Goal: Task Accomplishment & Management: Manage account settings

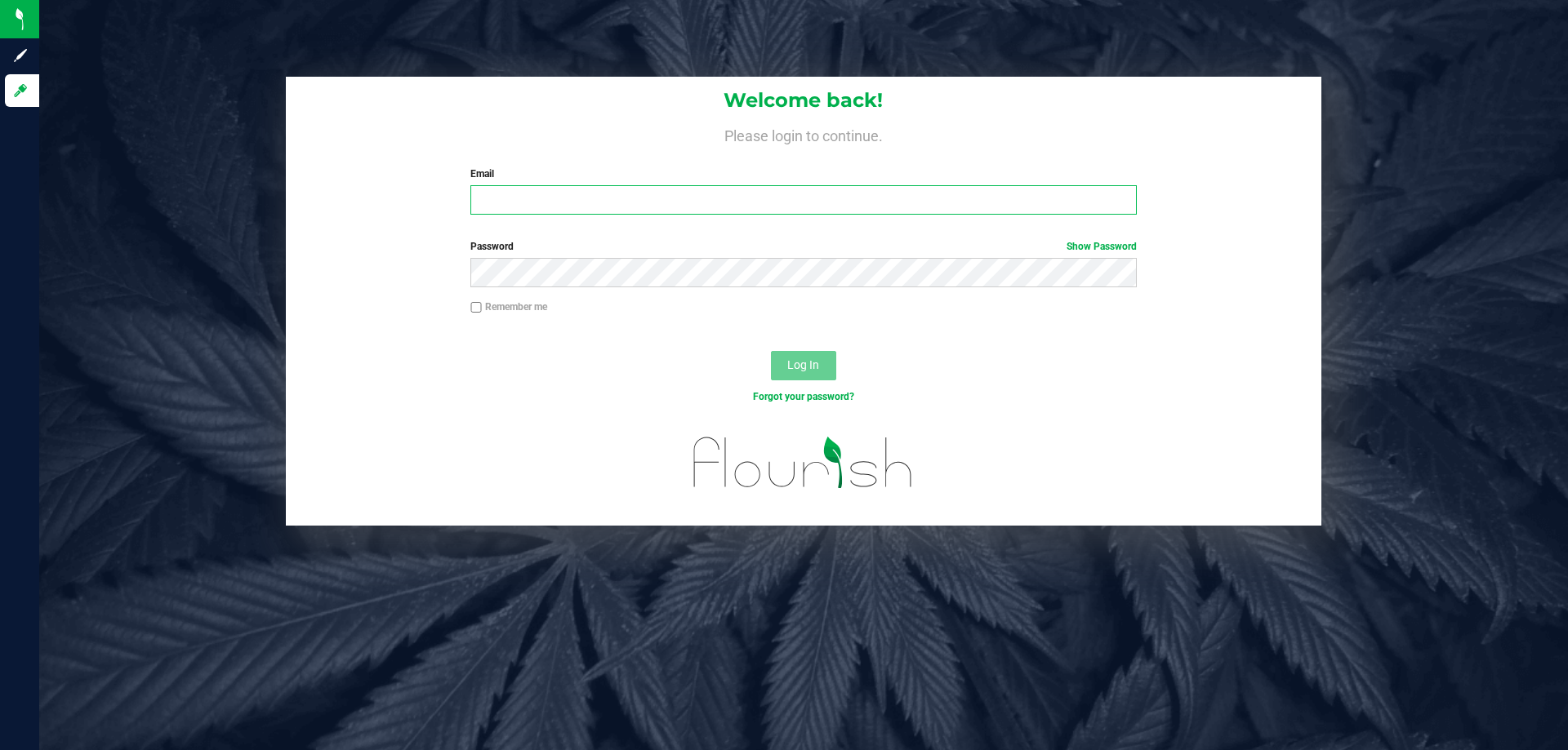
click at [815, 215] on input "Email" at bounding box center [803, 200] width 665 height 30
drag, startPoint x: 804, startPoint y: 201, endPoint x: 816, endPoint y: 208, distance: 13.9
click at [808, 204] on input "Email" at bounding box center [803, 200] width 665 height 30
type input "[EMAIL_ADDRESS][DOMAIN_NAME]"
click at [771, 351] on button "Log In" at bounding box center [804, 366] width 65 height 30
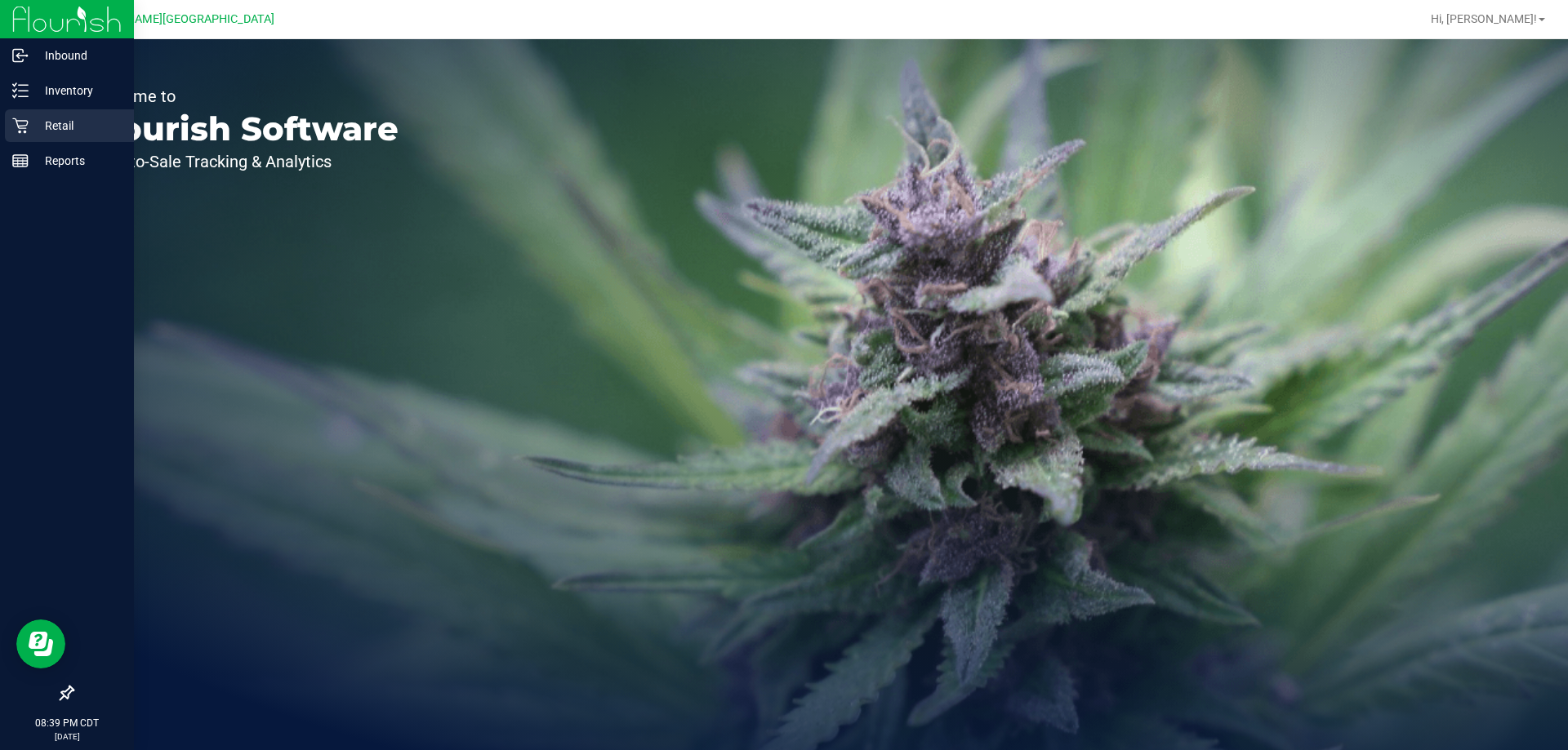
click at [48, 122] on p "Retail" at bounding box center [77, 126] width 98 height 20
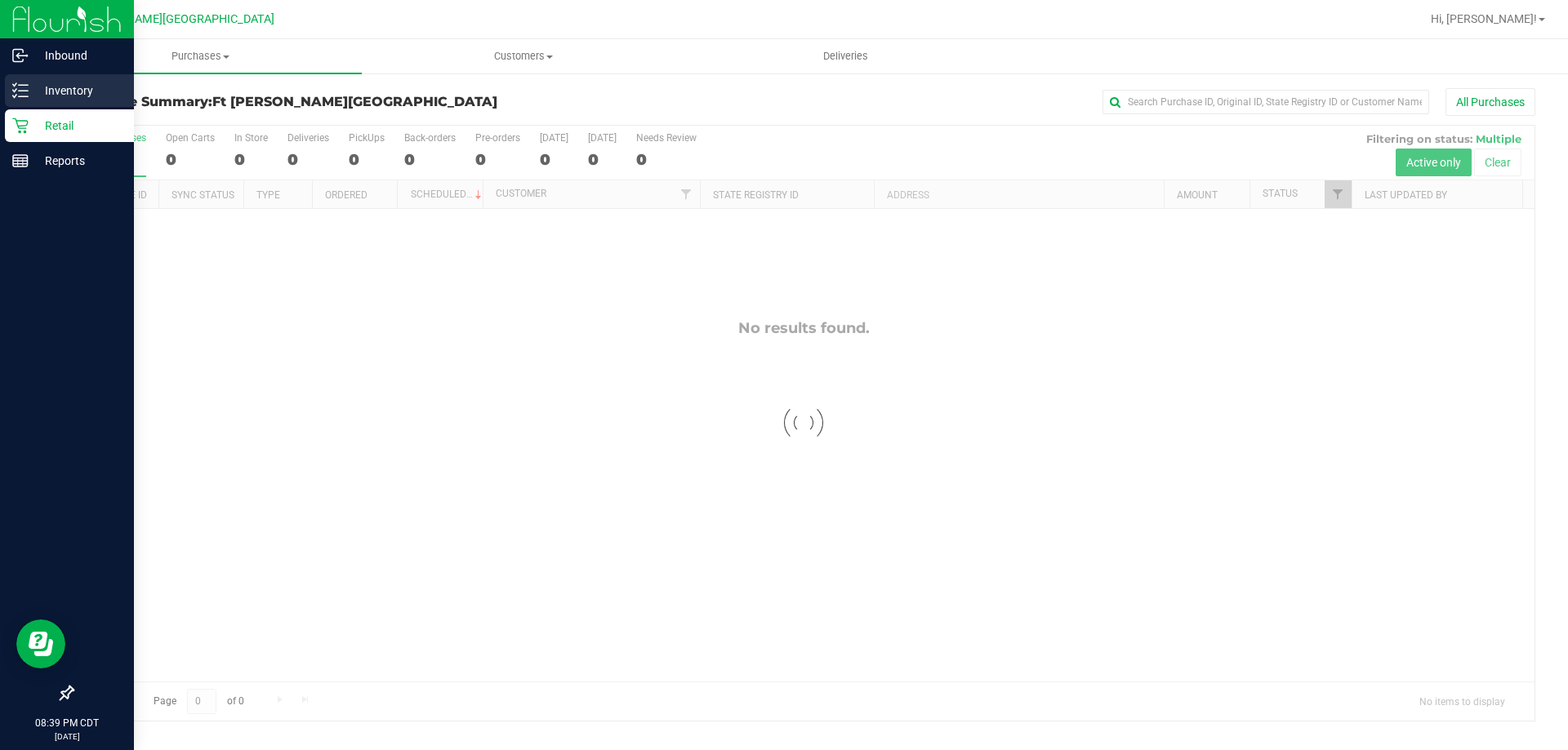
click at [8, 100] on div "Inventory" at bounding box center [69, 90] width 129 height 33
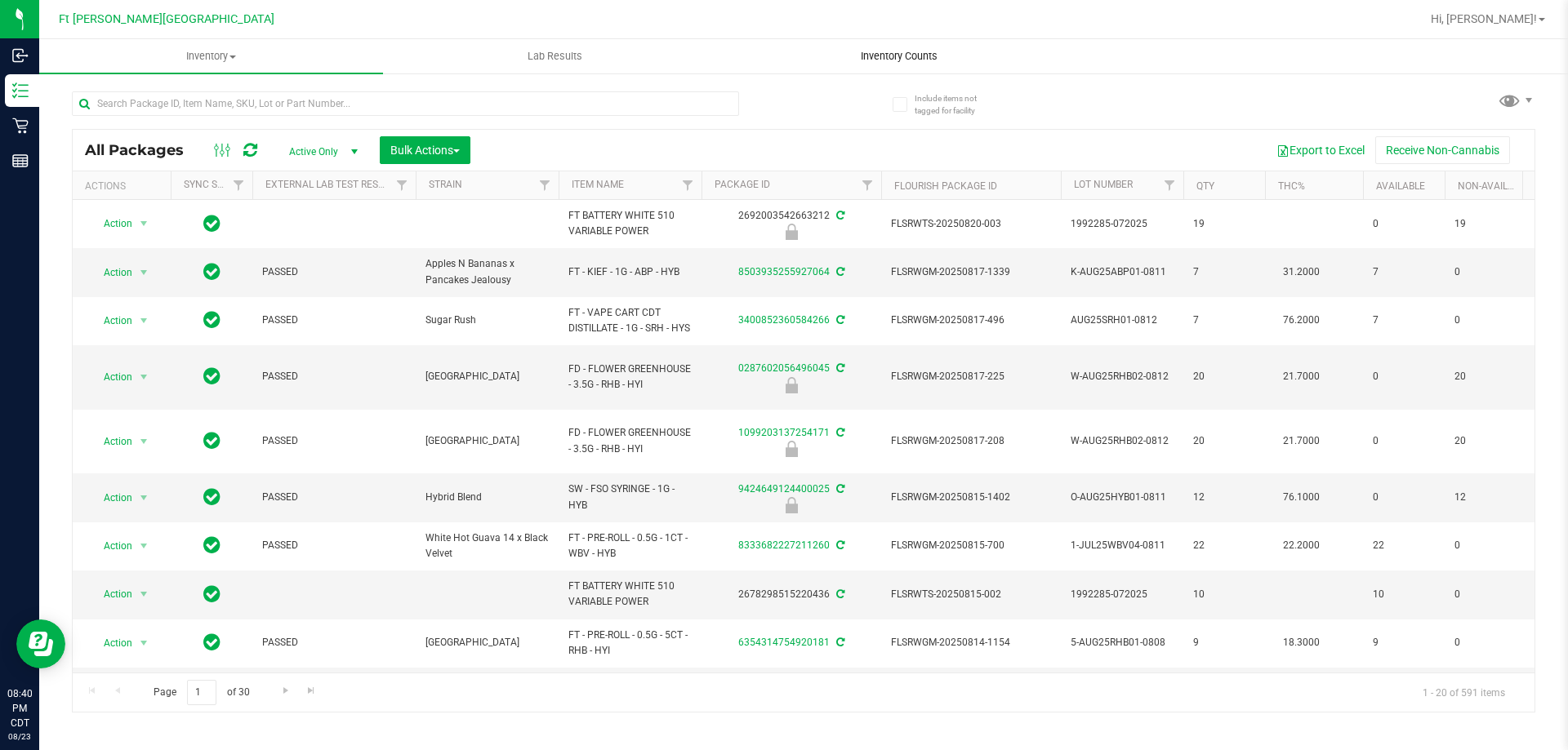
click at [909, 67] on uib-tab-heading "Inventory Counts" at bounding box center [899, 55] width 343 height 33
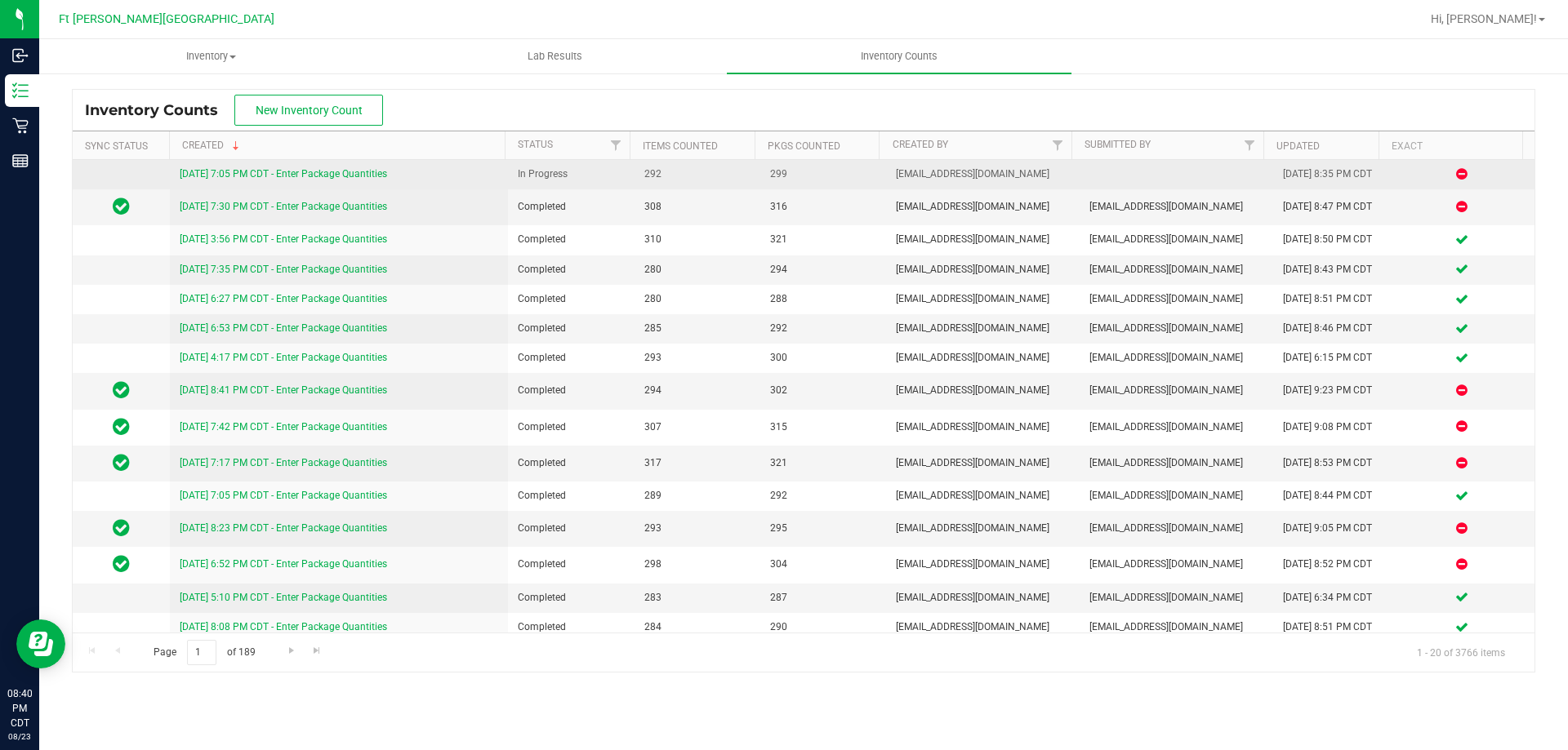
click at [371, 177] on link "8/23/25 7:05 PM CDT - Enter Package Quantities" at bounding box center [284, 174] width 208 height 12
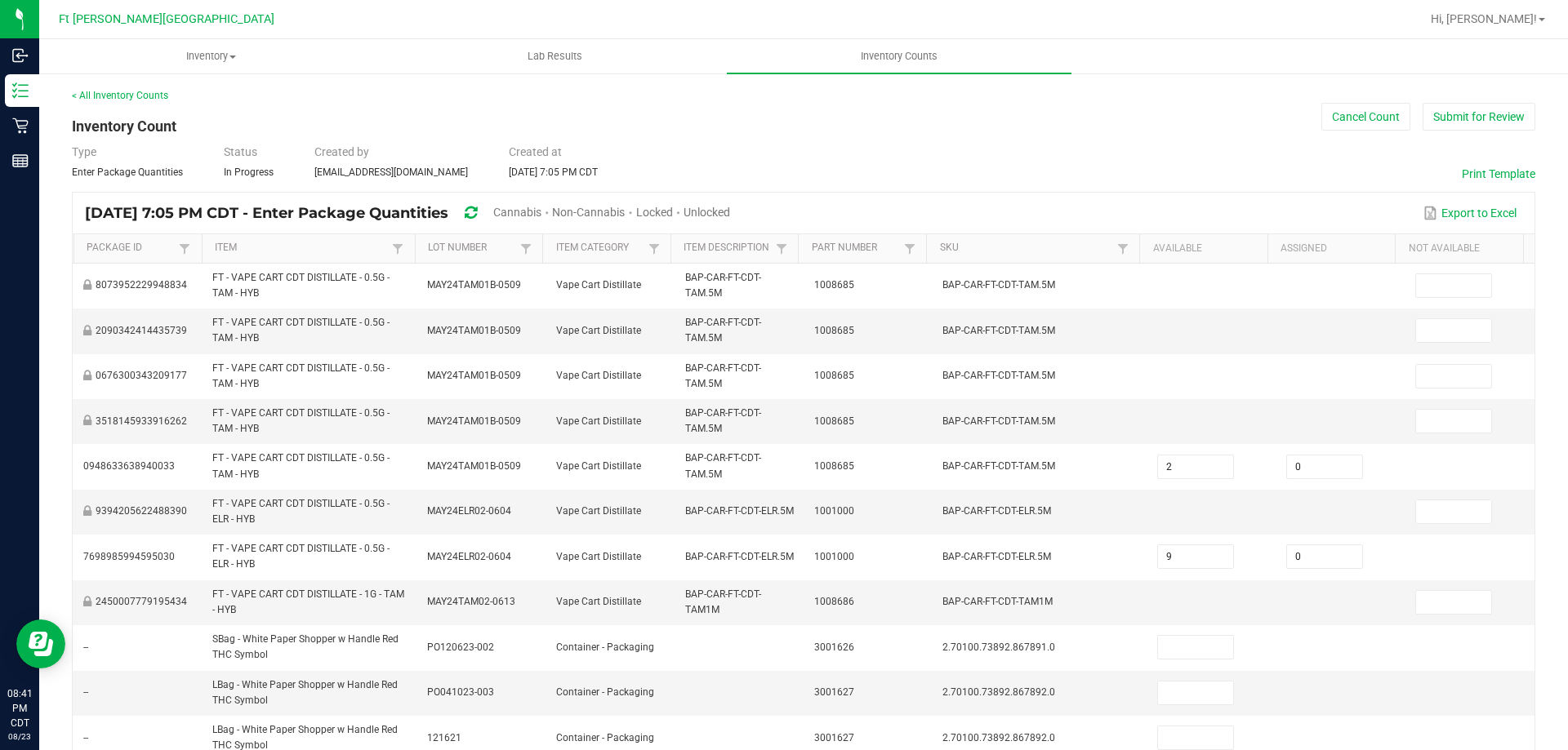
click at [731, 212] on span "Unlocked" at bounding box center [707, 212] width 47 height 13
type input "6"
type input "2"
type input "19"
type input "1"
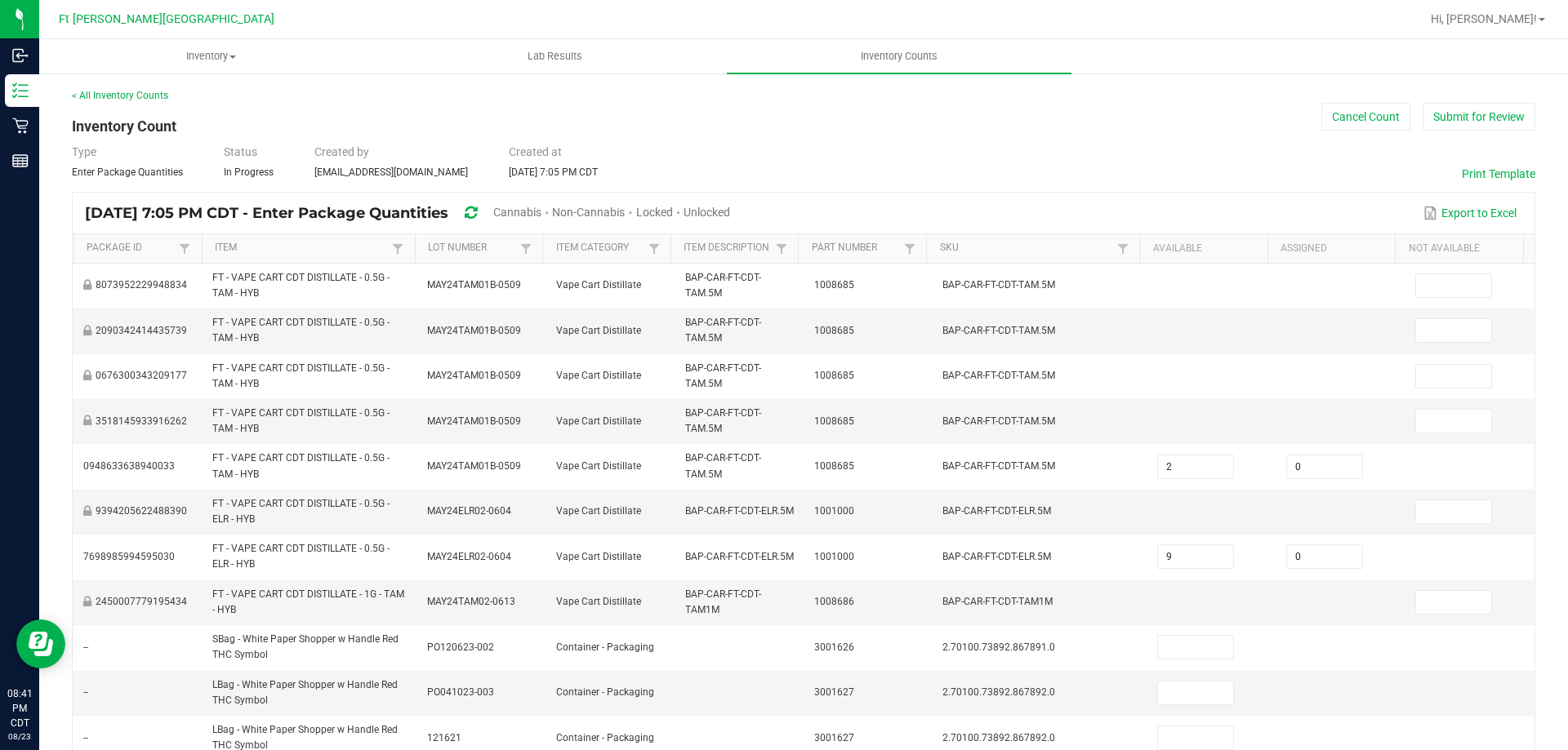
type input "5"
type input "20"
type input "1"
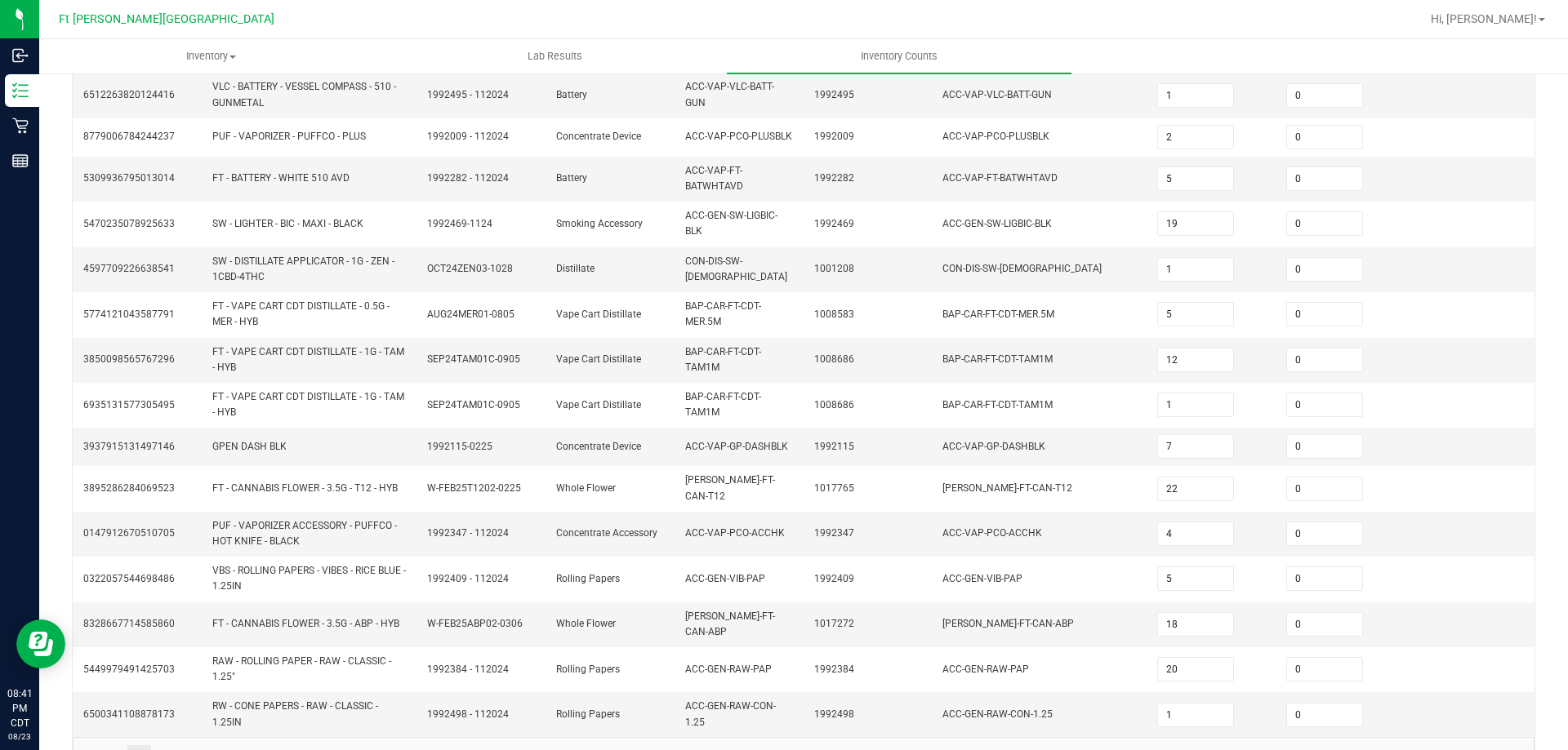
scroll to position [441, 0]
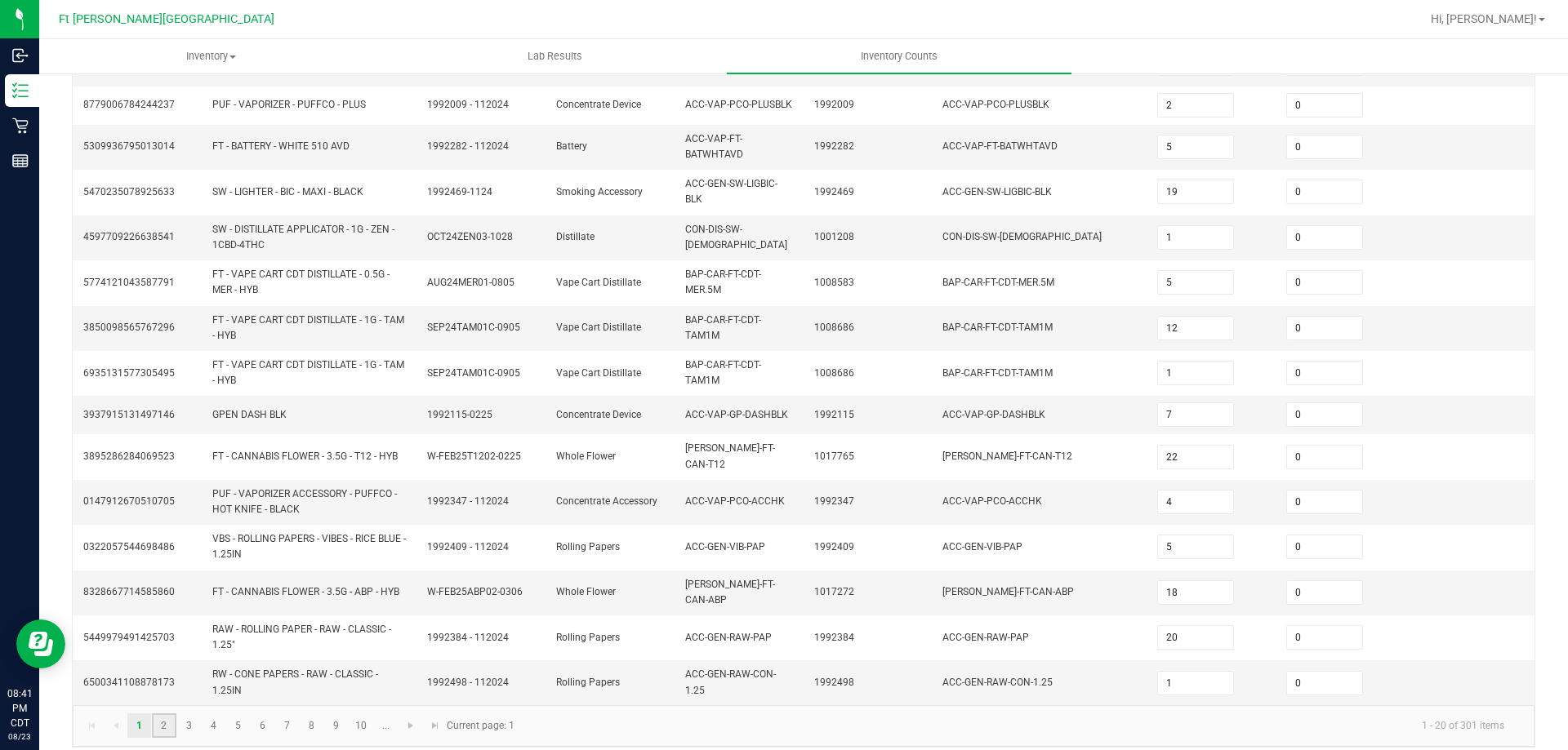
click at [166, 713] on link "2" at bounding box center [163, 725] width 24 height 25
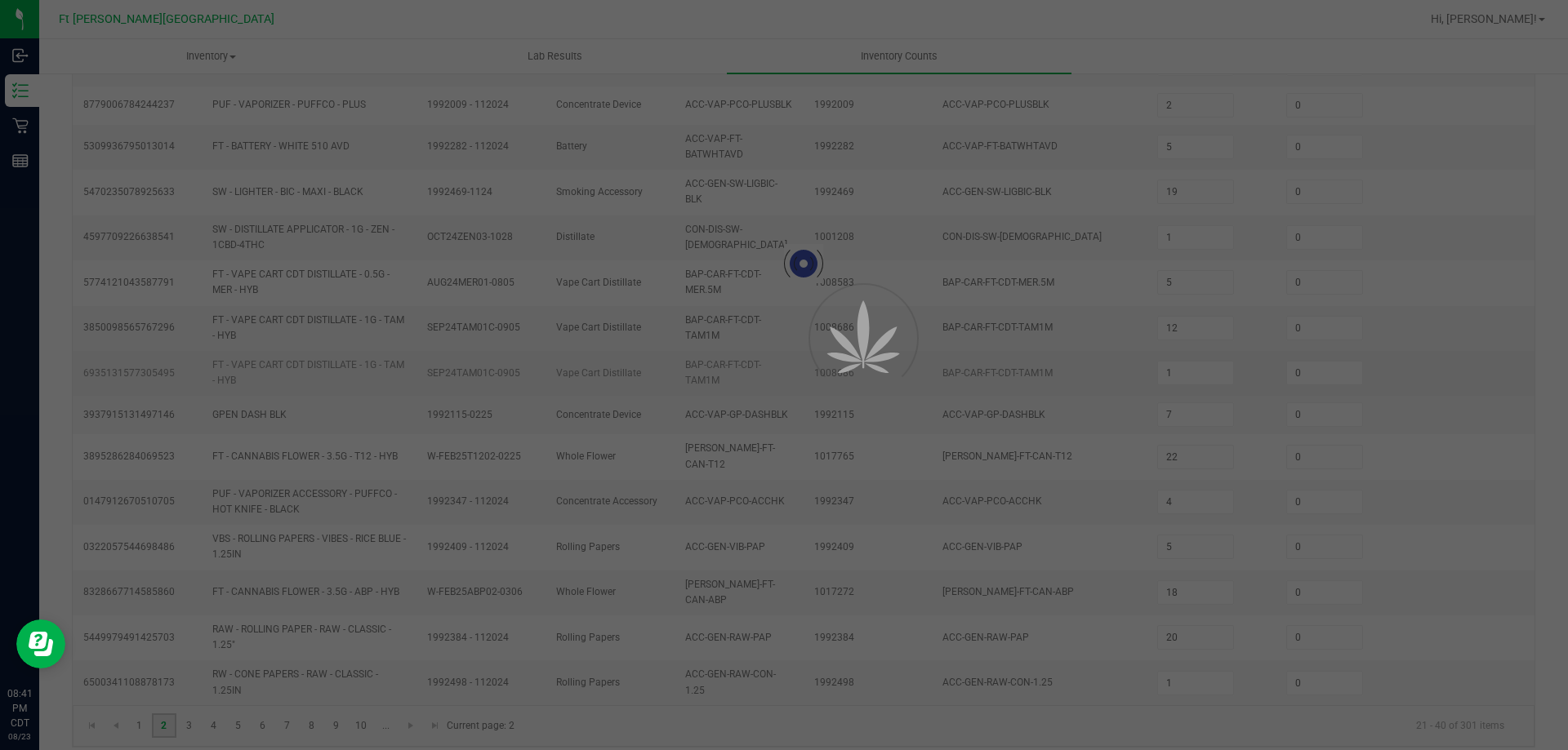
type input "2"
type input "5"
type input "4"
type input "1"
type input "4"
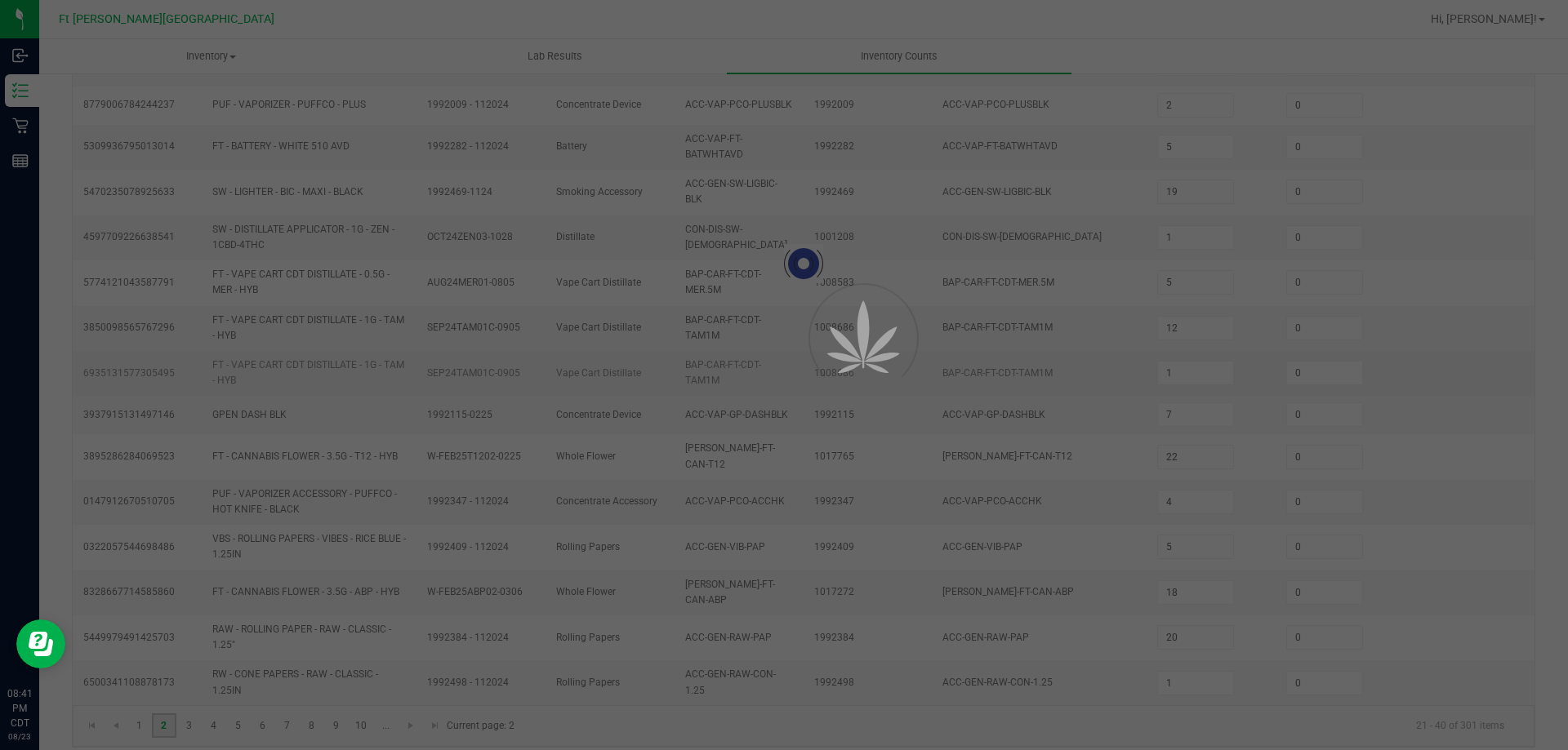
type input "10"
type input "3"
type input "5"
type input "4"
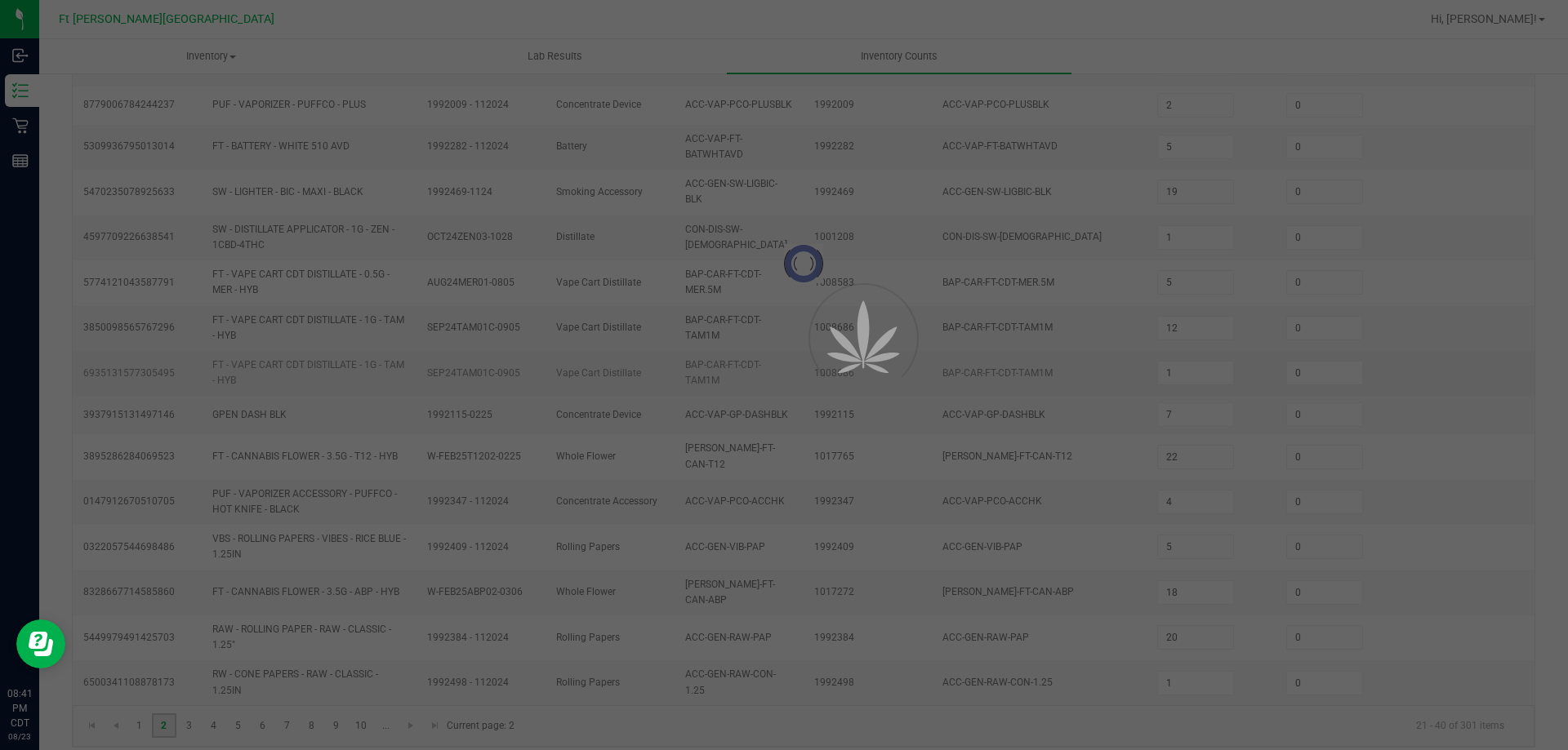
type input "6"
type input "4"
type input "3"
type input "11"
type input "4"
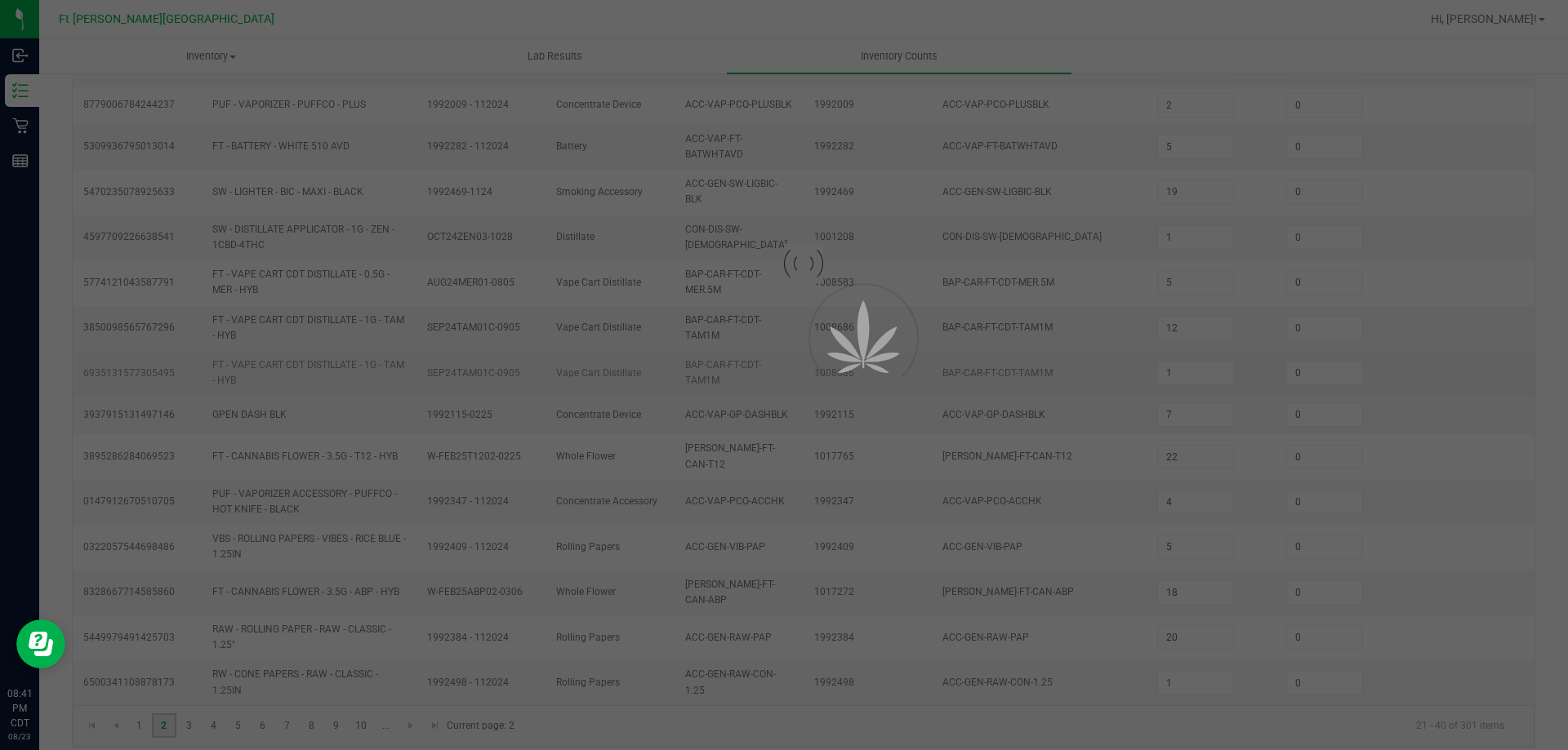
type input "2"
type input "3"
type input "1"
type input "4"
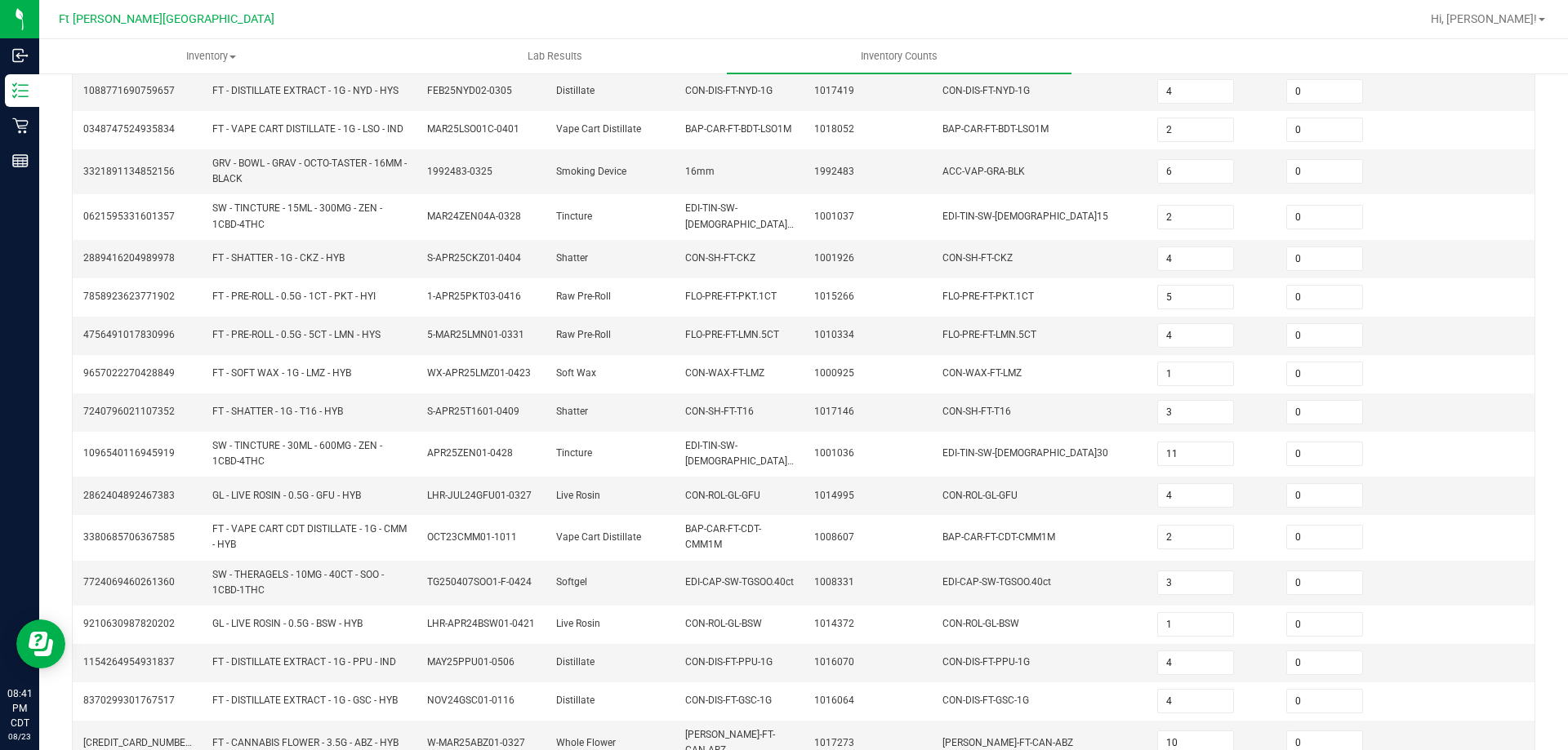
scroll to position [401, 0]
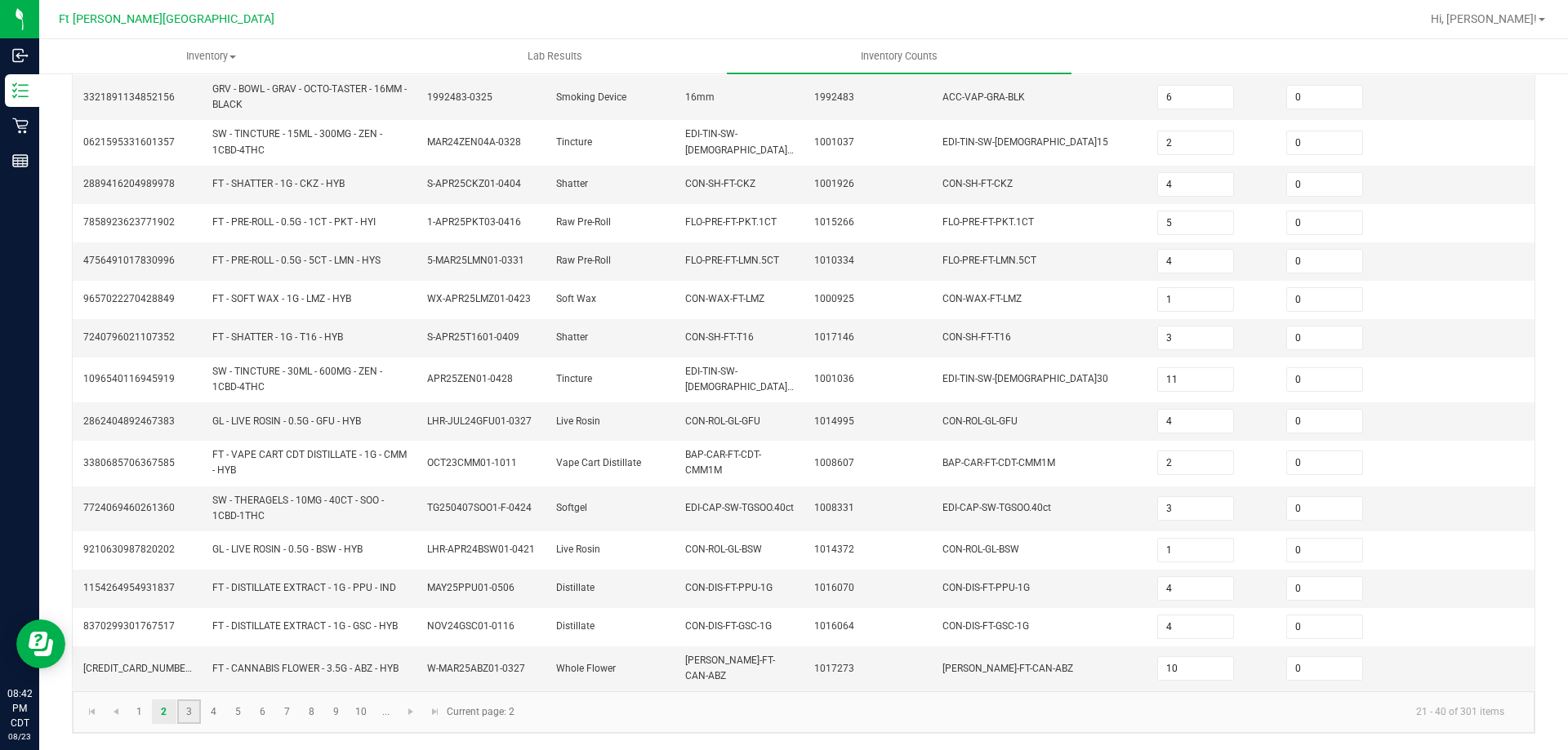
click at [189, 717] on link "3" at bounding box center [189, 711] width 24 height 25
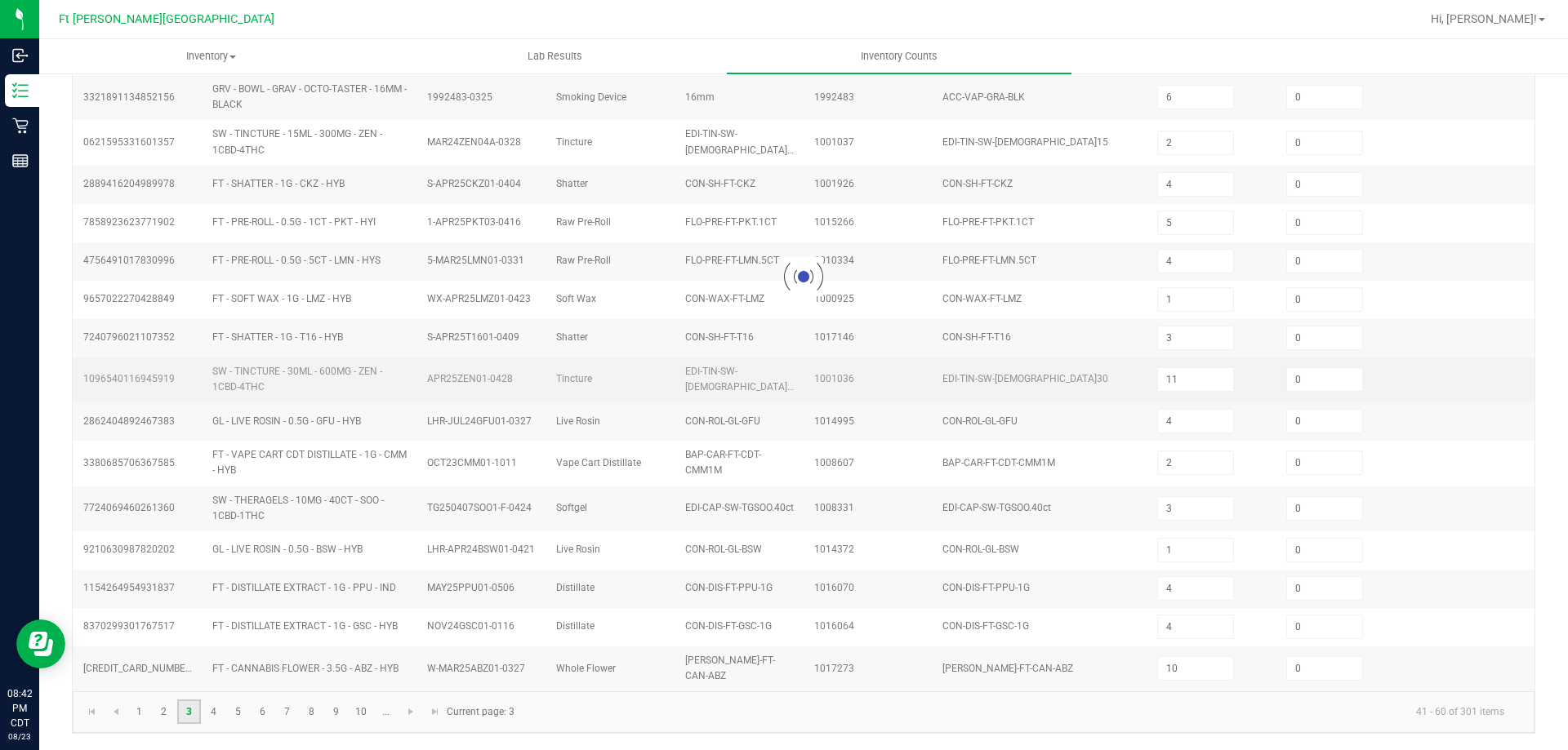
type input "8"
type input "3"
type input "9"
type input "7"
type input "3"
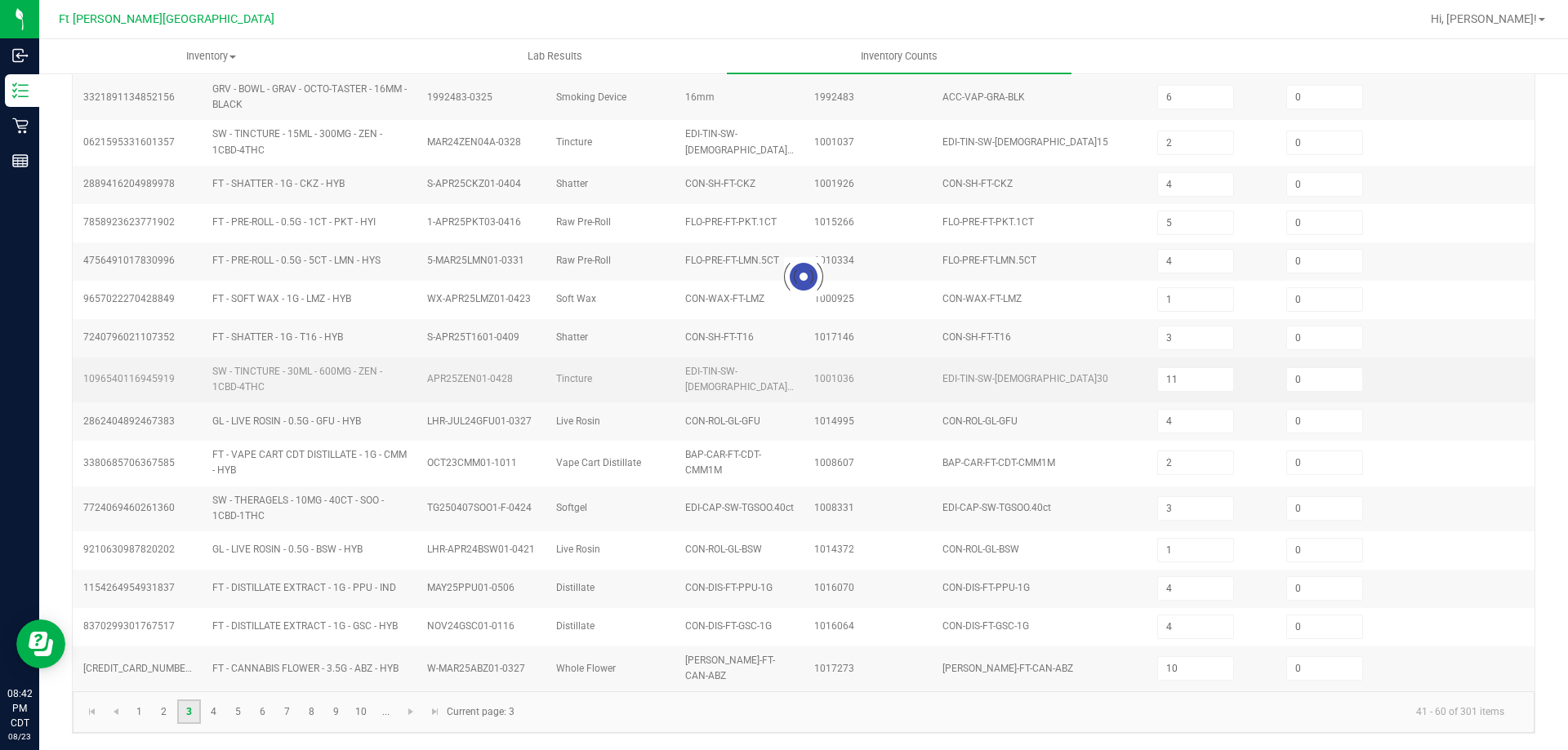
type input "18"
type input "8"
type input "2"
type input "11"
type input "8"
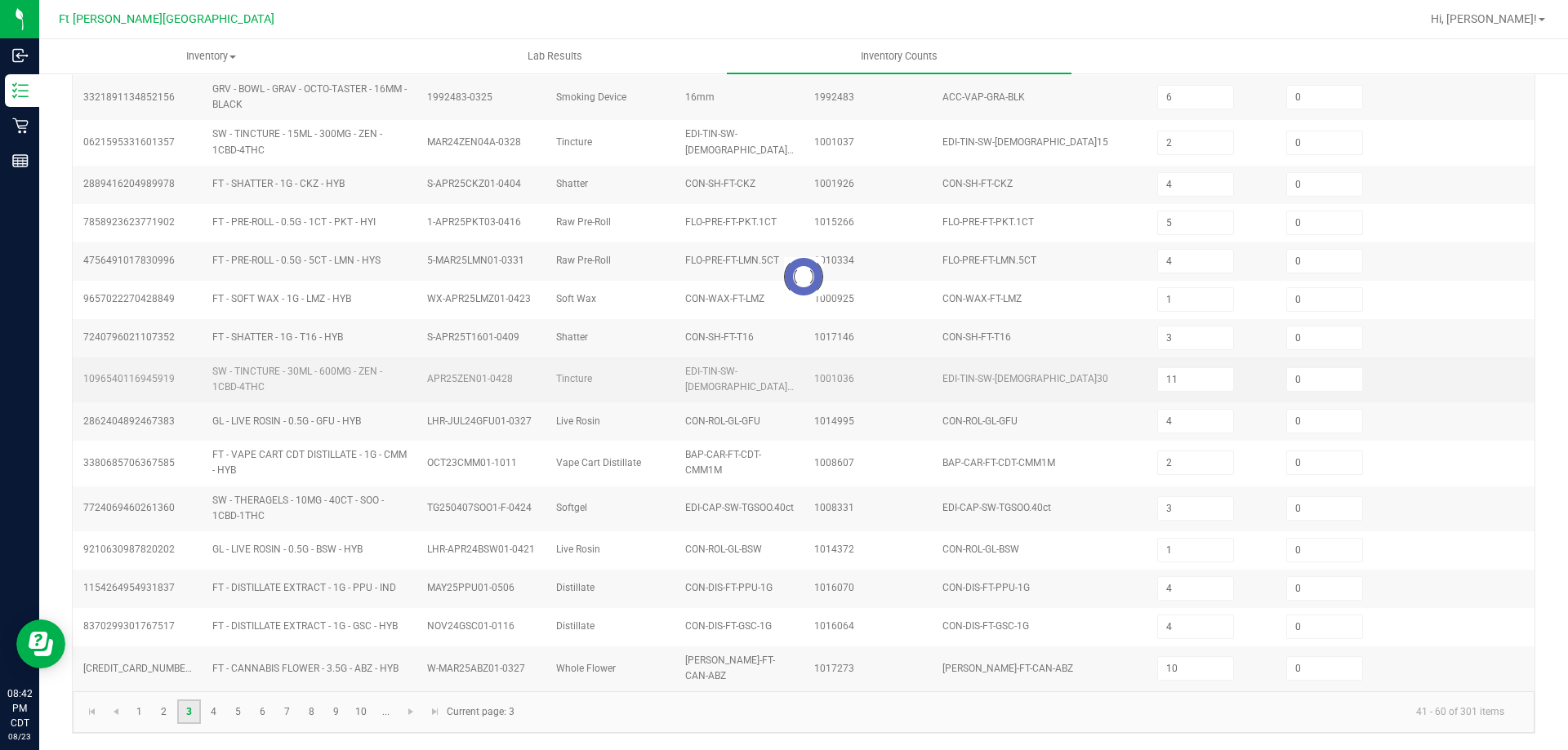
type input "7"
type input "9"
type input "1"
type input "12"
type input "4"
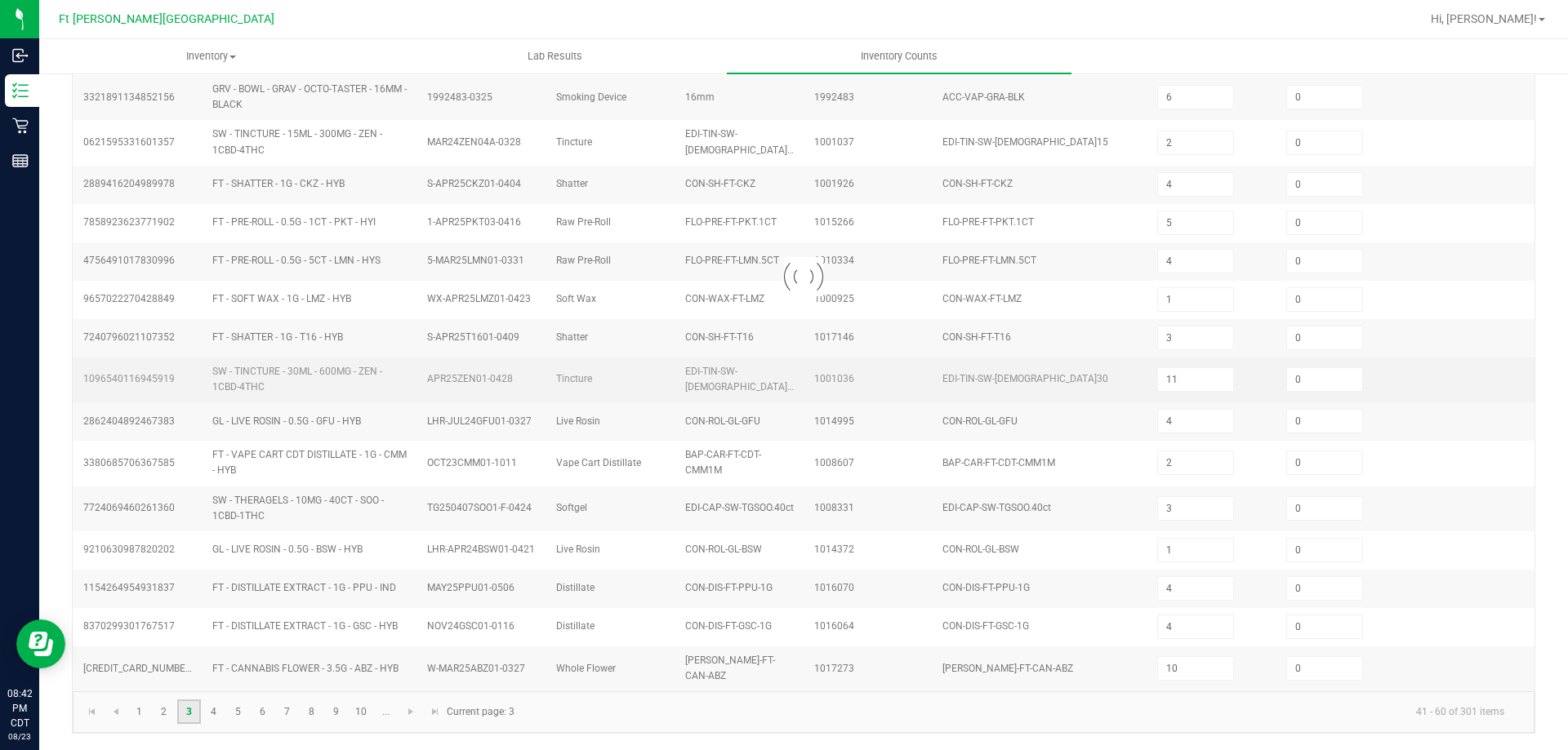
type input "5"
type input "2"
type input "7"
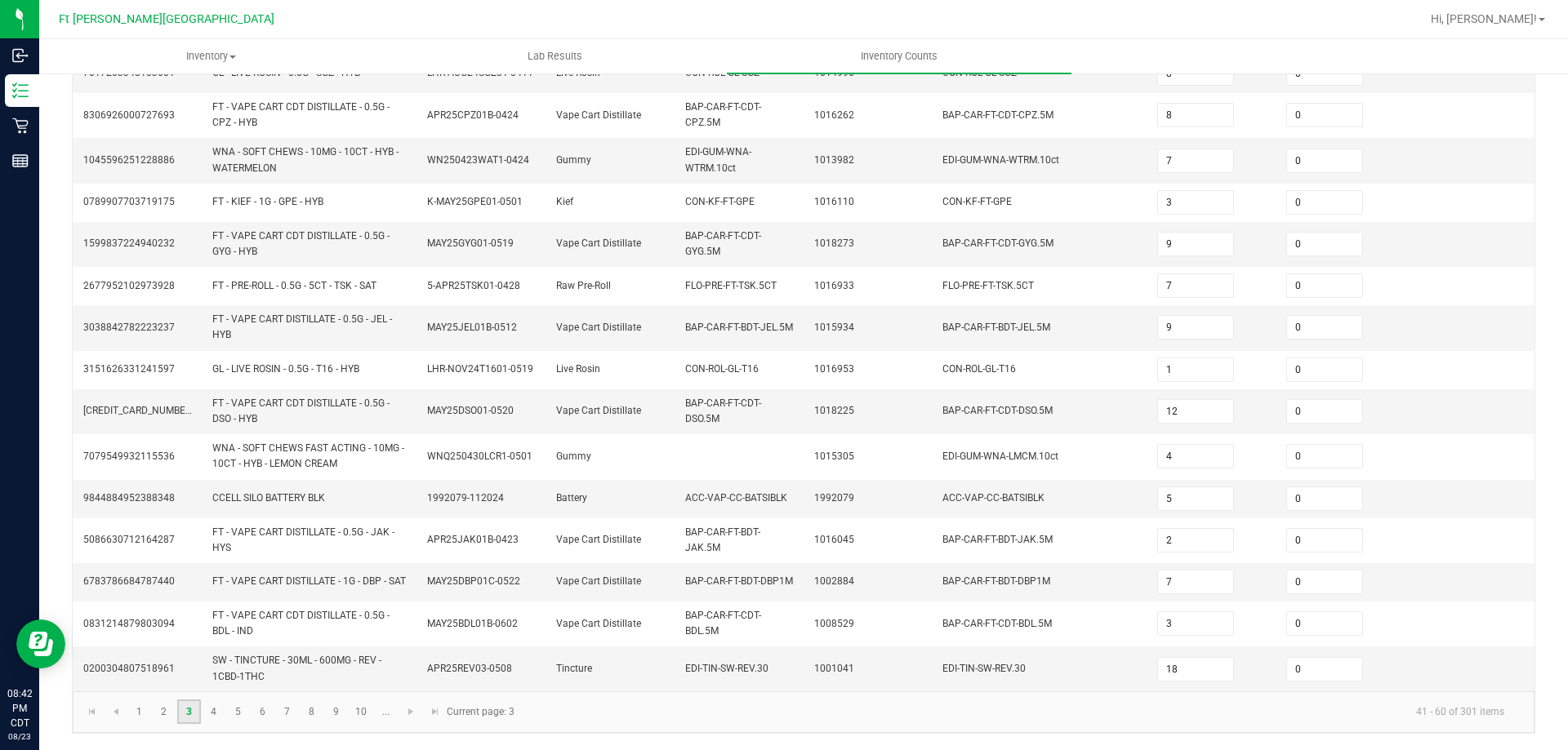
scroll to position [428, 0]
click at [219, 716] on link "4" at bounding box center [214, 711] width 24 height 25
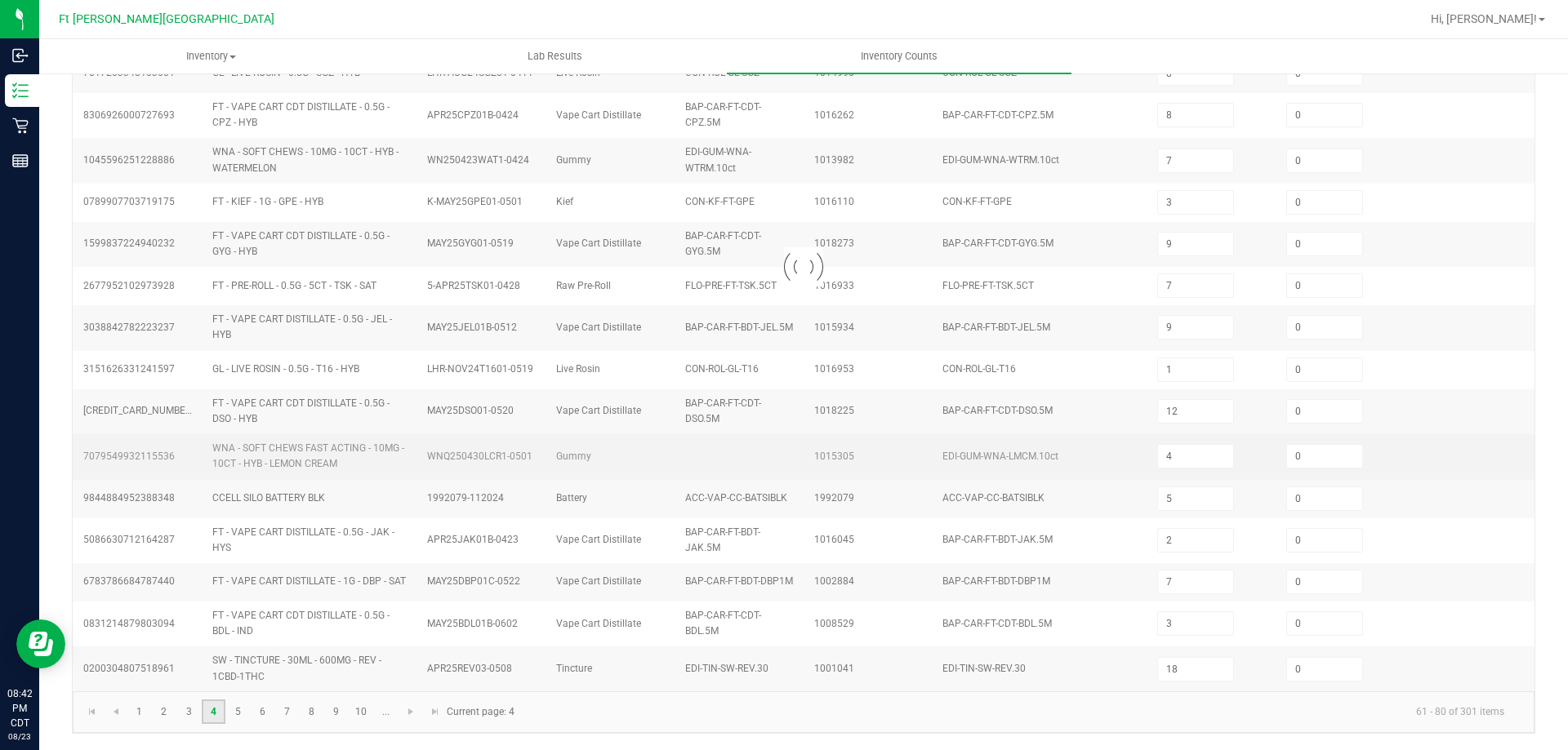
type input "3"
type input "9"
type input "13"
type input "2"
type input "7"
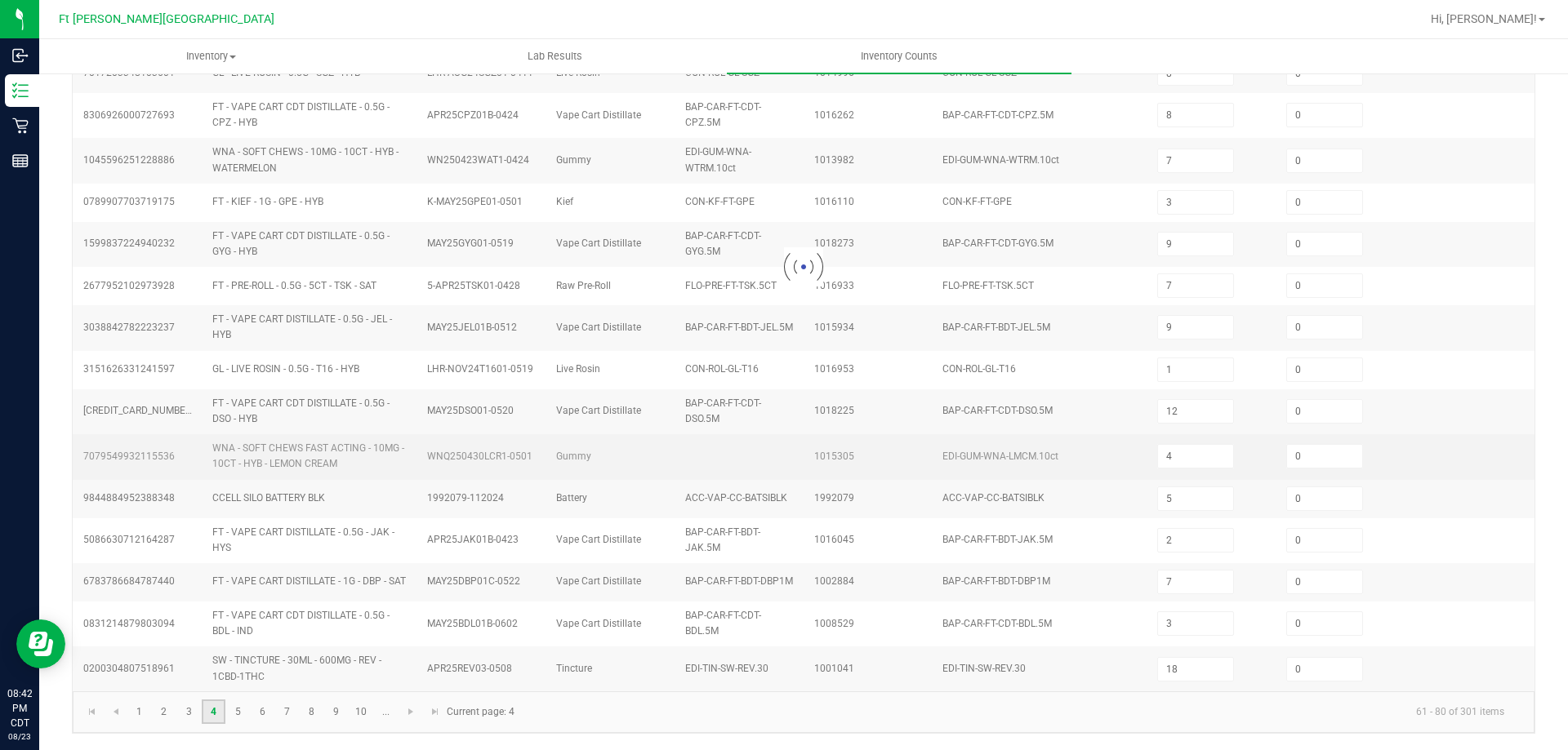
type input "3"
type input "7"
type input "1"
type input "3"
type input "2"
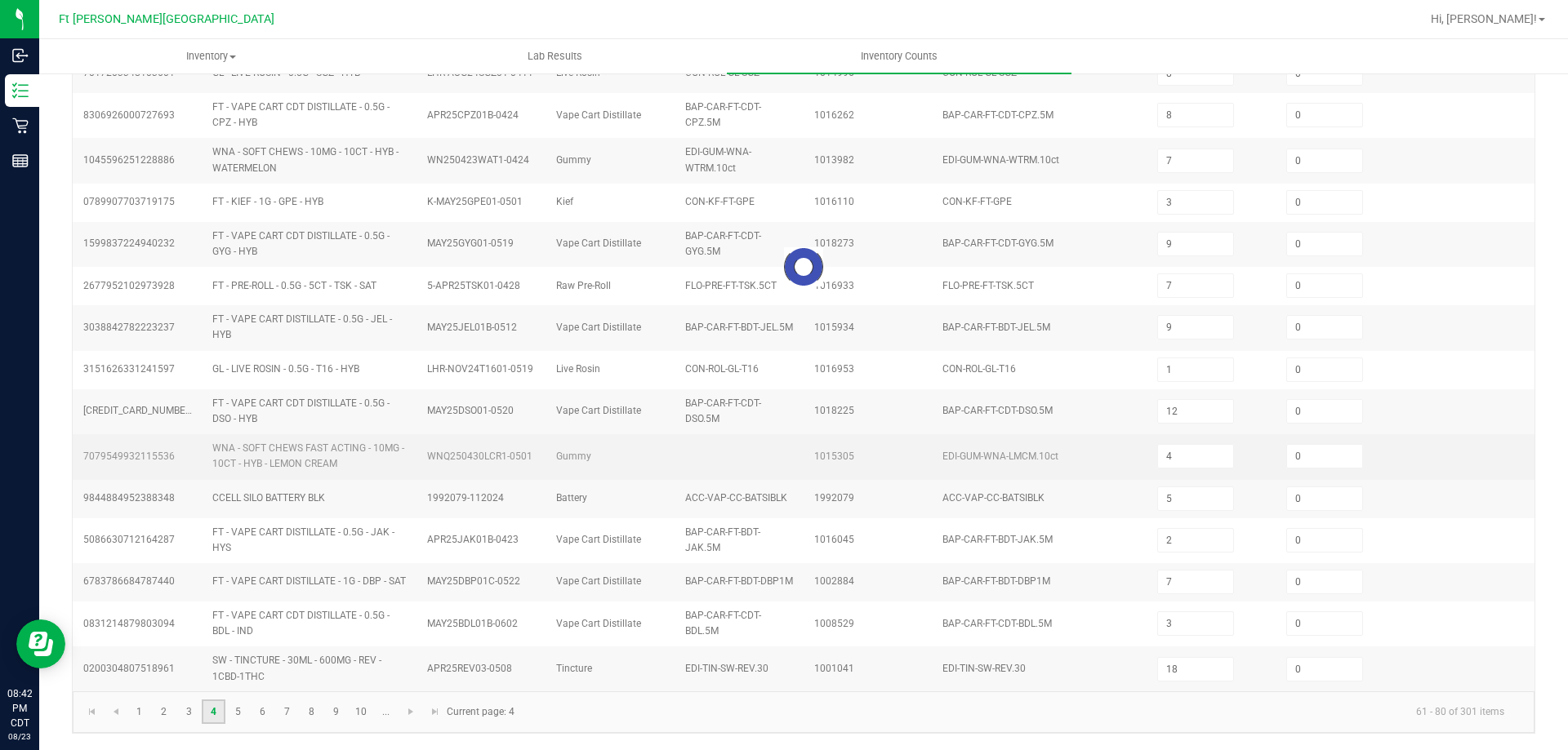
type input "10"
type input "9"
type input "7"
type input "5"
type input "10"
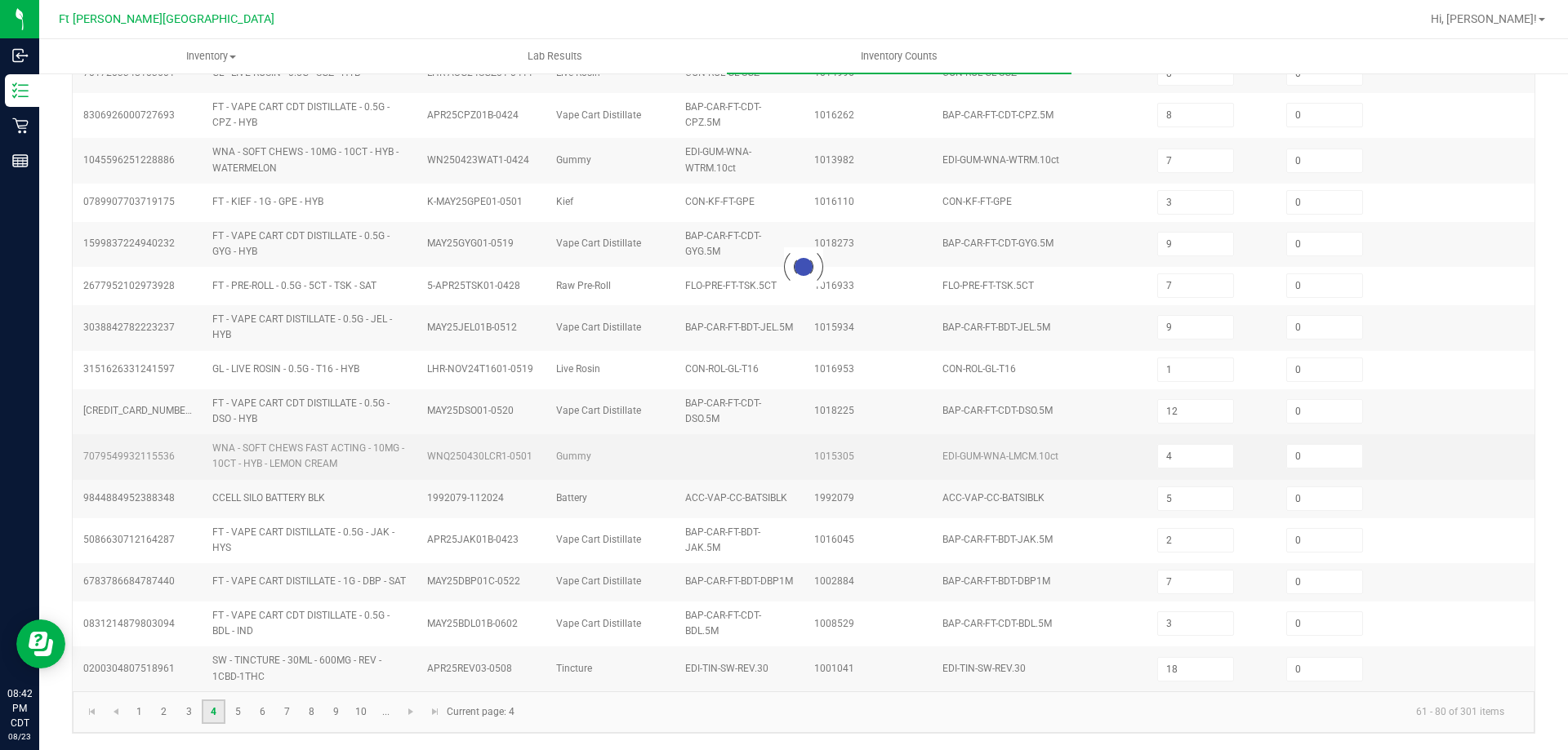
type input "3"
type input "11"
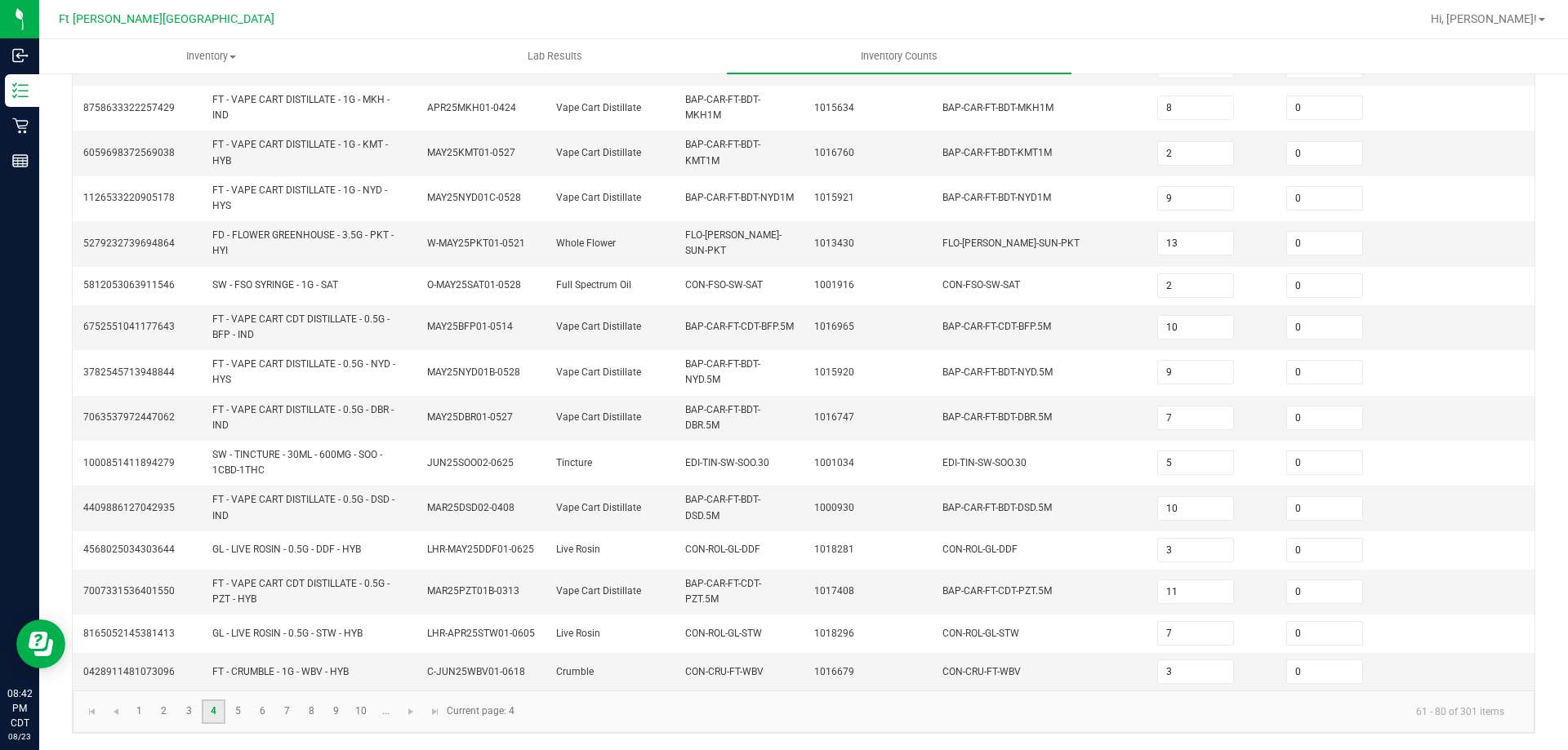
scroll to position [441, 0]
click at [246, 705] on link "5" at bounding box center [239, 711] width 24 height 25
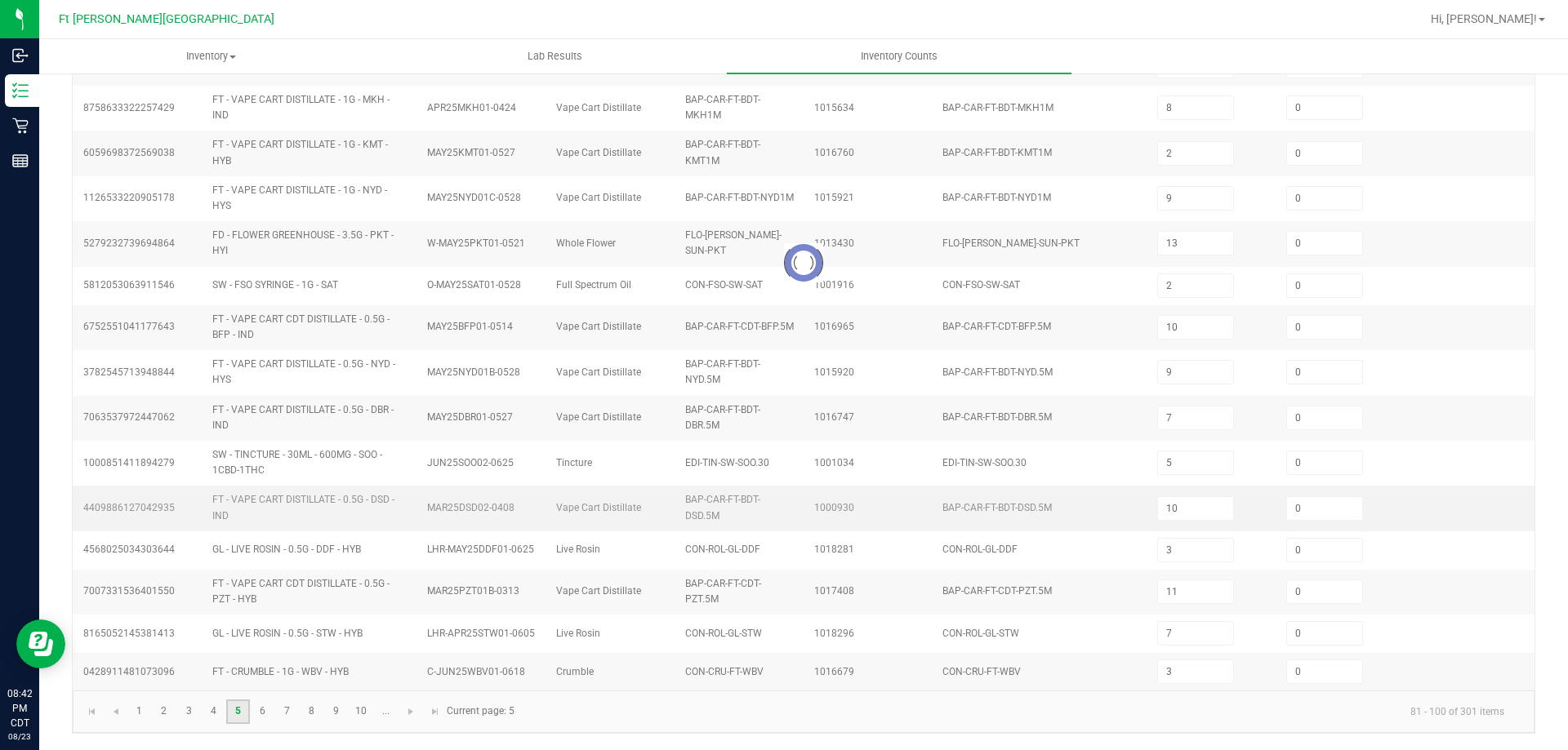
type input "12"
type input "3"
type input "11"
type input "1"
type input "9"
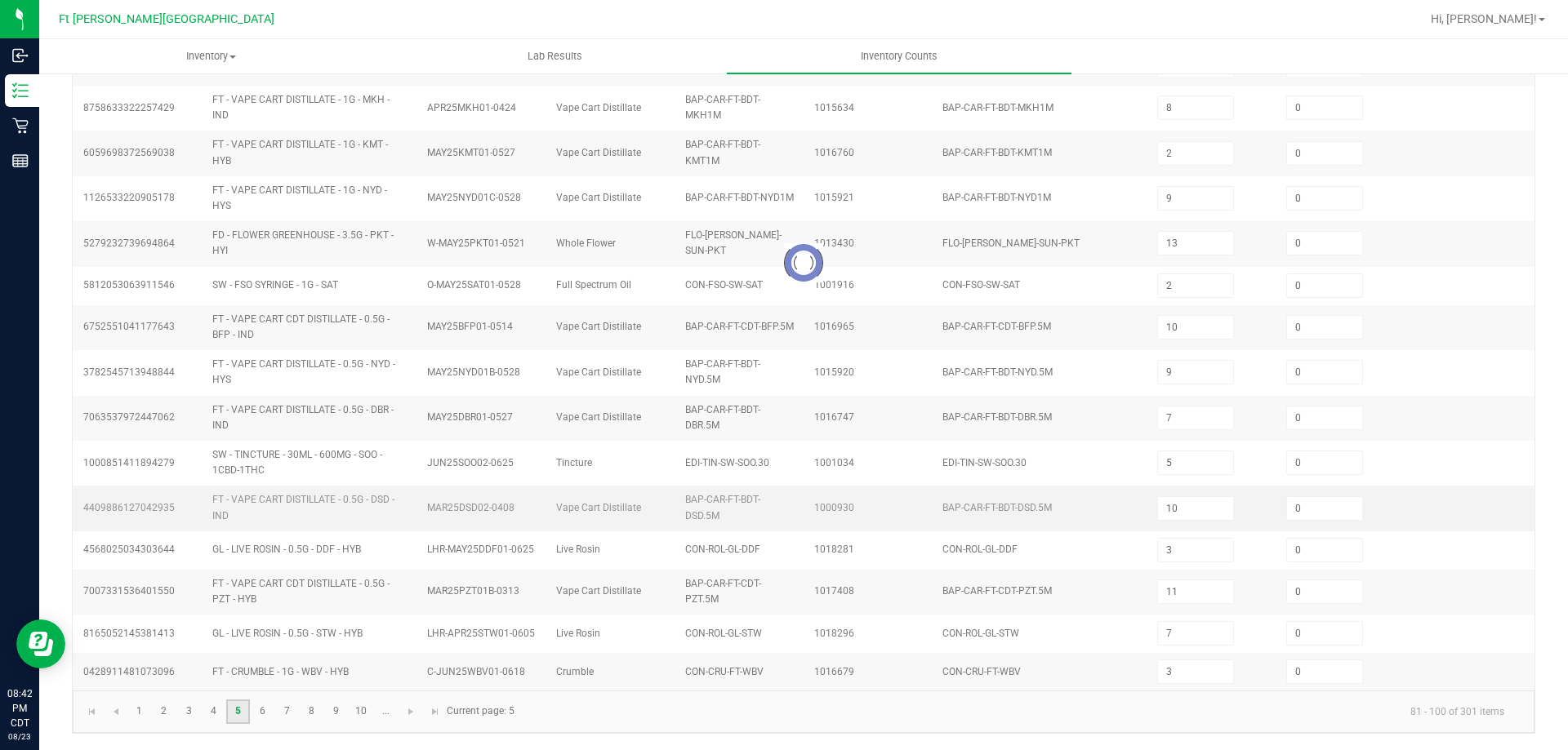
type input "1"
type input "2"
type input "13"
type input "3"
type input "12"
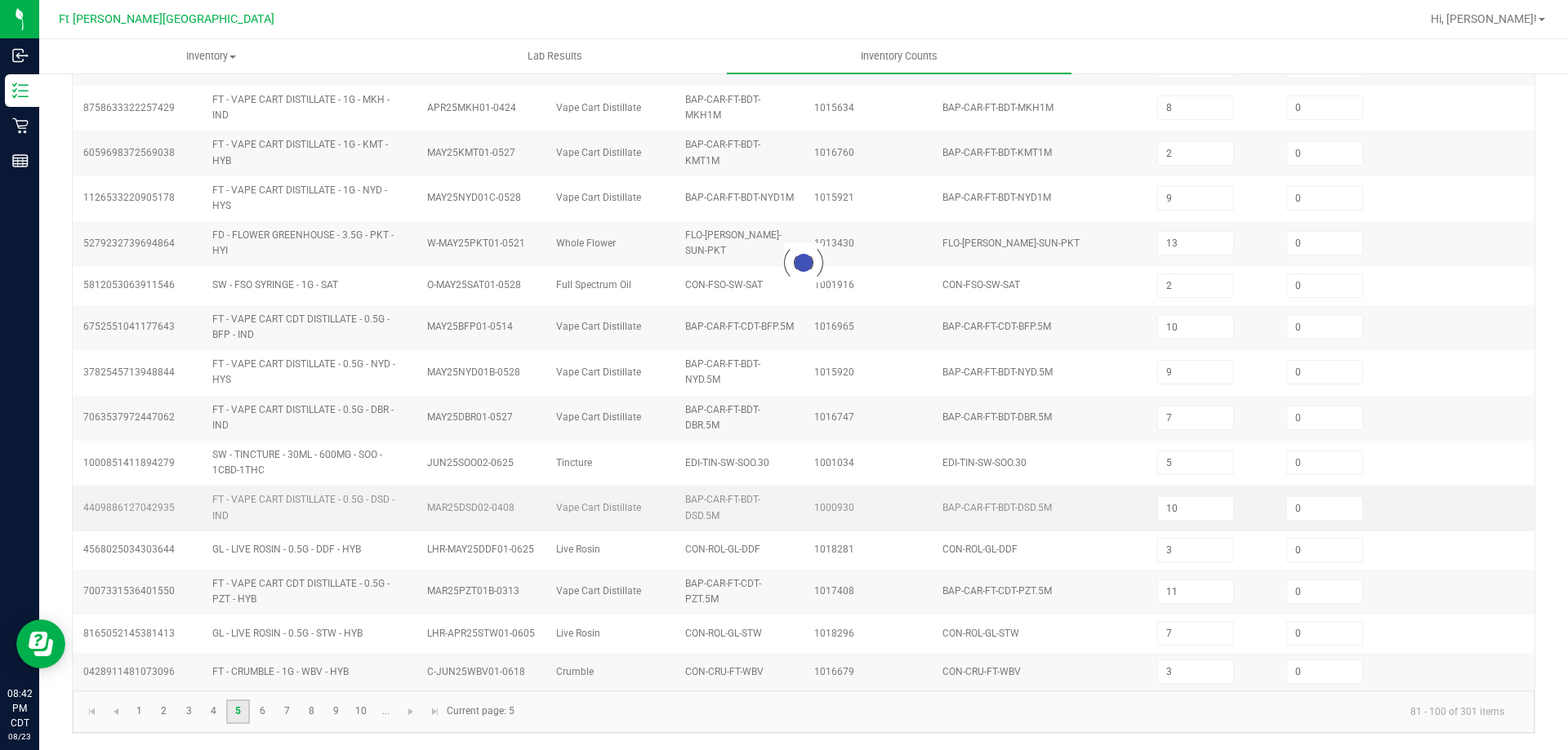
type input "1"
type input "7"
type input "3"
type input "12"
type input "1"
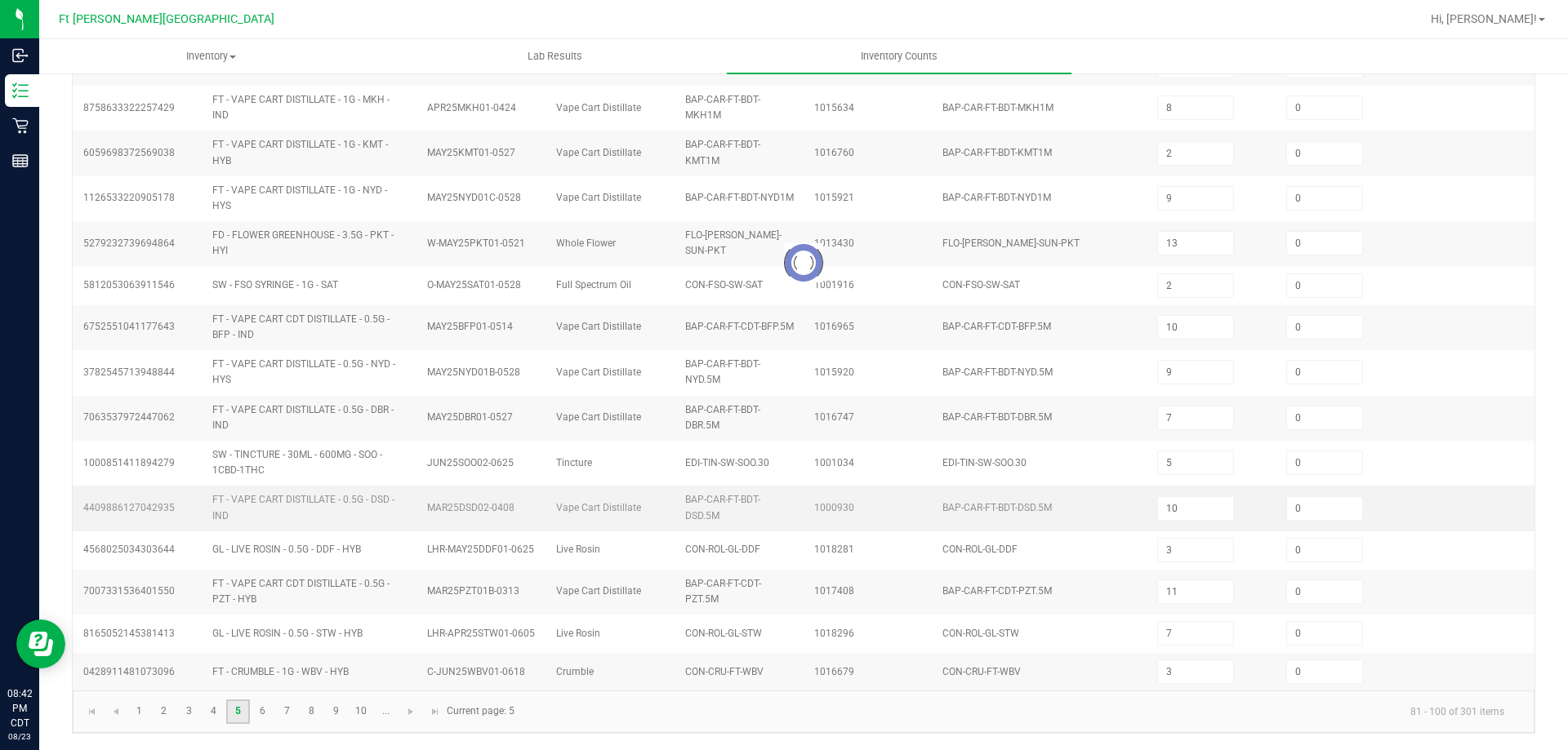
type input "2"
type input "8"
type input "1"
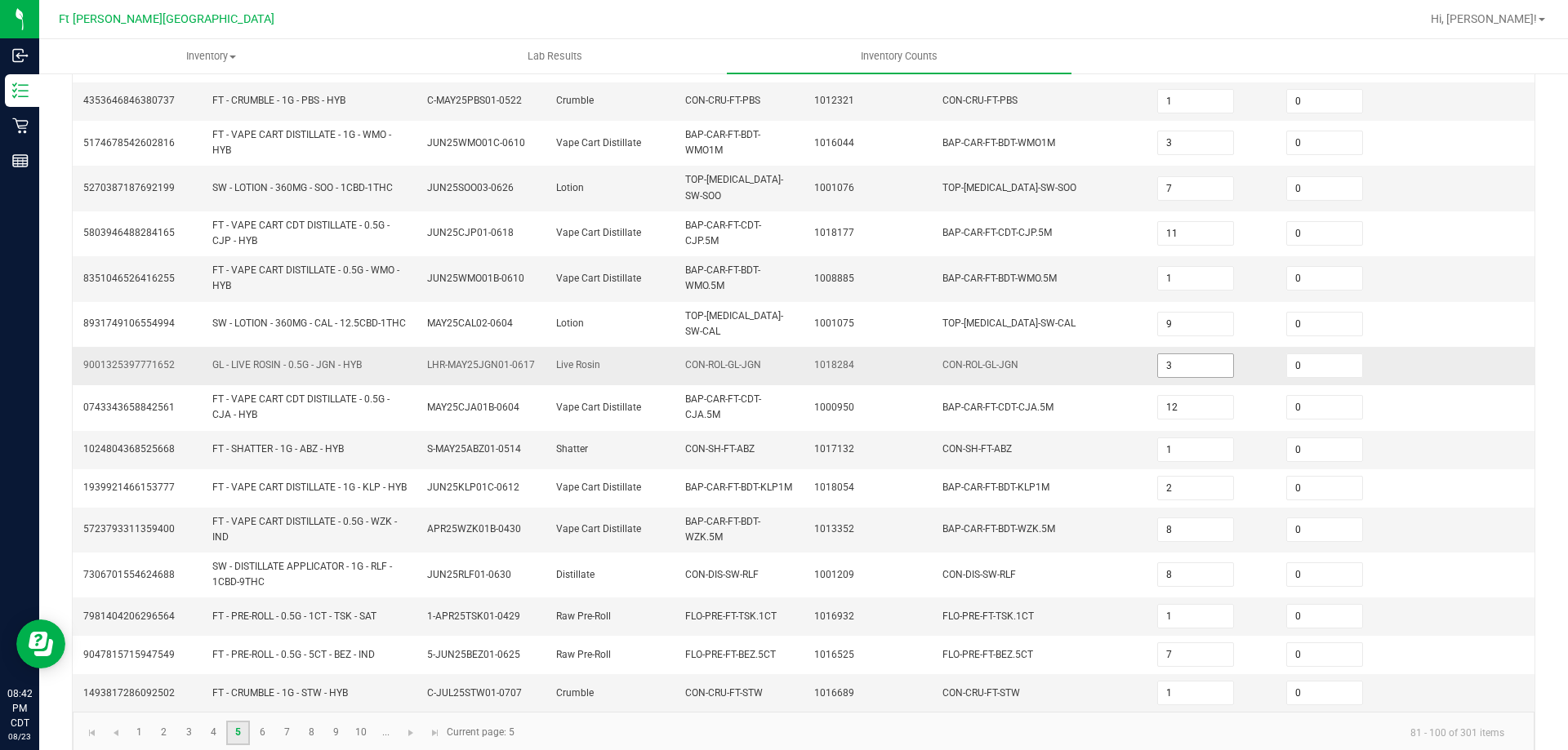
scroll to position [422, 0]
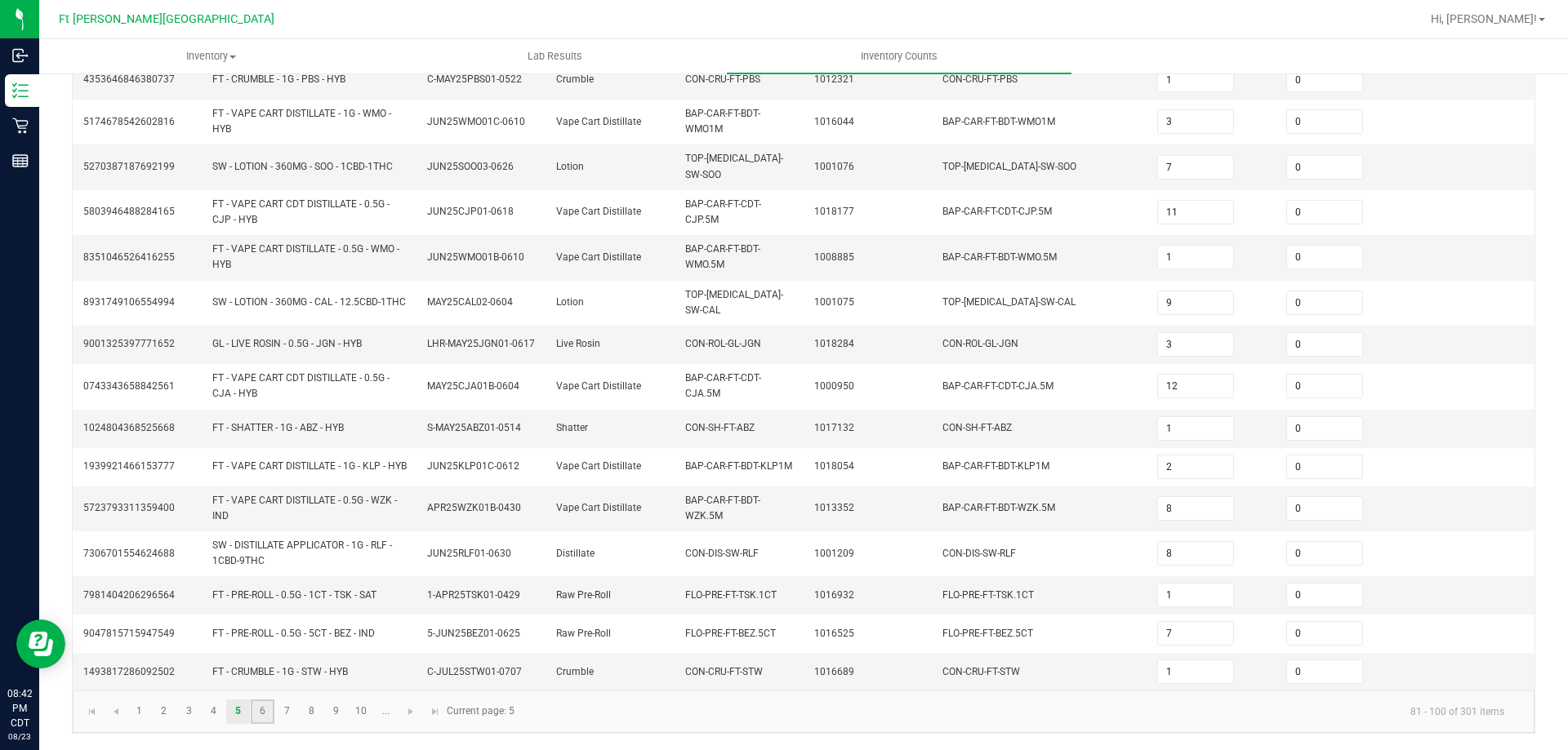
click at [262, 709] on link "6" at bounding box center [262, 711] width 24 height 25
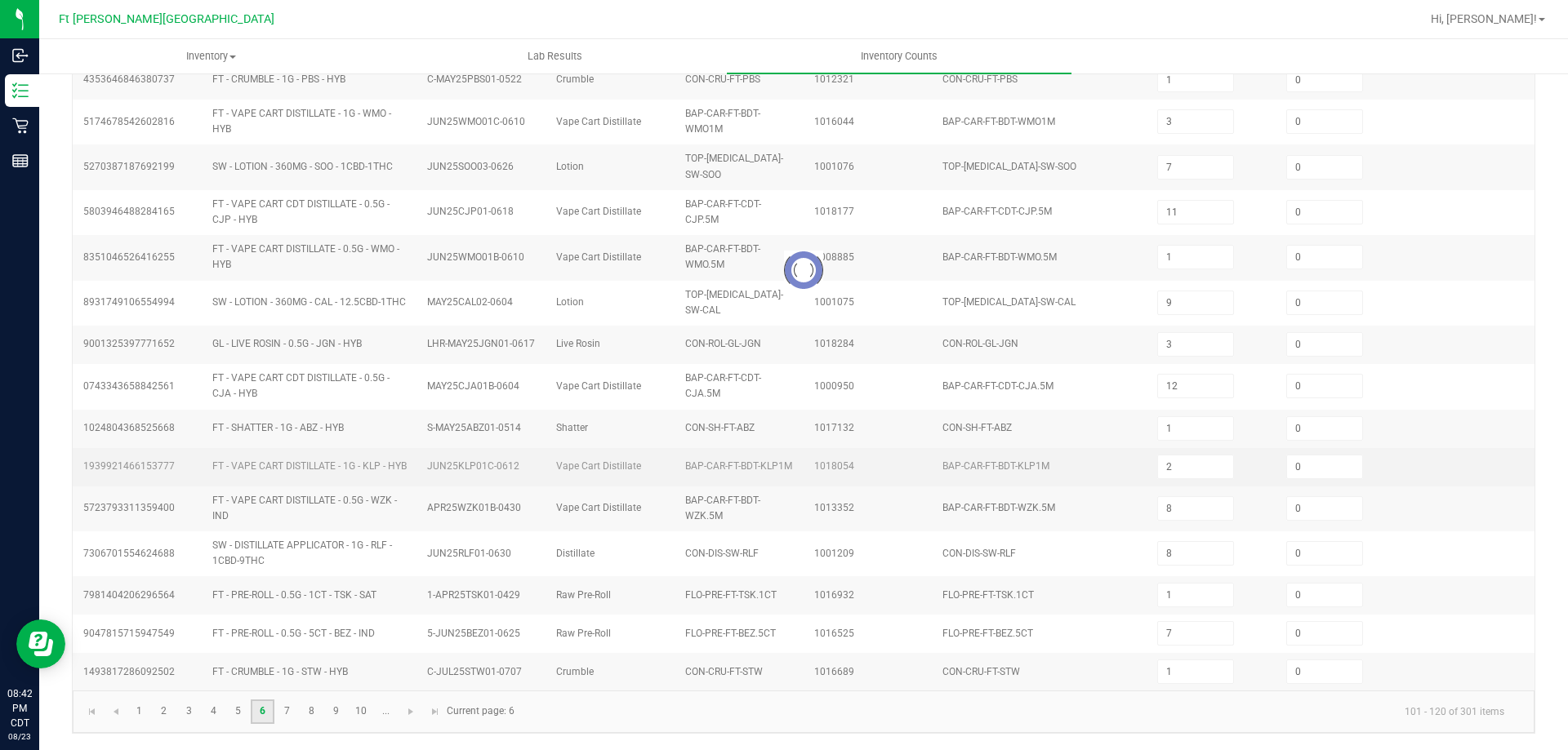
type input "1"
type input "14"
type input "1"
type input "6"
type input "1"
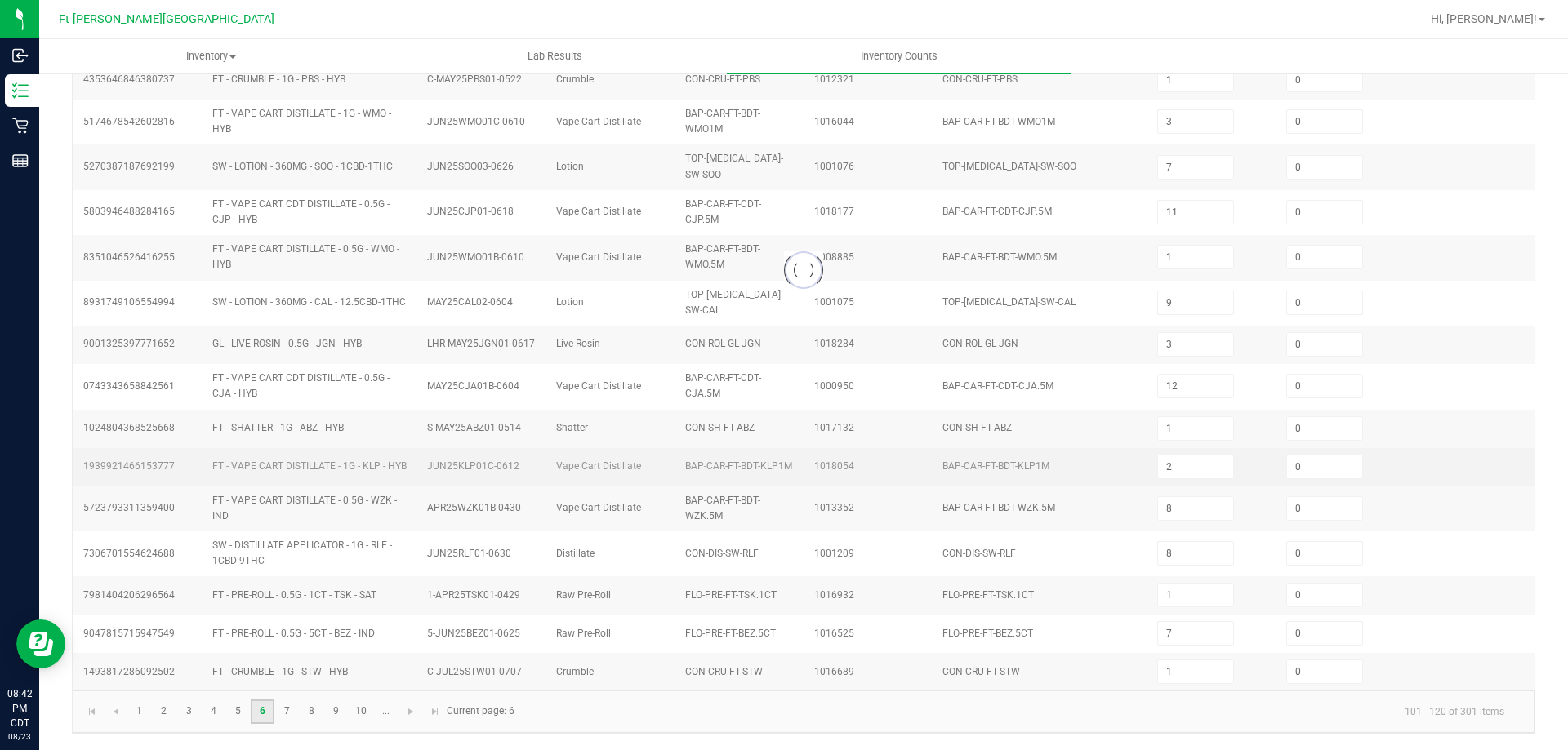
type input "9"
type input "5"
type input "6"
type input "2"
type input "14"
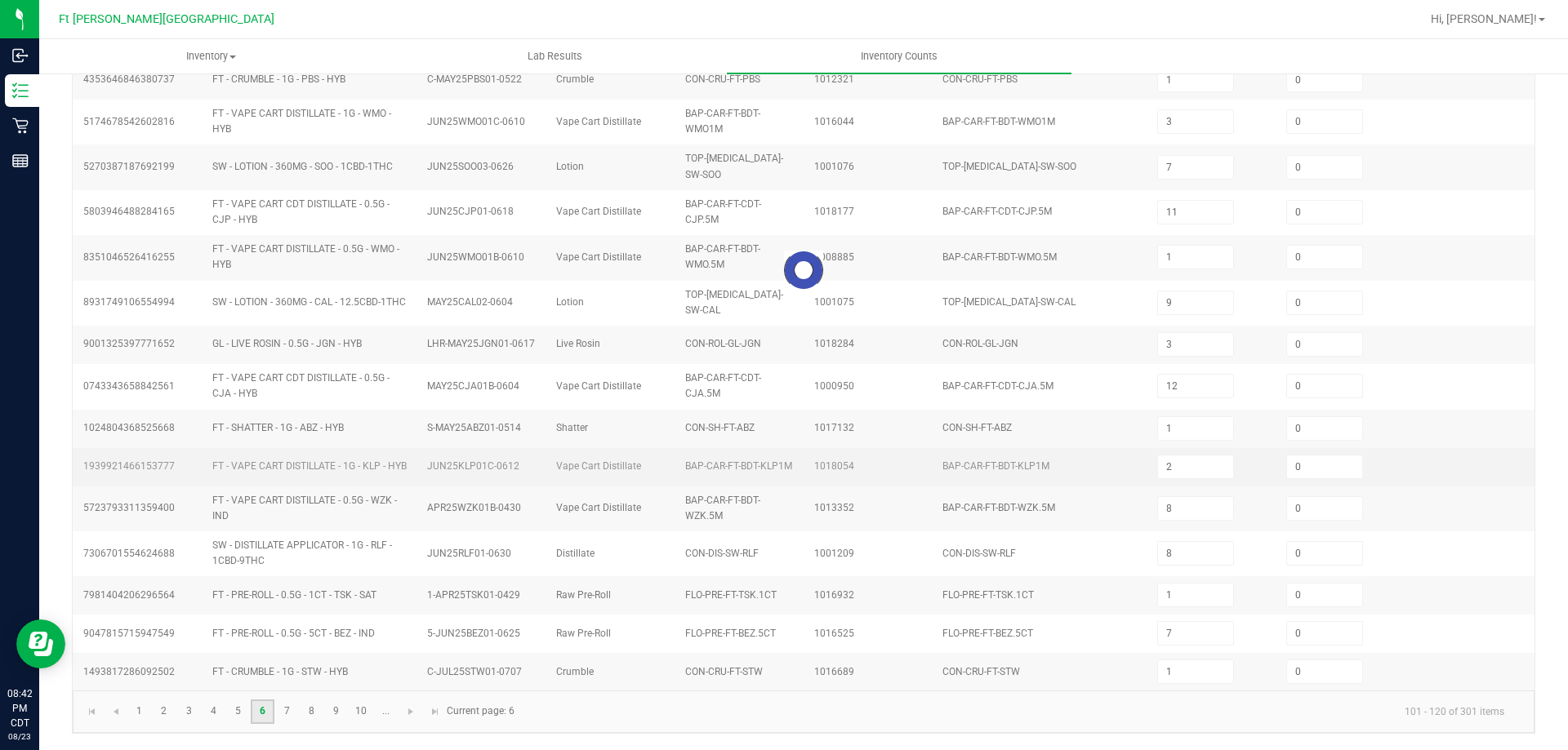
type input "8"
type input "7"
type input "1"
type input "13"
type input "1"
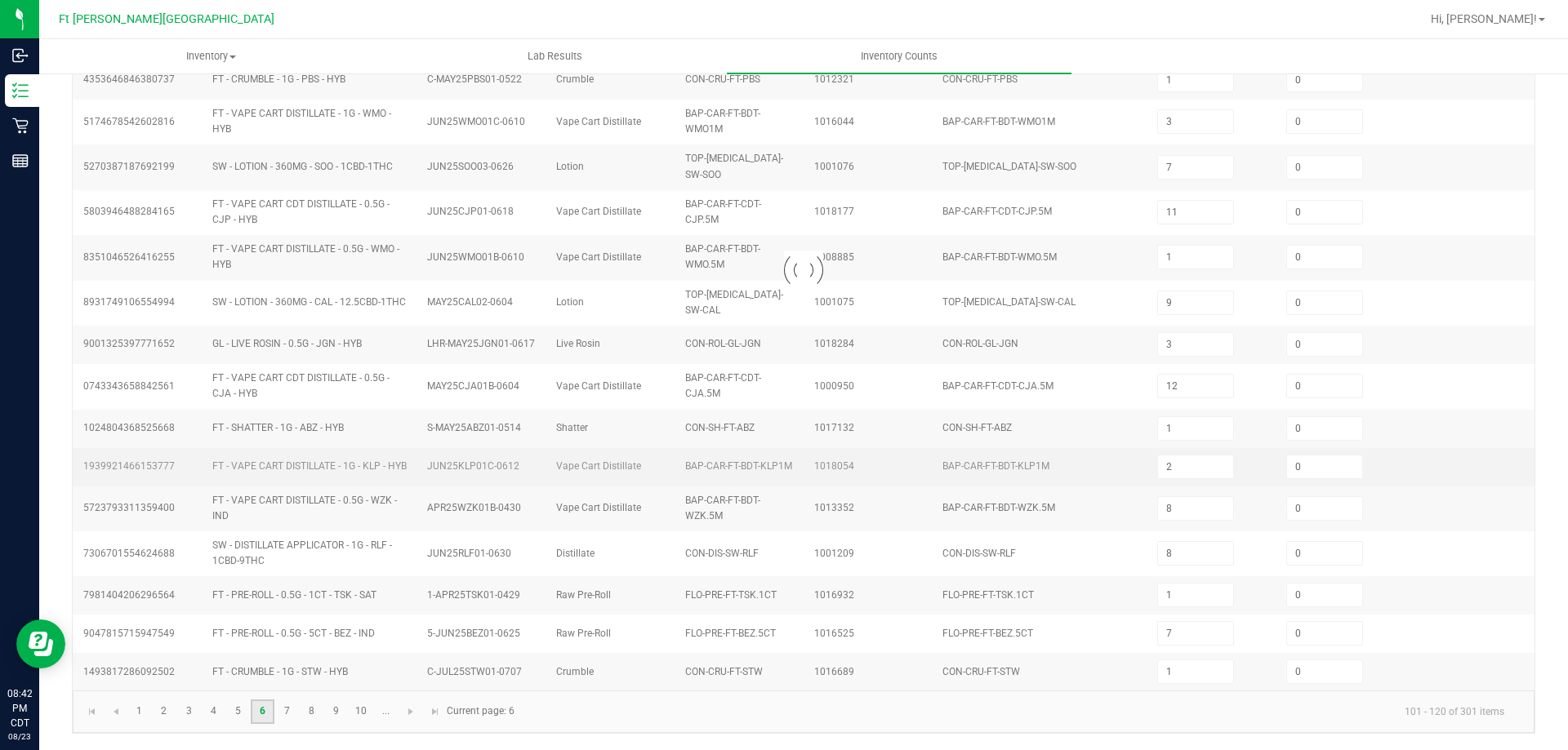
type input "6"
type input "3"
type input "1"
type input "6"
type input "4"
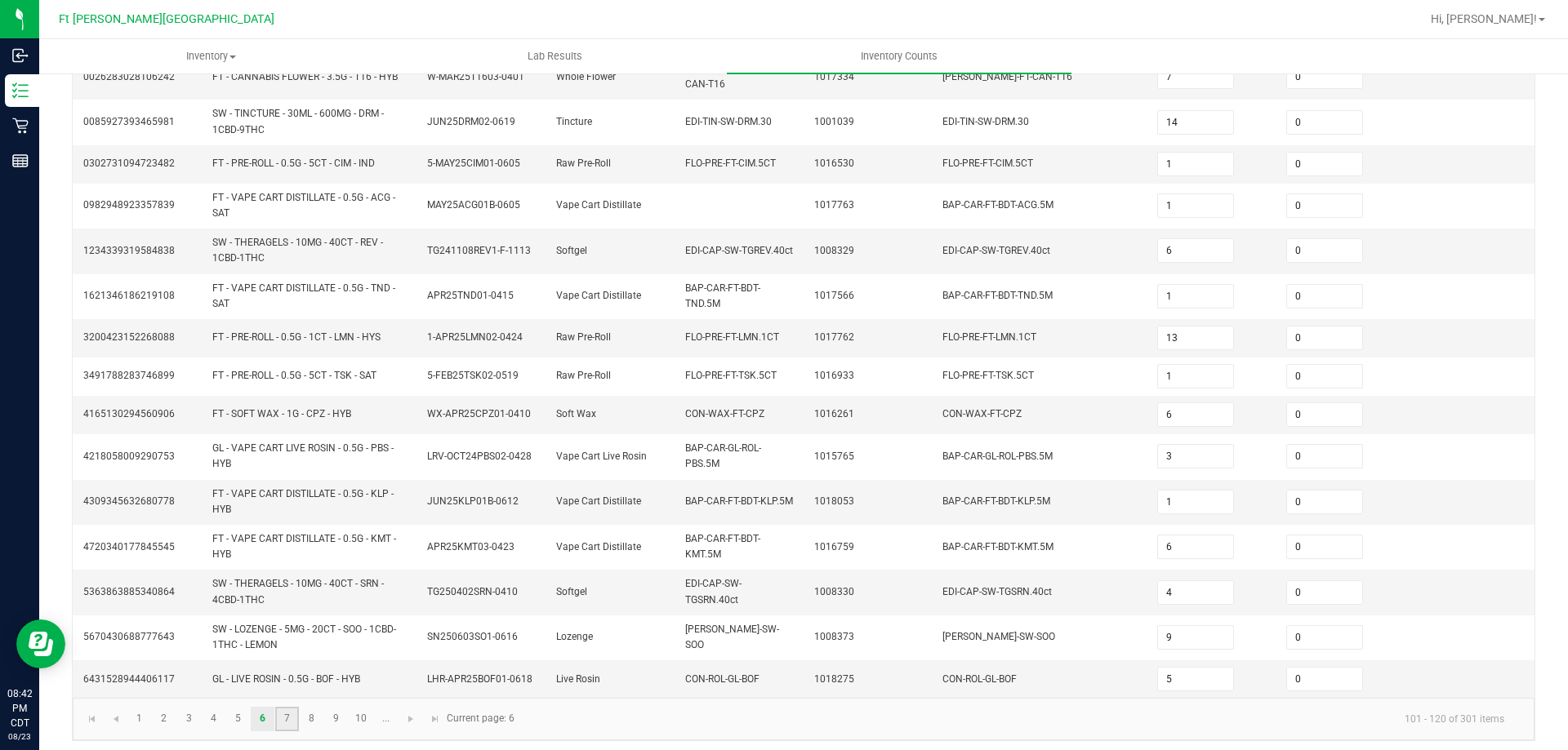
click at [282, 707] on link "7" at bounding box center [287, 719] width 24 height 25
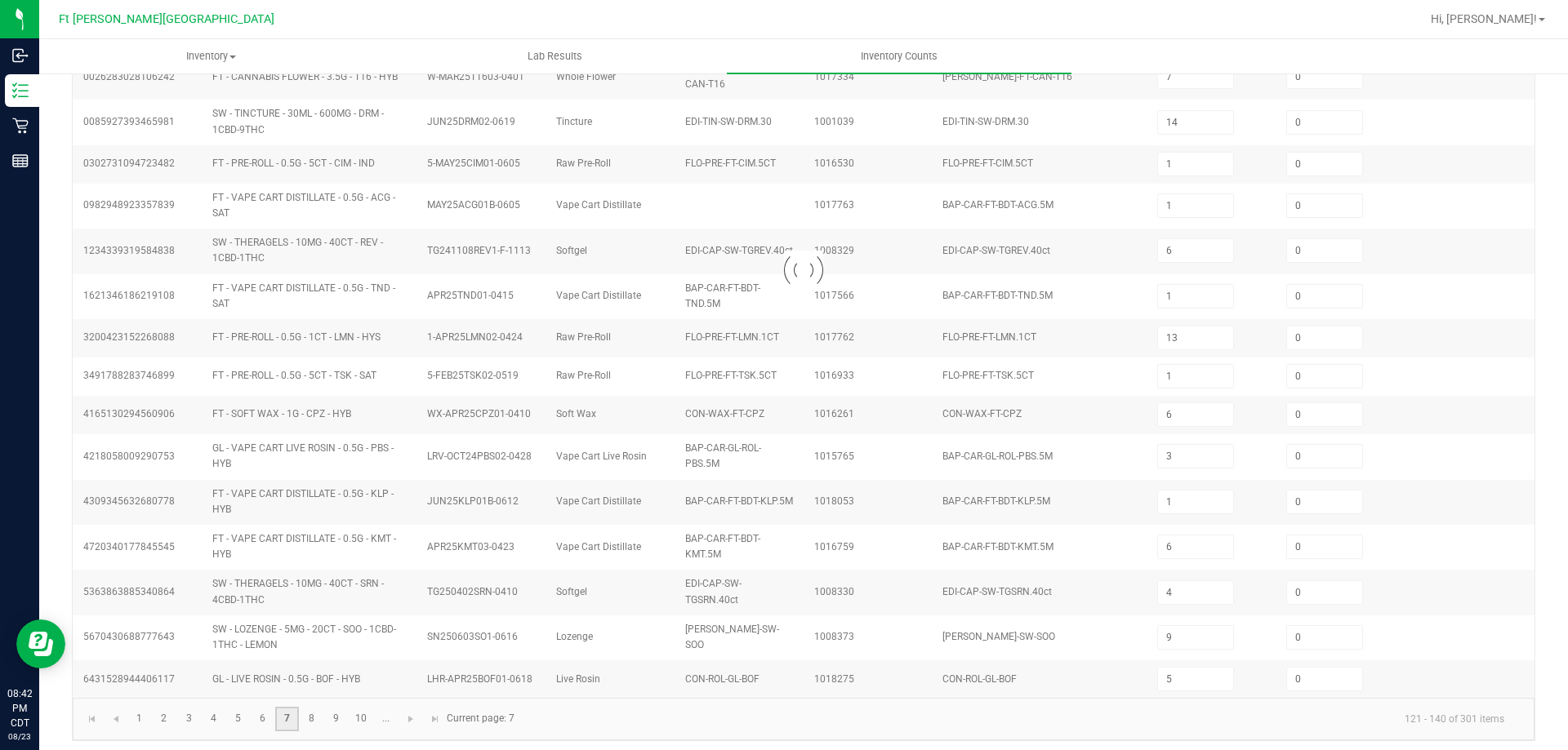
type input "2"
type input "8"
type input "4"
type input "8"
type input "13"
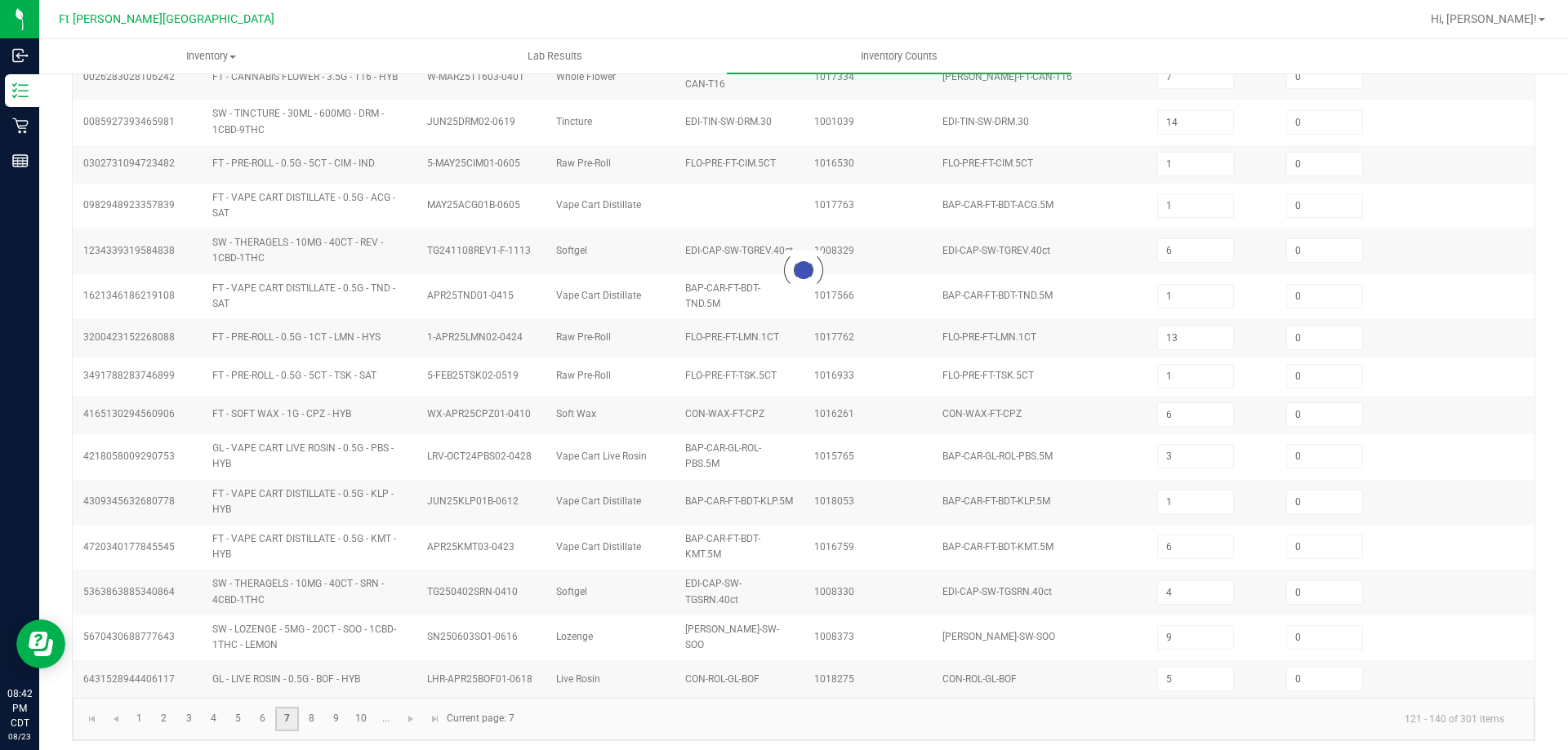
type input "4"
type input "10"
type input "6"
type input "1"
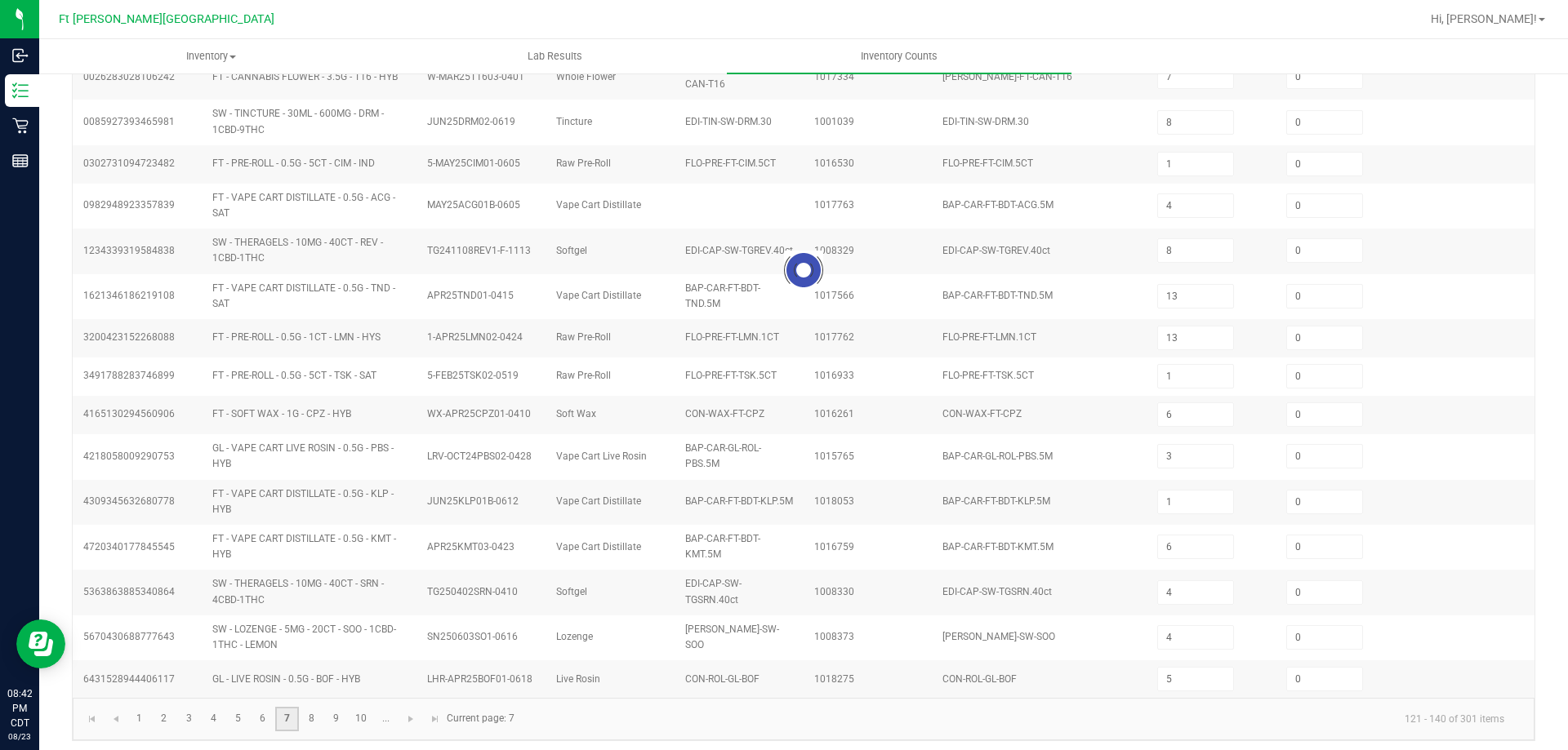
type input "10"
type input "1"
type input "4"
type input "1"
type input "9"
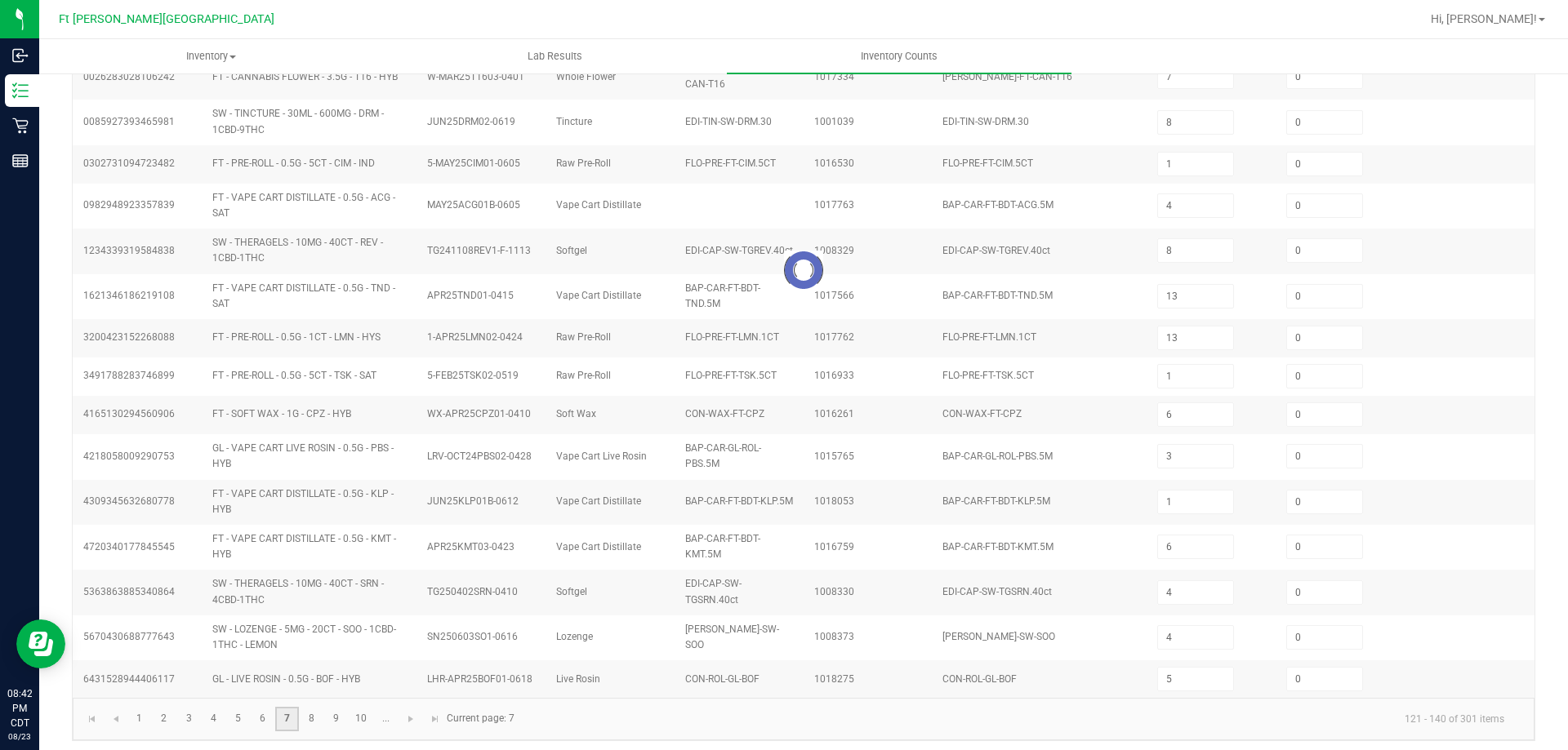
type input "7"
type input "5"
type input "2"
type input "4"
type input "6"
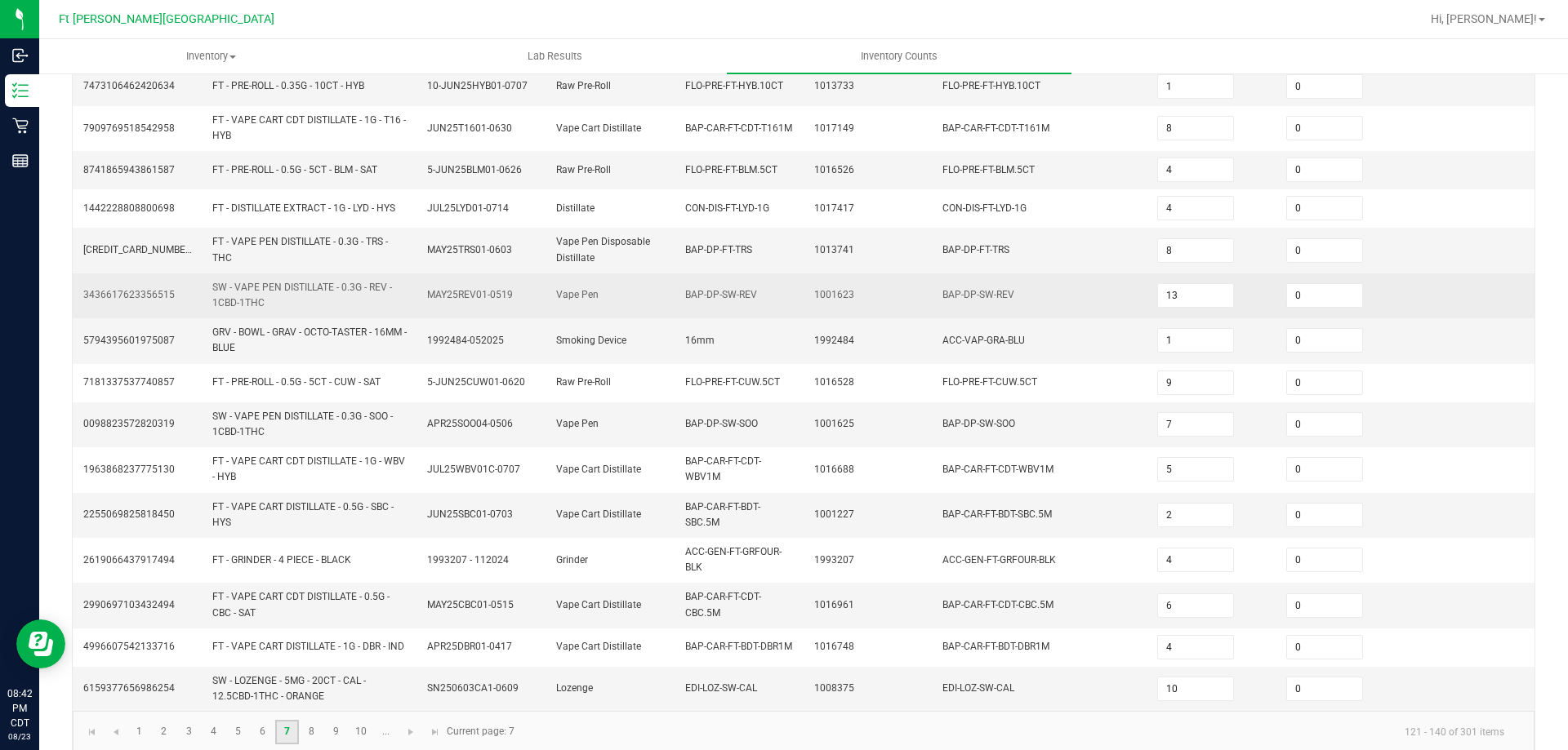
scroll to position [435, 0]
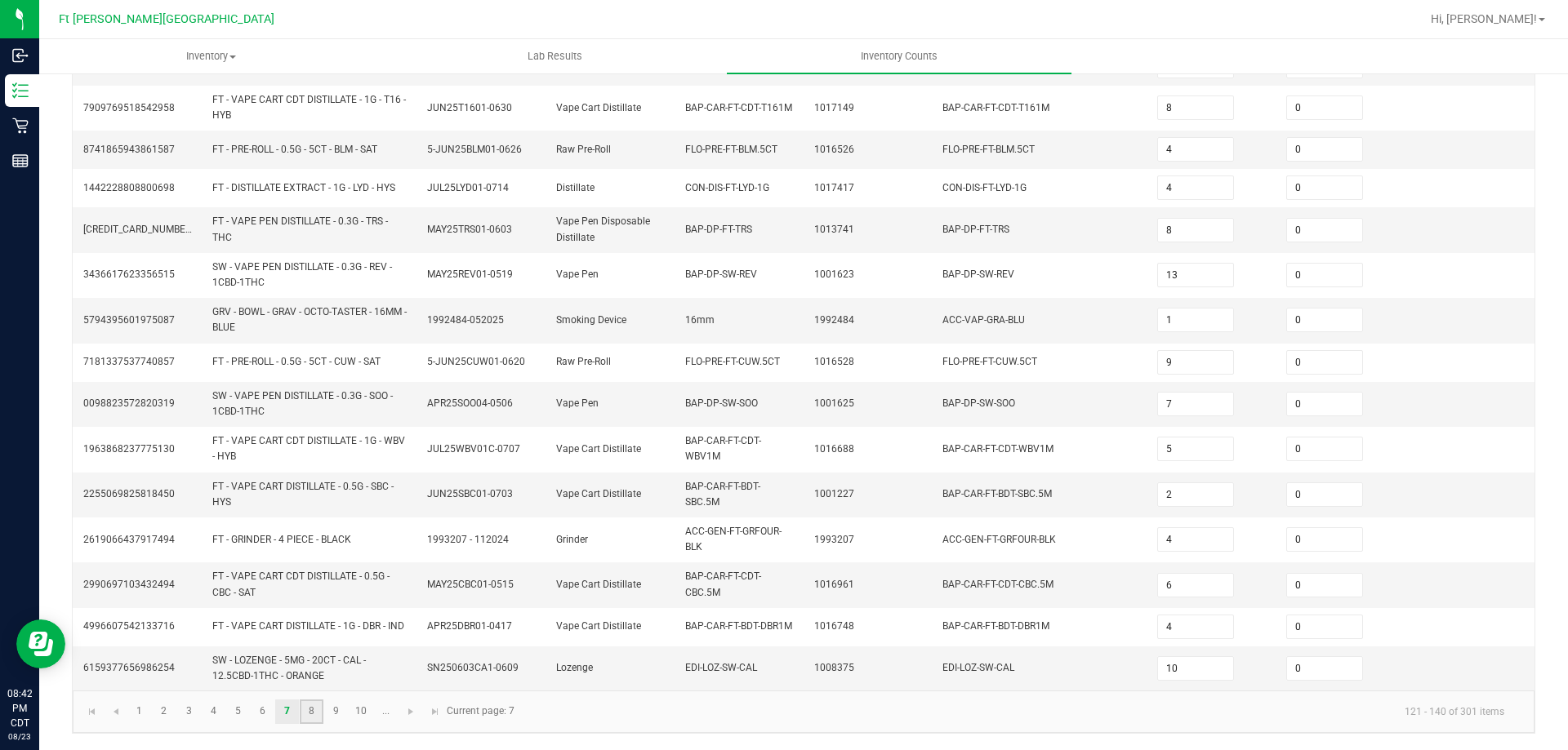
click at [316, 704] on link "8" at bounding box center [312, 711] width 24 height 25
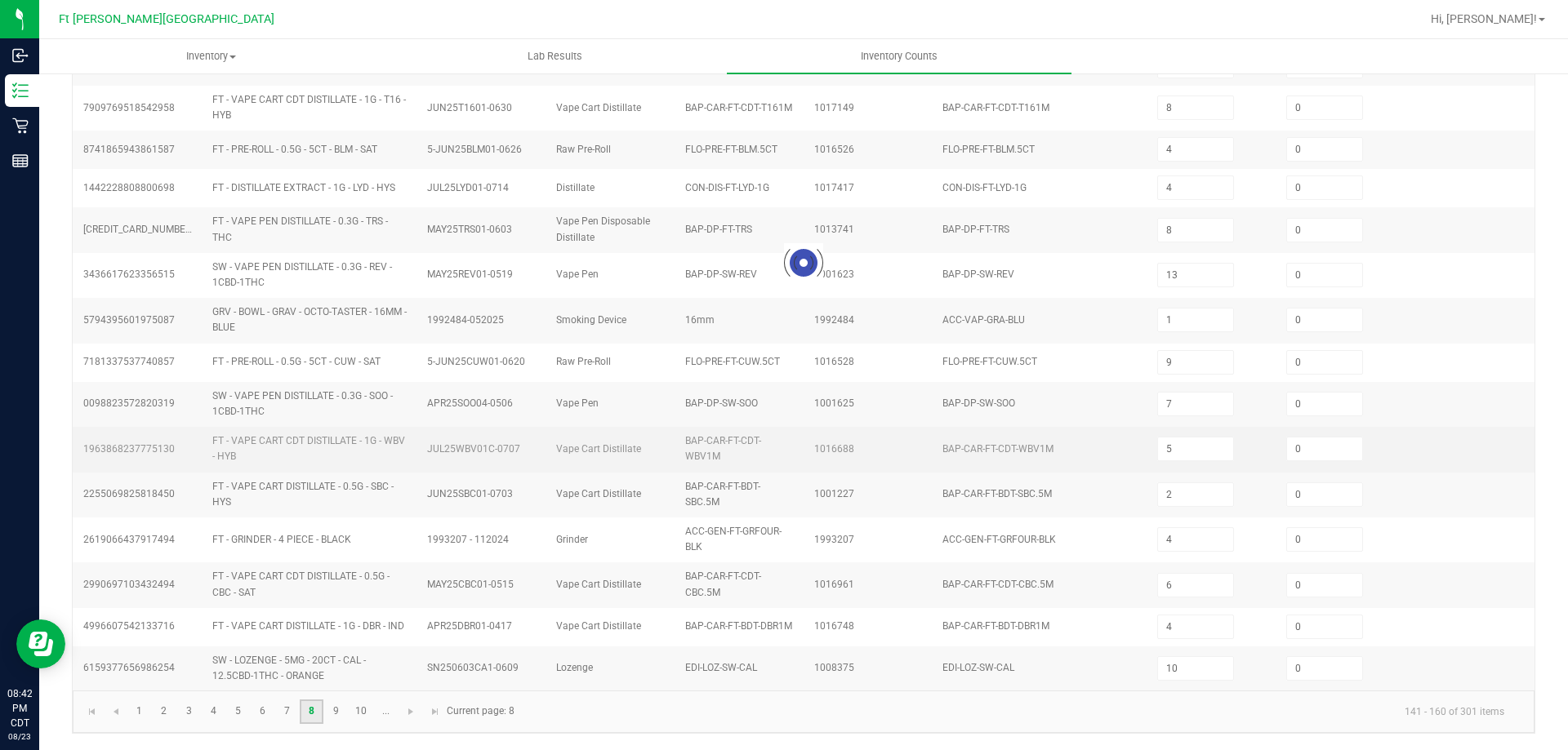
type input "9"
type input "6"
type input "48"
type input "2"
type input "1"
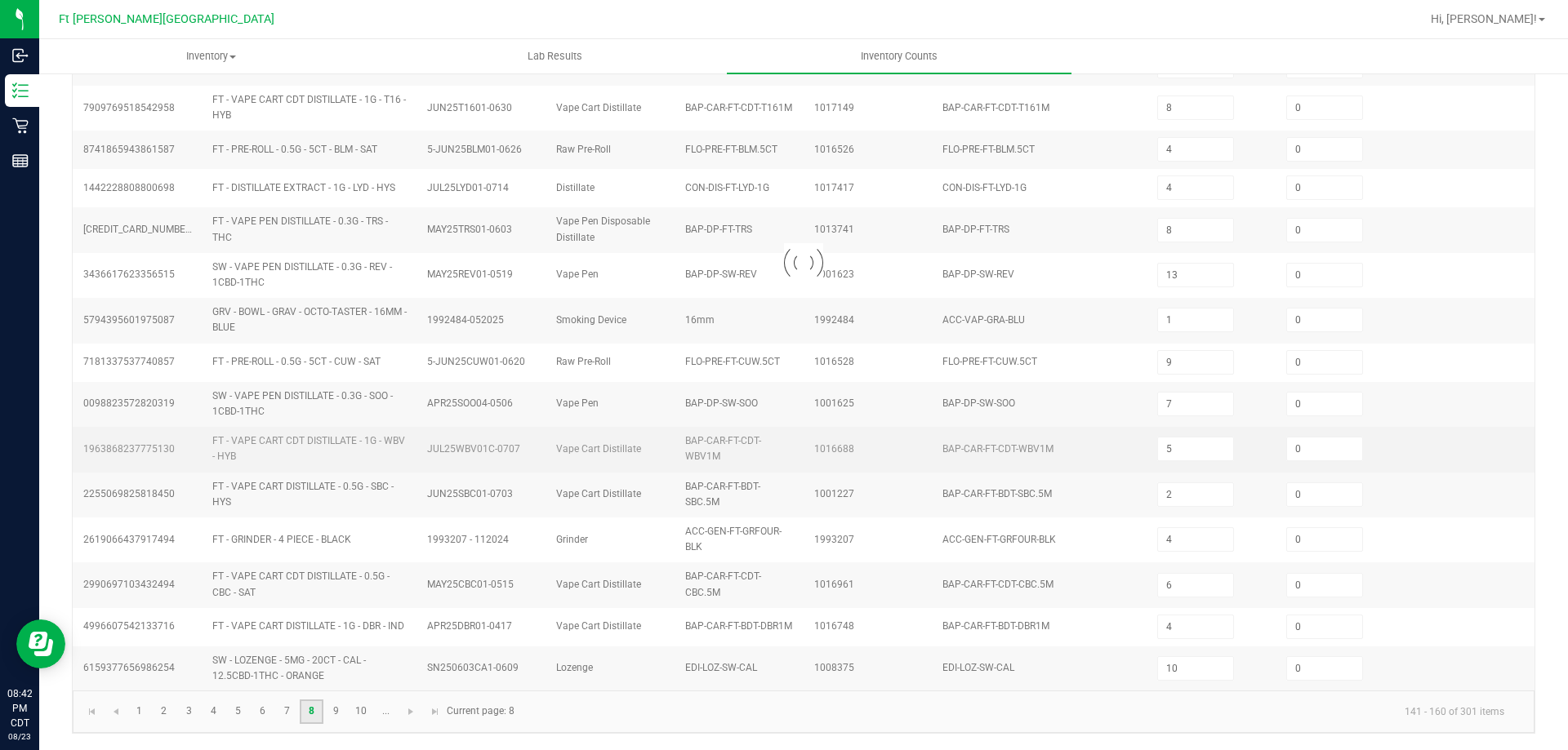
type input "7"
type input "2"
type input "11"
type input "5"
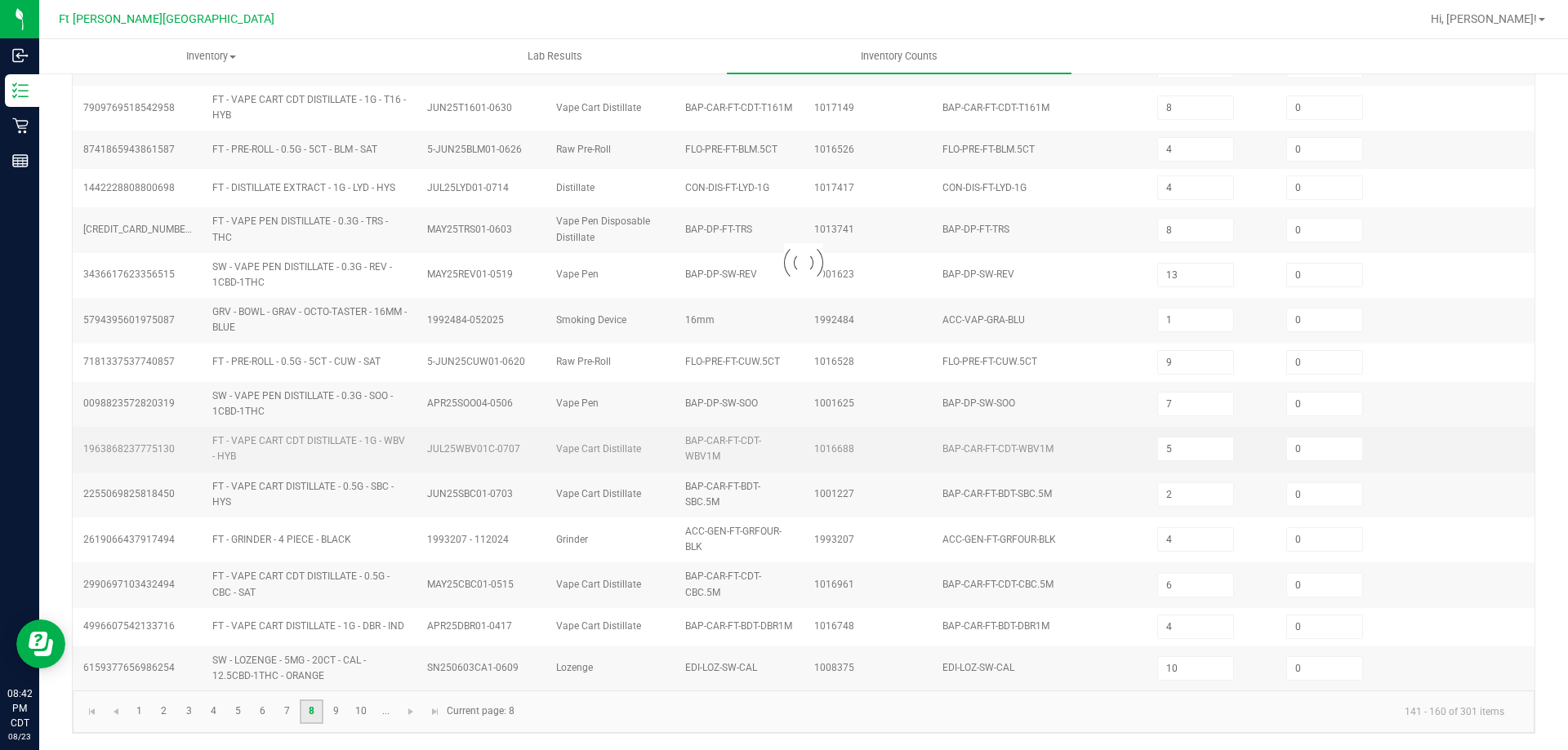
type input "8"
type input "37"
type input "17"
type input "10"
type input "1"
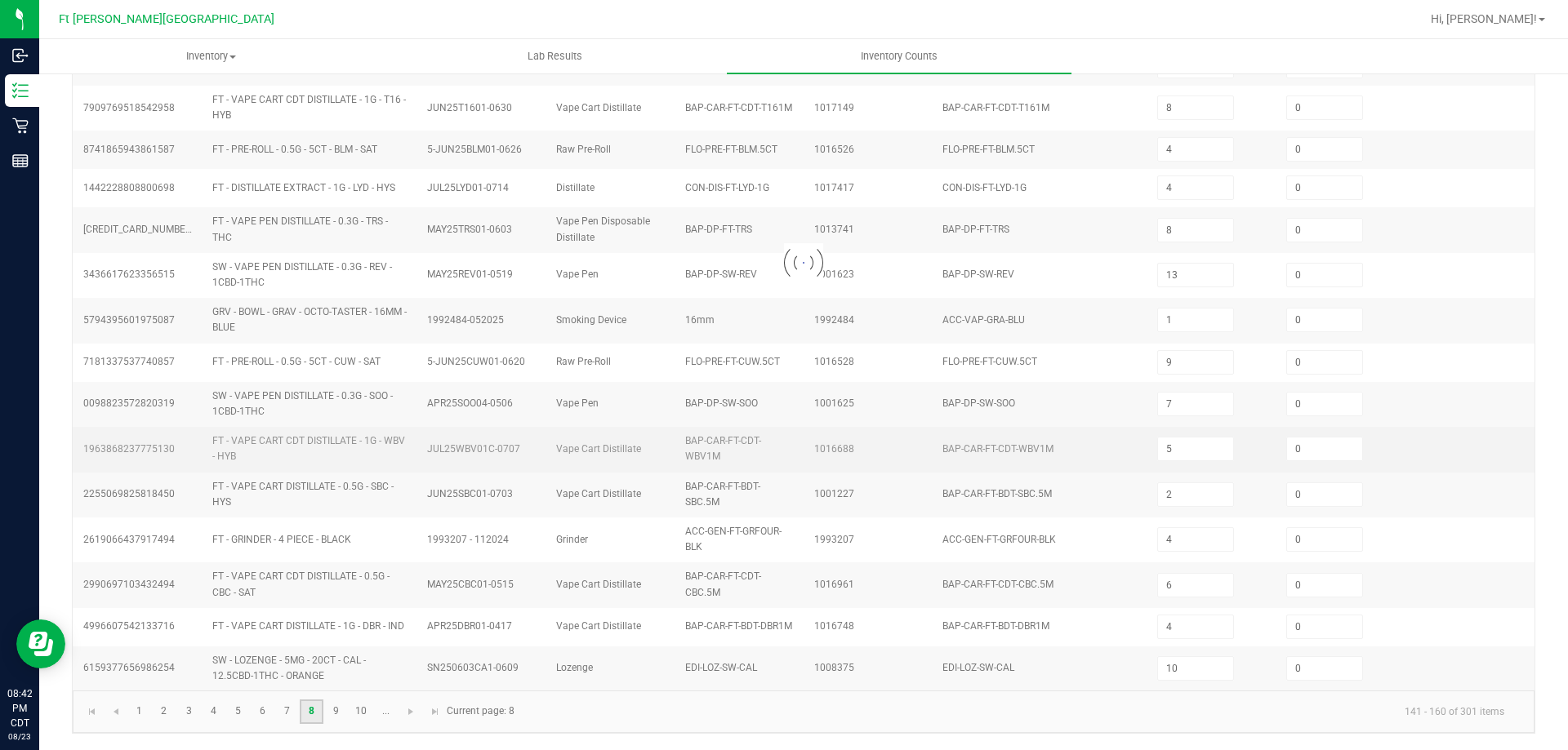
type input "4"
type input "12"
type input "24"
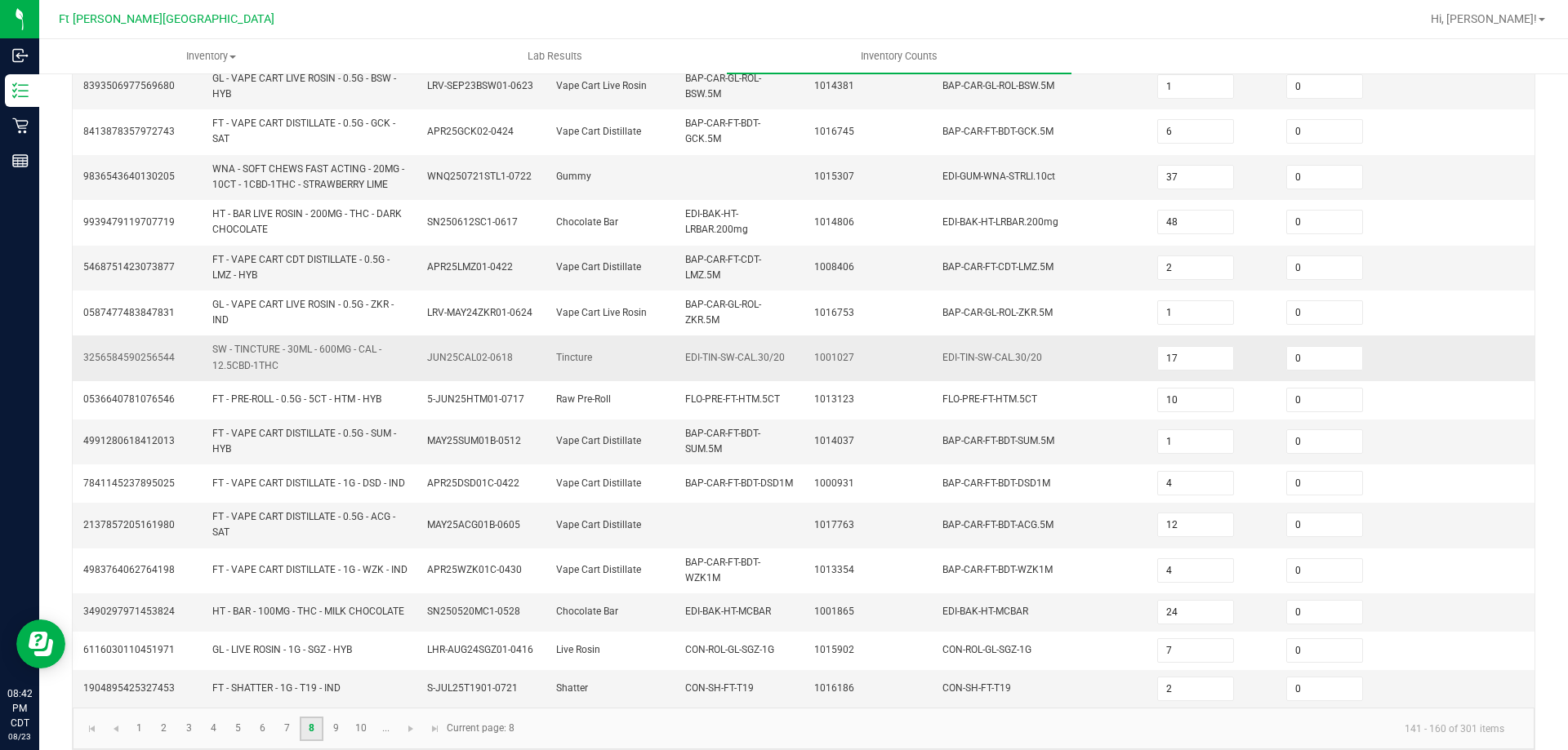
scroll to position [455, 0]
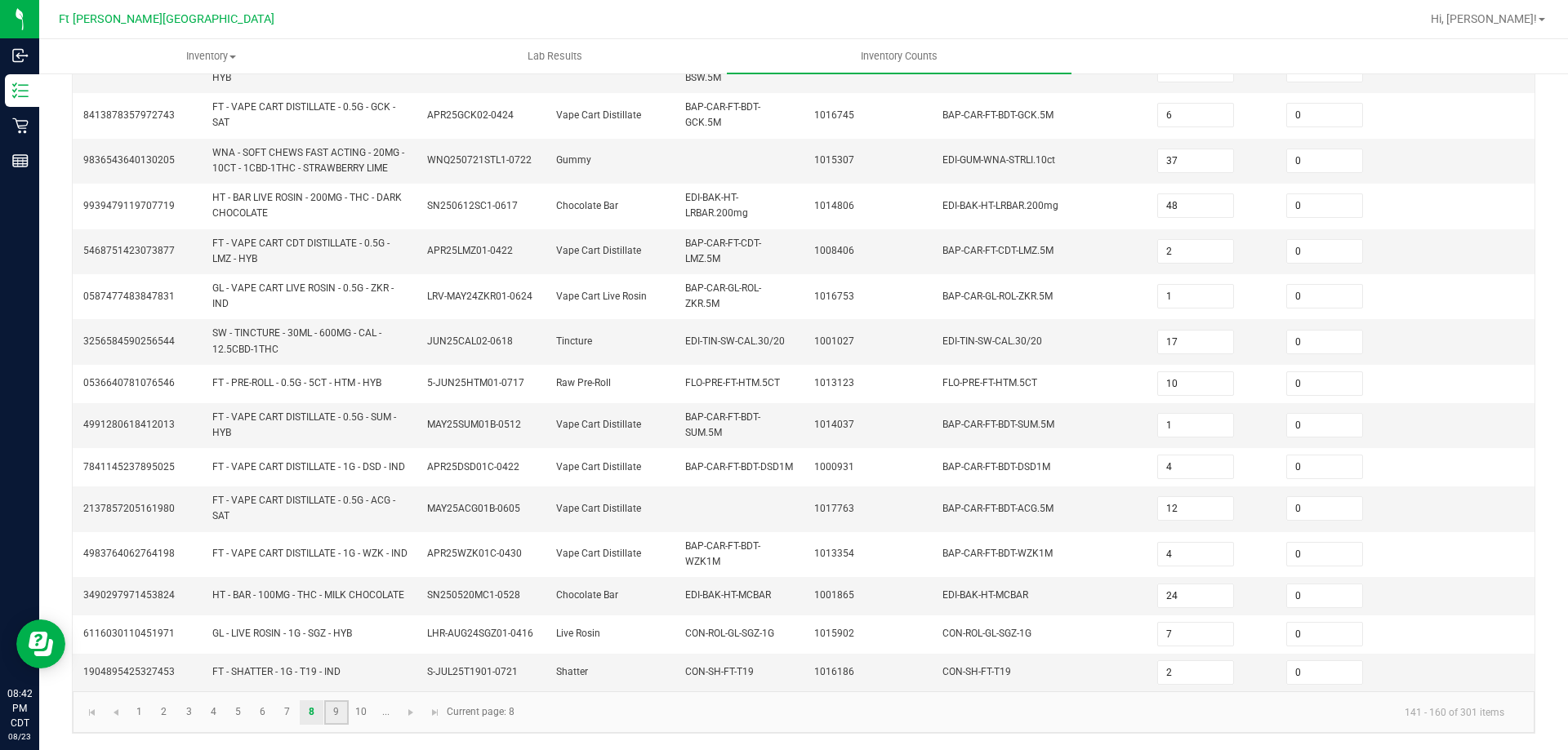
click at [334, 704] on link "9" at bounding box center [337, 712] width 24 height 25
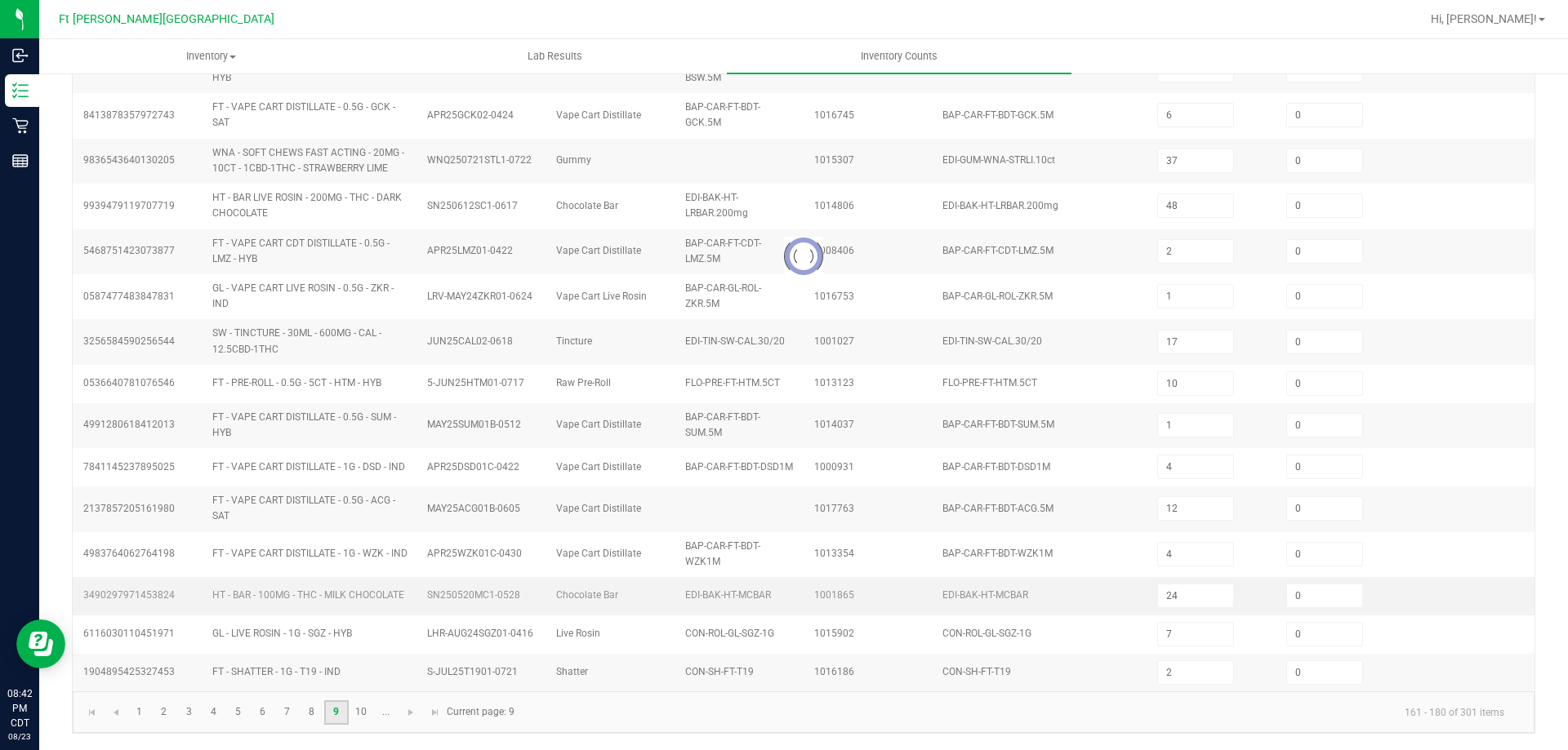
type input "3"
type input "9"
type input "11"
type input "39"
type input "12"
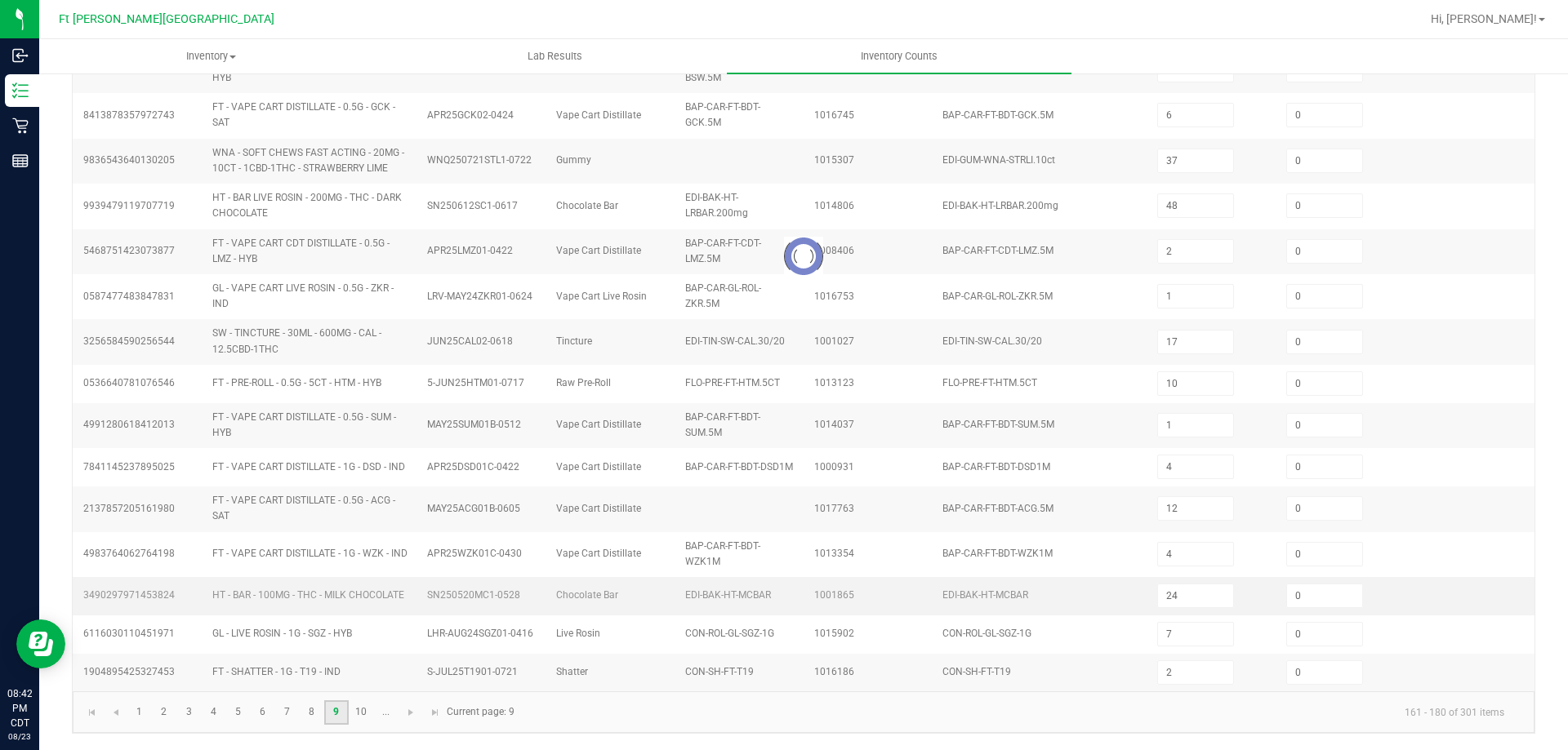
type input "12"
type input "3"
type input "2"
type input "4"
type input "14"
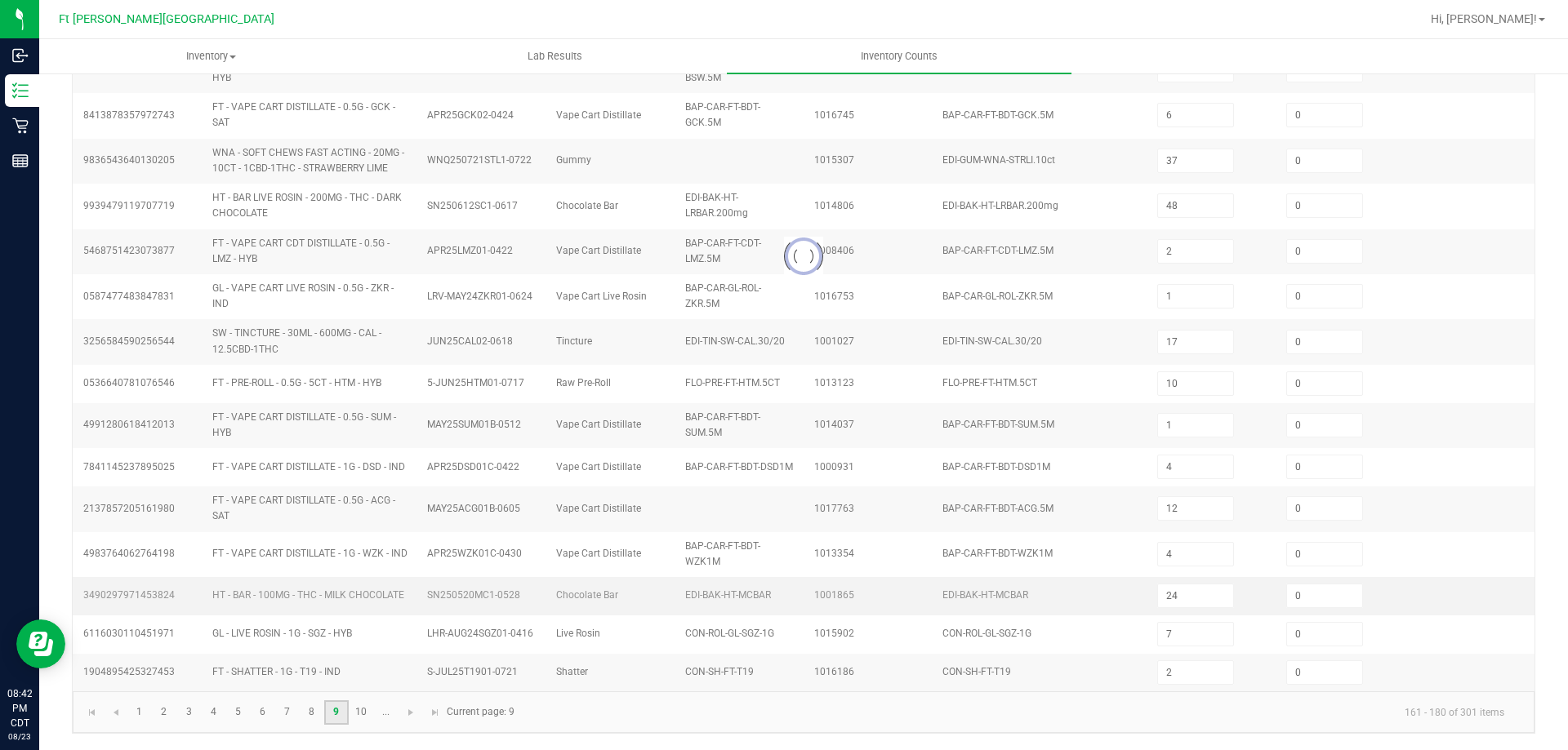
type input "1"
type input "9"
type input "3"
type input "32"
type input "8"
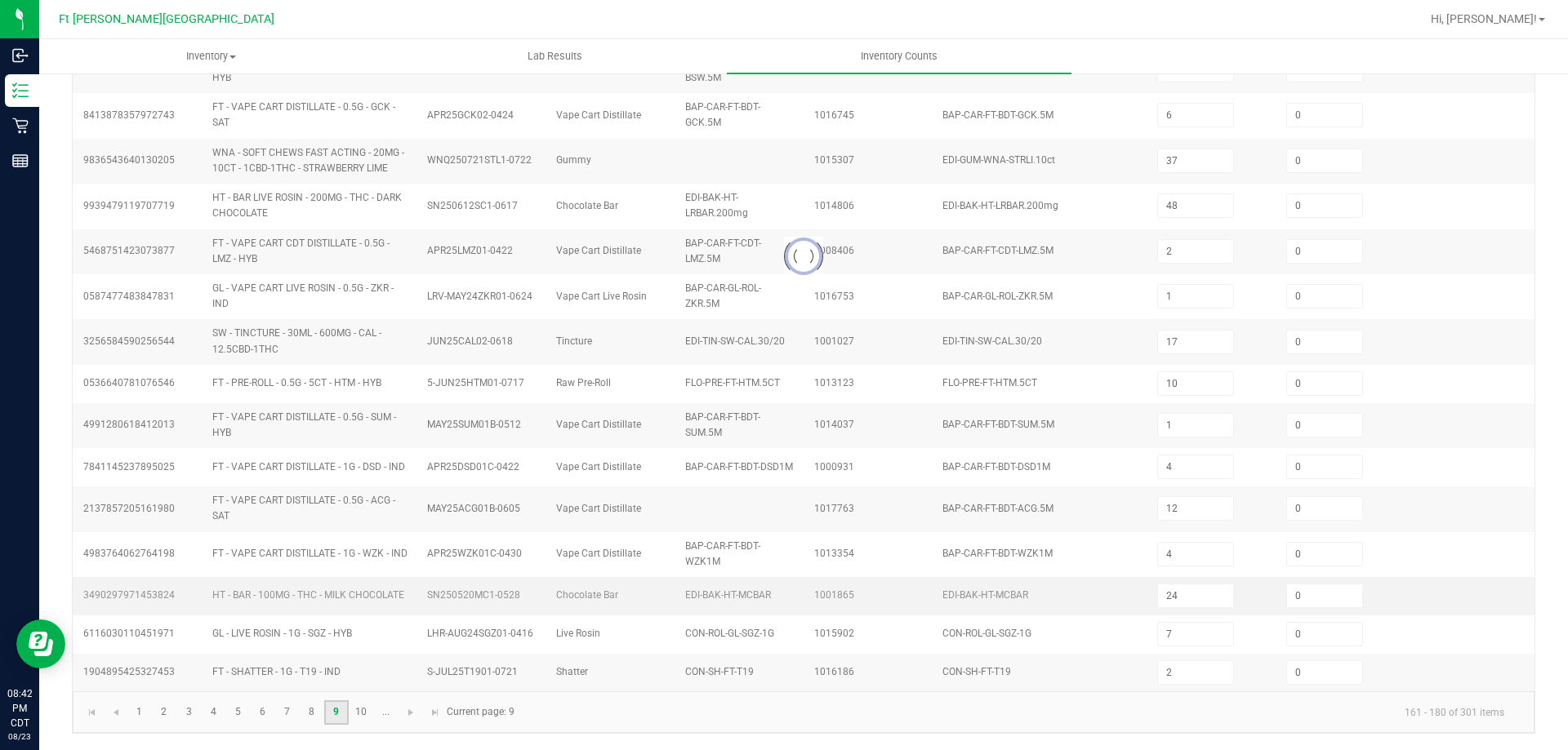
type input "28"
type input "2"
type input "9"
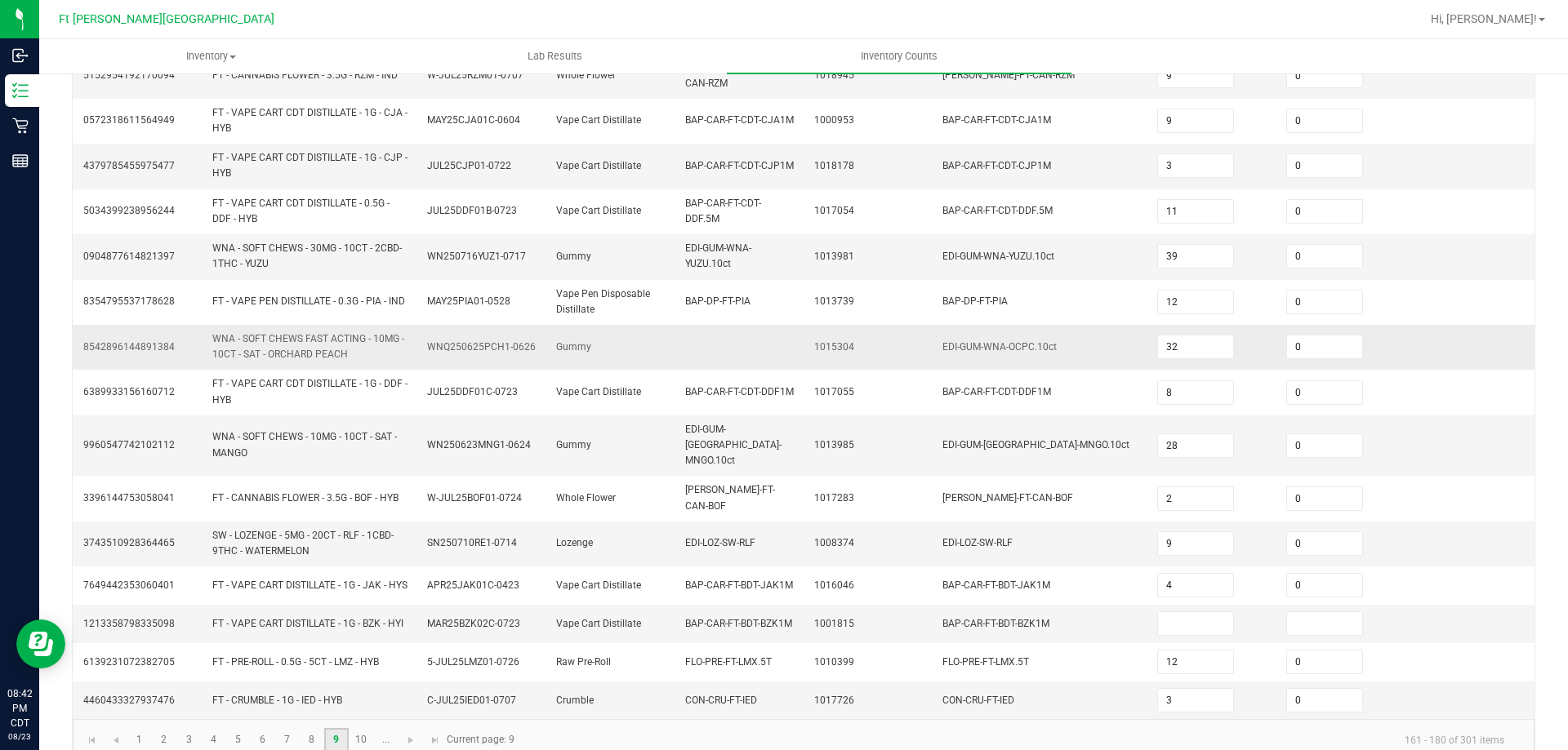
scroll to position [441, 0]
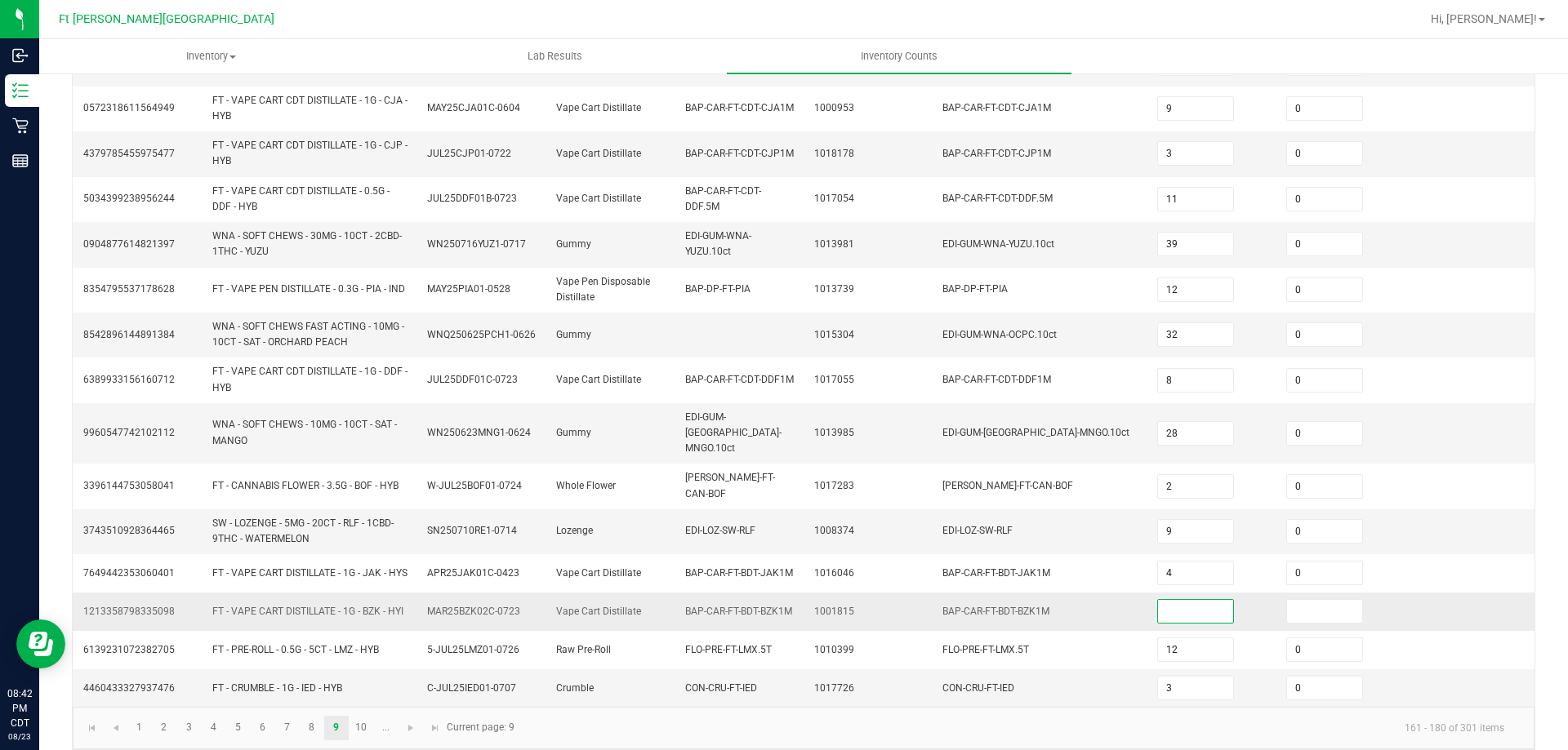
click at [1165, 600] on input at bounding box center [1196, 610] width 75 height 23
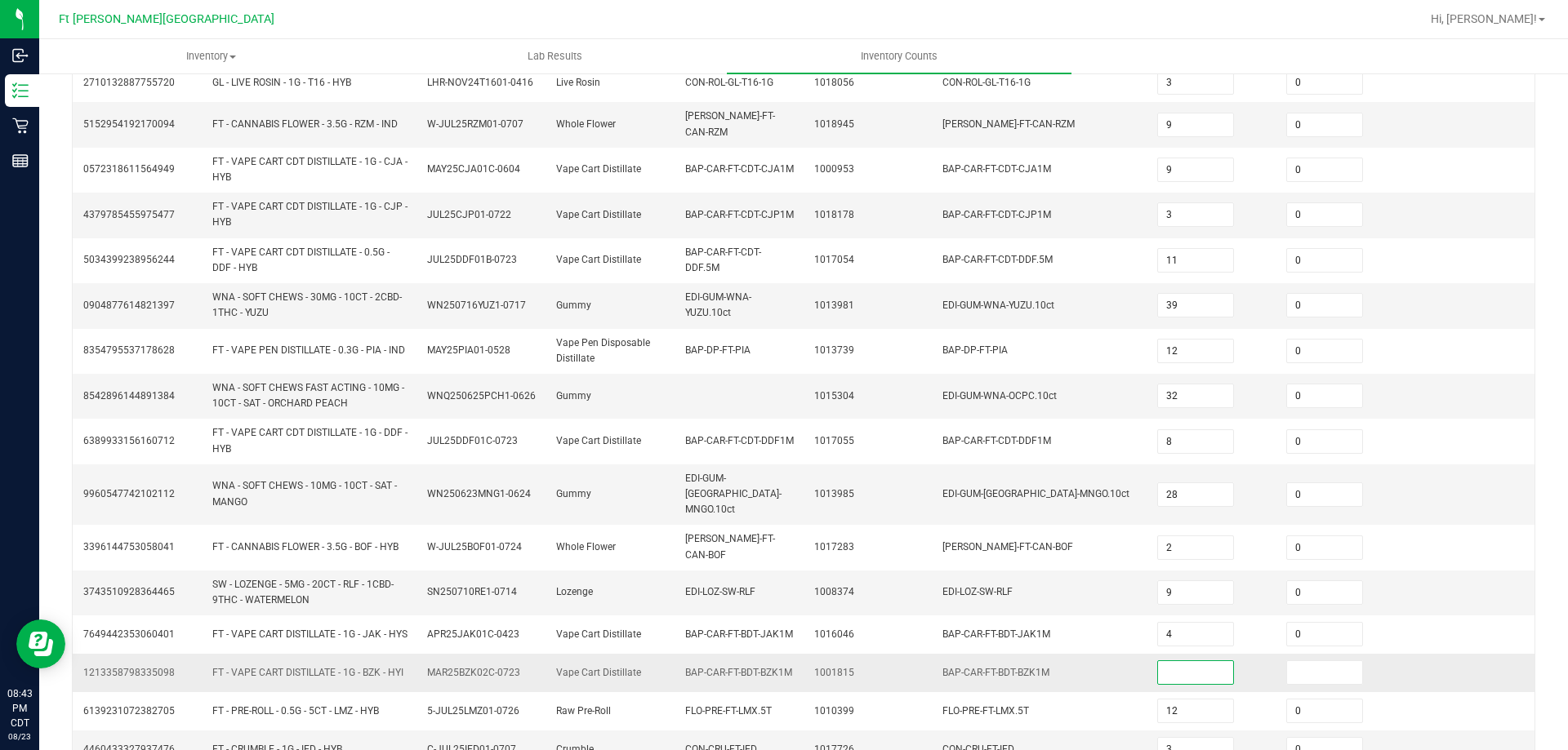
scroll to position [390, 0]
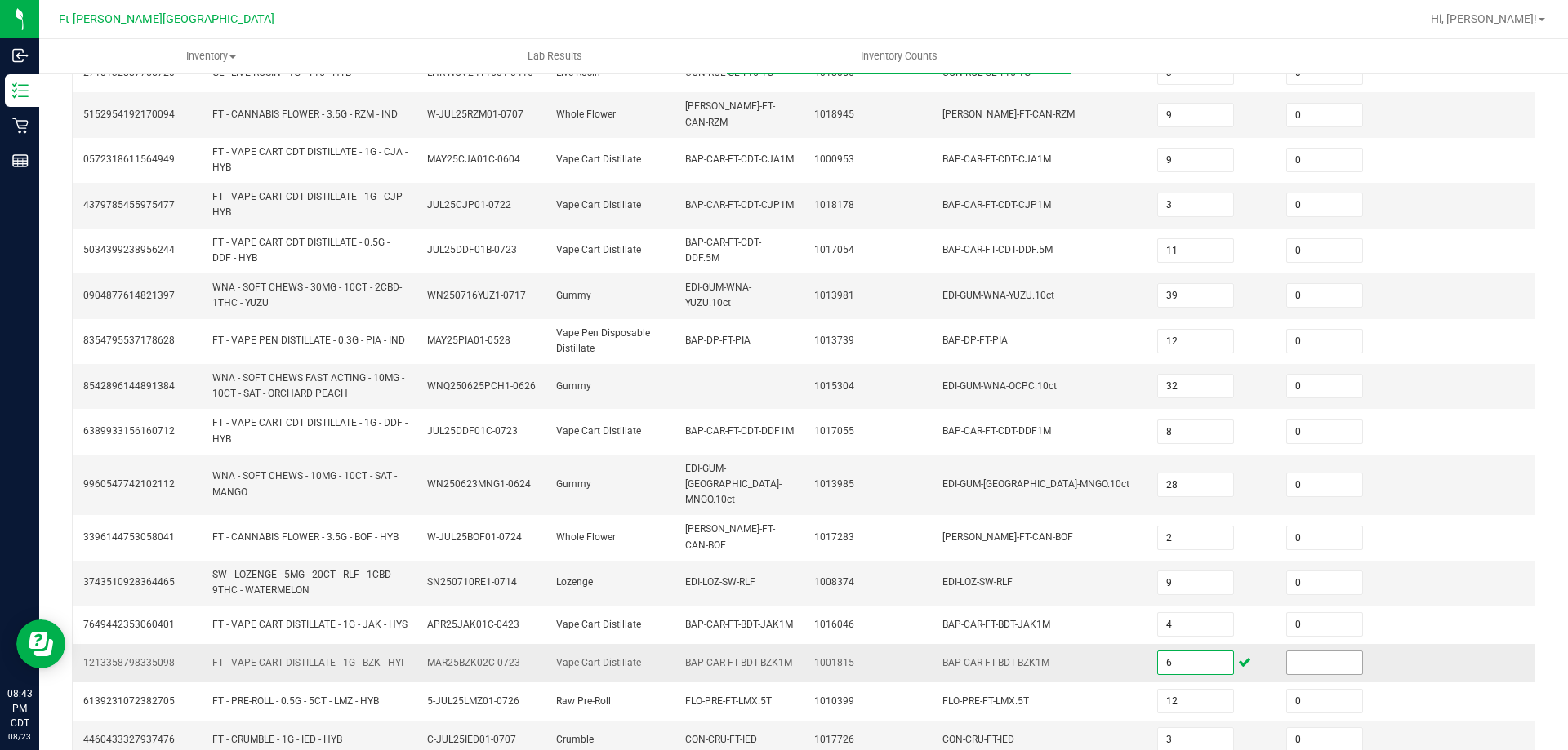
type input "6"
click at [1287, 651] on input at bounding box center [1324, 662] width 75 height 23
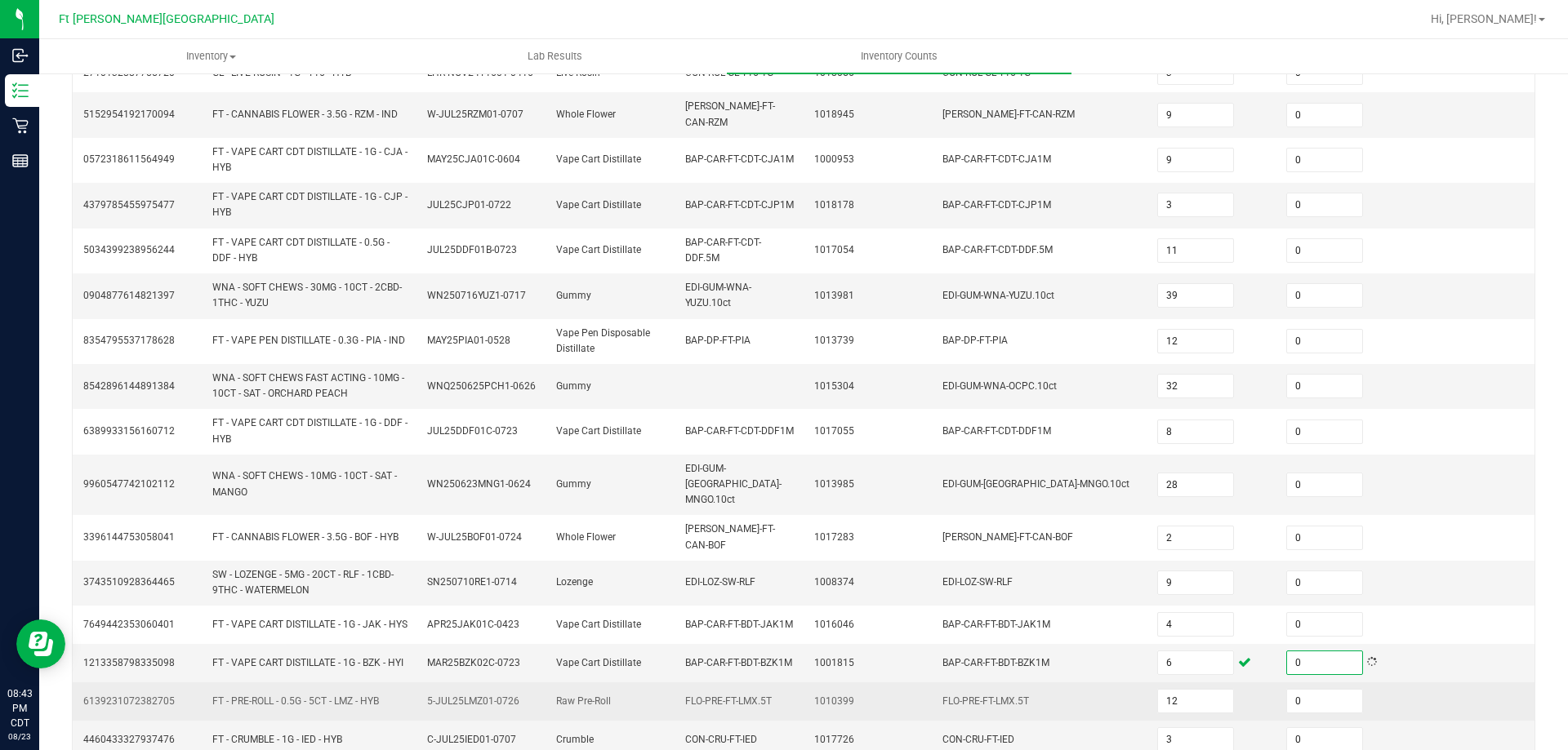
type input "0"
click at [1049, 683] on td "FLO-PRE-FT-LMX.5T" at bounding box center [1039, 702] width 215 height 39
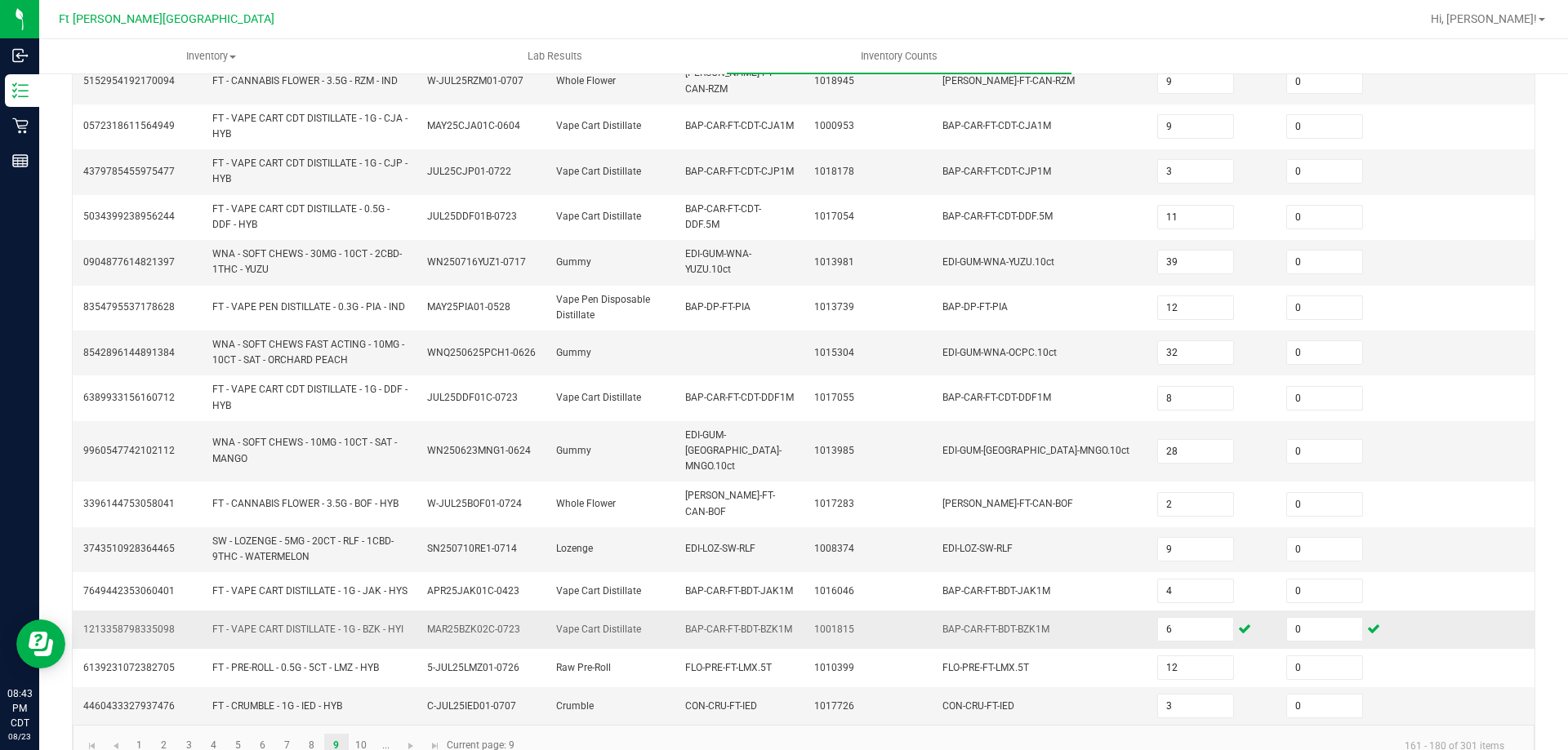
scroll to position [441, 0]
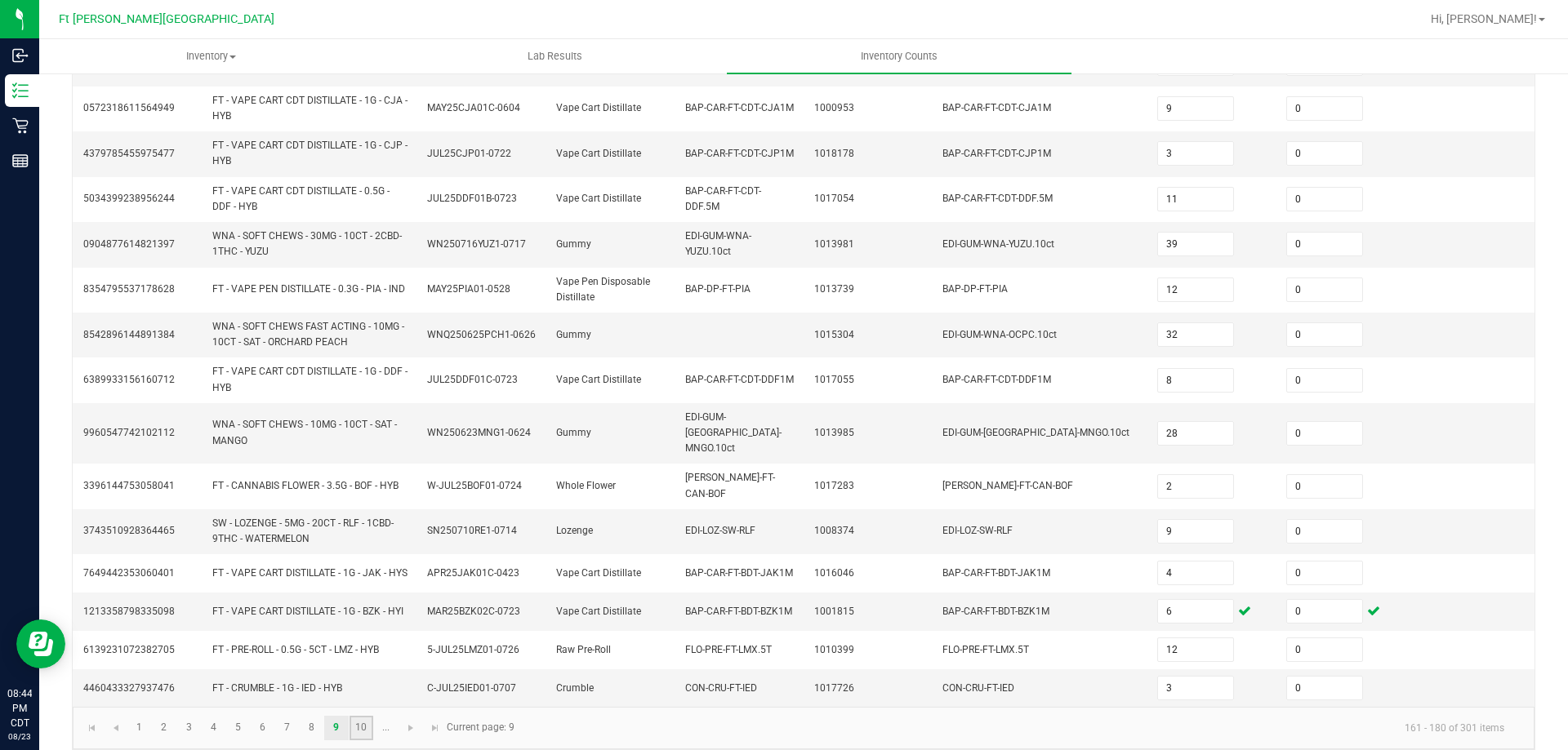
click at [360, 716] on link "10" at bounding box center [361, 728] width 24 height 25
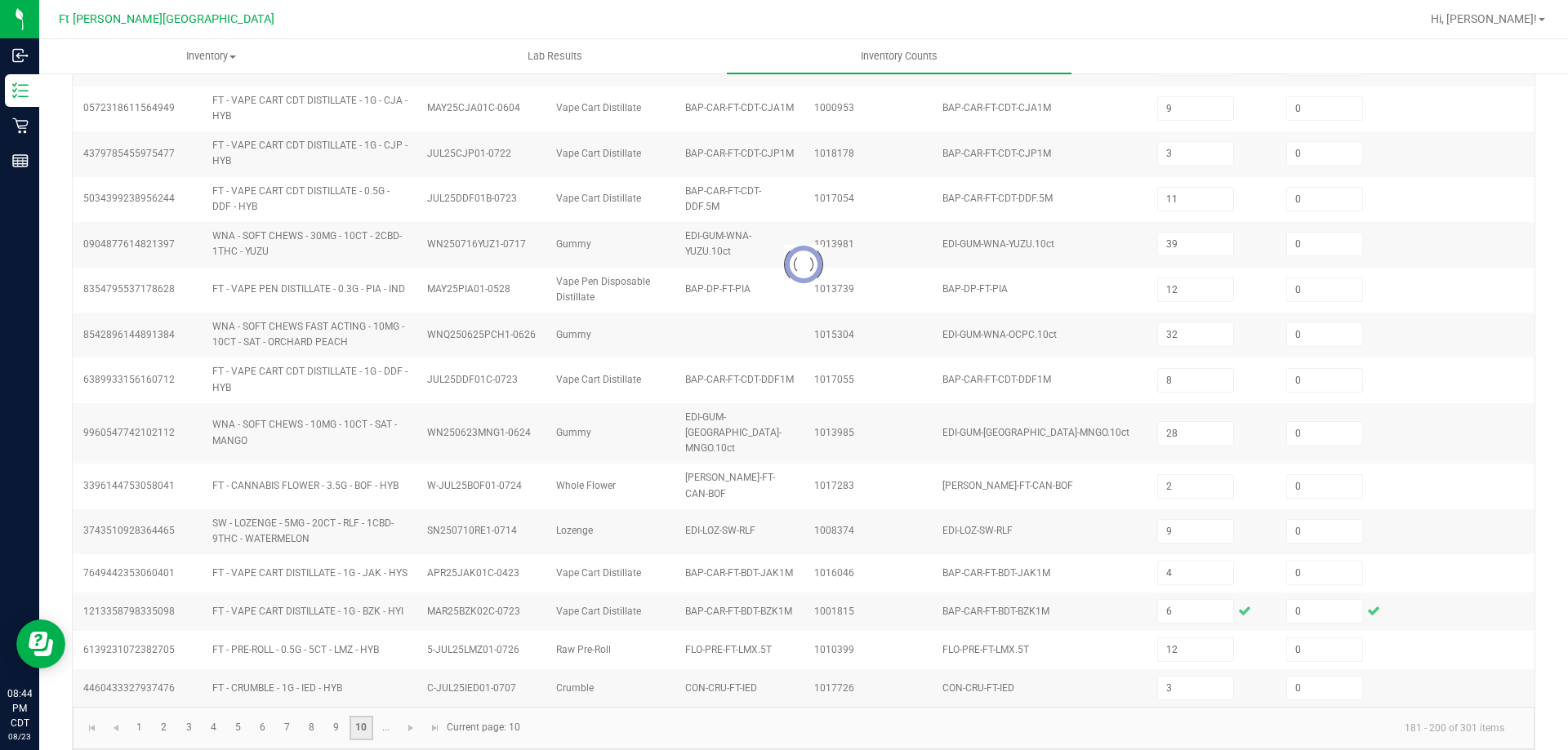
type input "8"
type input "7"
type input "6"
type input "25"
type input "11"
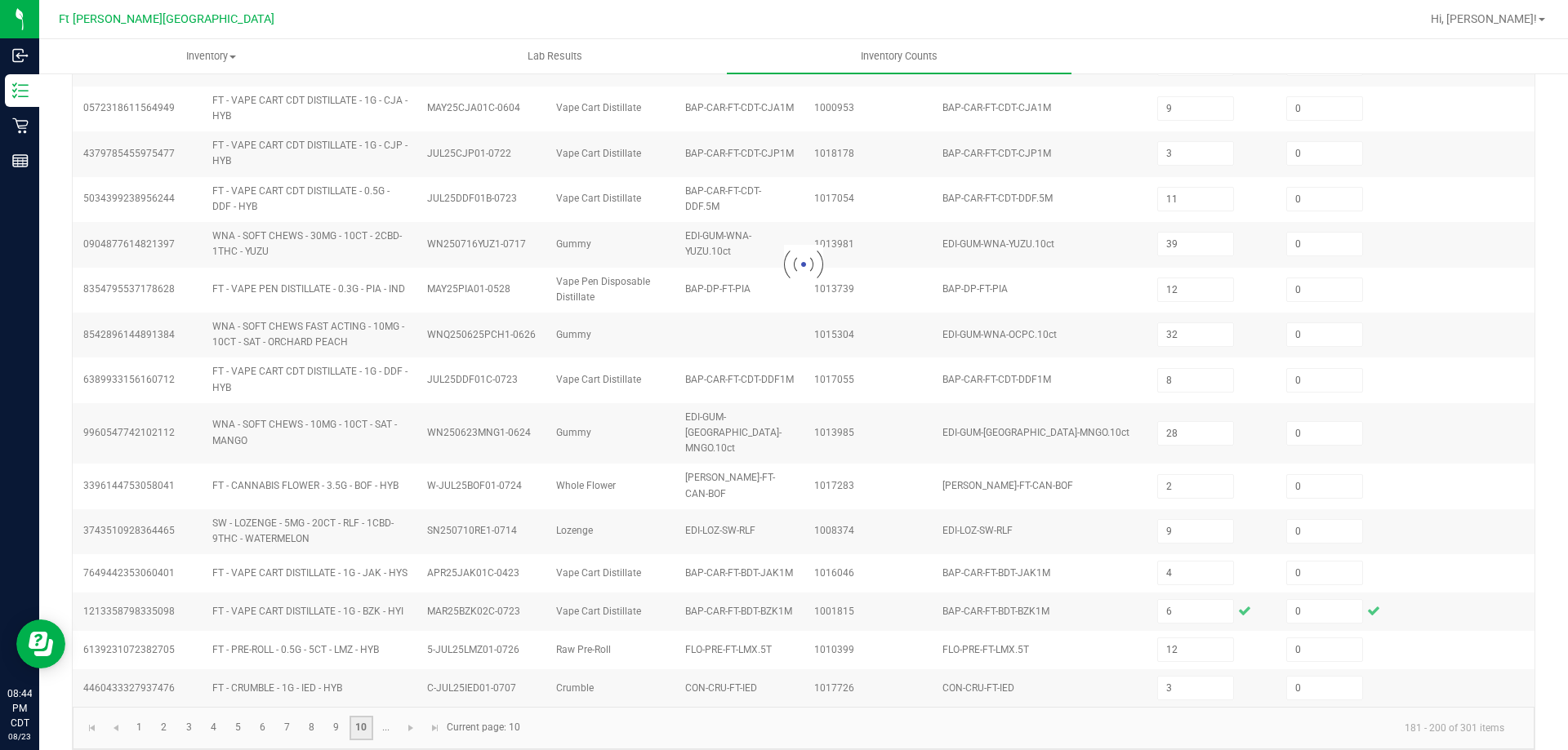
type input "19"
type input "2"
type input "10"
type input "5"
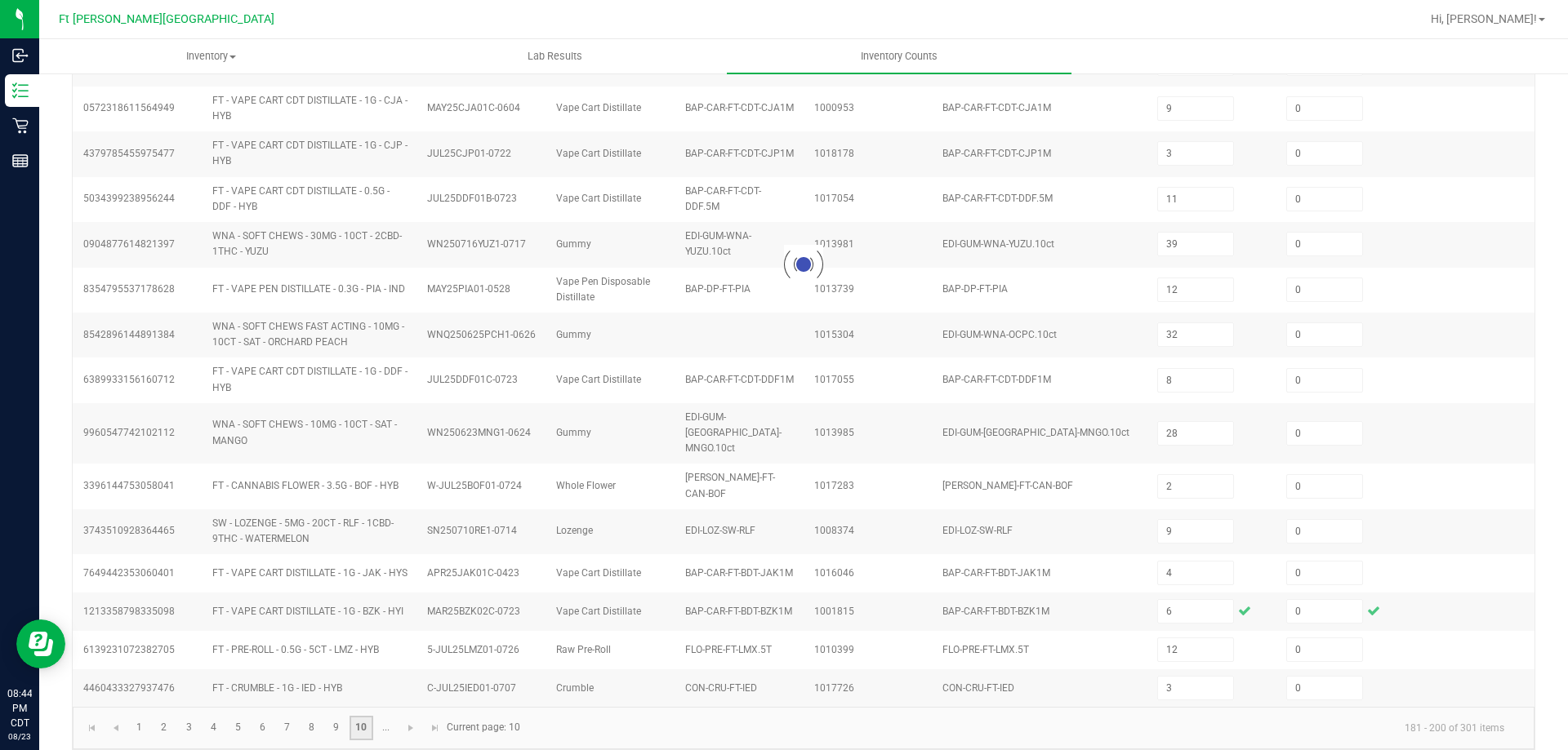
type input "2"
type input "12"
type input "6"
type input "1"
type input "20"
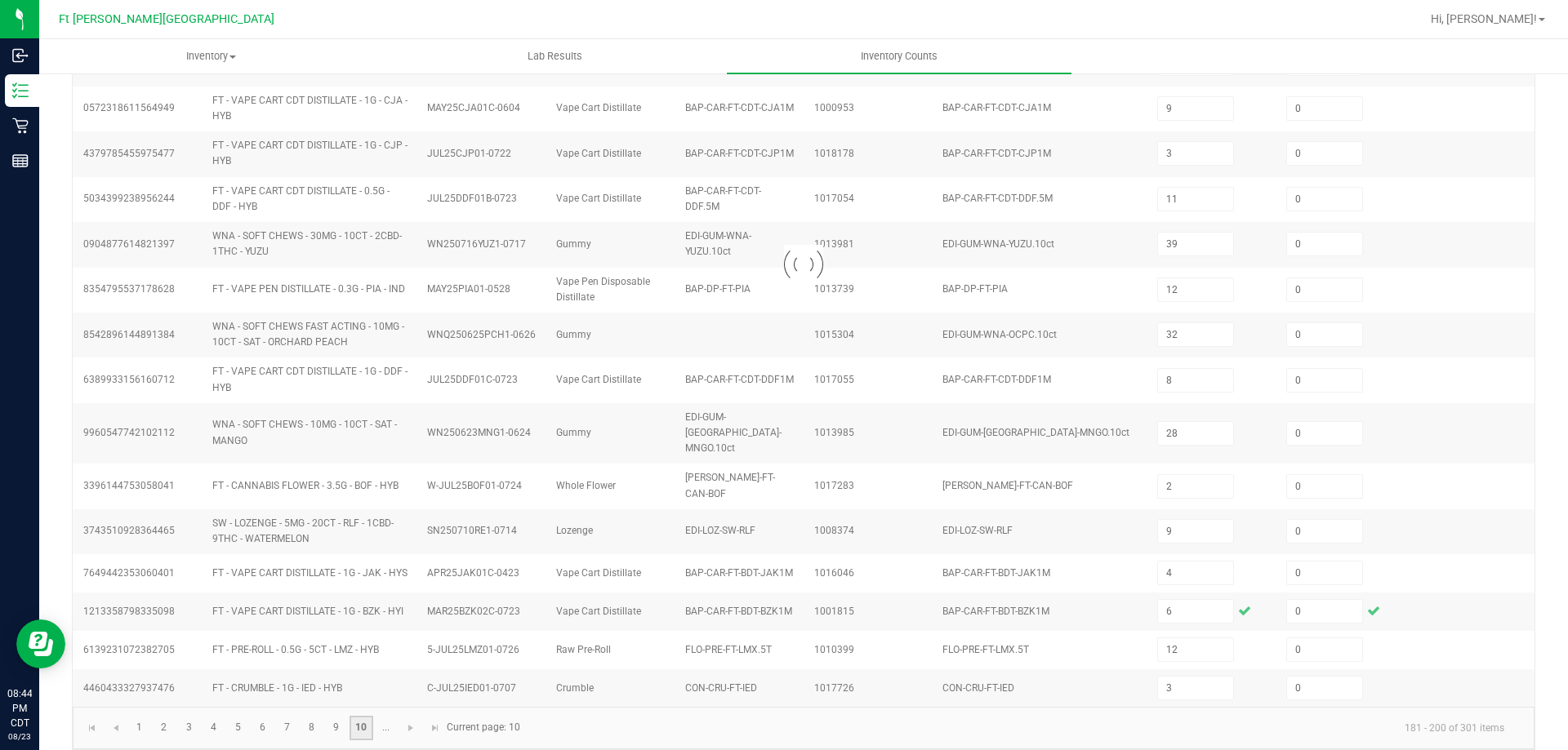
type input "5"
type input "4"
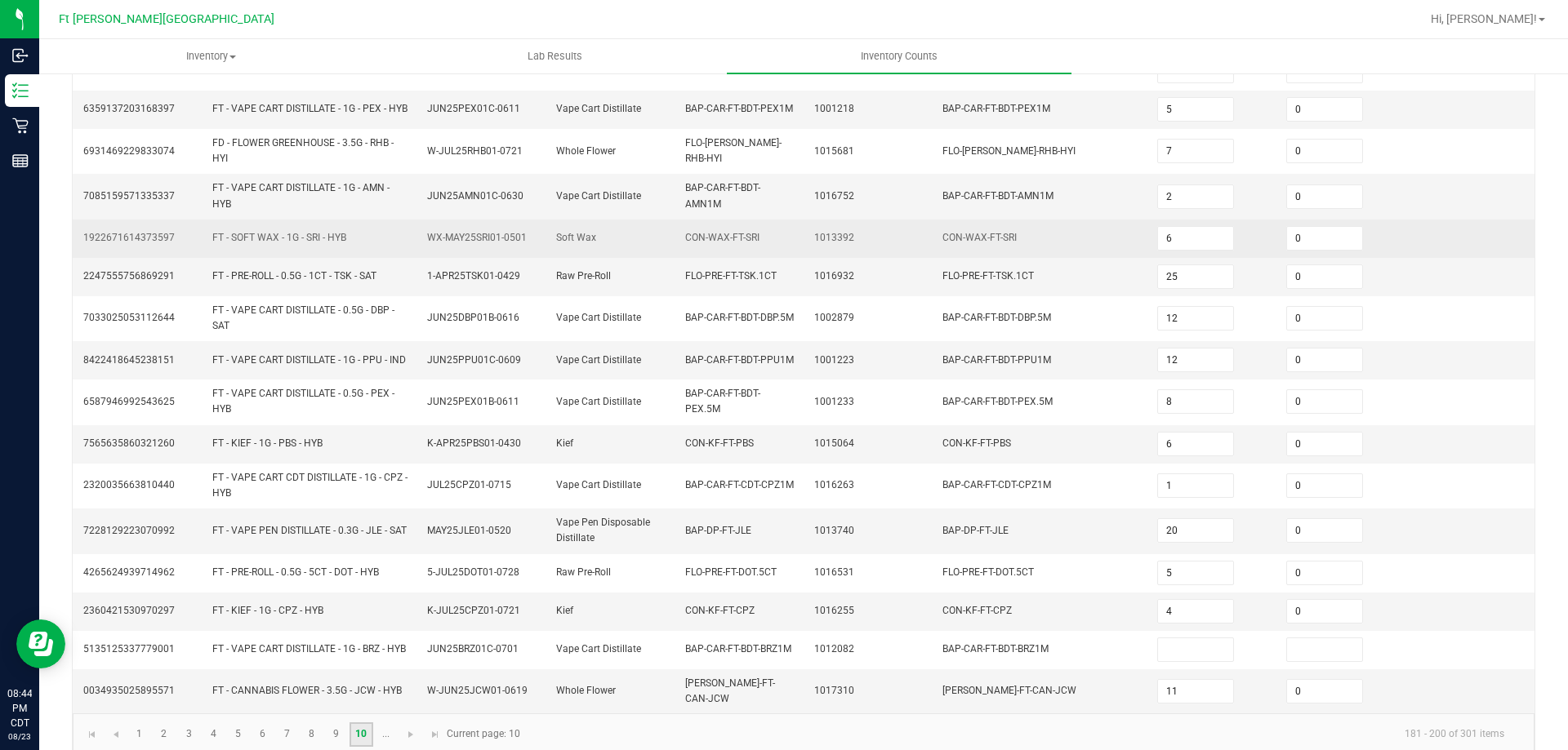
scroll to position [415, 0]
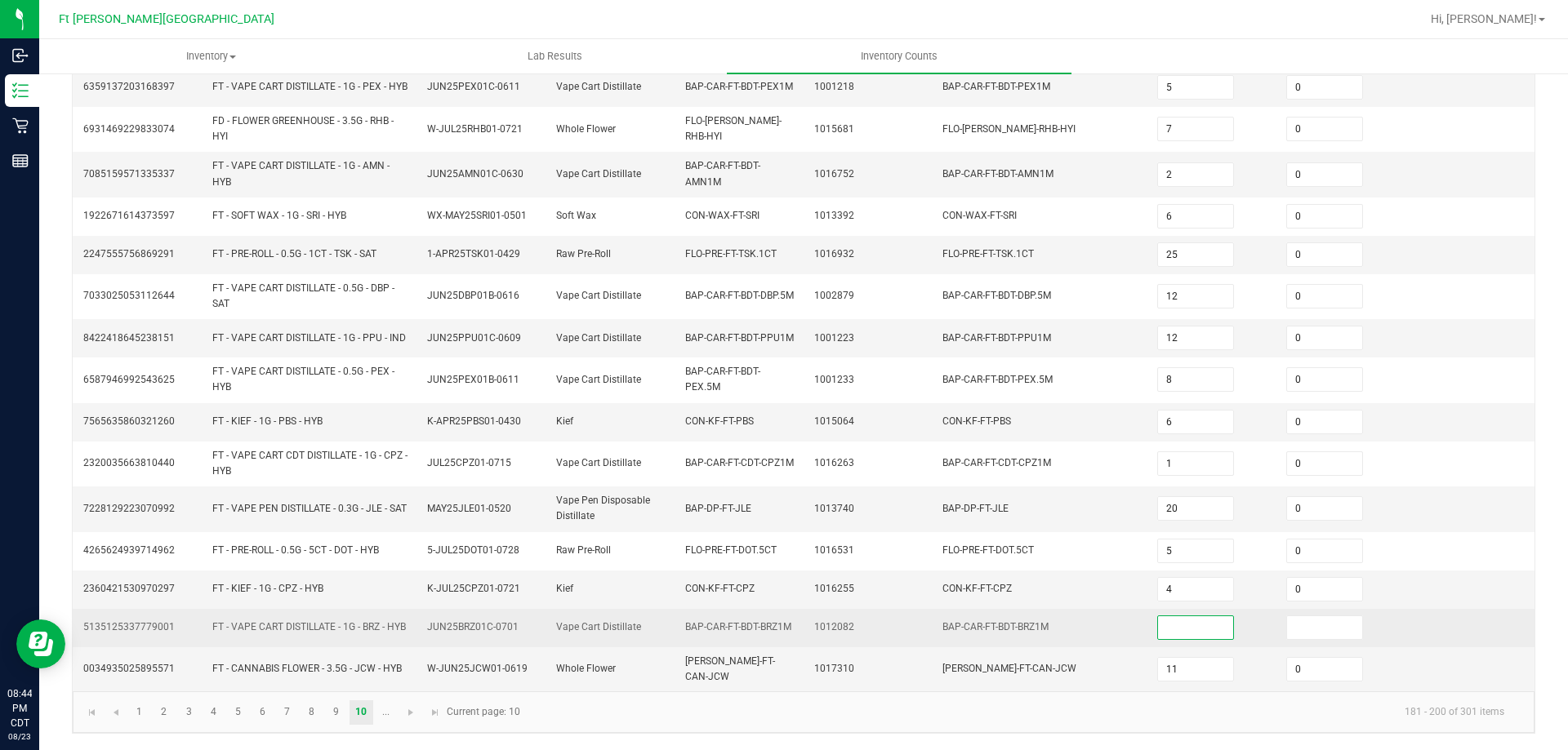
click at [1158, 631] on input at bounding box center [1196, 627] width 75 height 23
type input "4"
type input "0"
click at [594, 647] on td "Vape Cart Distillate" at bounding box center [611, 628] width 129 height 39
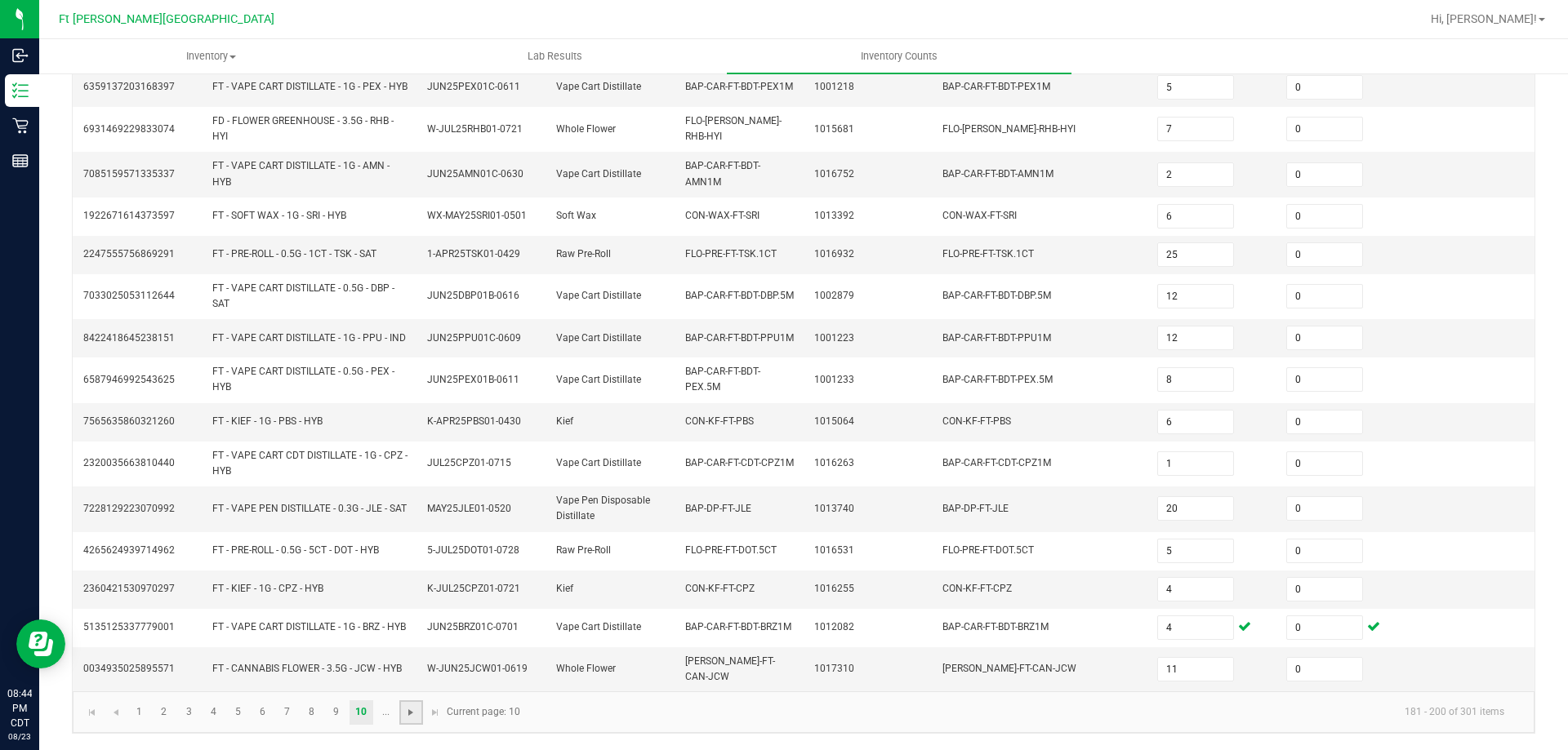
click at [418, 715] on span "Go to the next page" at bounding box center [410, 712] width 13 height 13
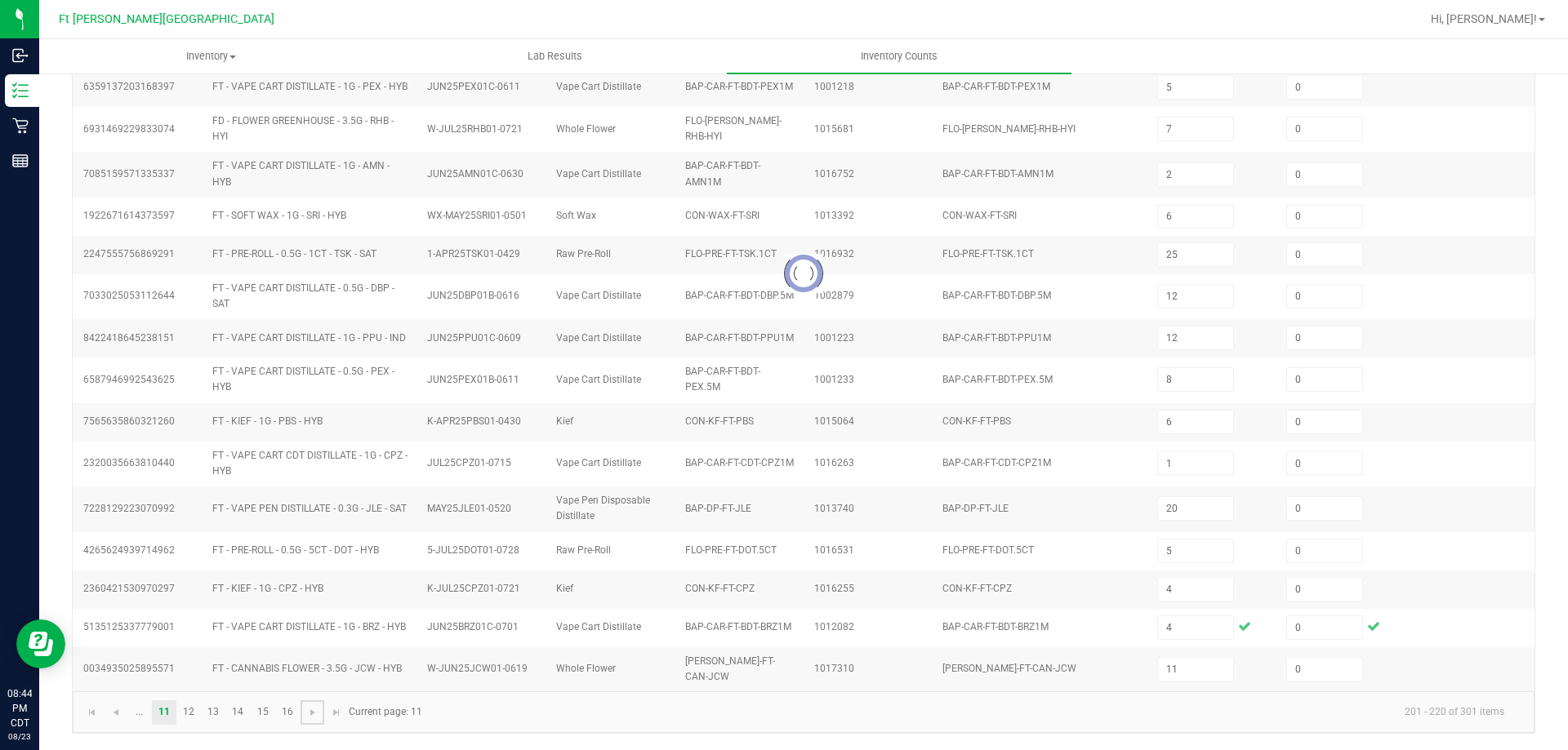
type input "10"
type input "4"
type input "8"
type input "10"
type input "17"
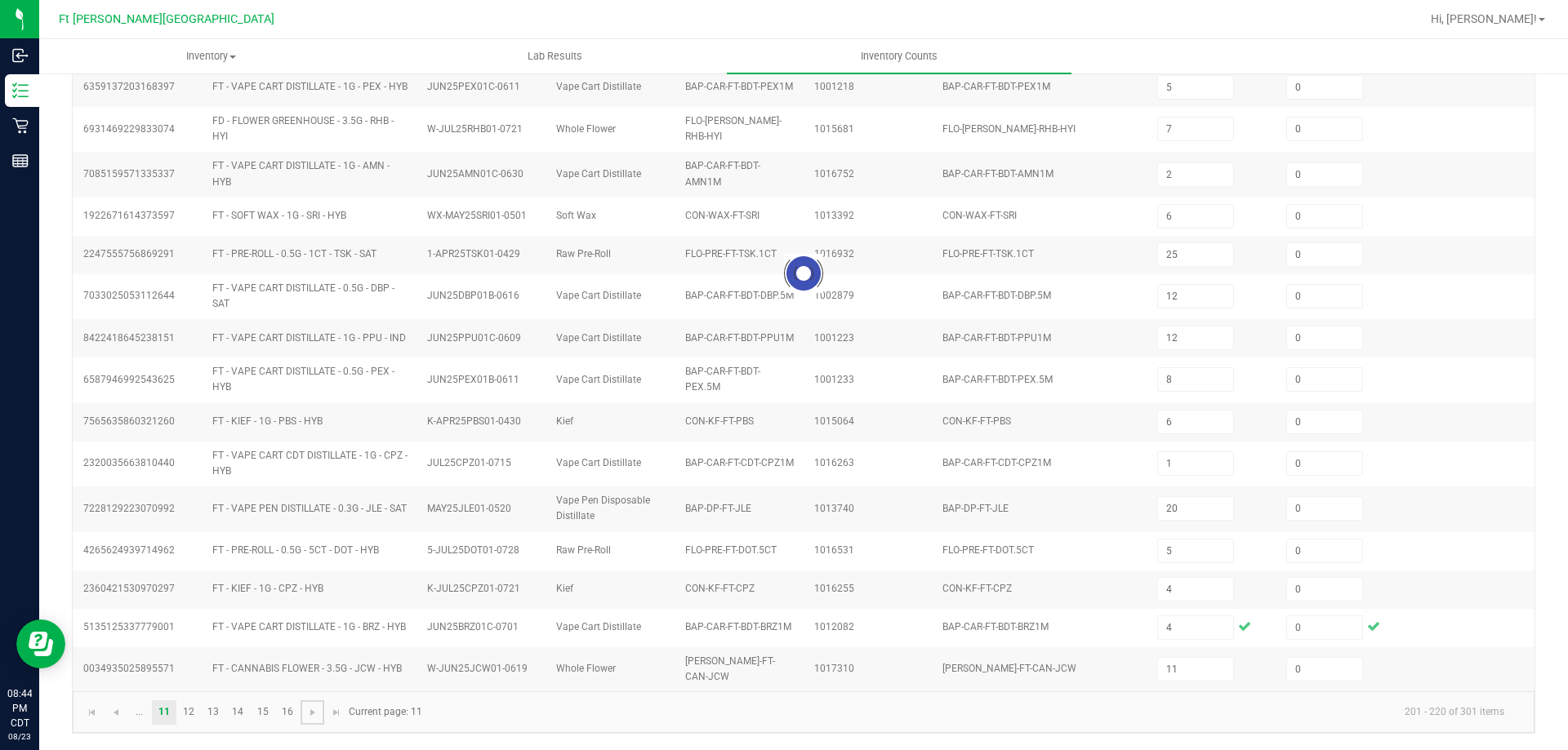
type input "3"
type input "12"
type input "18"
type input "11"
type input "3"
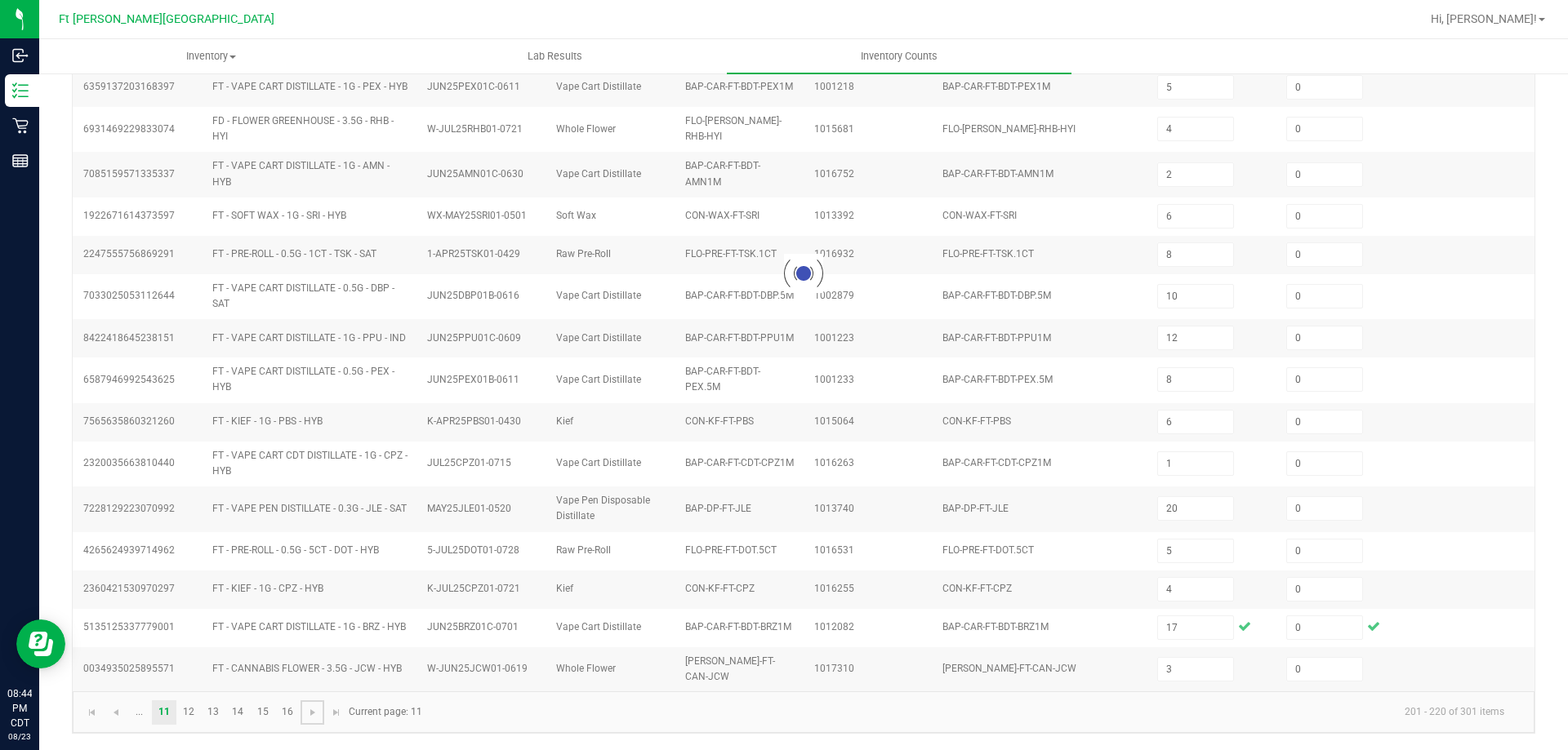
type input "7"
type input "9"
type input "7"
type input "10"
type input "17"
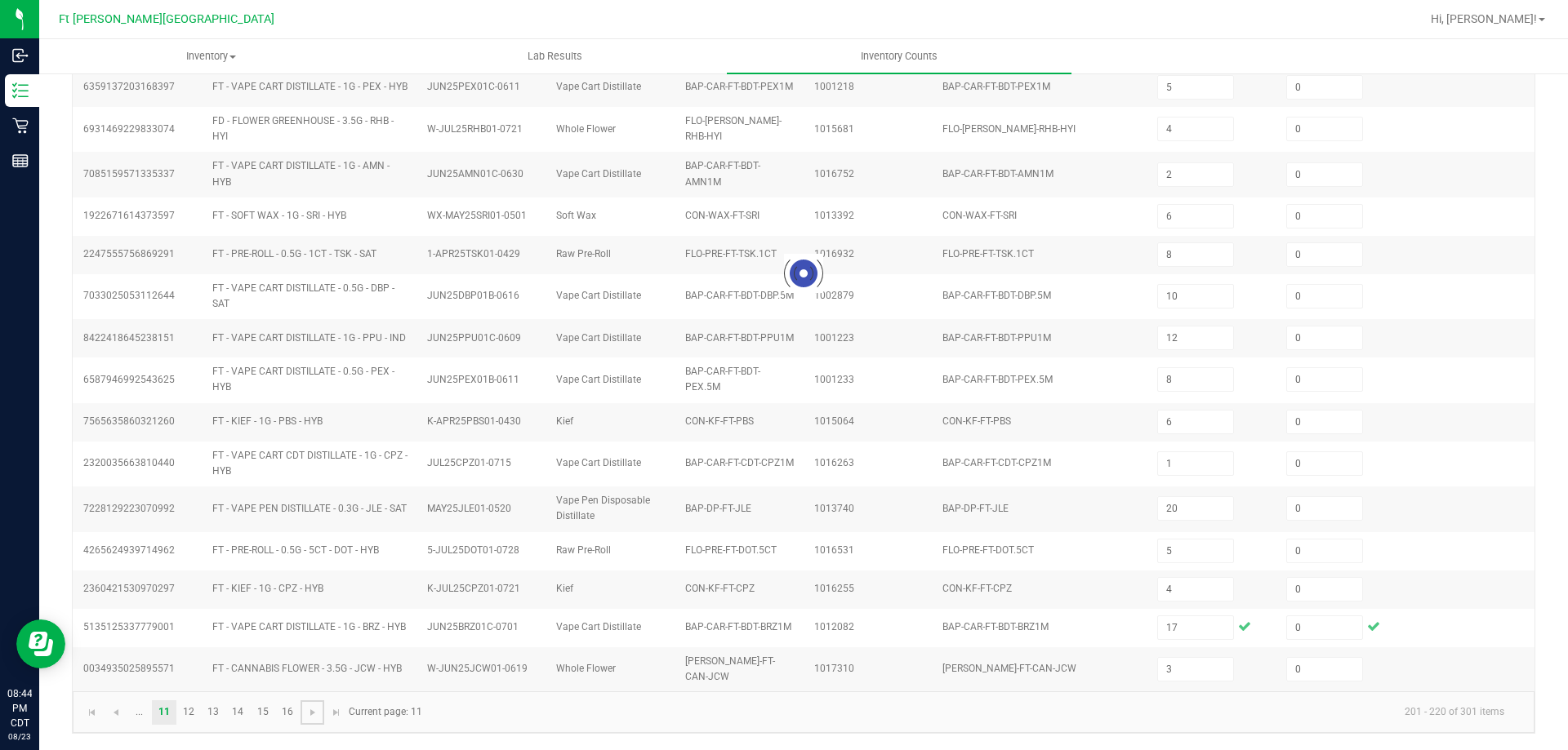
type input "5"
type input "26"
type input "11"
type input "10"
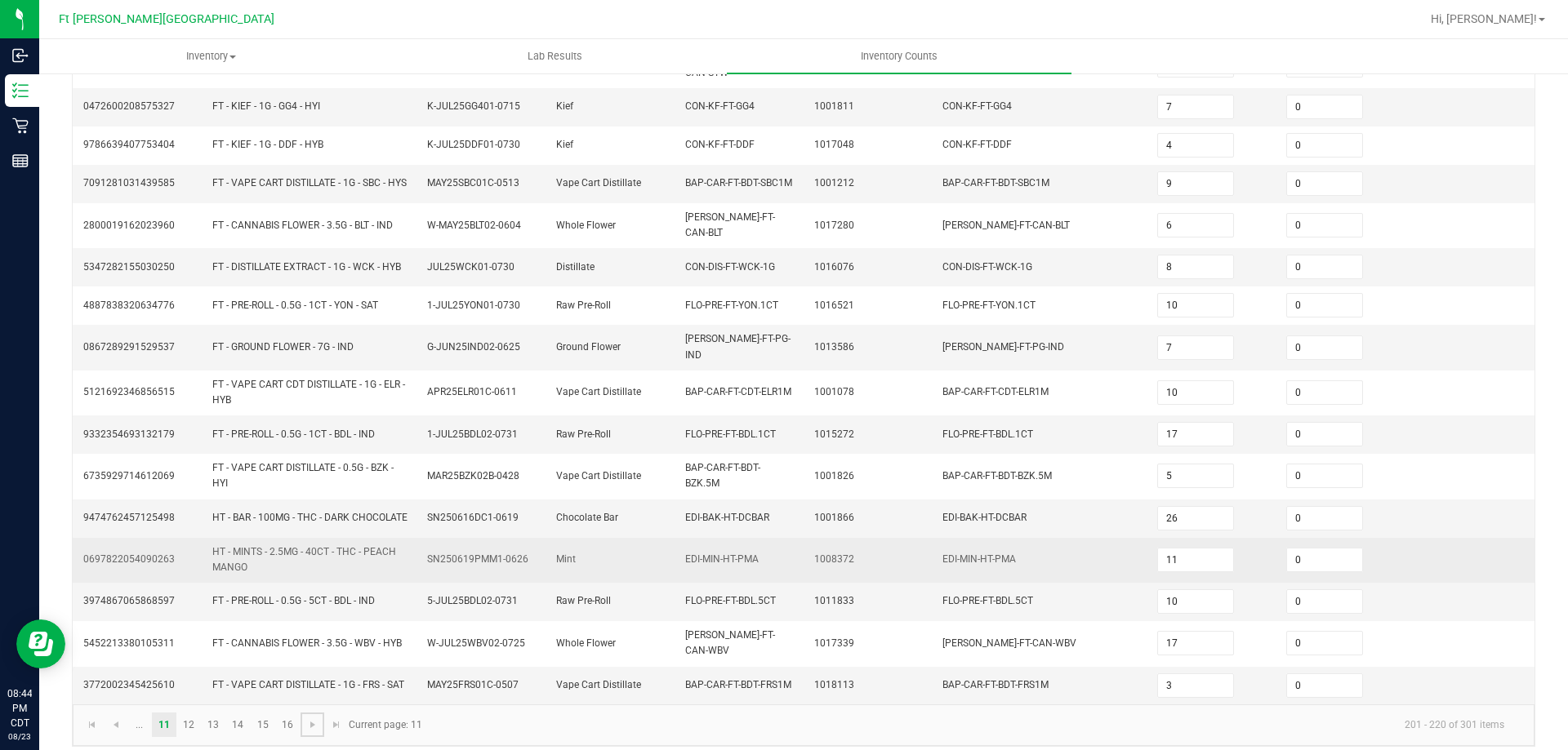
scroll to position [395, 0]
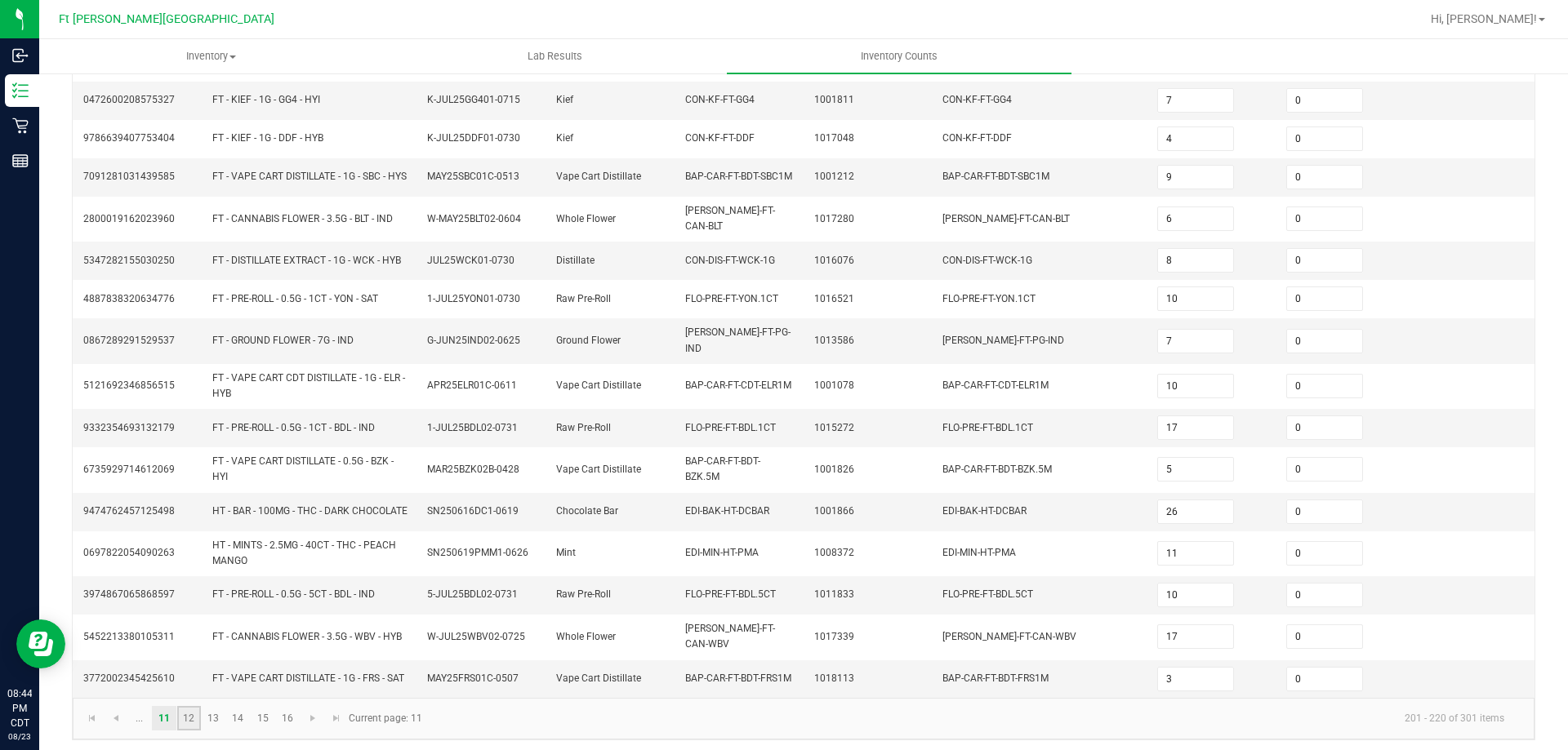
drag, startPoint x: 199, startPoint y: 707, endPoint x: 273, endPoint y: 698, distance: 74.5
click at [201, 707] on ul "... 11 12 13 14 15 16" at bounding box center [214, 718] width 172 height 25
click at [215, 718] on link "13" at bounding box center [214, 718] width 24 height 25
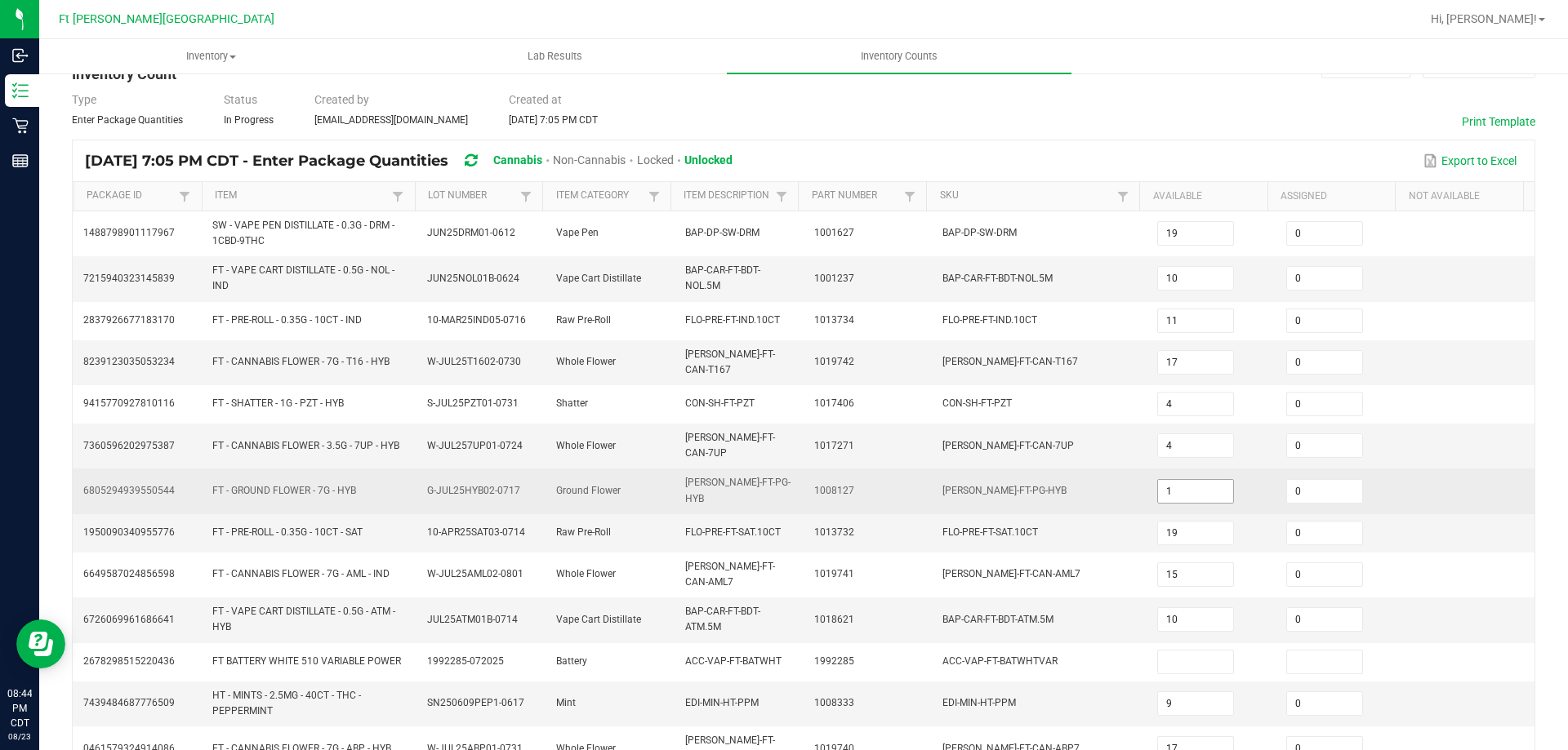
scroll to position [163, 0]
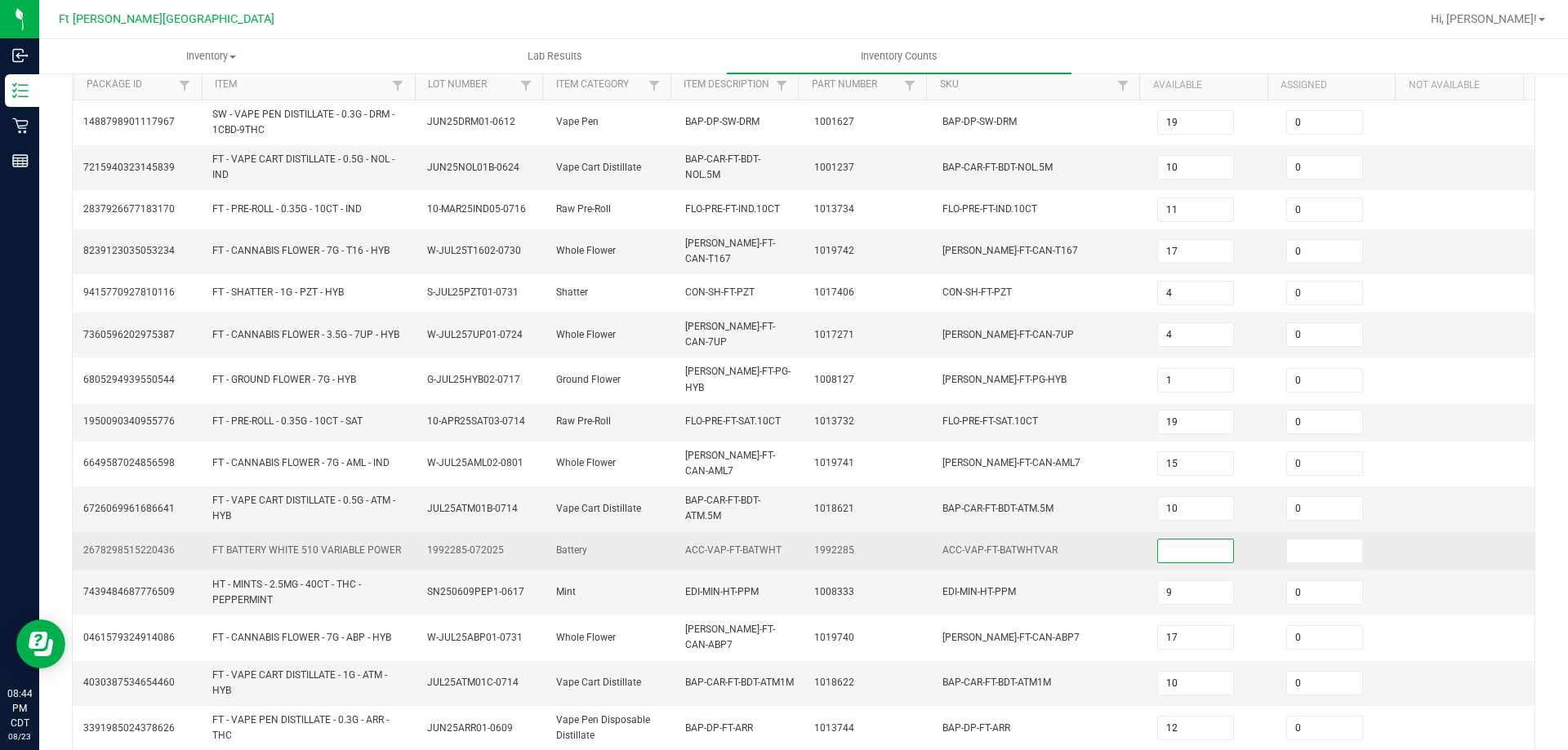
click at [1165, 539] on input at bounding box center [1196, 550] width 75 height 23
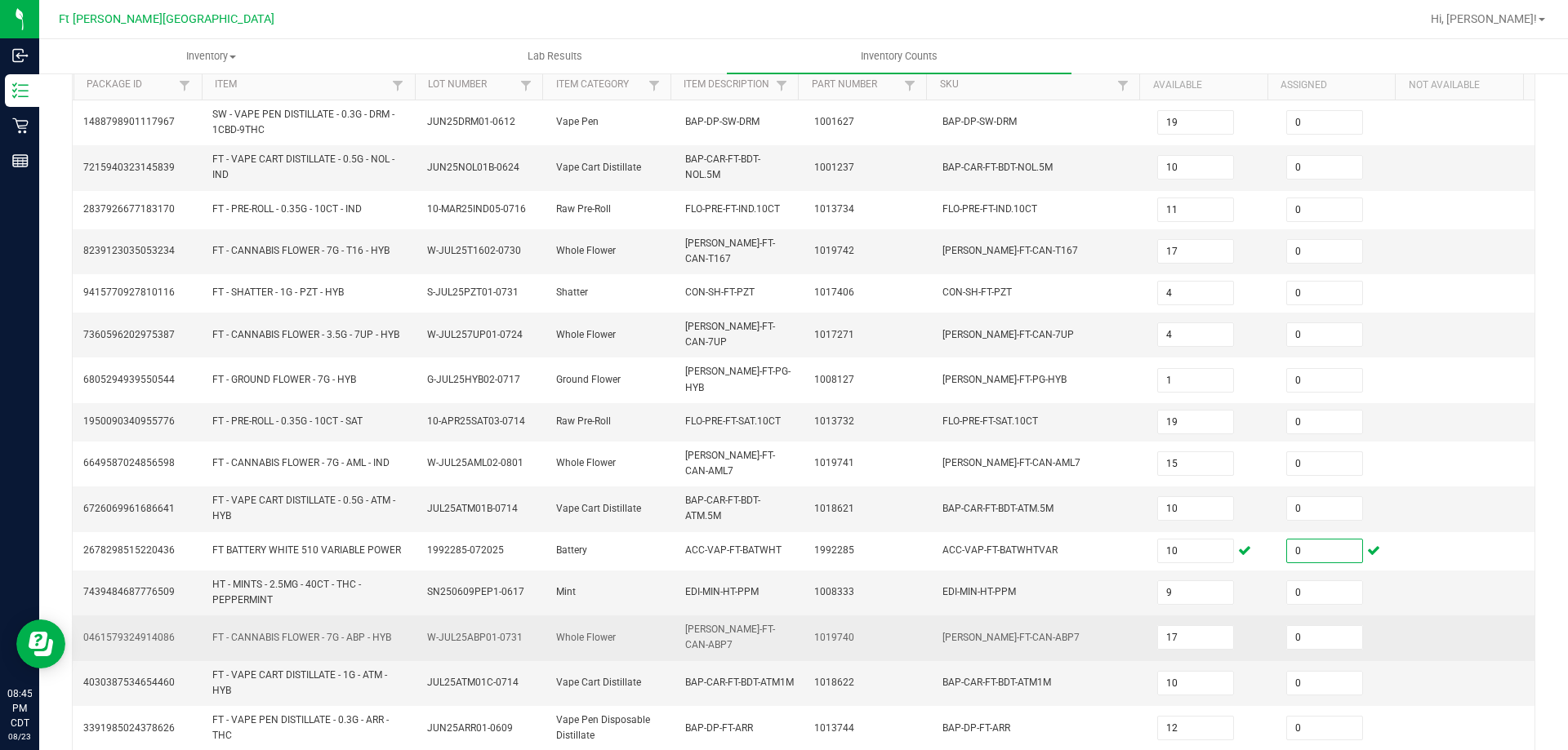
click at [828, 615] on td "1019740" at bounding box center [869, 637] width 129 height 45
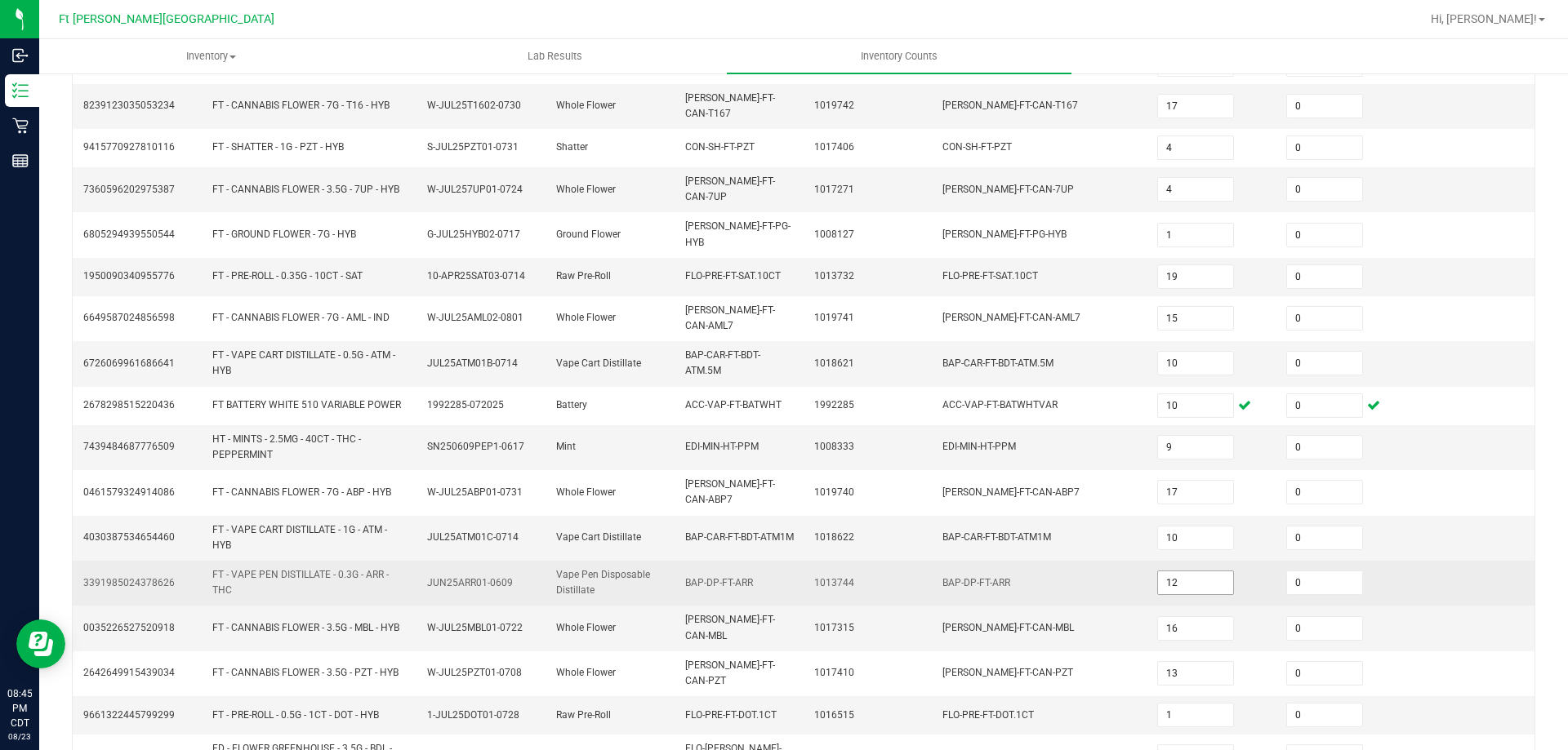
scroll to position [387, 0]
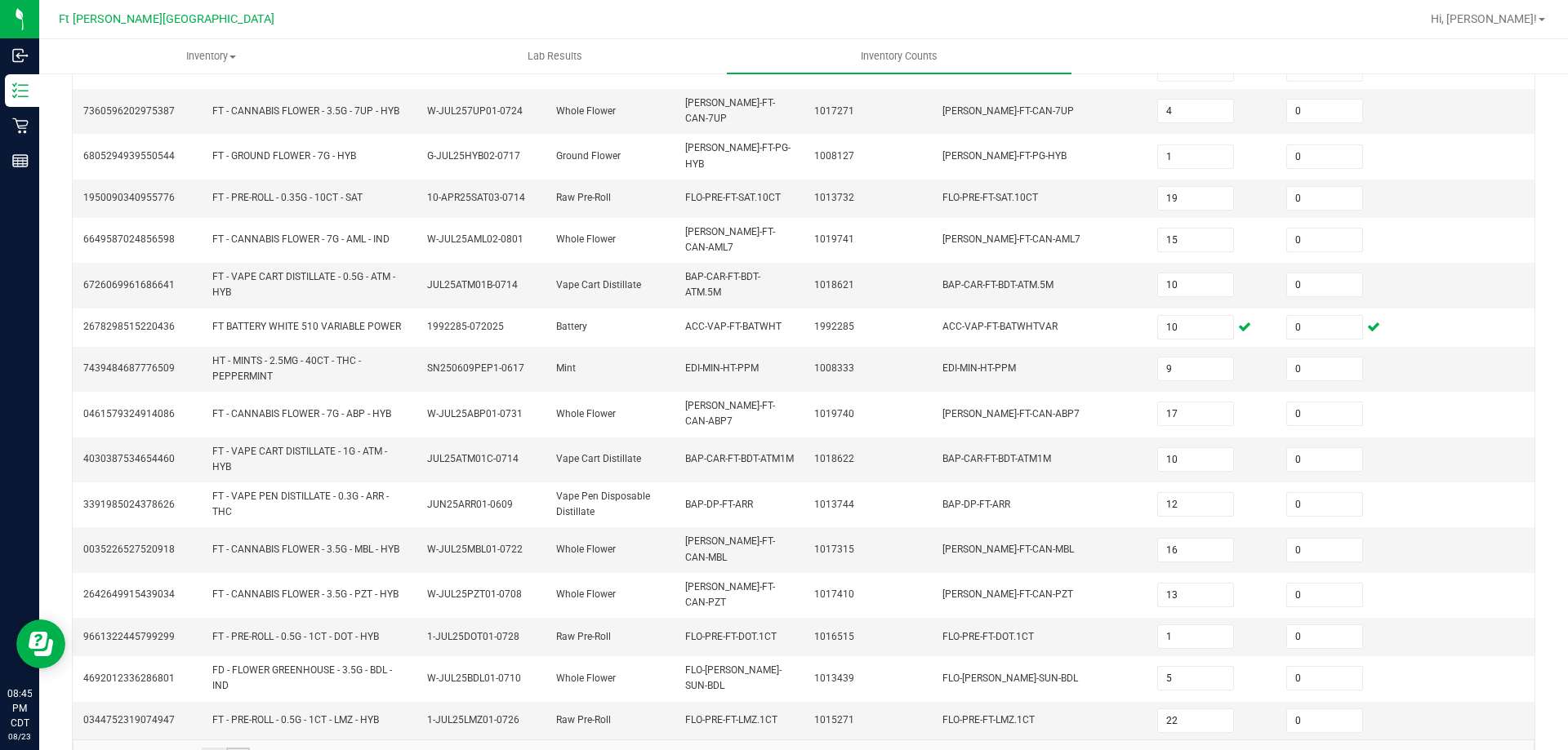
click at [240, 748] on link "14" at bounding box center [239, 760] width 24 height 25
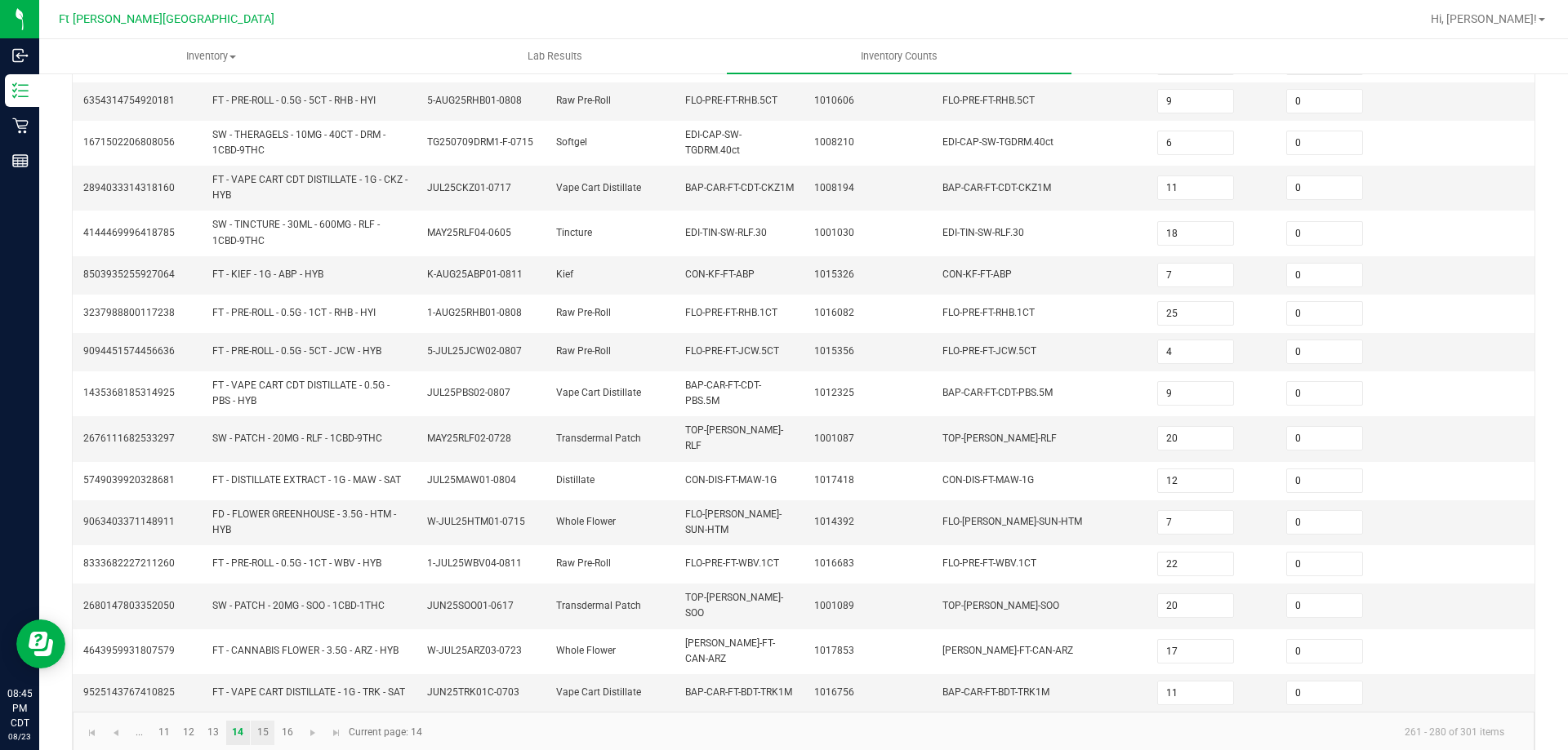
click at [259, 725] on kendo-pager "... 11 12 13 14 15 16 261 - 280 of 301 items Current page: 14" at bounding box center [803, 733] width 1462 height 42
click at [264, 721] on link "15" at bounding box center [262, 733] width 24 height 25
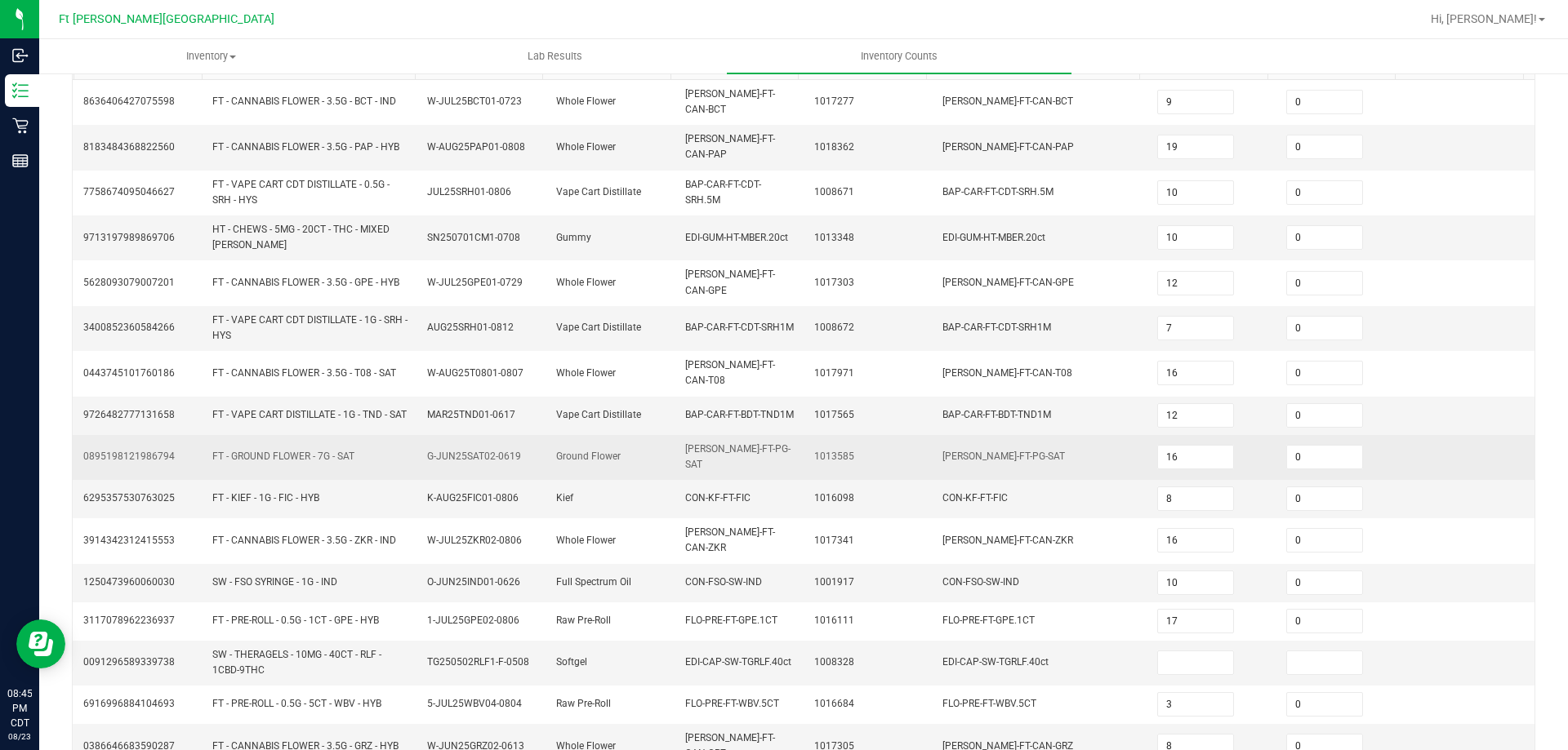
scroll to position [245, 0]
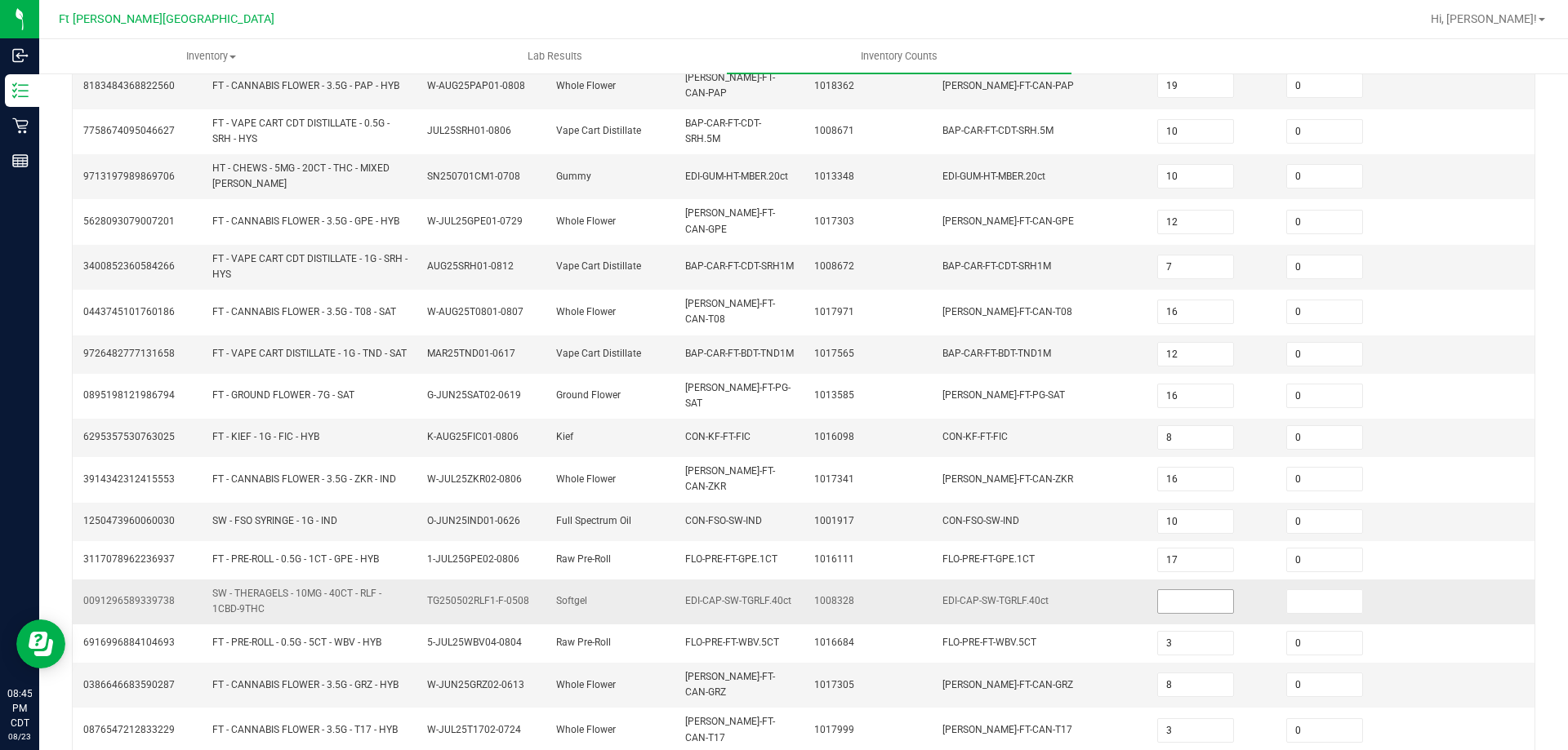
click at [1158, 591] on input at bounding box center [1196, 602] width 75 height 23
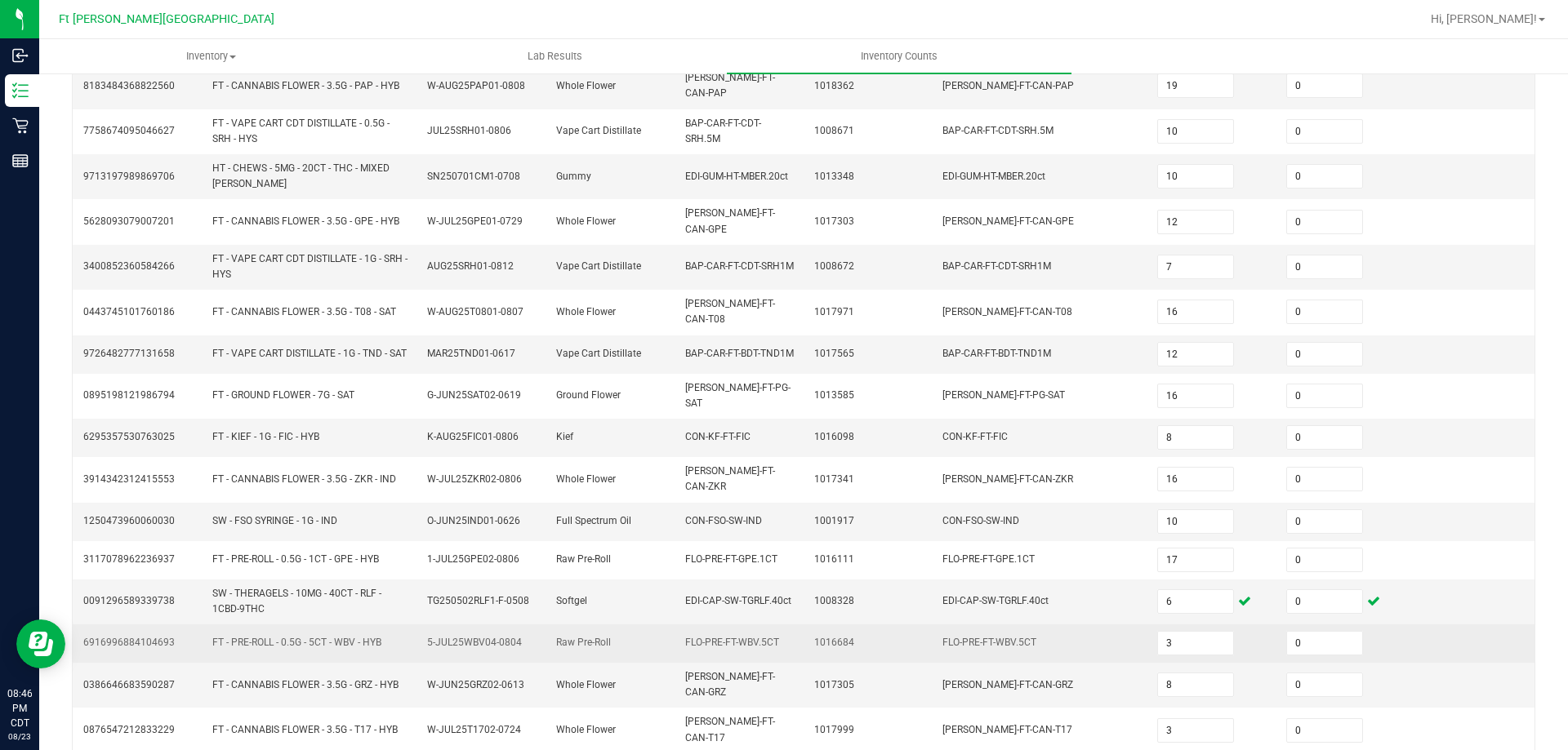
click at [990, 637] on span "FLO-PRE-FT-WBV.5CT" at bounding box center [989, 643] width 94 height 12
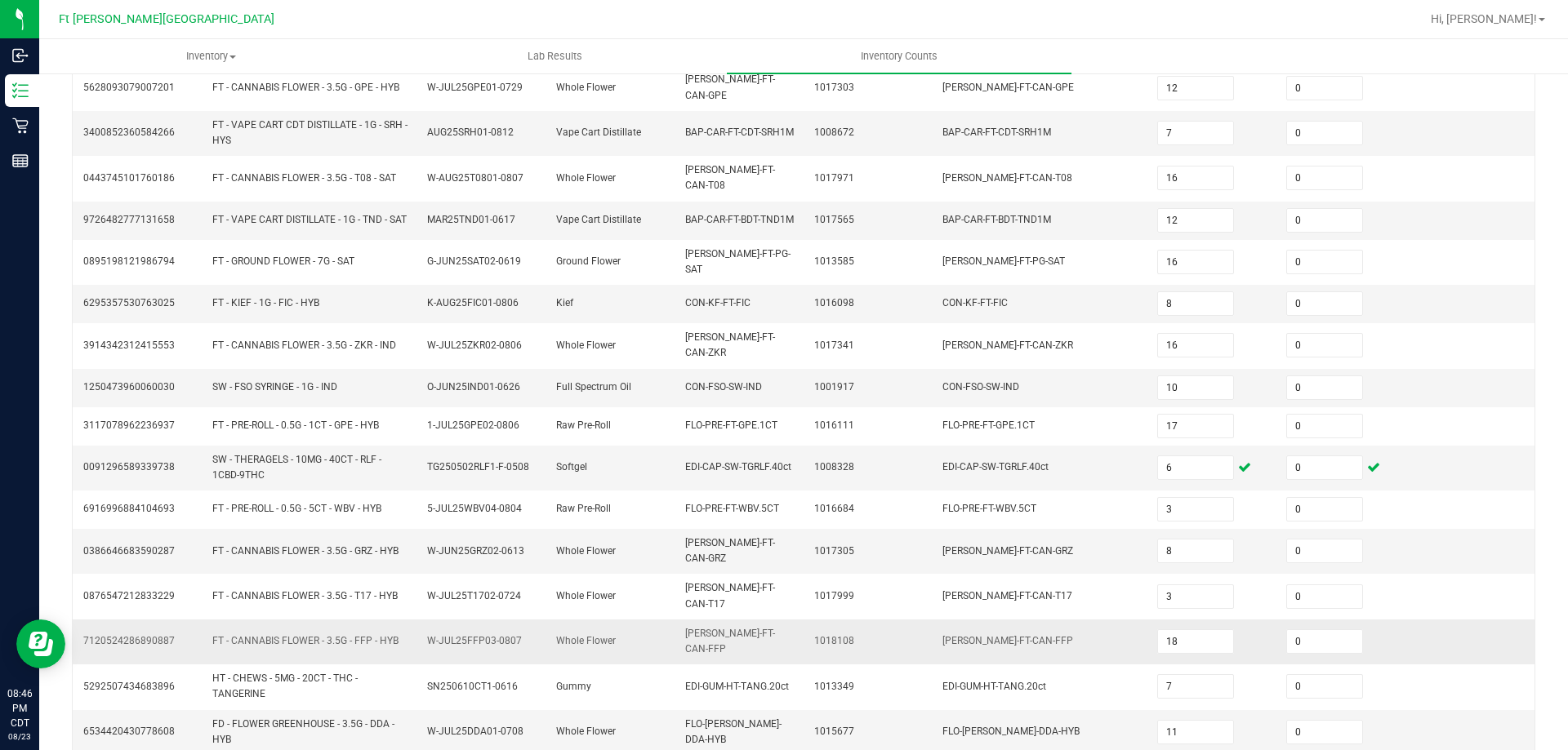
scroll to position [387, 0]
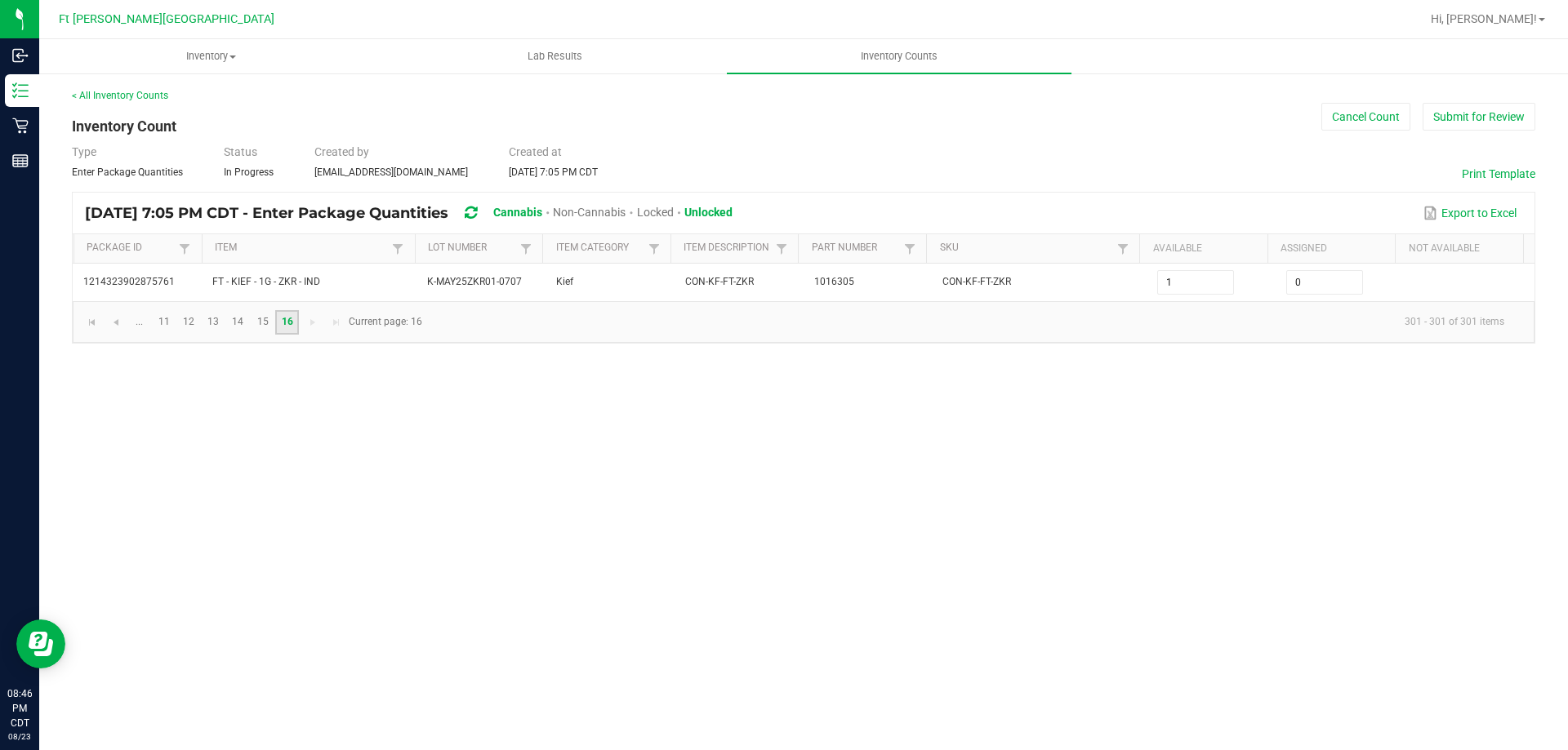
scroll to position [0, 0]
click at [860, 462] on div "Inventory All packages All inventory Waste log Create inventory Lab Results Inv…" at bounding box center [804, 395] width 1529 height 711
click at [261, 320] on link "15" at bounding box center [262, 323] width 24 height 25
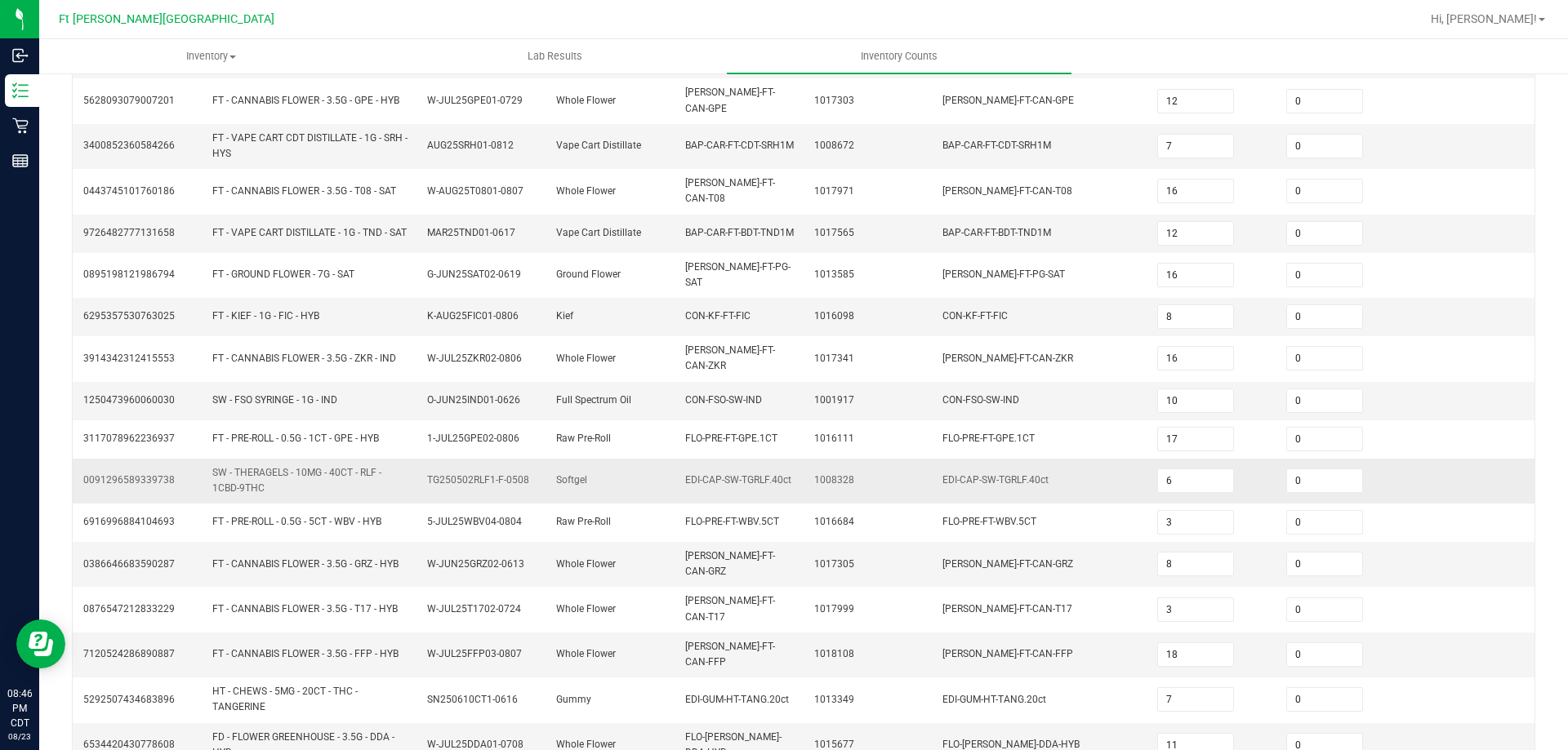
scroll to position [387, 0]
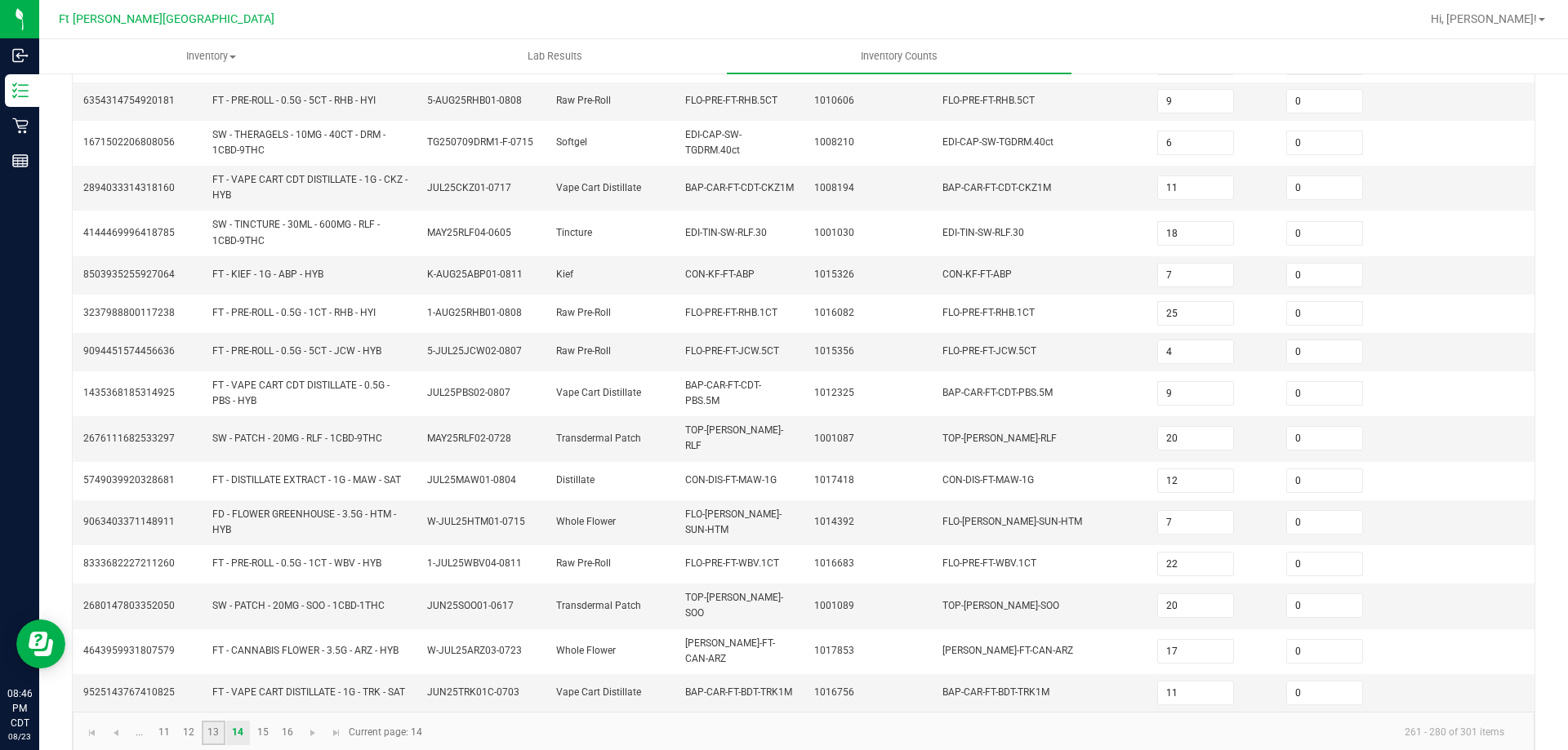
click at [213, 721] on link "13" at bounding box center [214, 733] width 24 height 25
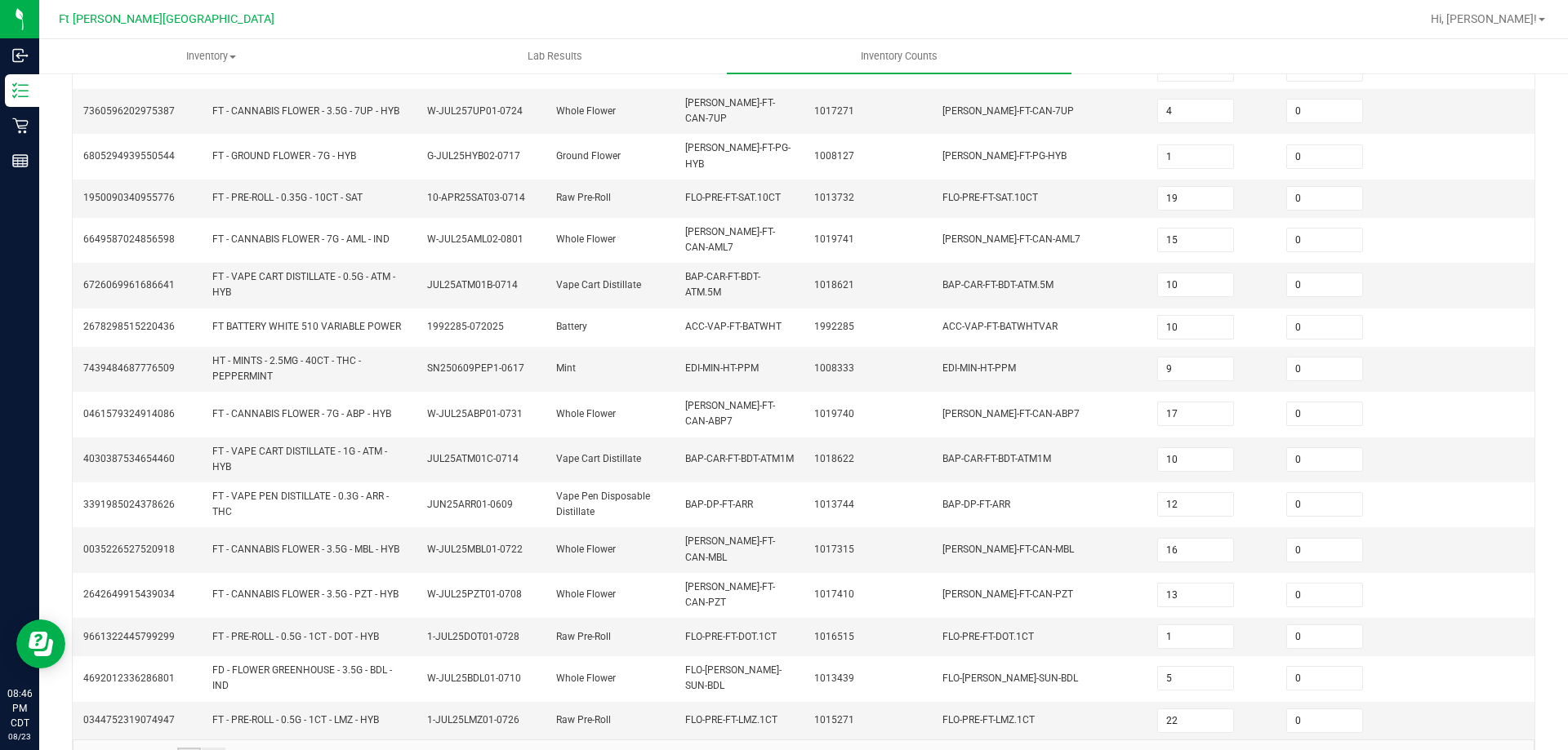
click at [189, 748] on link "12" at bounding box center [189, 760] width 24 height 25
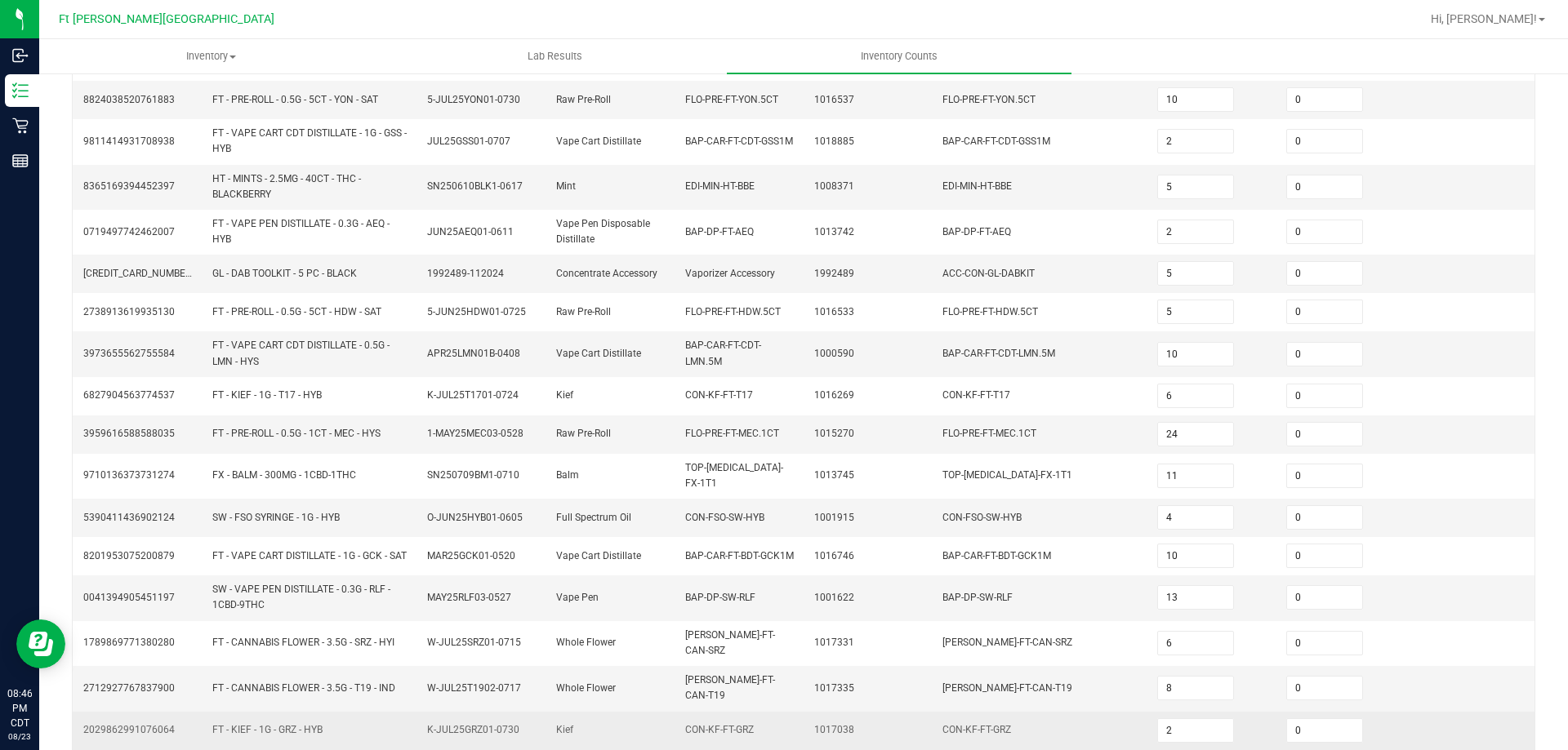
scroll to position [408, 0]
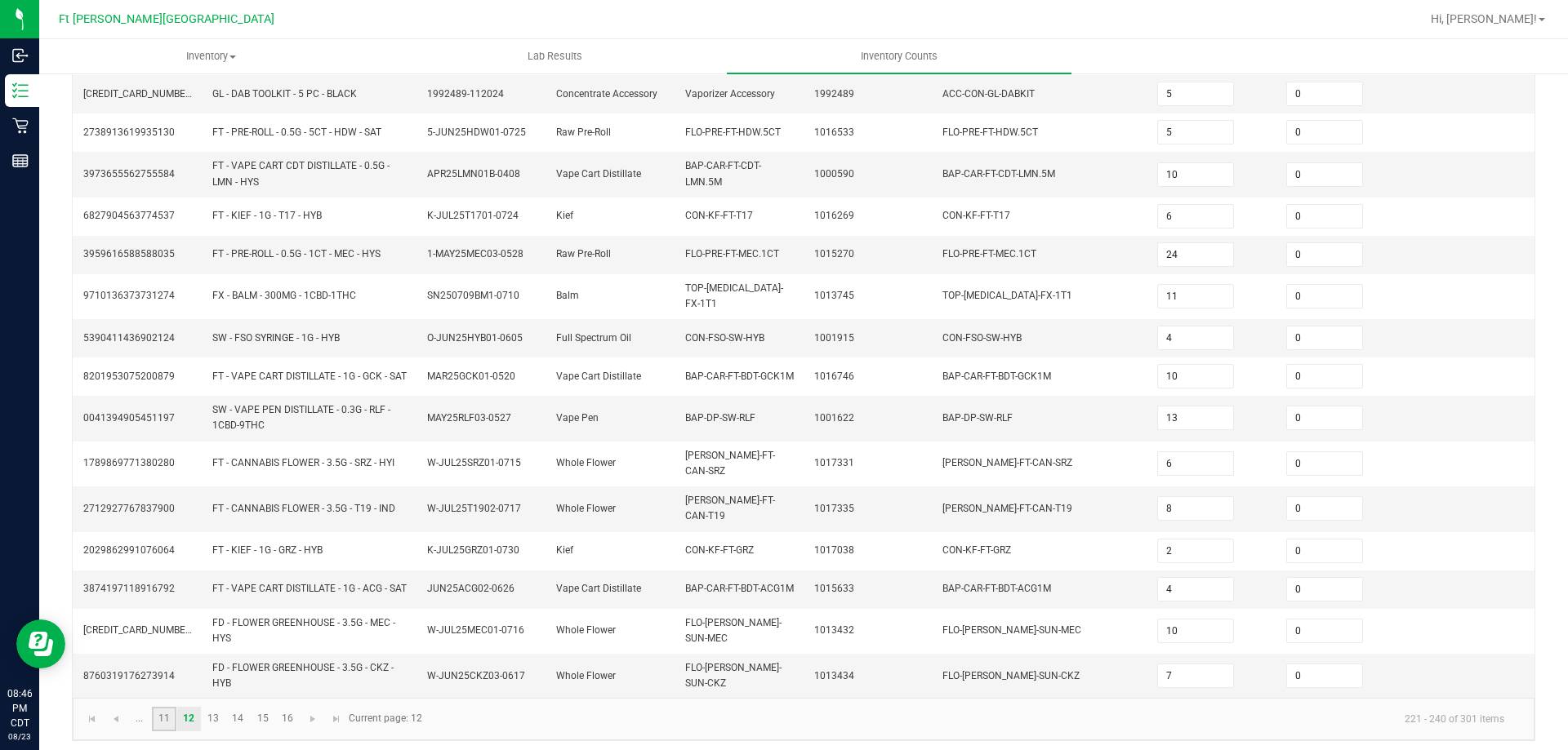
click at [161, 707] on link "11" at bounding box center [163, 719] width 24 height 25
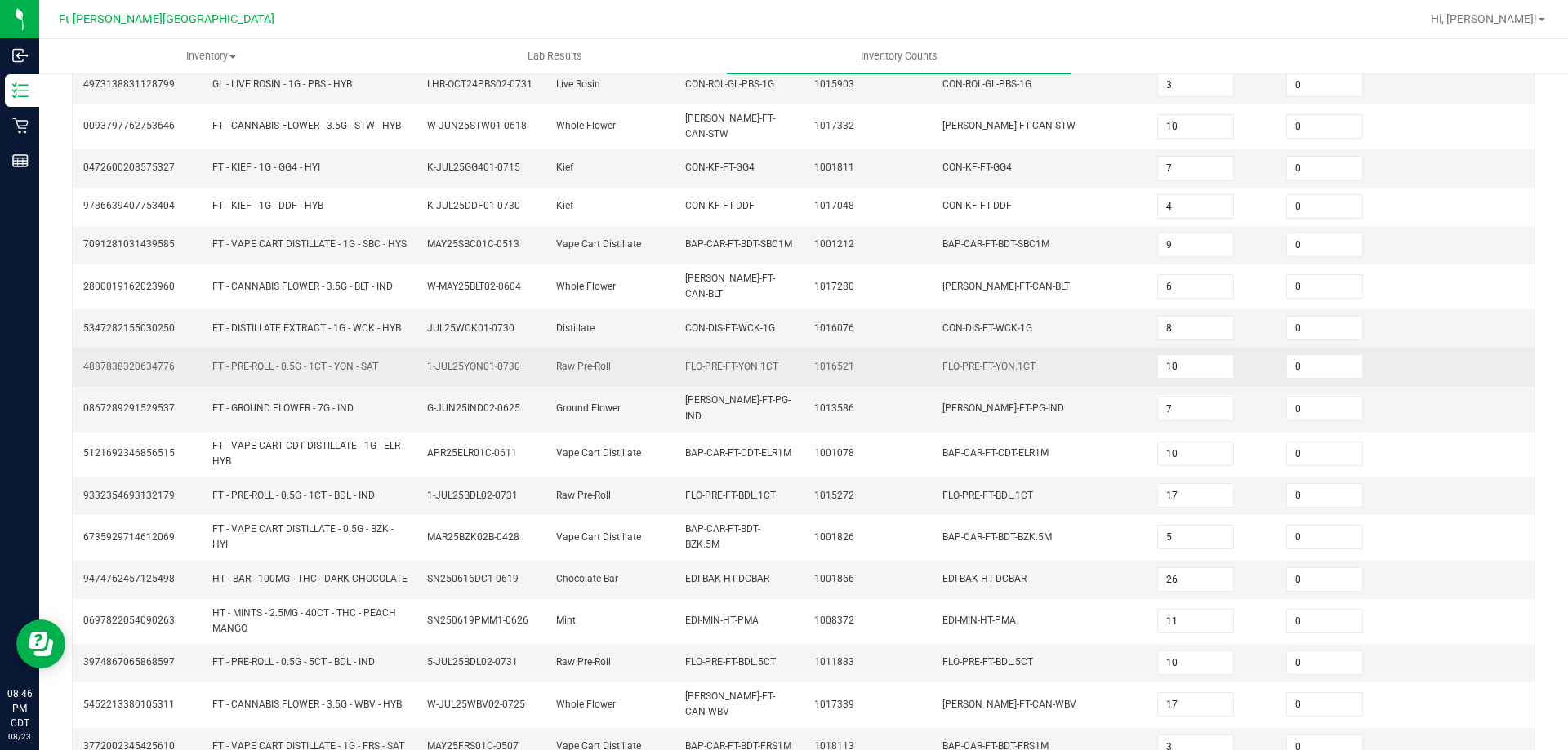
scroll to position [395, 0]
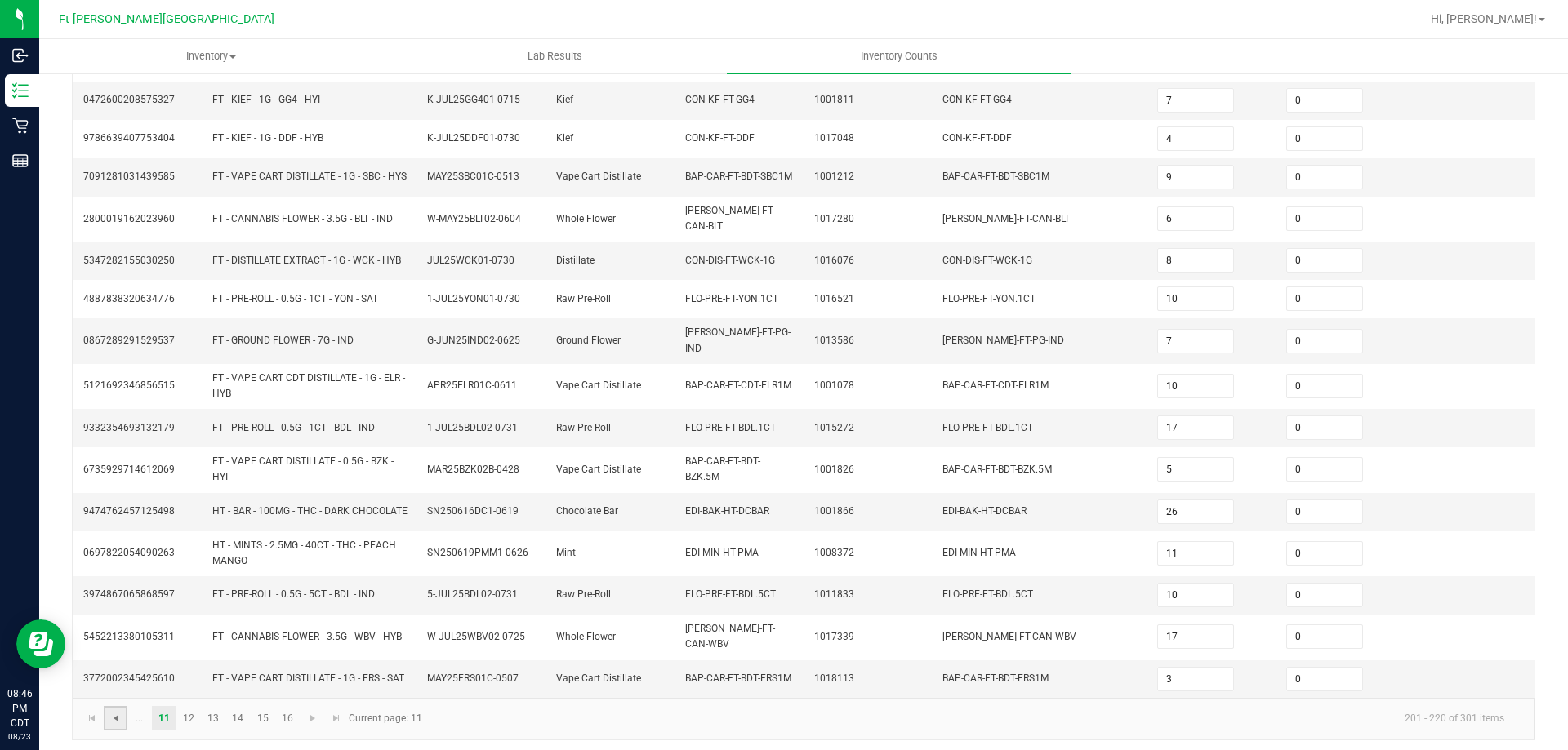
click at [113, 714] on span "Go to the previous page" at bounding box center [116, 718] width 13 height 13
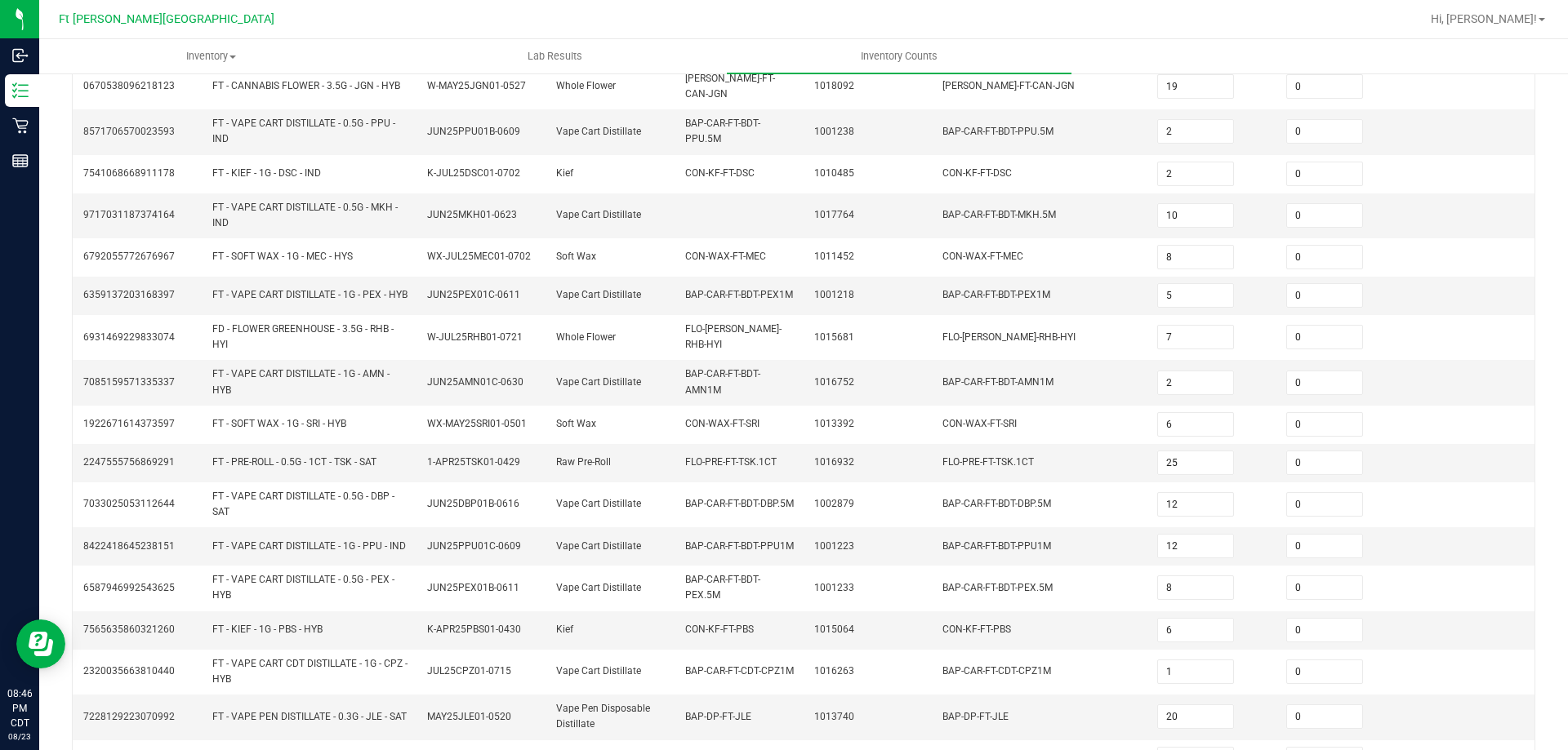
scroll to position [415, 0]
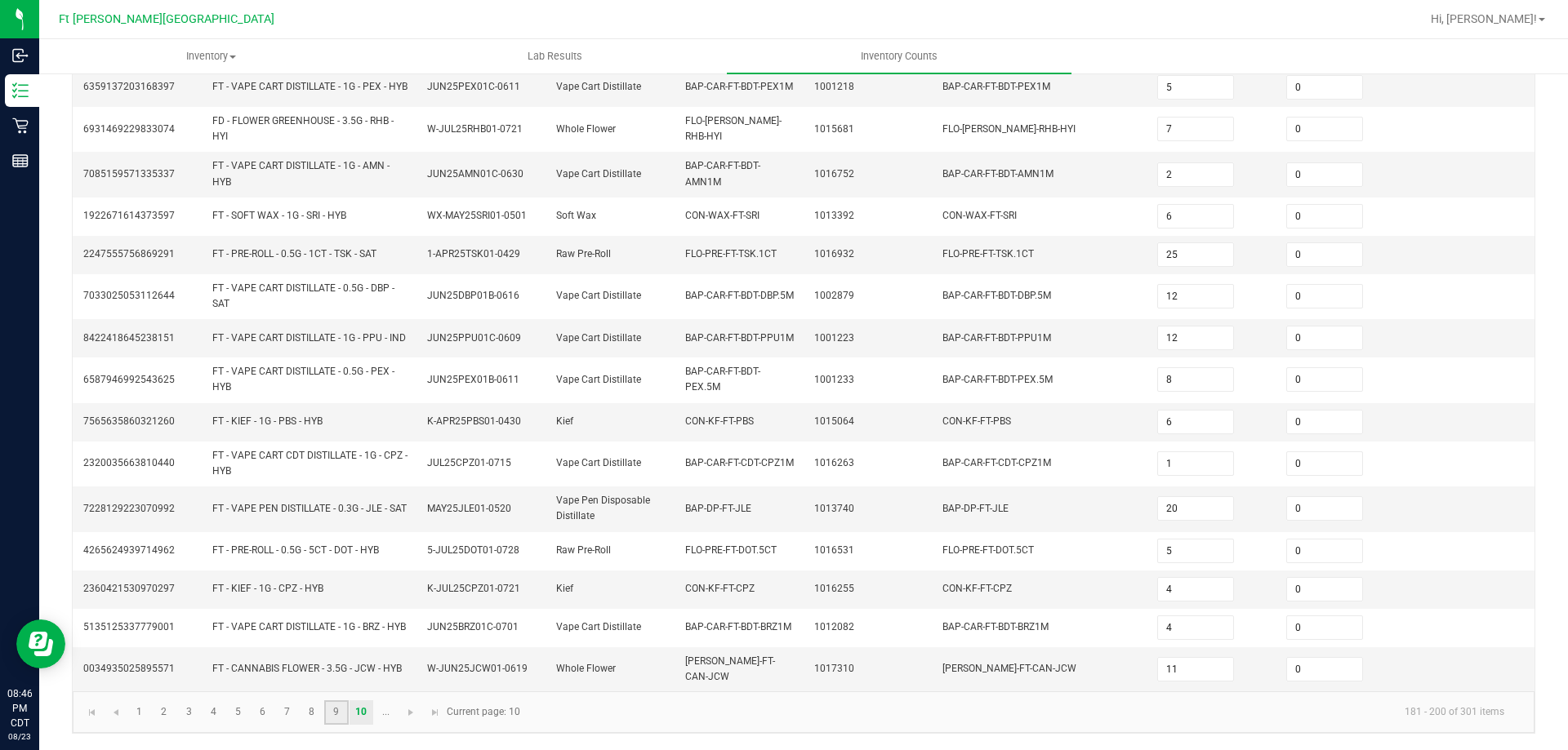
click at [338, 707] on link "9" at bounding box center [337, 712] width 24 height 25
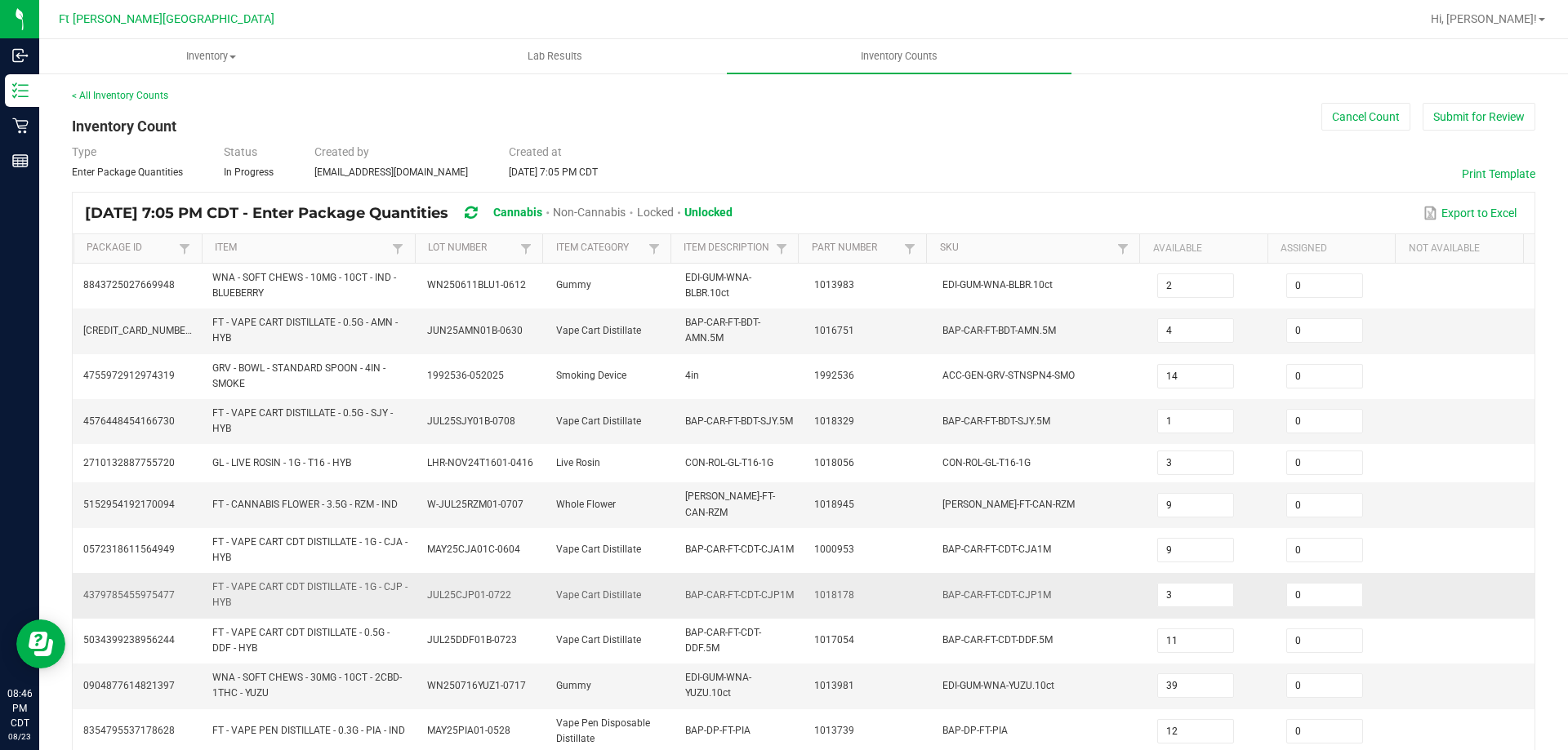
scroll to position [441, 0]
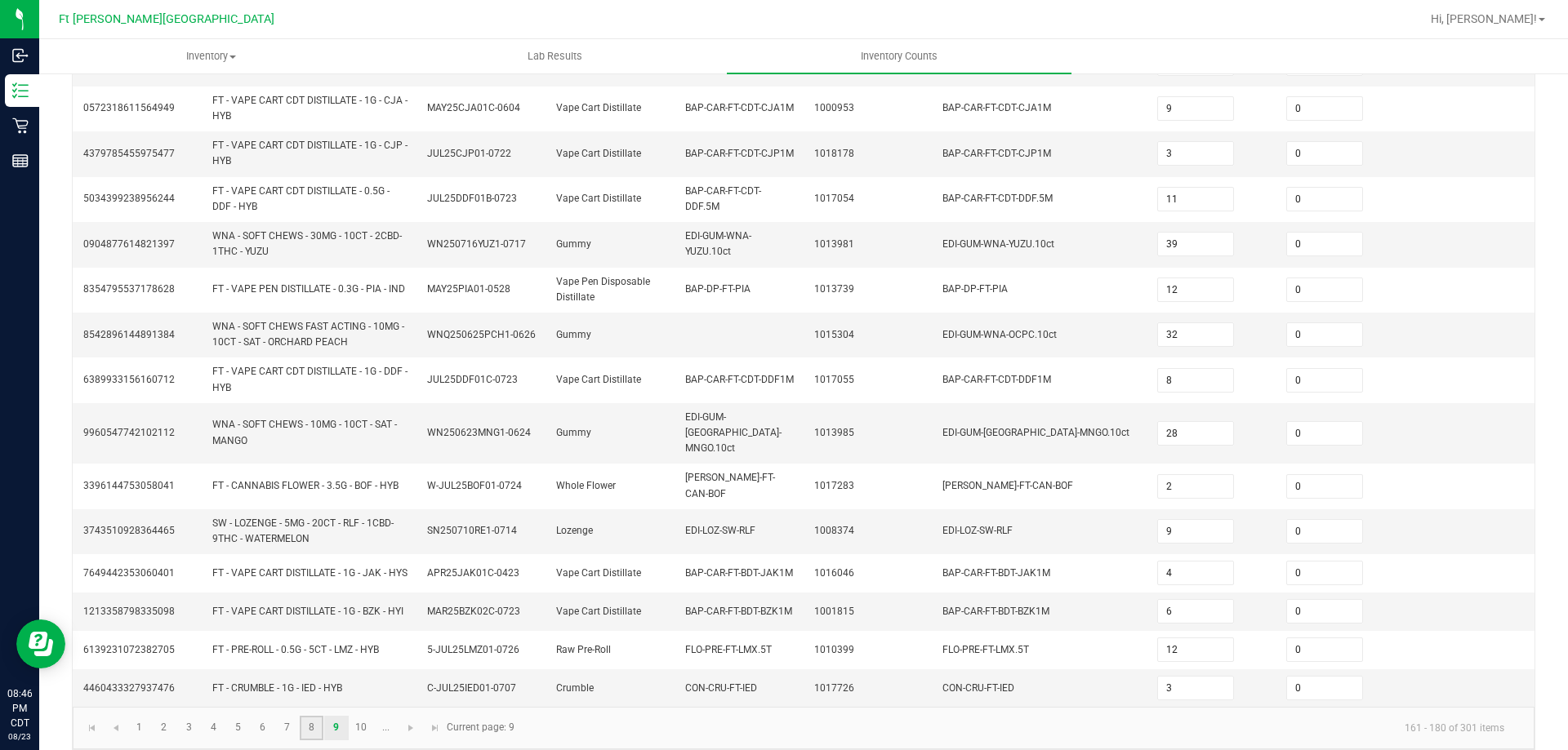
click at [302, 716] on link "8" at bounding box center [312, 728] width 24 height 25
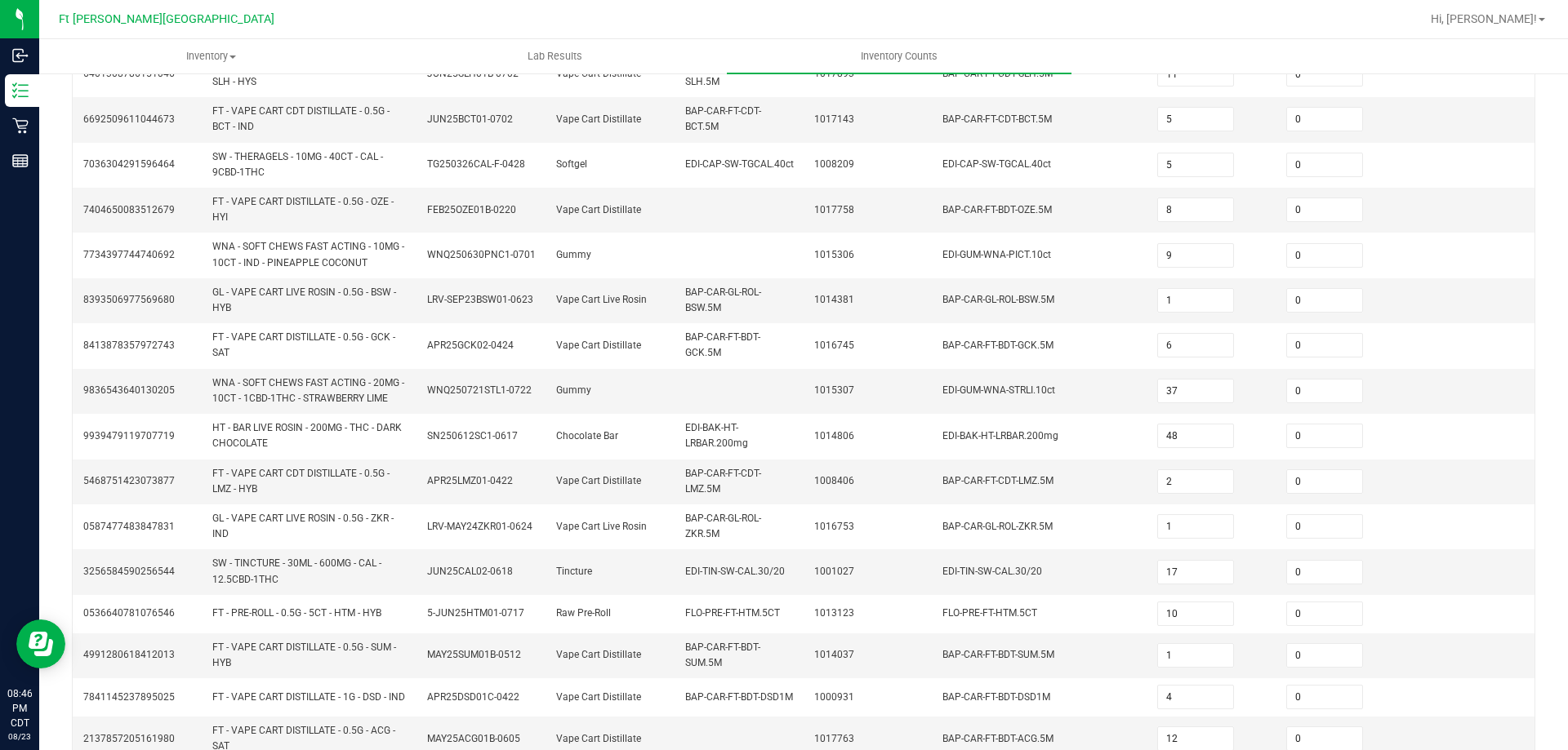
scroll to position [455, 0]
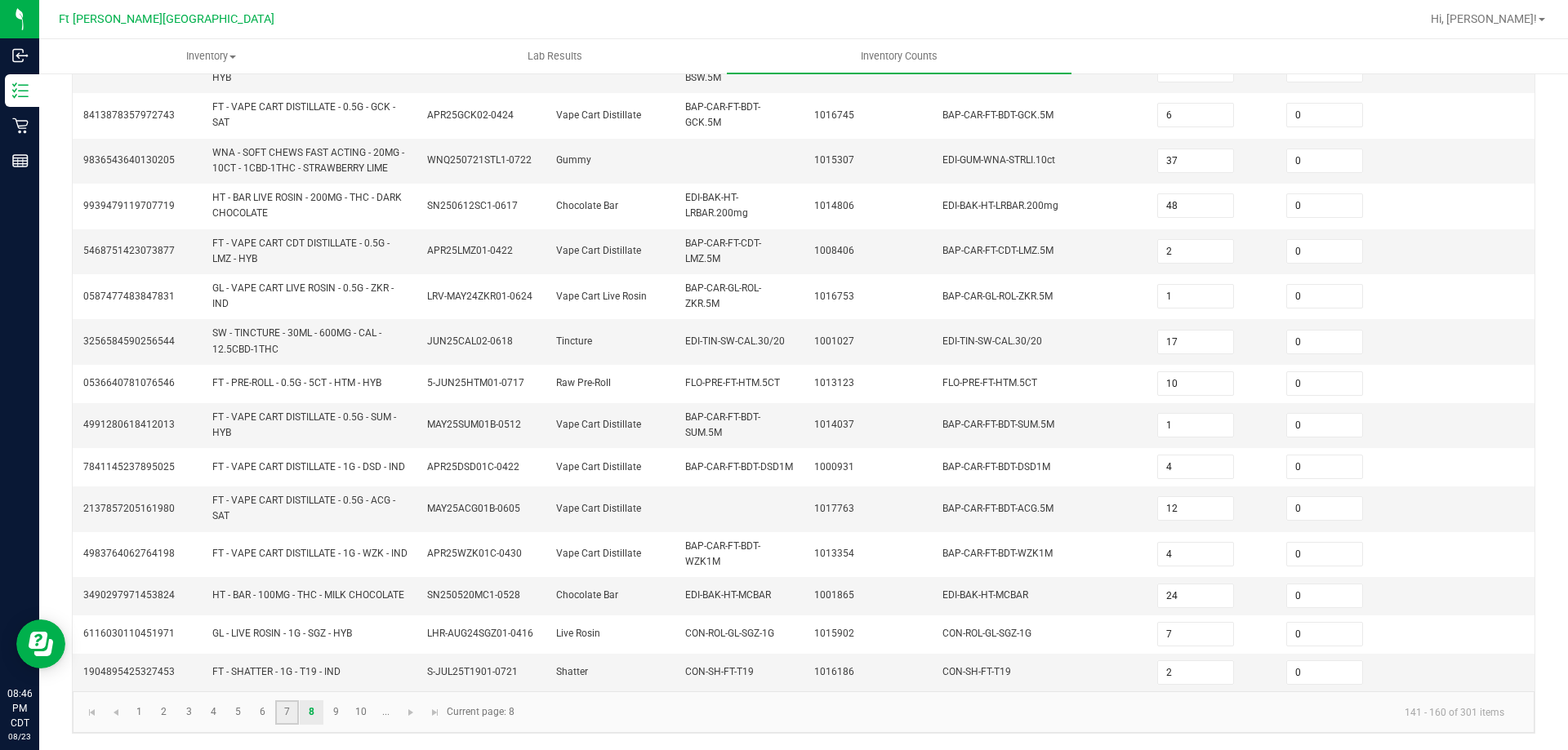
click at [283, 703] on link "7" at bounding box center [287, 712] width 24 height 25
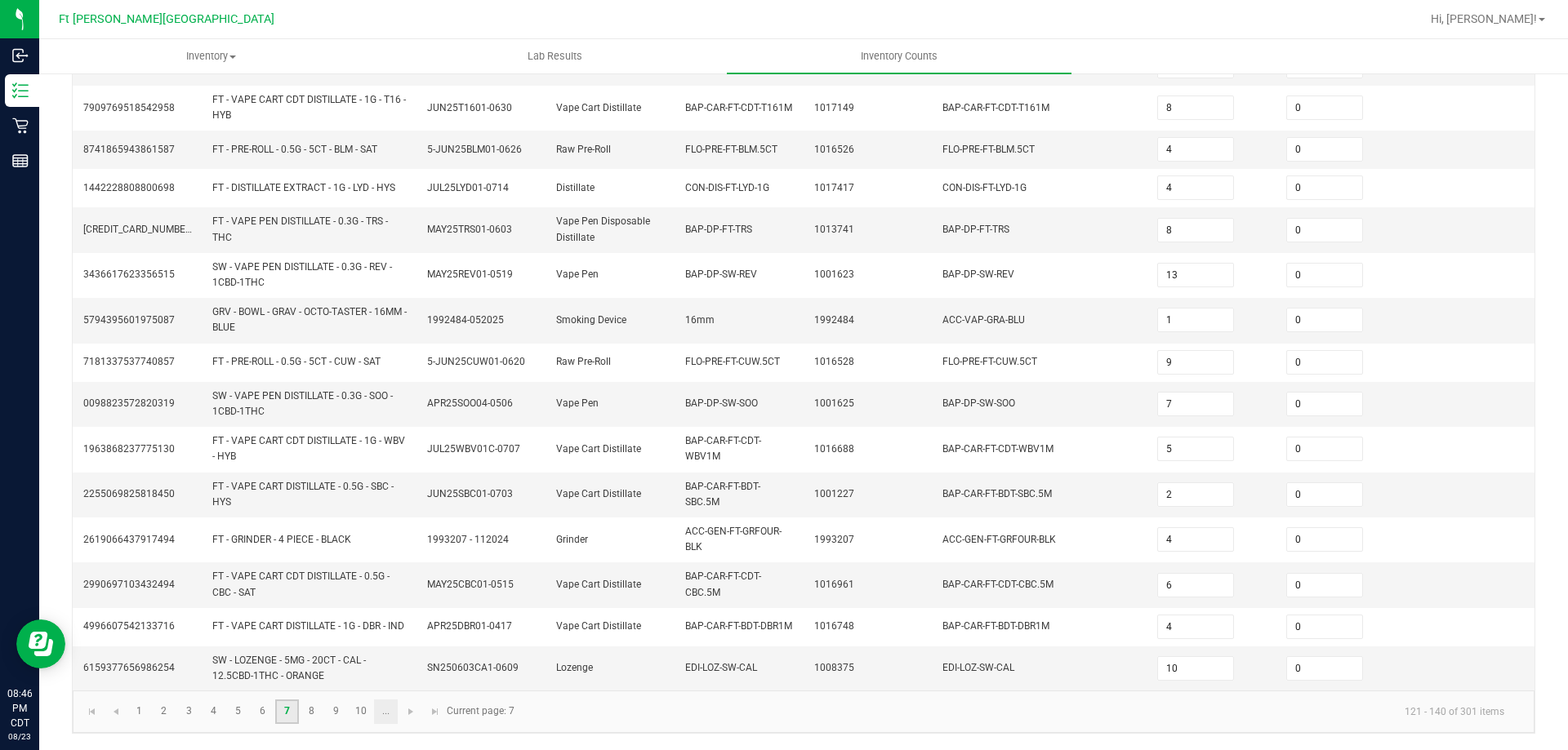
scroll to position [435, 0]
click at [265, 721] on link "6" at bounding box center [262, 711] width 24 height 25
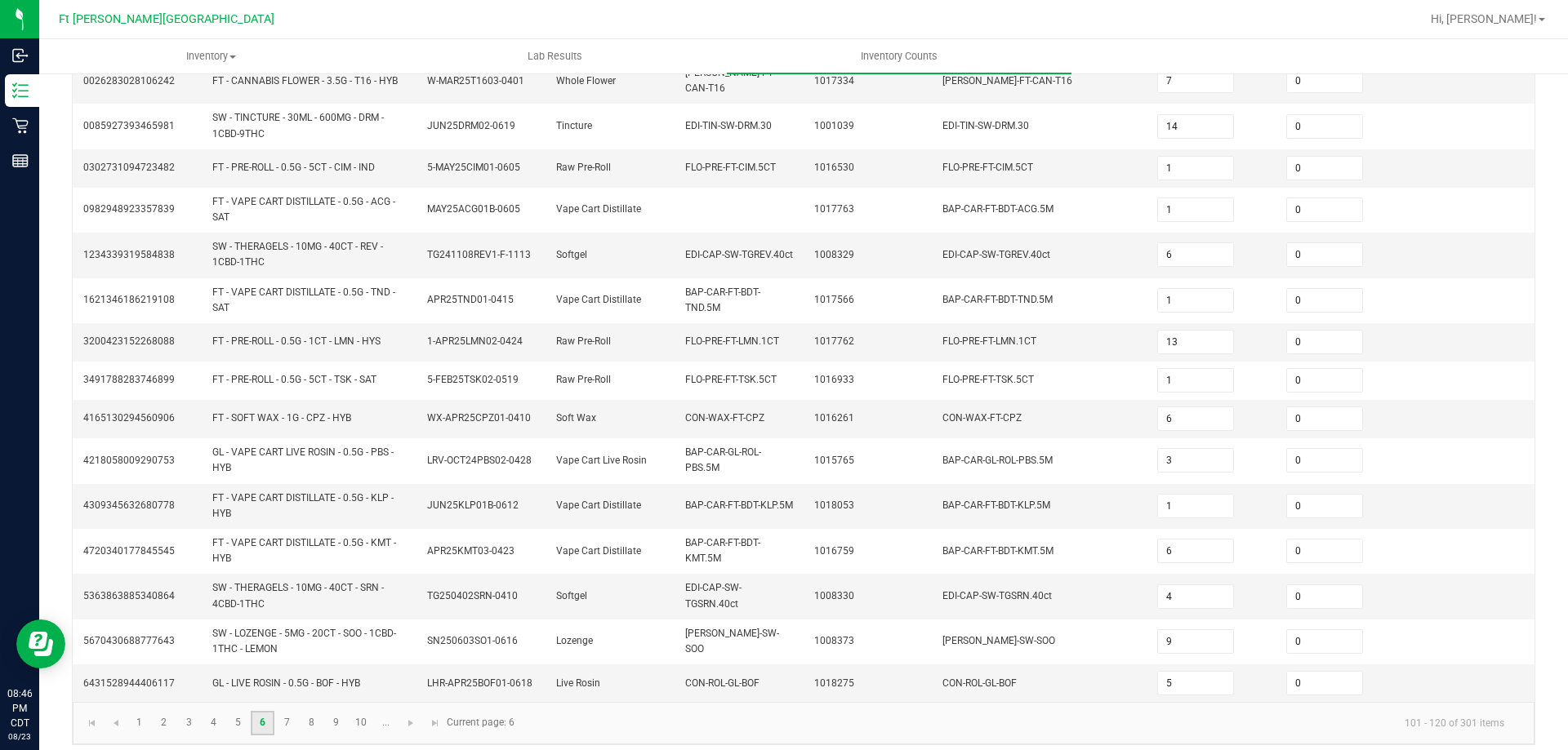
scroll to position [422, 0]
click at [241, 712] on link "5" at bounding box center [239, 719] width 24 height 25
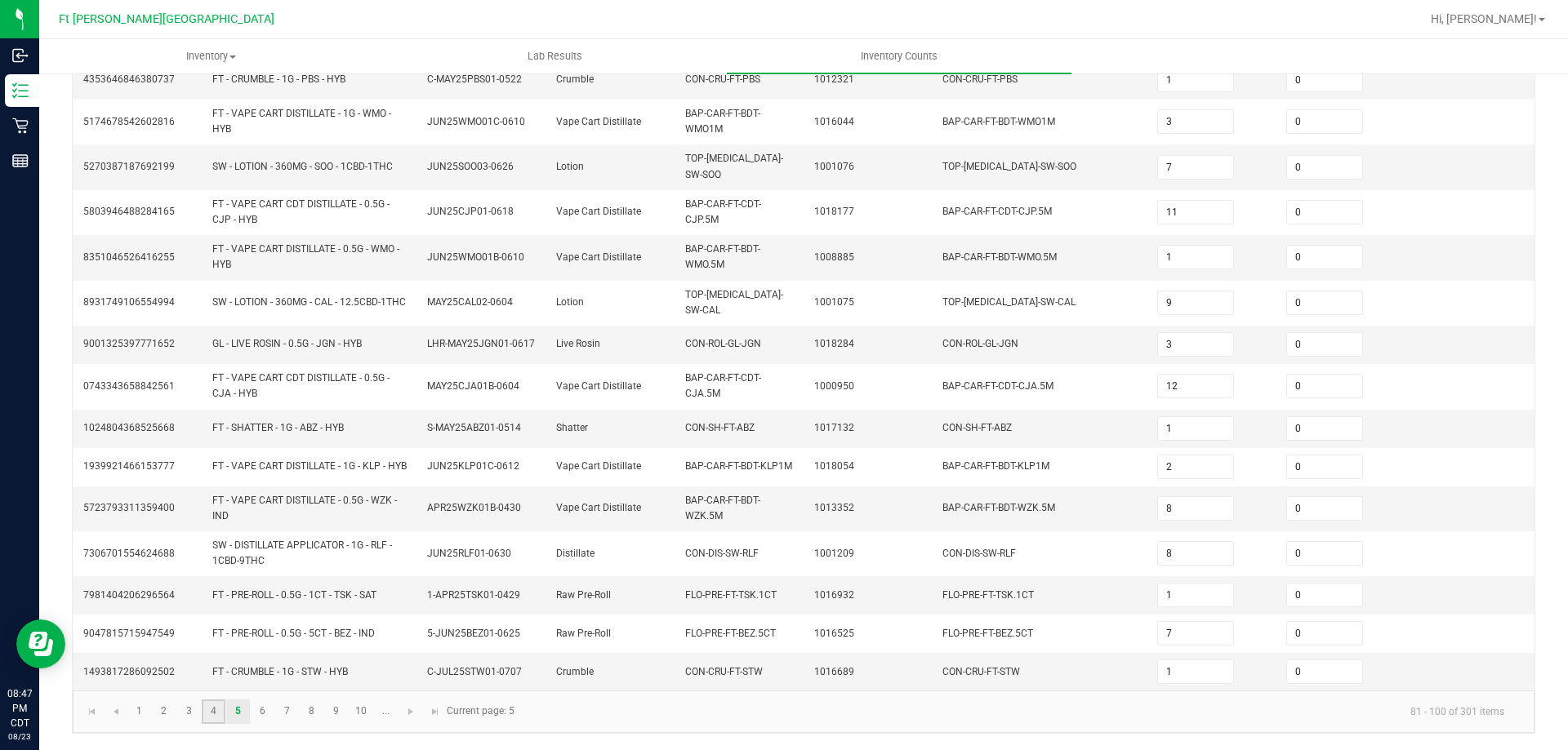
click at [214, 703] on link "4" at bounding box center [214, 711] width 24 height 25
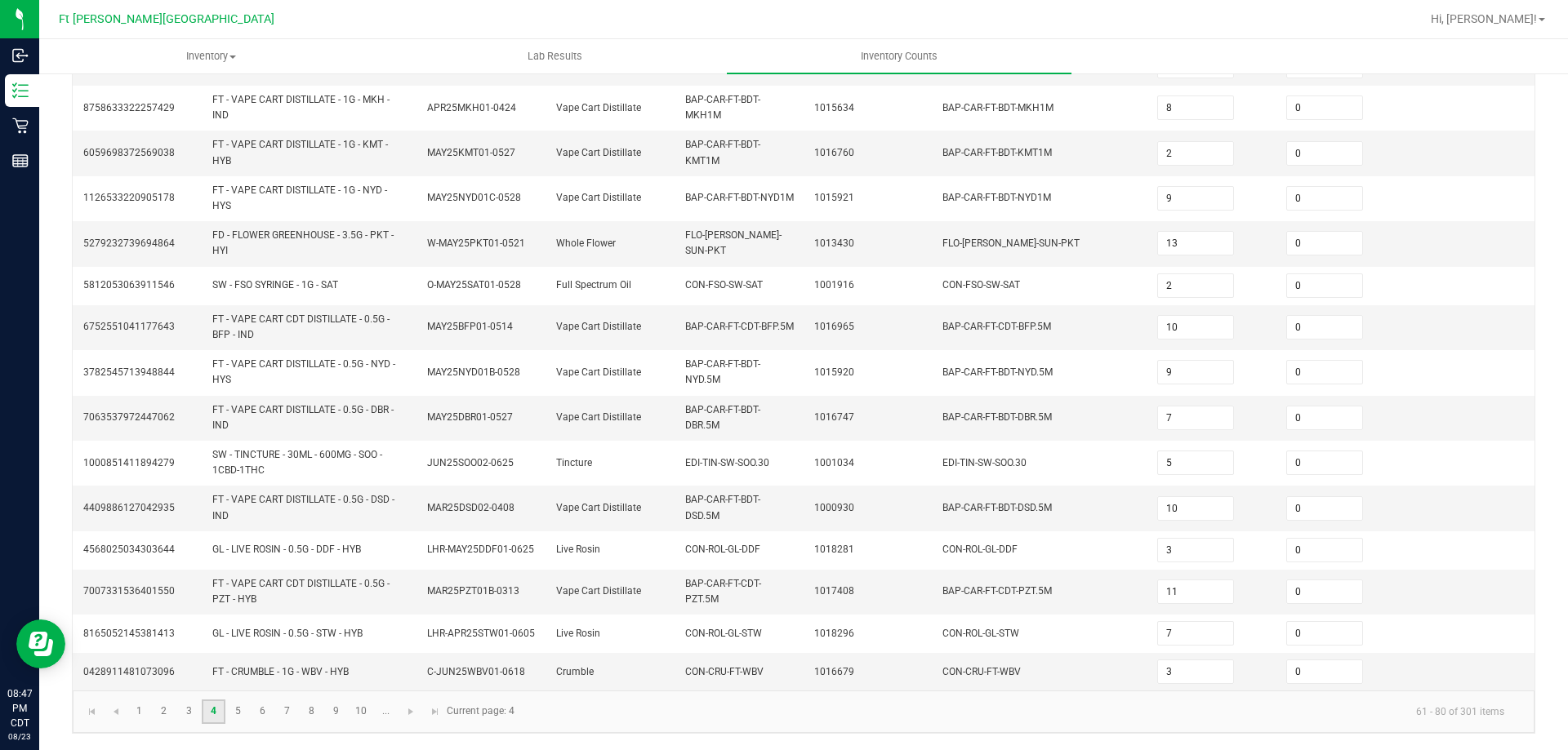
scroll to position [441, 0]
click at [189, 708] on link "3" at bounding box center [189, 711] width 24 height 25
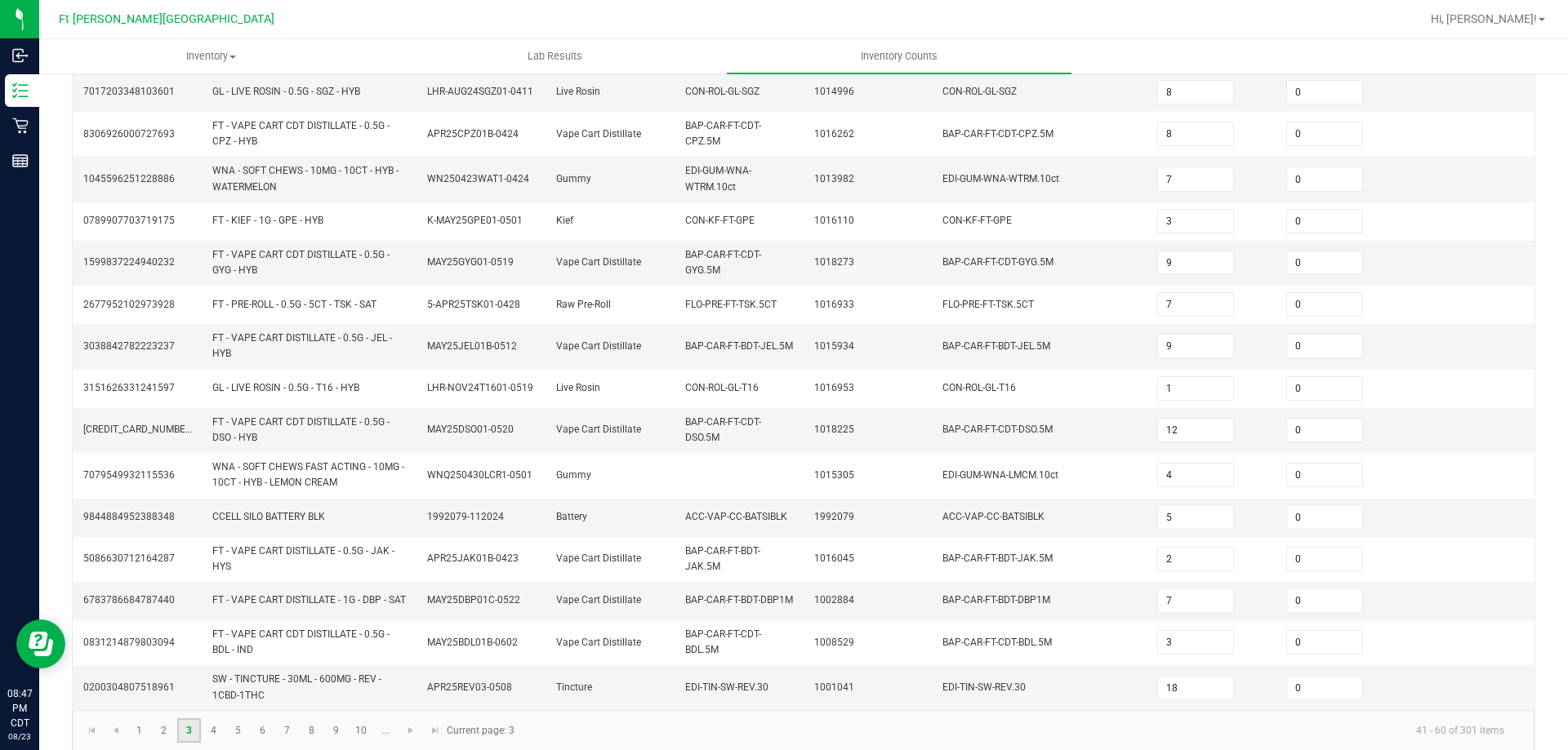
scroll to position [428, 0]
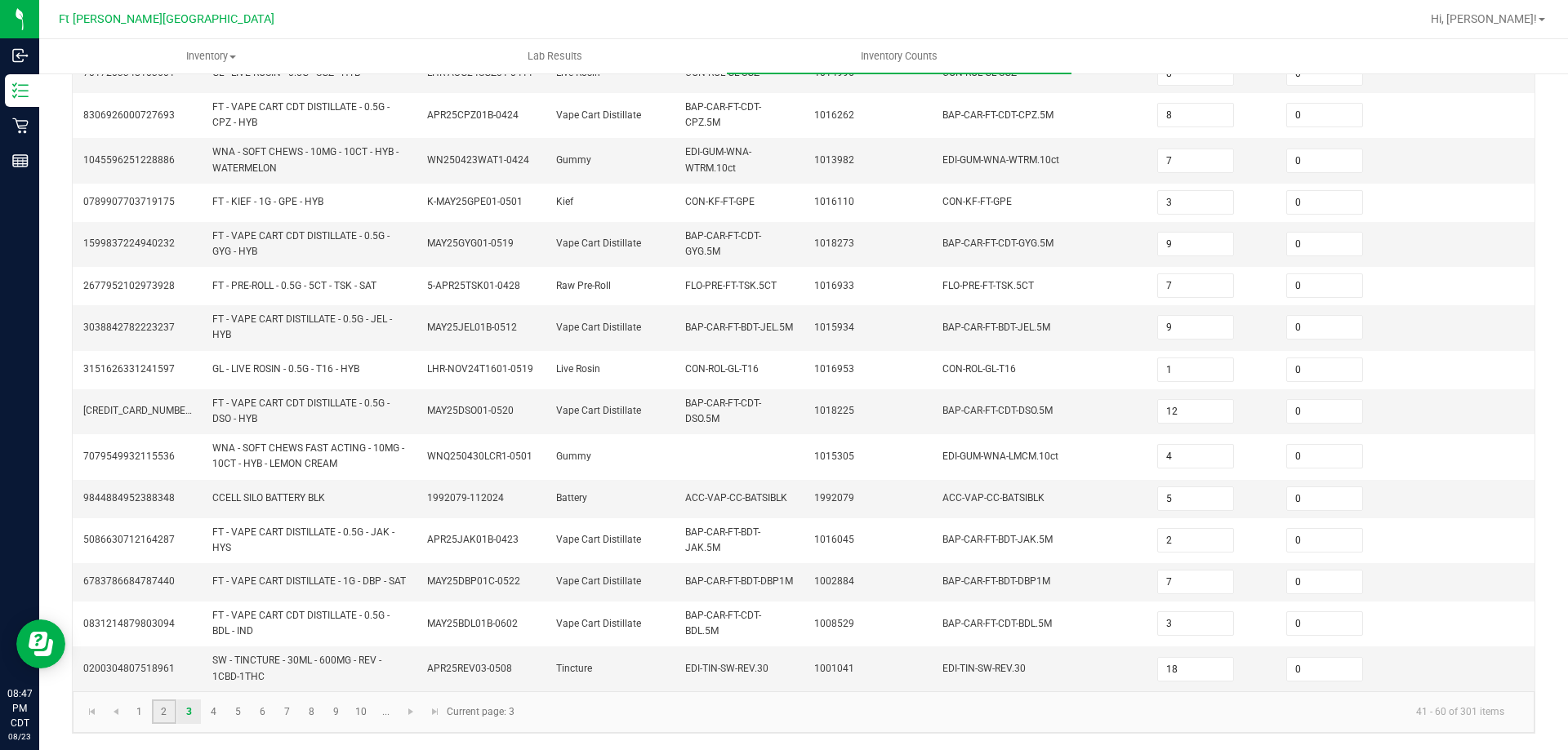
click at [162, 712] on link "2" at bounding box center [163, 711] width 24 height 25
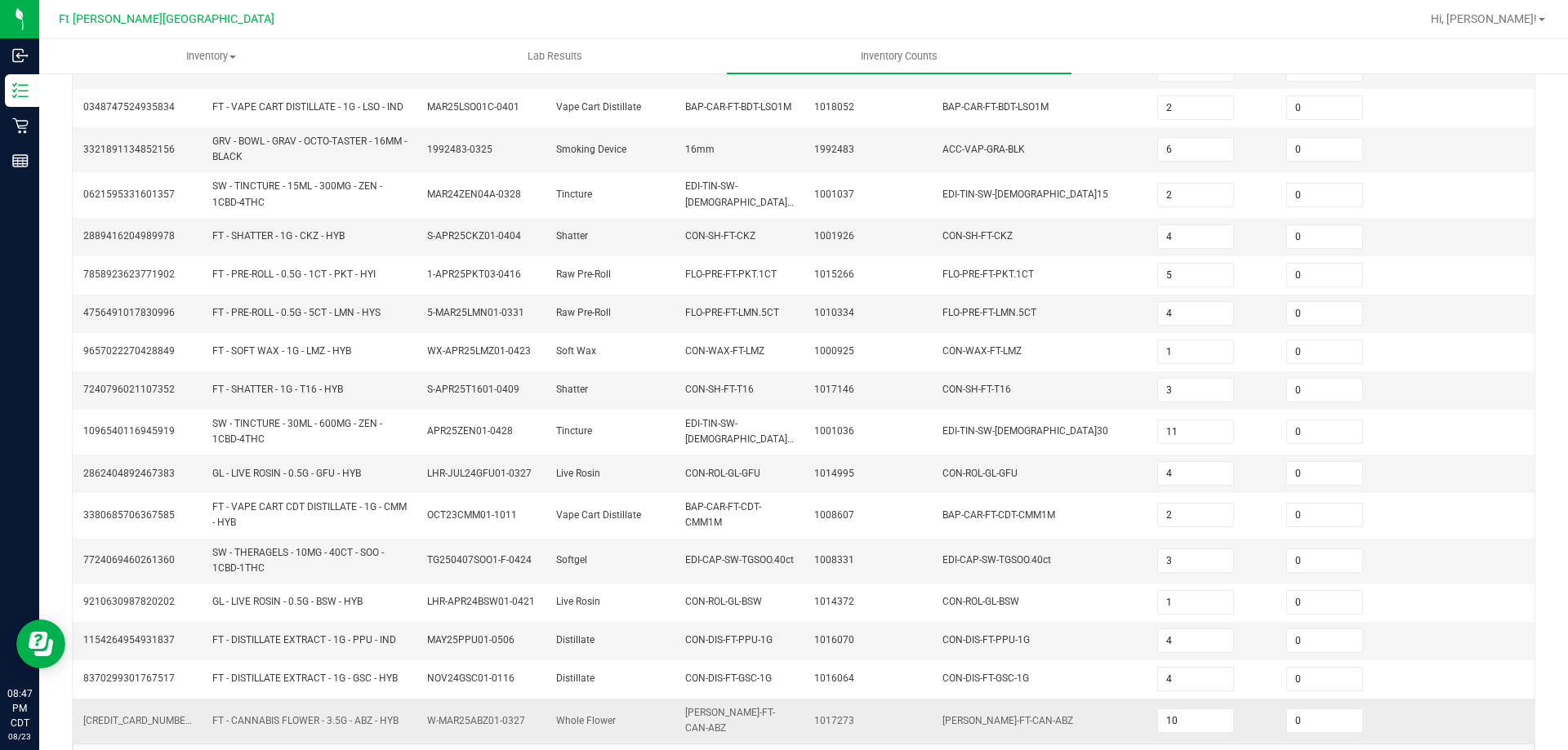
scroll to position [401, 0]
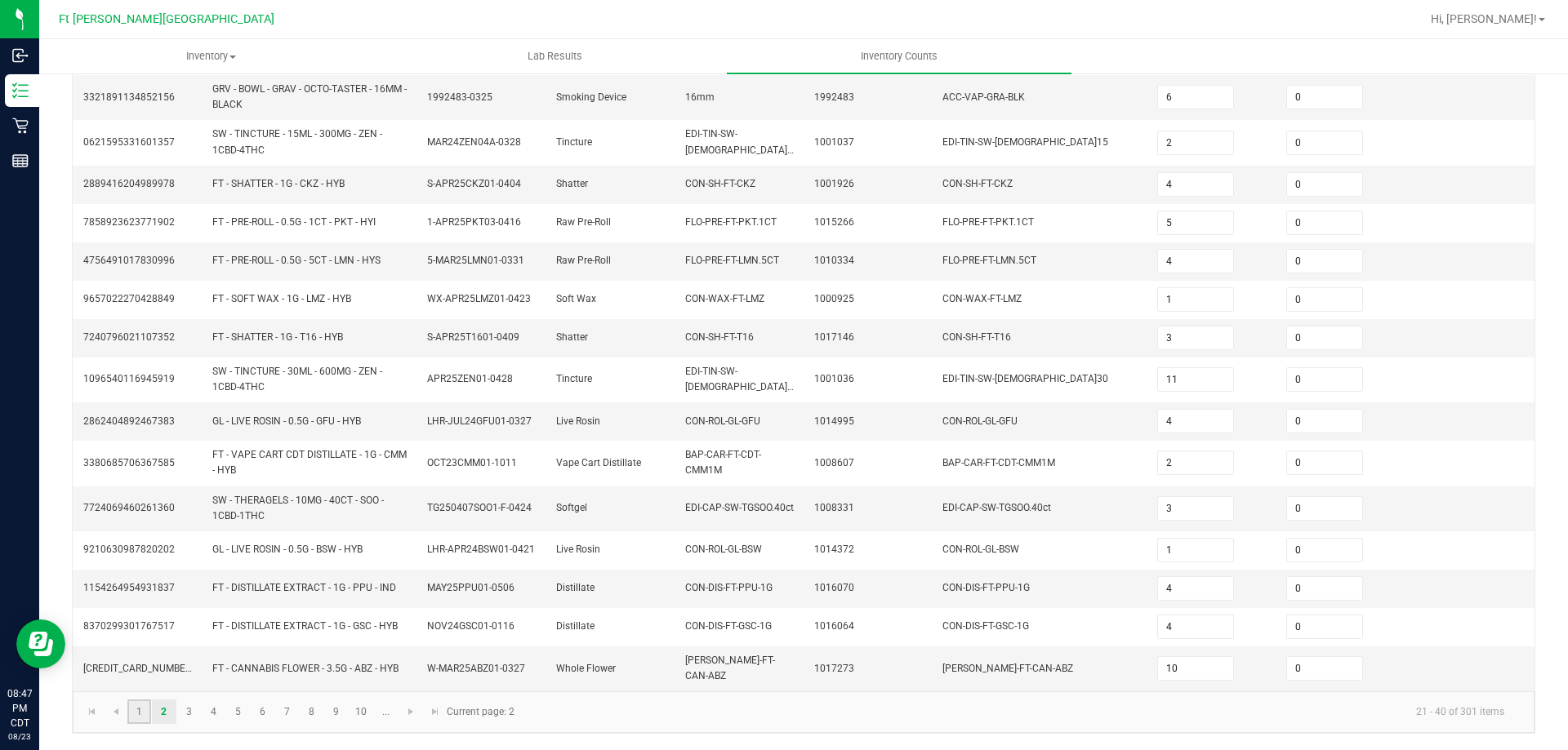
click at [139, 716] on link "1" at bounding box center [140, 711] width 24 height 25
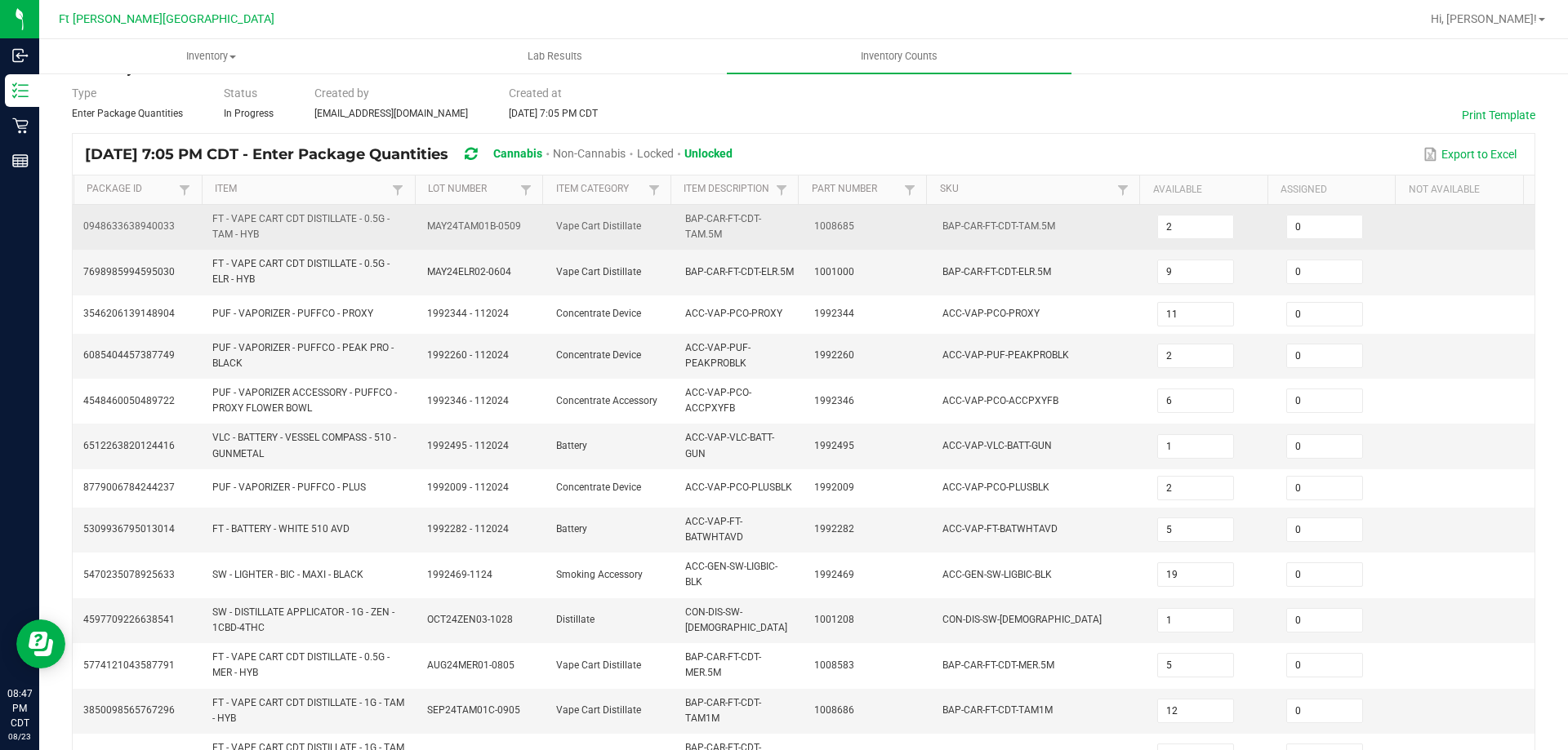
scroll to position [0, 0]
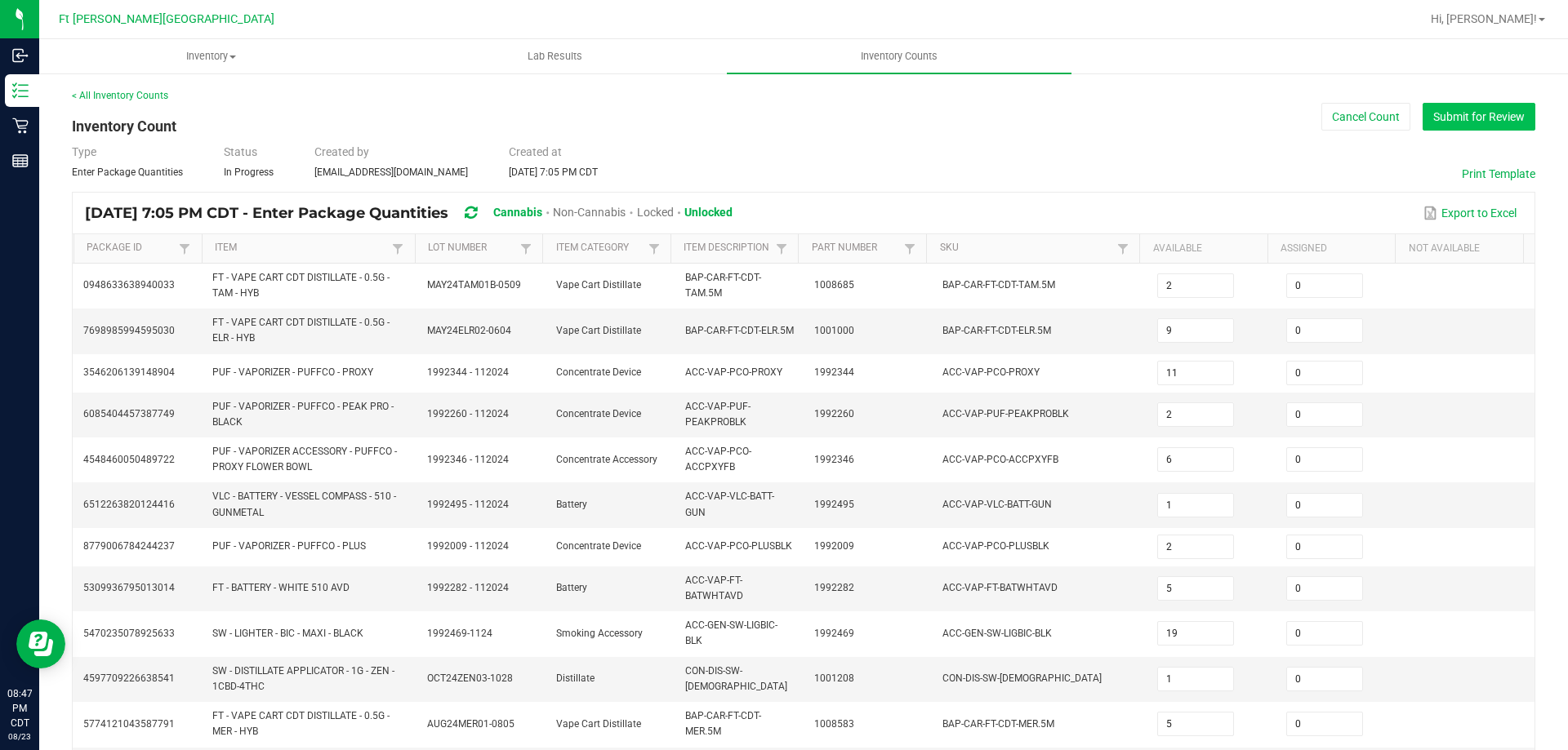
click at [1485, 114] on button "Submit for Review" at bounding box center [1479, 117] width 113 height 28
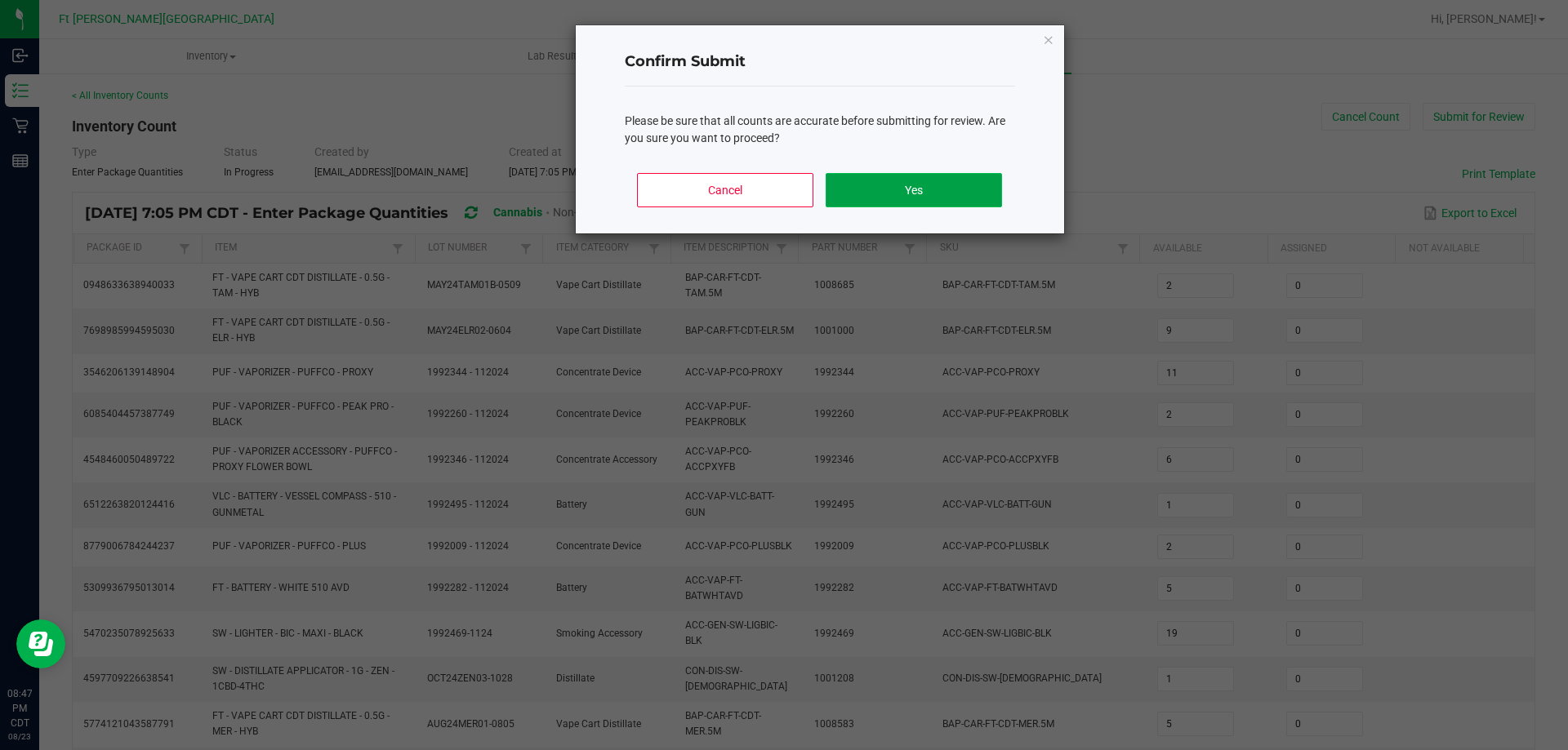
click at [957, 194] on button "Yes" at bounding box center [913, 190] width 175 height 35
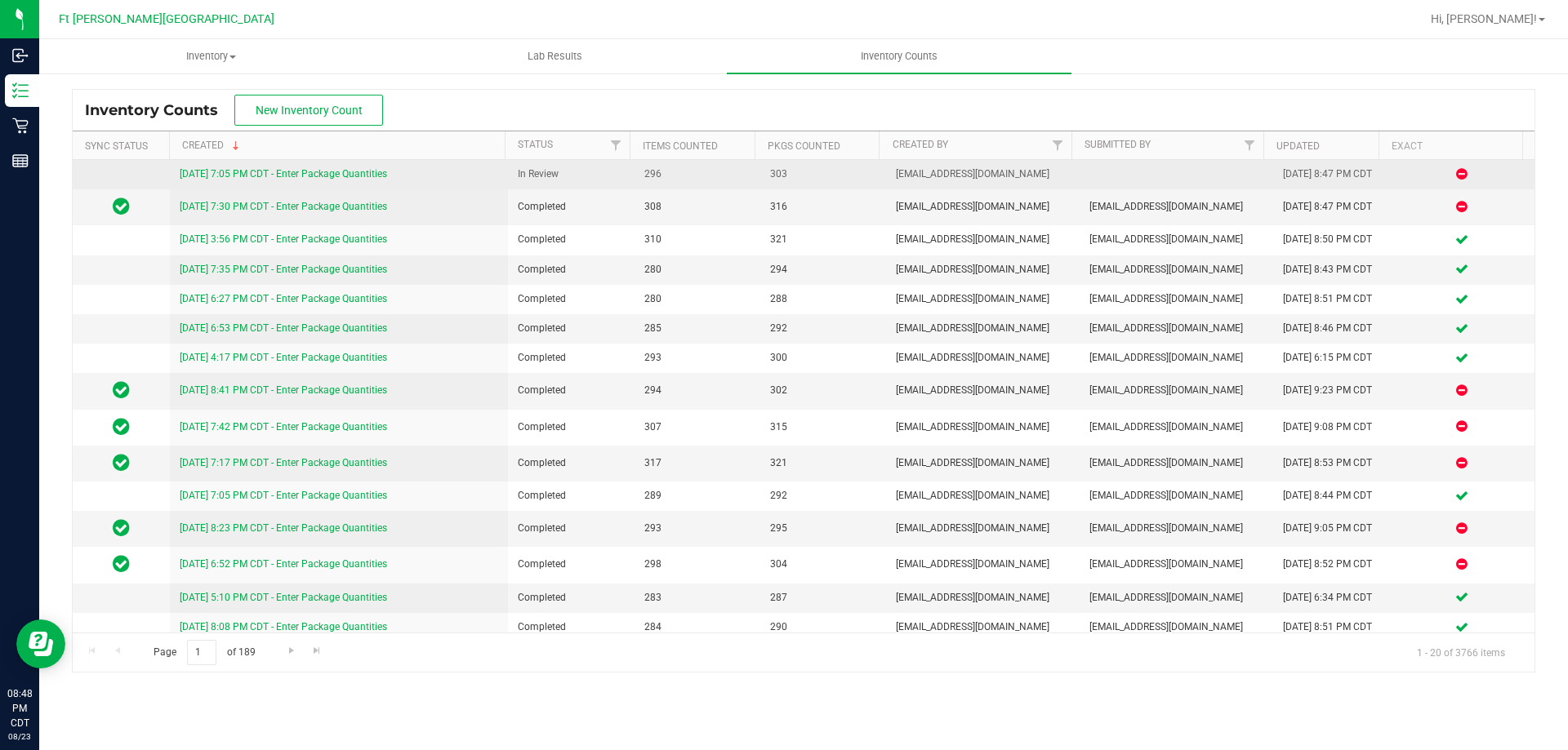
click at [315, 173] on link "8/23/25 7:05 PM CDT - Enter Package Quantities" at bounding box center [284, 174] width 208 height 12
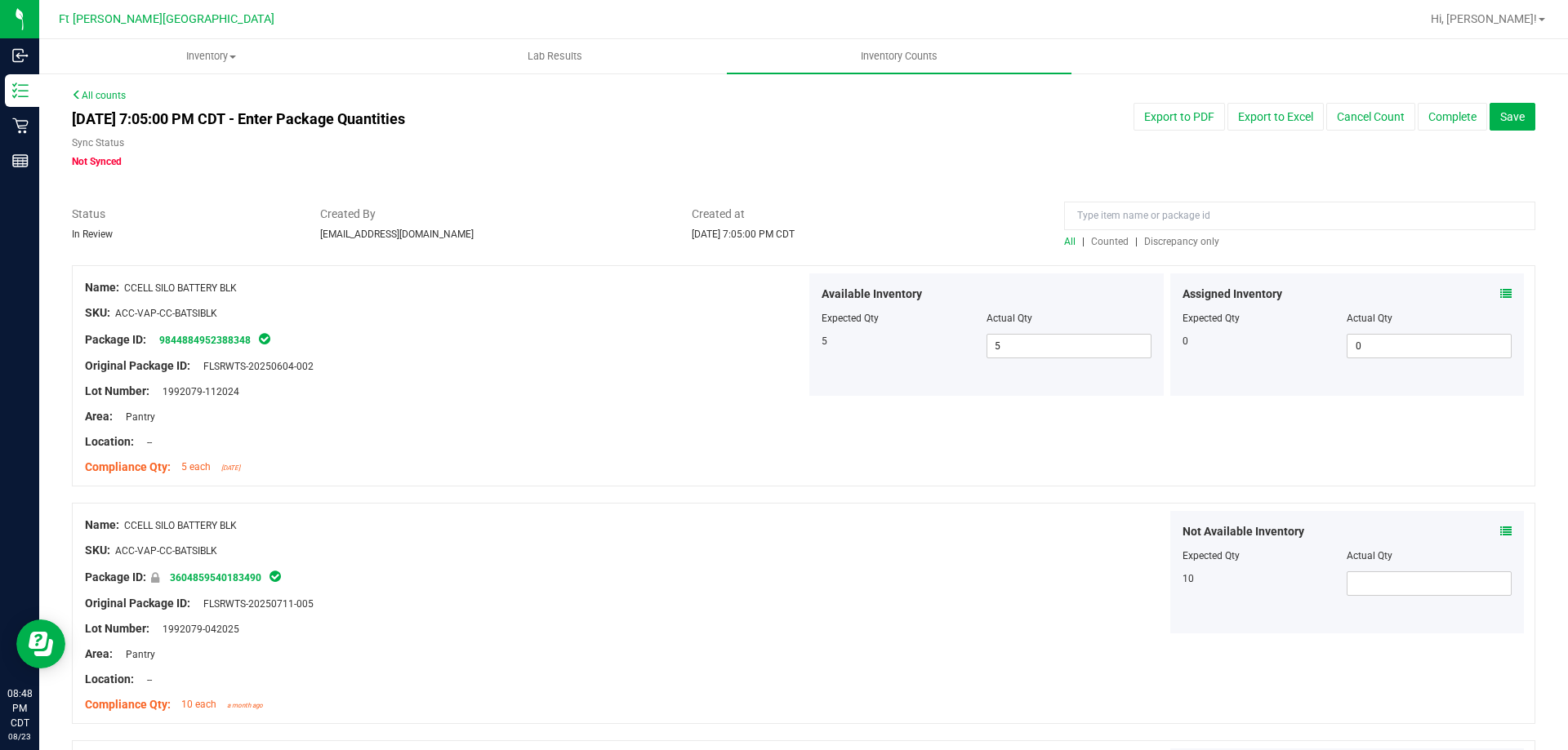
click at [1152, 242] on span "Discrepancy only" at bounding box center [1182, 241] width 75 height 12
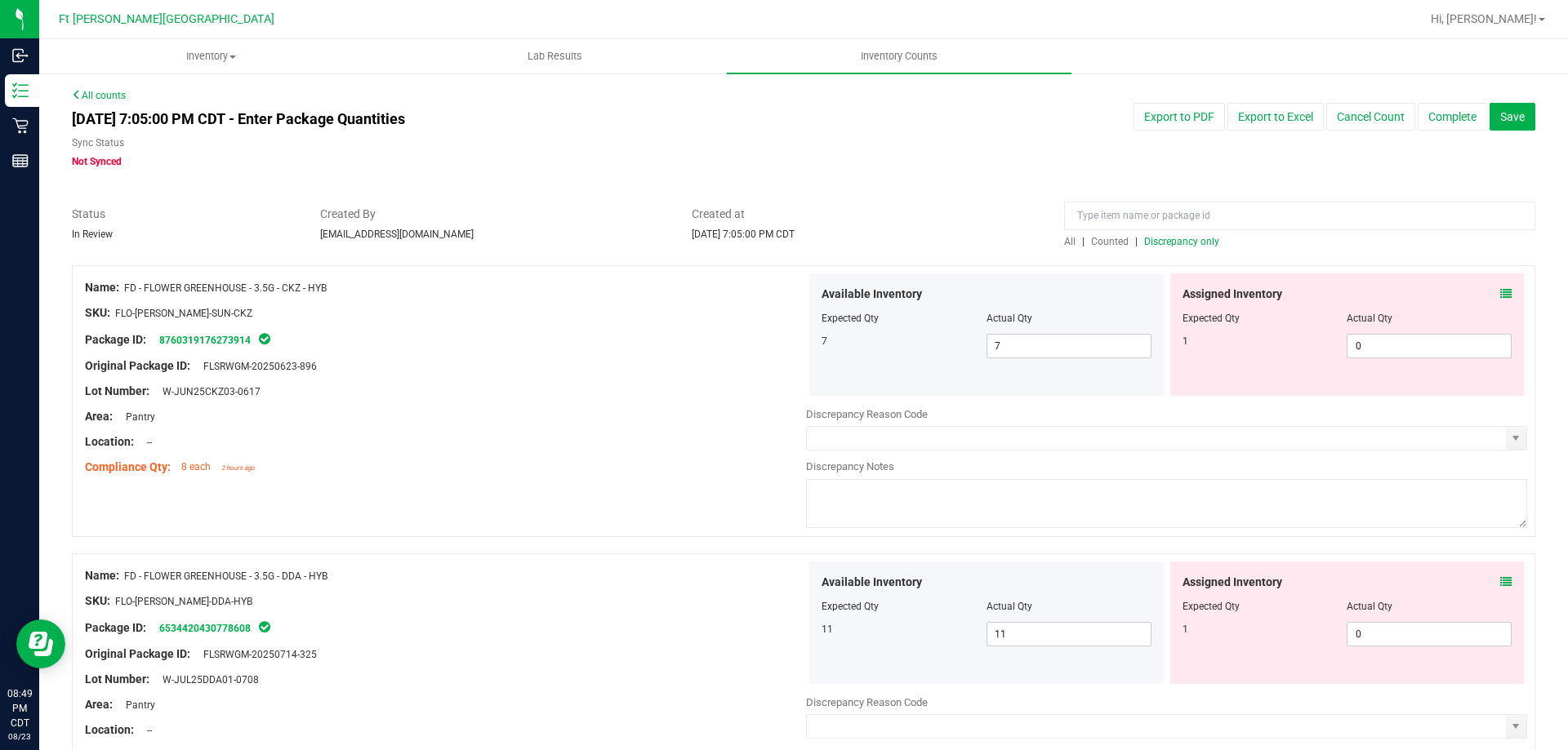
click at [1501, 296] on icon at bounding box center [1507, 294] width 12 height 12
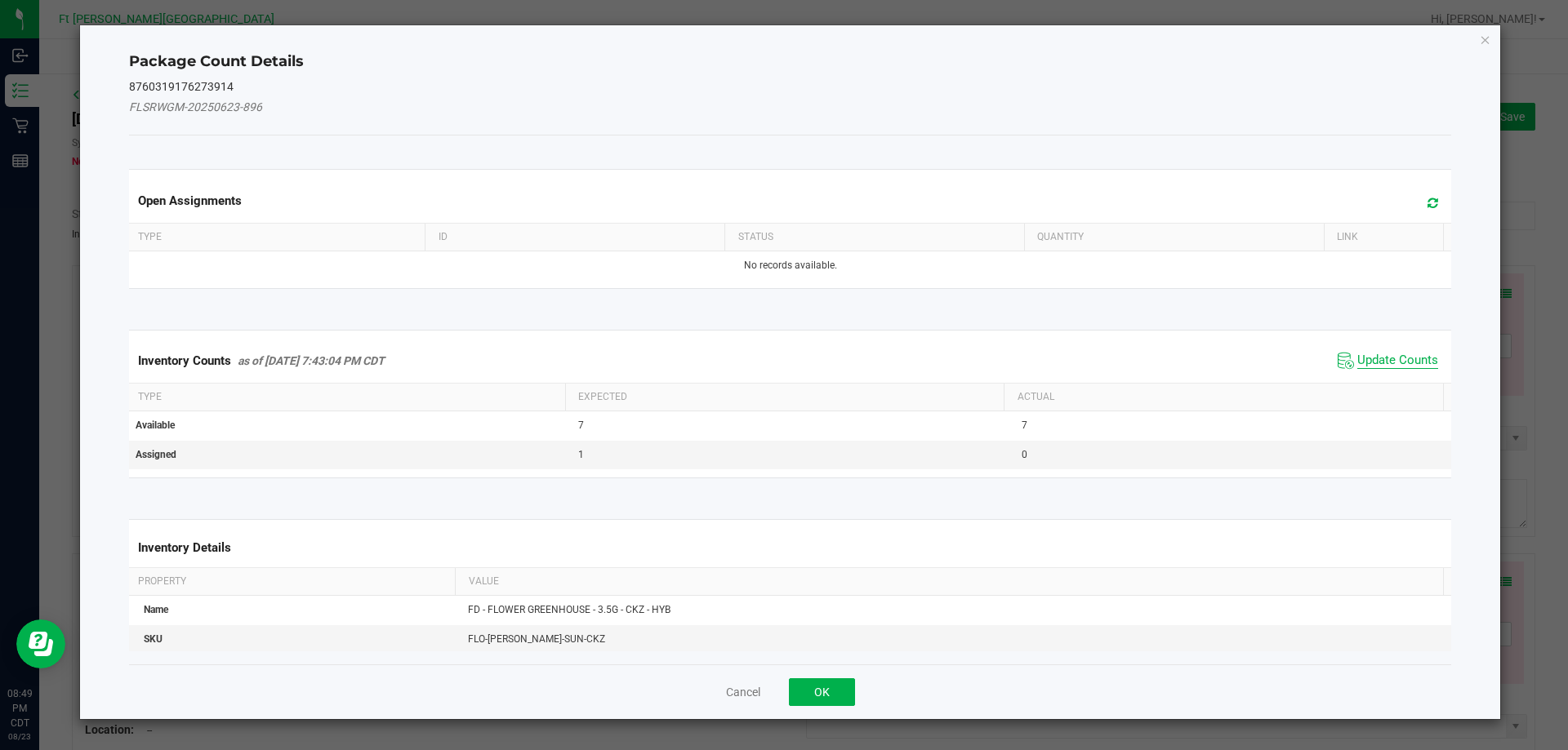
click at [1399, 358] on span "Update Counts" at bounding box center [1398, 360] width 81 height 17
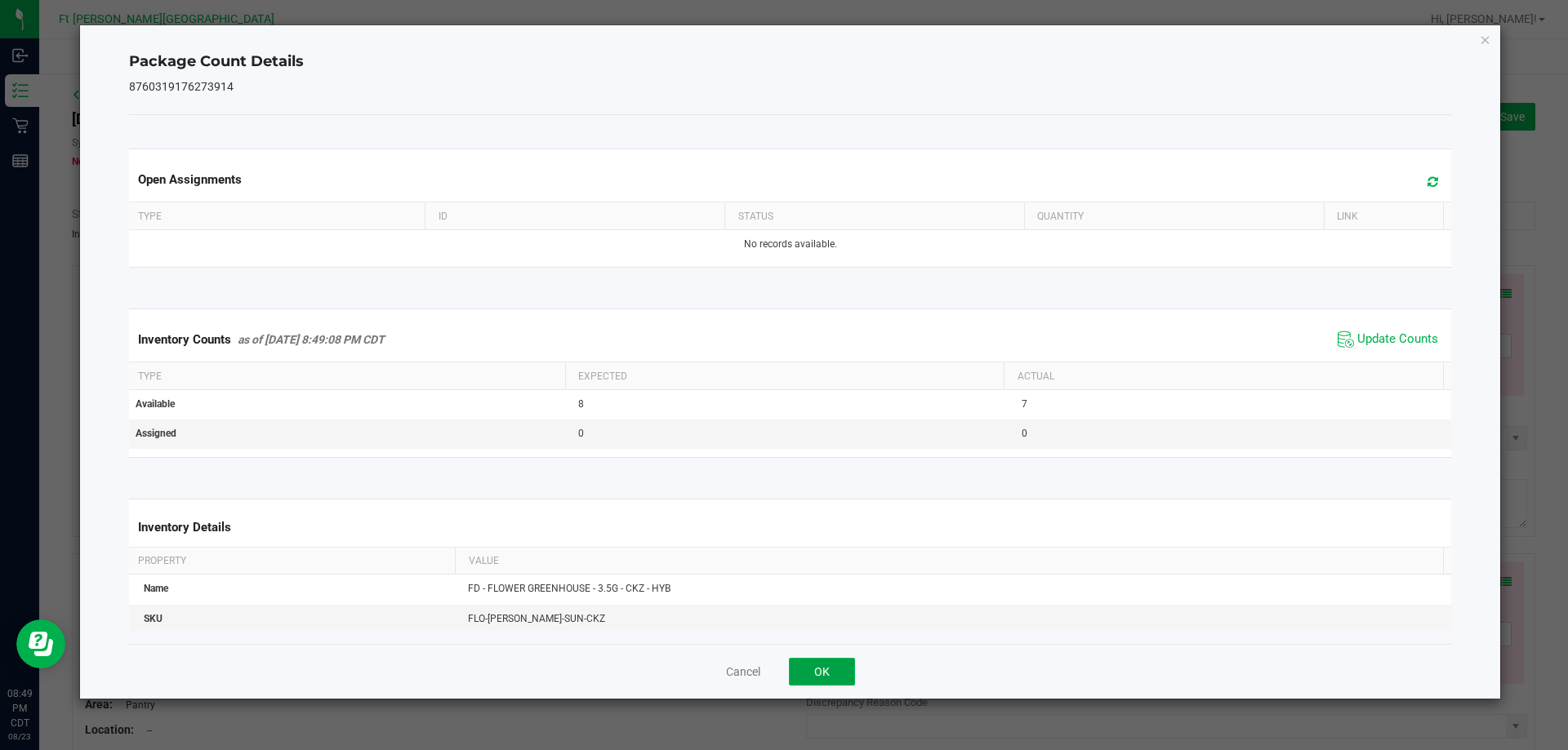
click at [850, 683] on button "OK" at bounding box center [822, 672] width 66 height 28
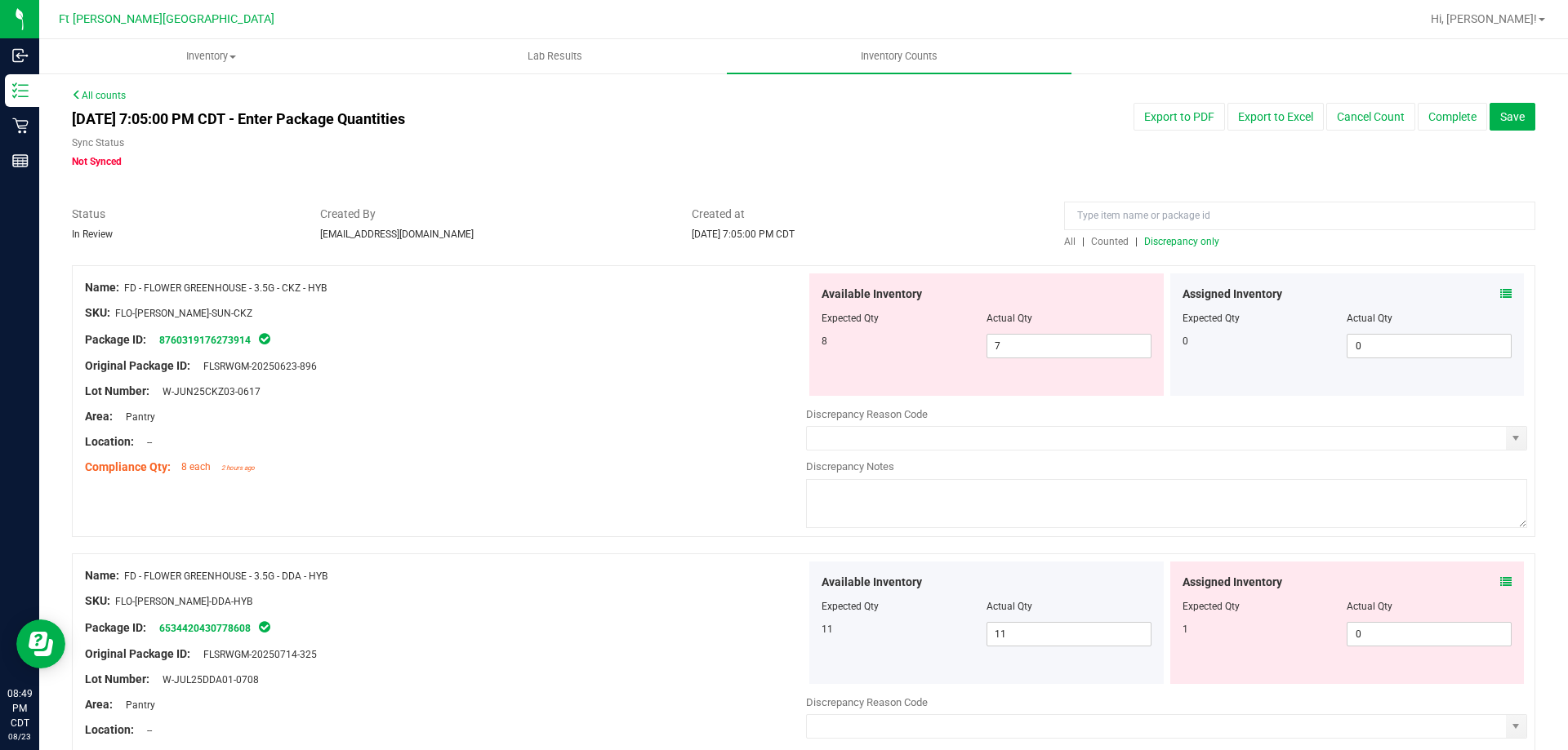
click at [1501, 292] on icon at bounding box center [1507, 294] width 12 height 12
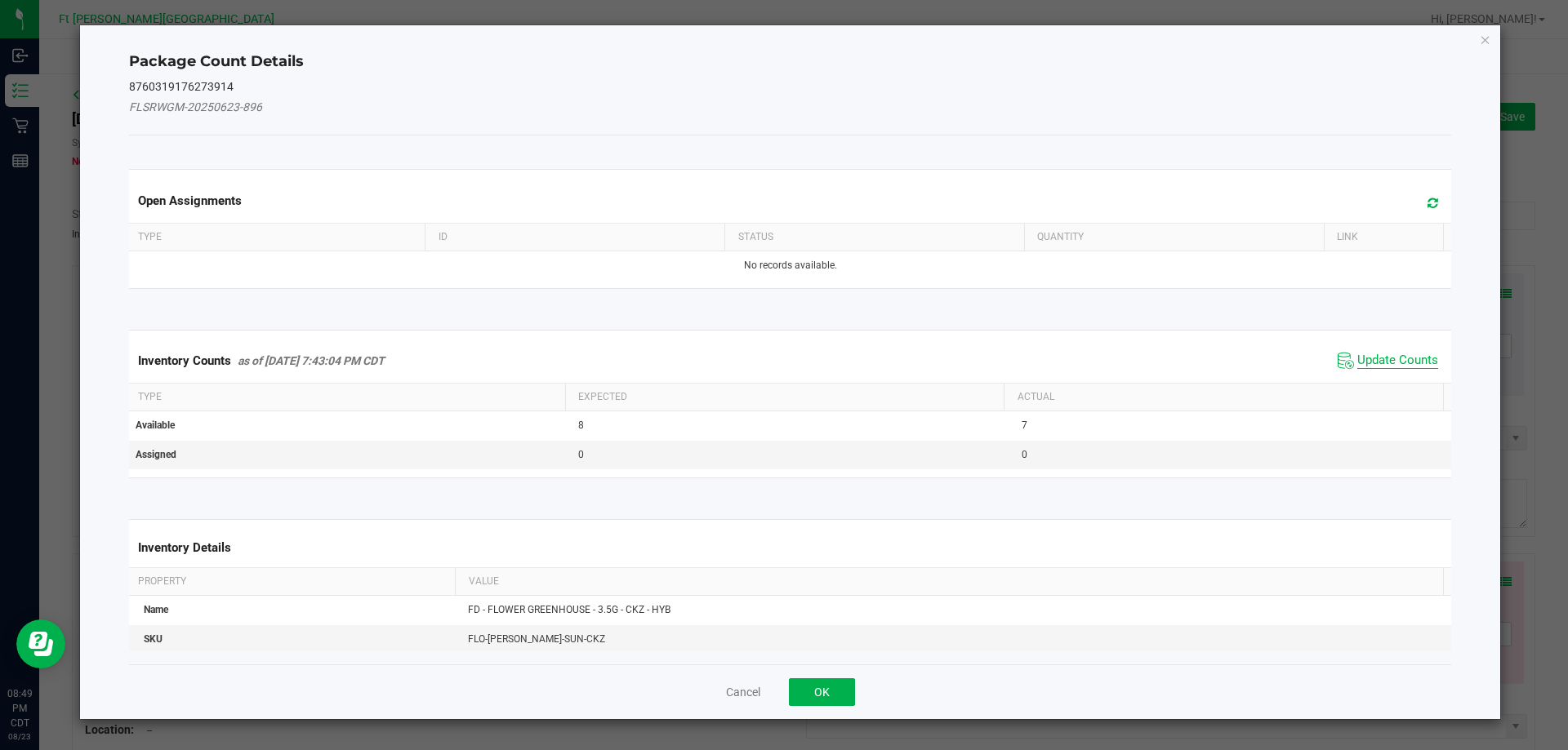
click at [1364, 368] on span "Update Counts" at bounding box center [1398, 360] width 81 height 17
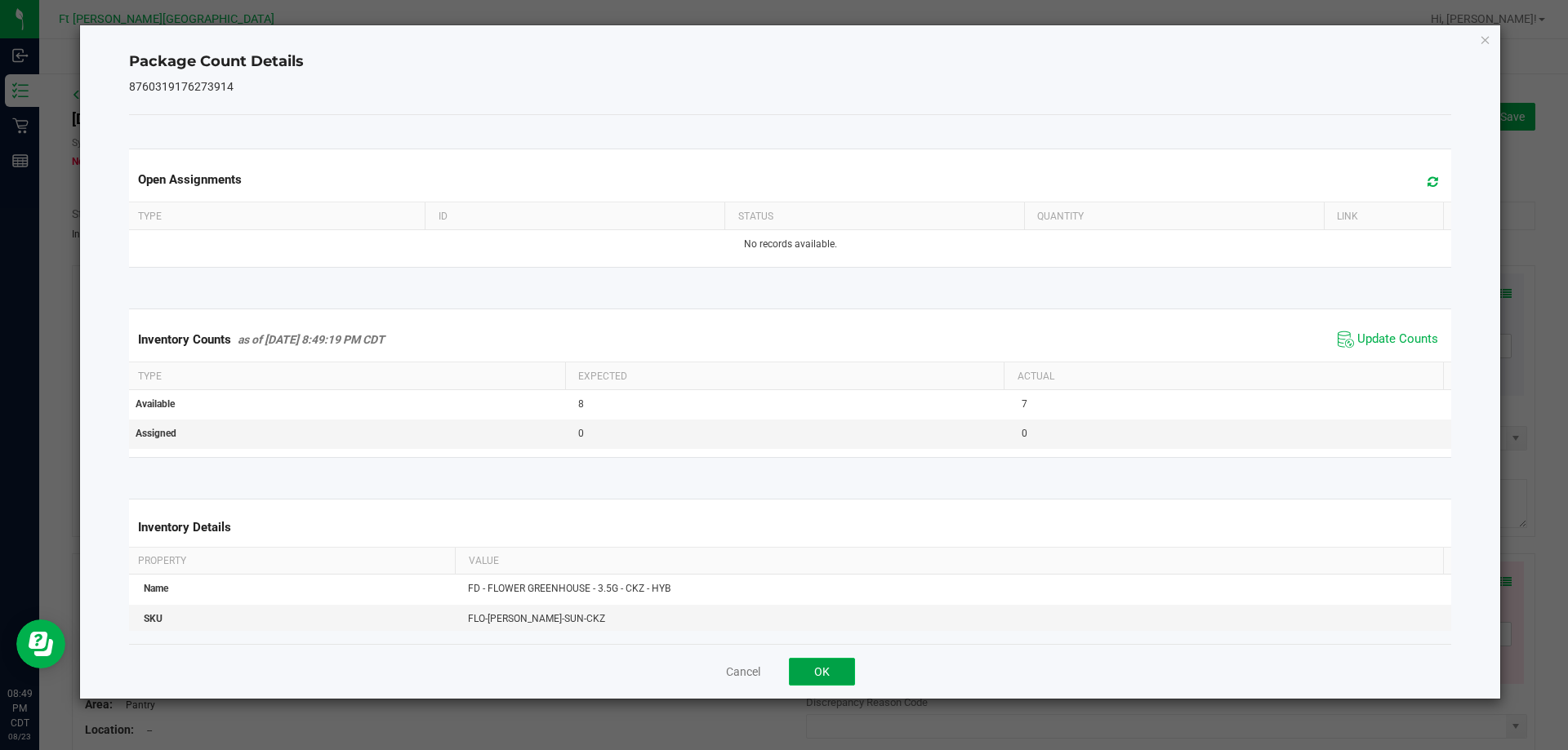
click at [833, 673] on button "OK" at bounding box center [822, 672] width 66 height 28
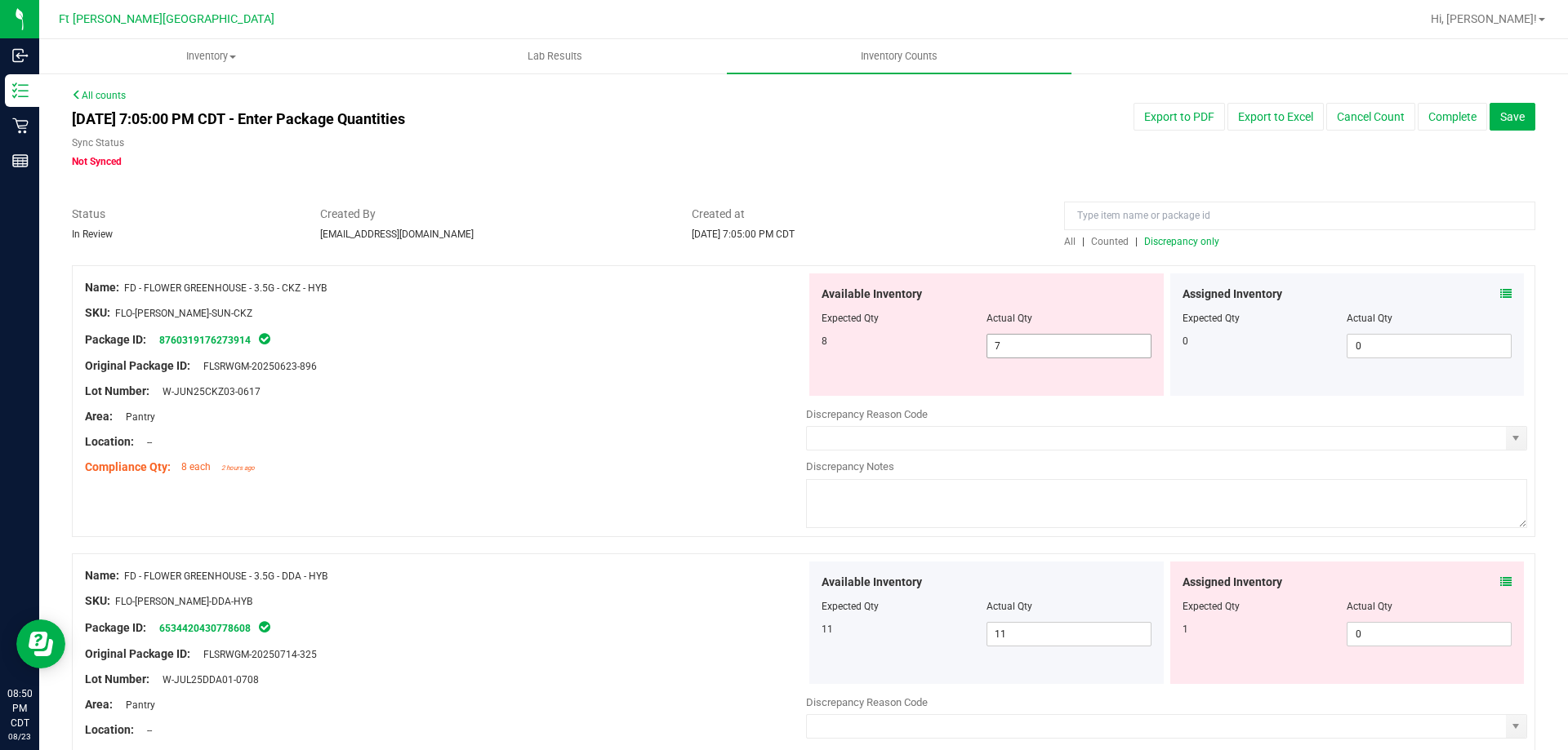
click at [1029, 348] on span "7 7" at bounding box center [1069, 345] width 165 height 25
click at [1029, 348] on input "7" at bounding box center [1069, 345] width 163 height 23
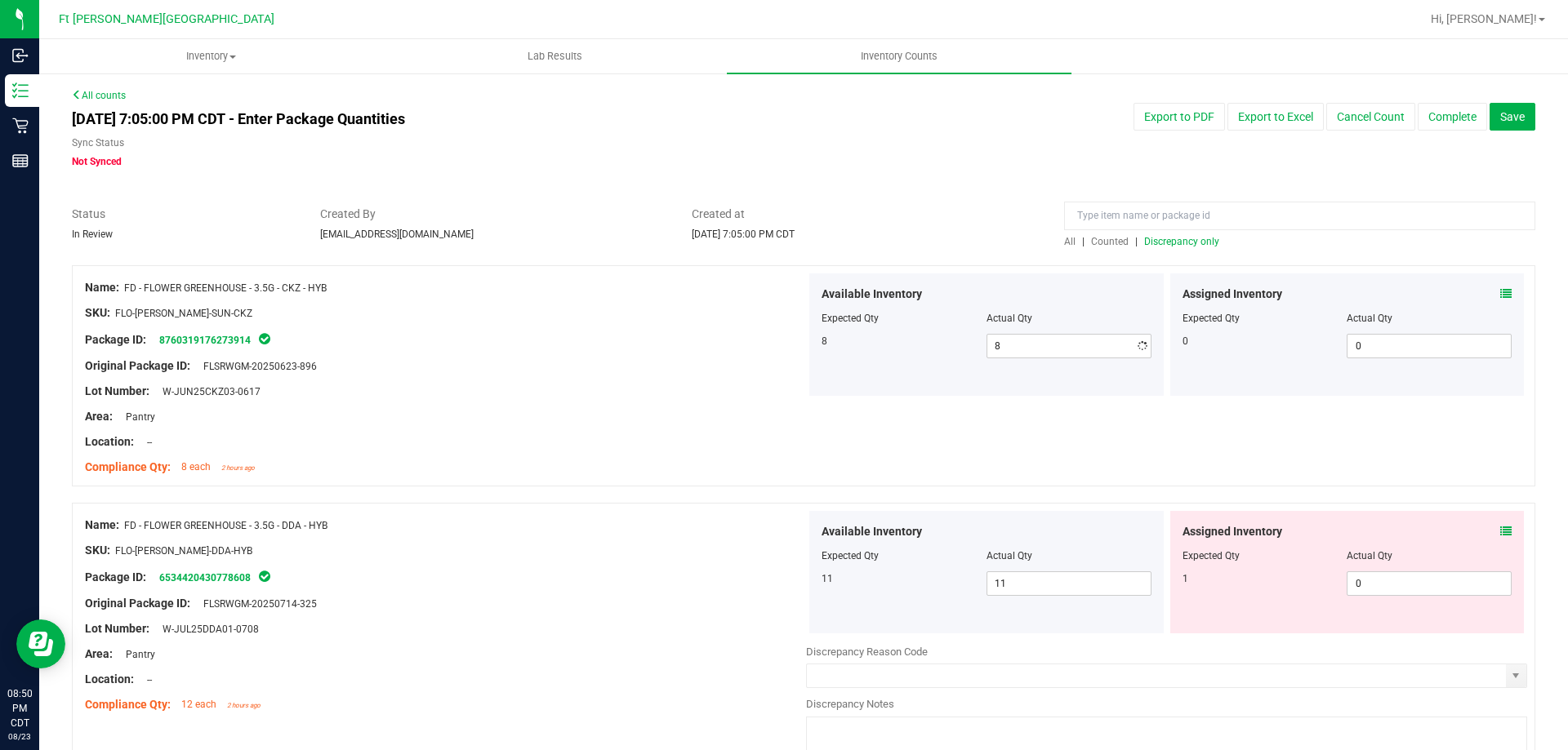
drag, startPoint x: 712, startPoint y: 371, endPoint x: 677, endPoint y: 519, distance: 152.1
click at [711, 372] on div "Original Package ID: FLSRWGM-20250623-896" at bounding box center [445, 365] width 722 height 17
click at [1091, 240] on span "Counted" at bounding box center [1110, 241] width 38 height 12
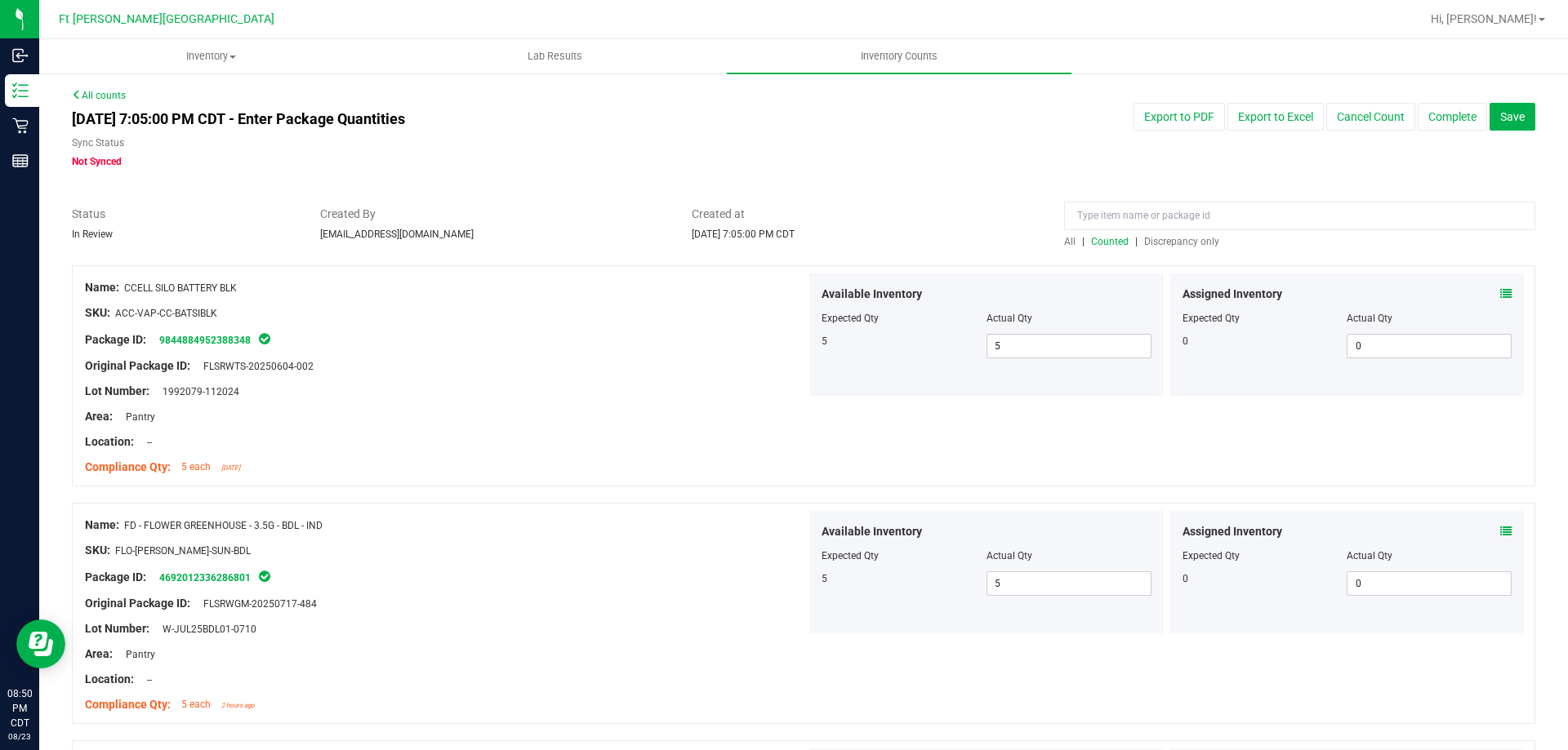
click at [1174, 239] on span "Discrepancy only" at bounding box center [1182, 241] width 75 height 12
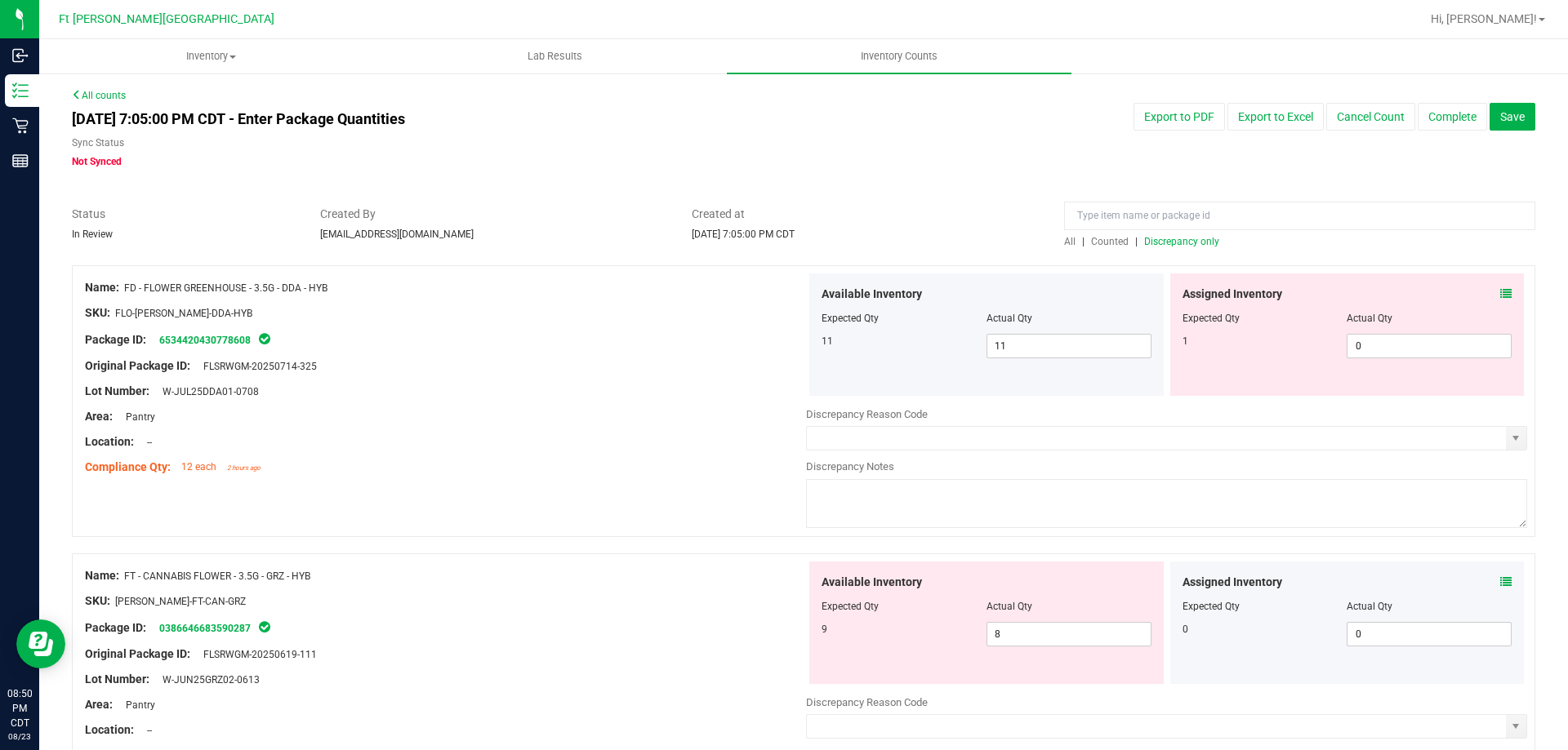
click at [1501, 294] on icon at bounding box center [1507, 294] width 12 height 12
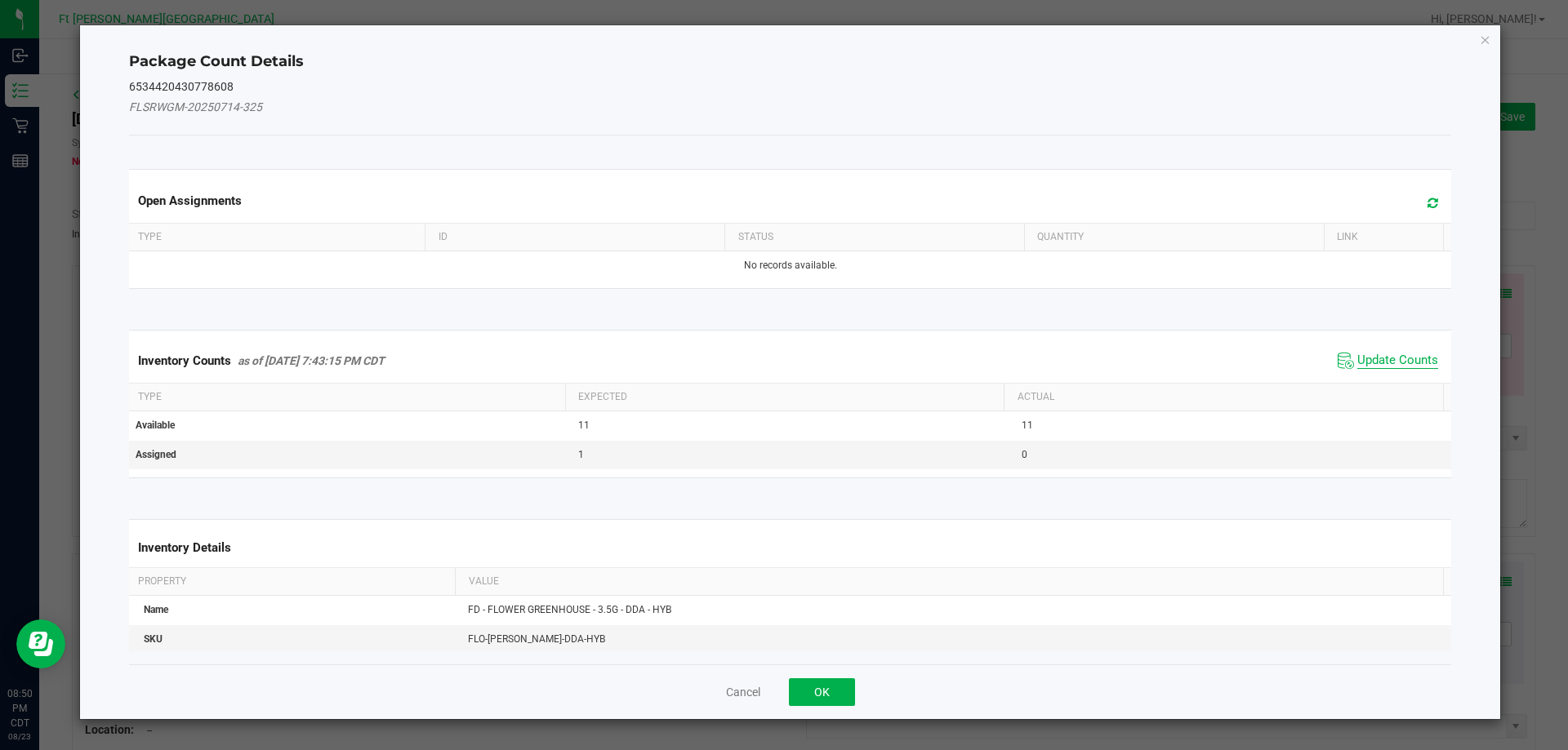
click at [1400, 363] on span "Update Counts" at bounding box center [1398, 360] width 81 height 17
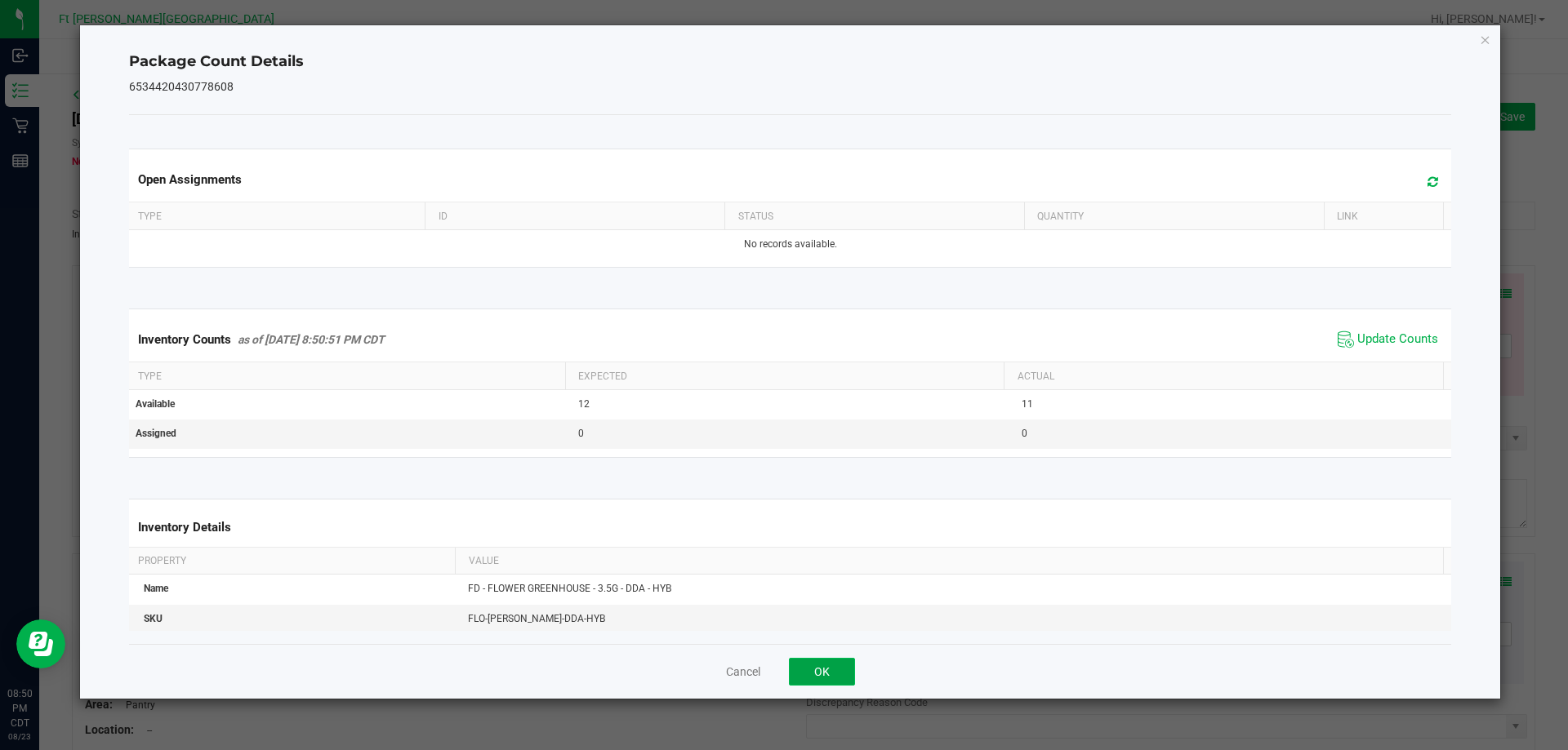
click at [818, 668] on button "OK" at bounding box center [822, 672] width 66 height 28
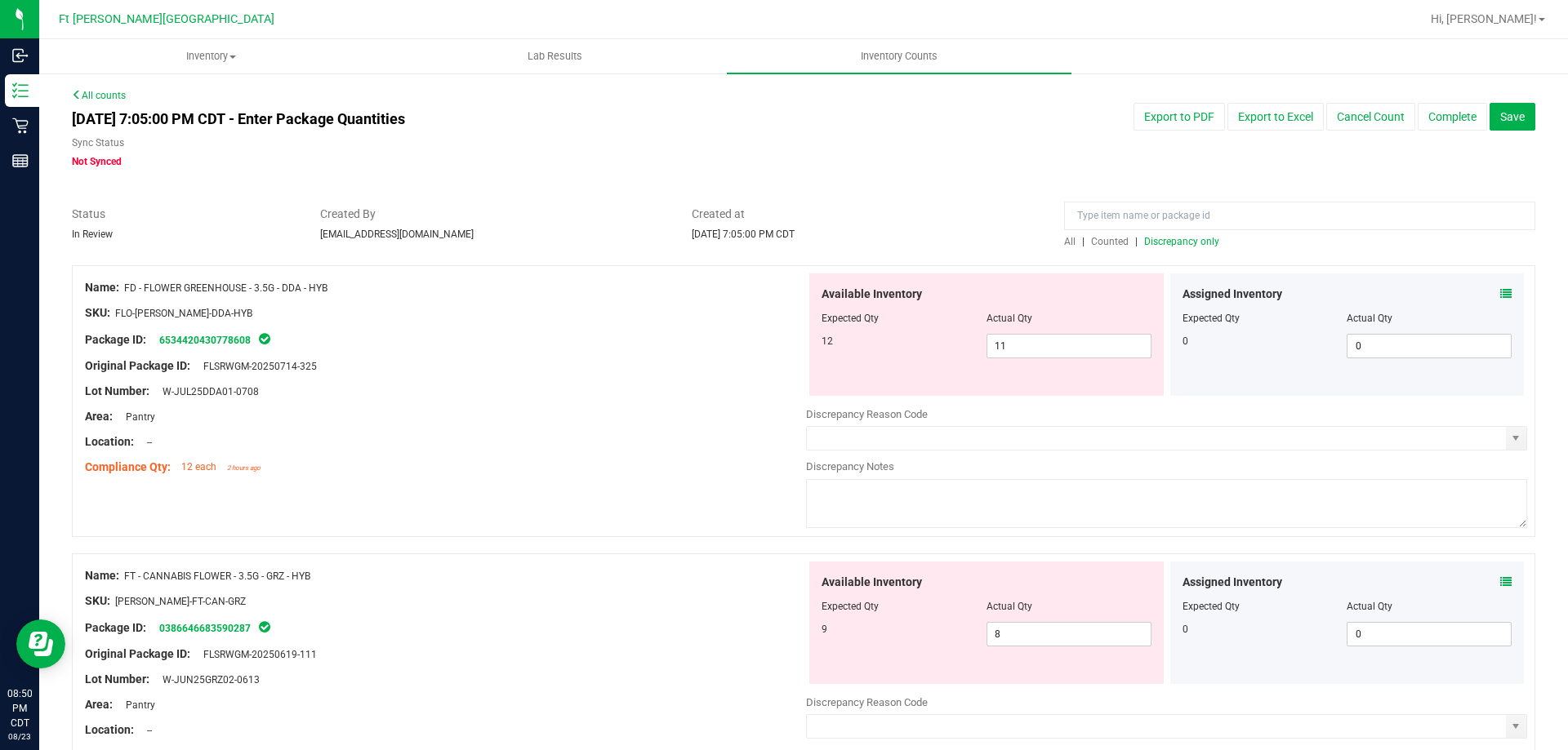
click at [1501, 292] on icon at bounding box center [1507, 294] width 12 height 12
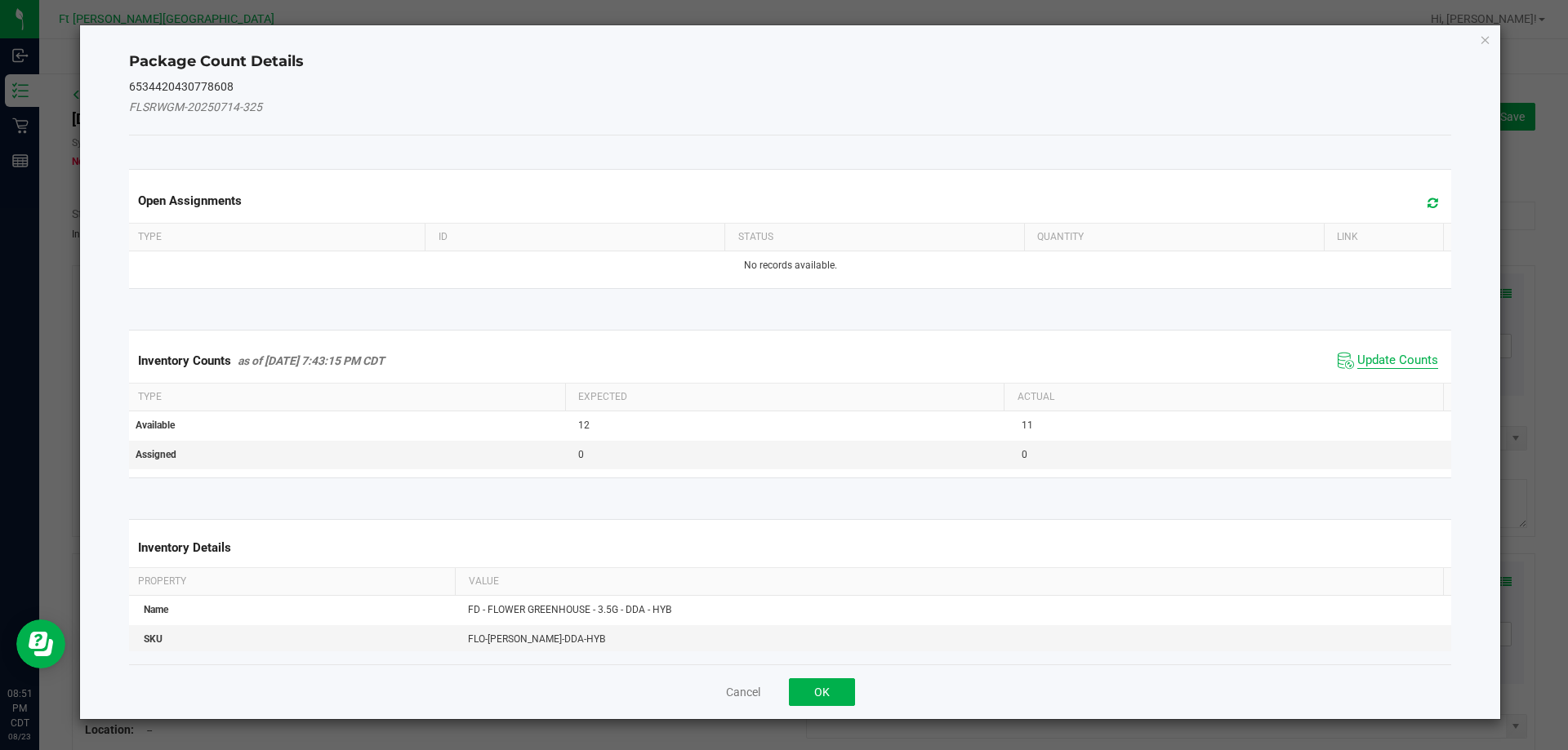
click at [1371, 357] on span "Update Counts" at bounding box center [1398, 360] width 81 height 17
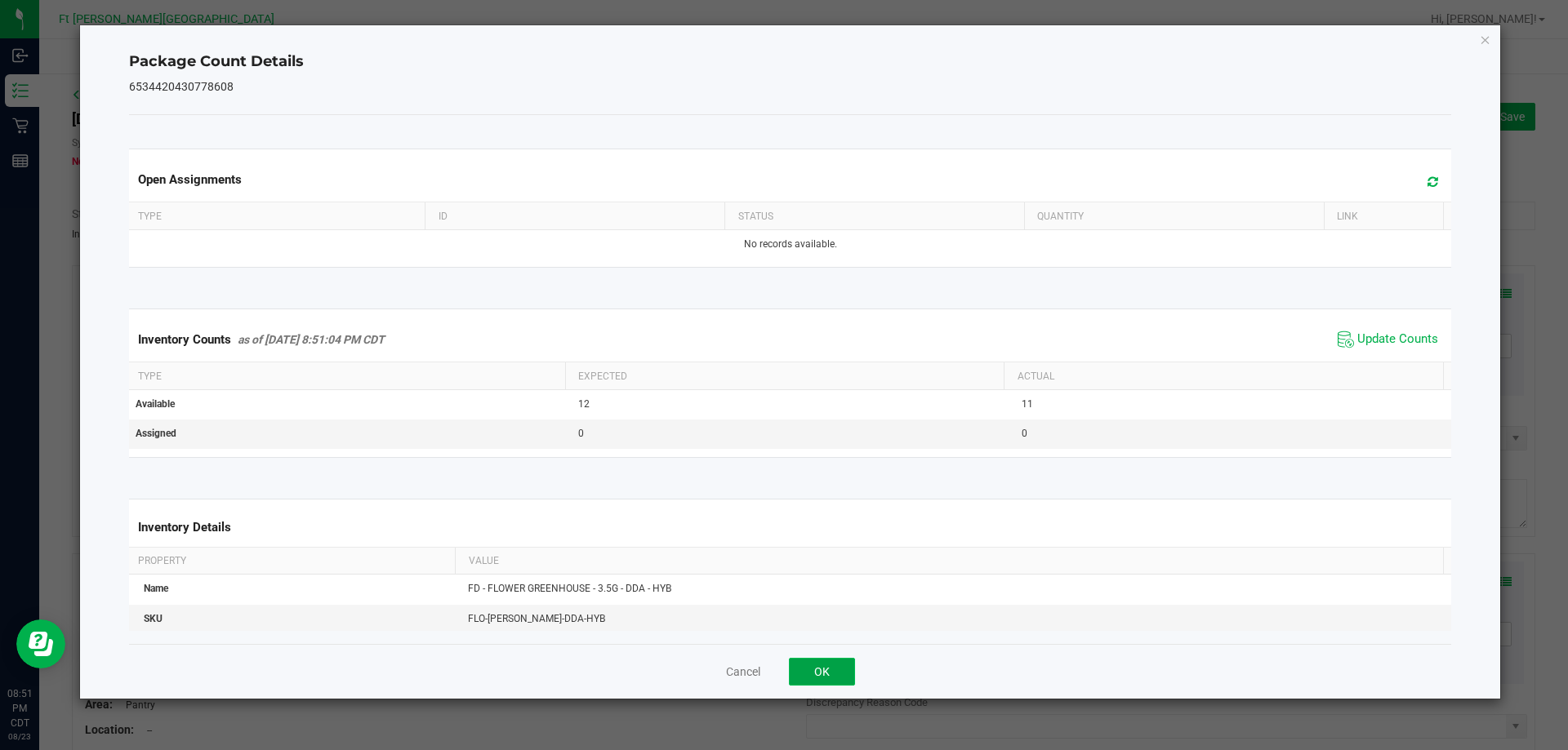
click at [816, 665] on button "OK" at bounding box center [822, 672] width 66 height 28
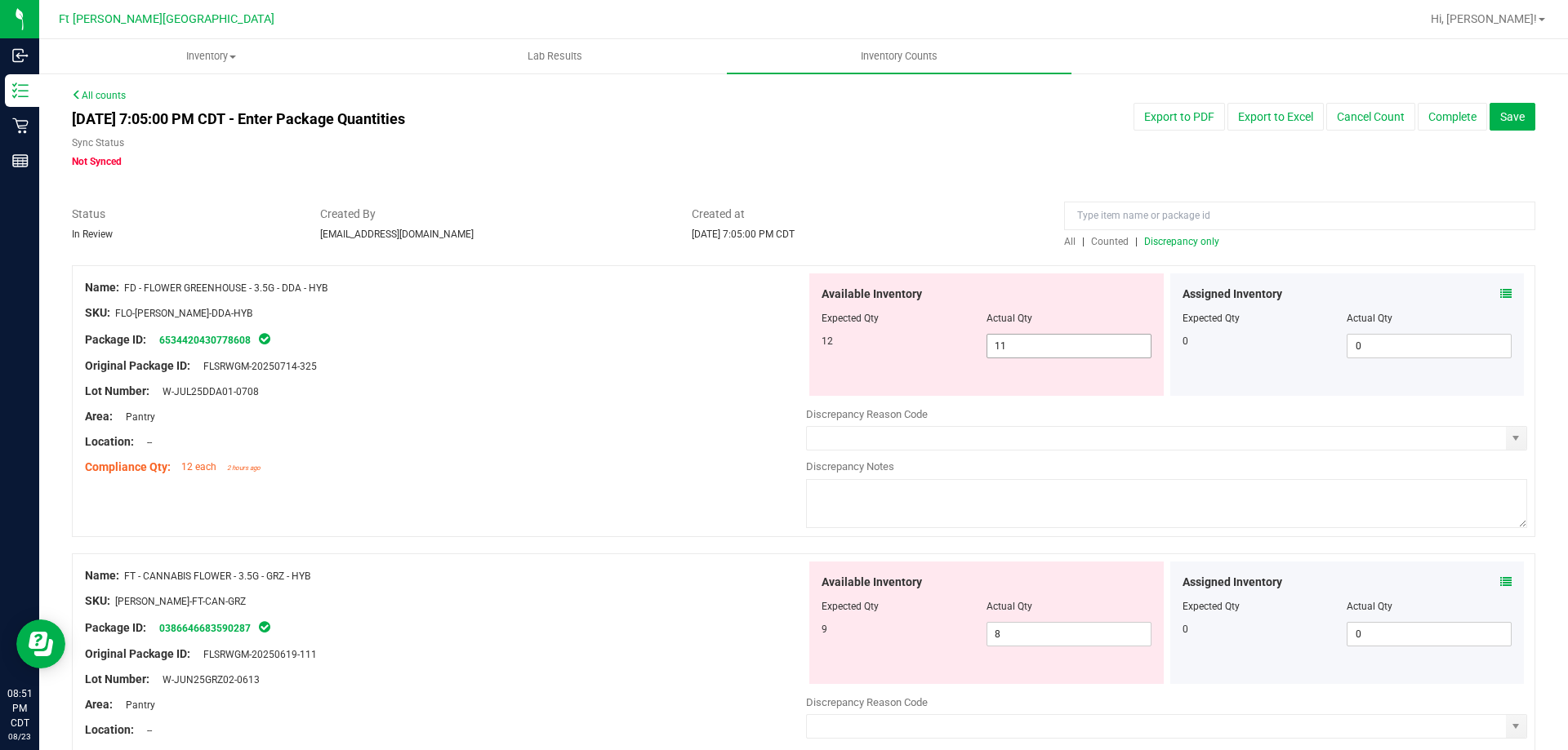
click at [1029, 344] on span "11 11" at bounding box center [1069, 345] width 165 height 25
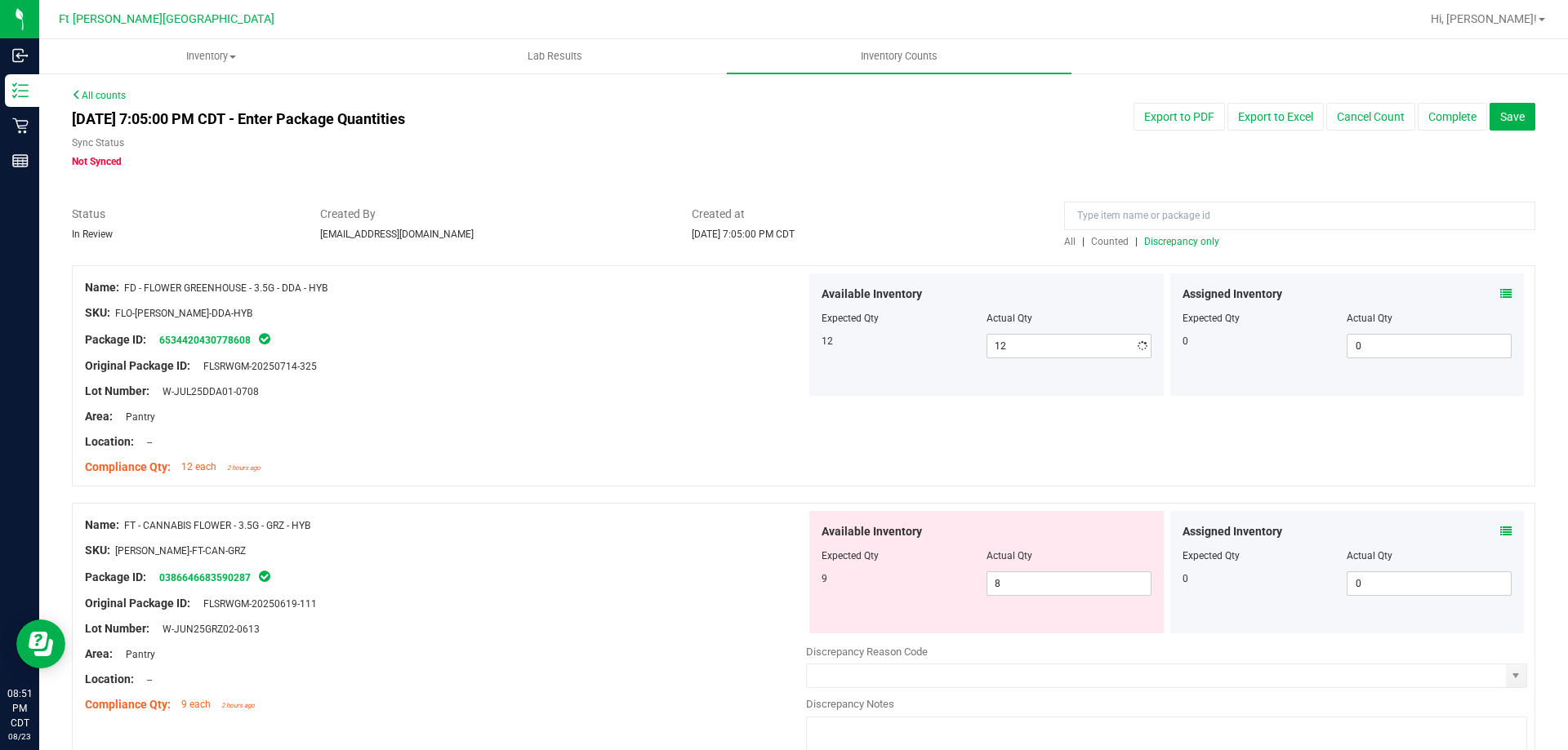
click at [673, 425] on div at bounding box center [445, 429] width 722 height 8
click at [1095, 245] on span "Counted" at bounding box center [1110, 241] width 38 height 12
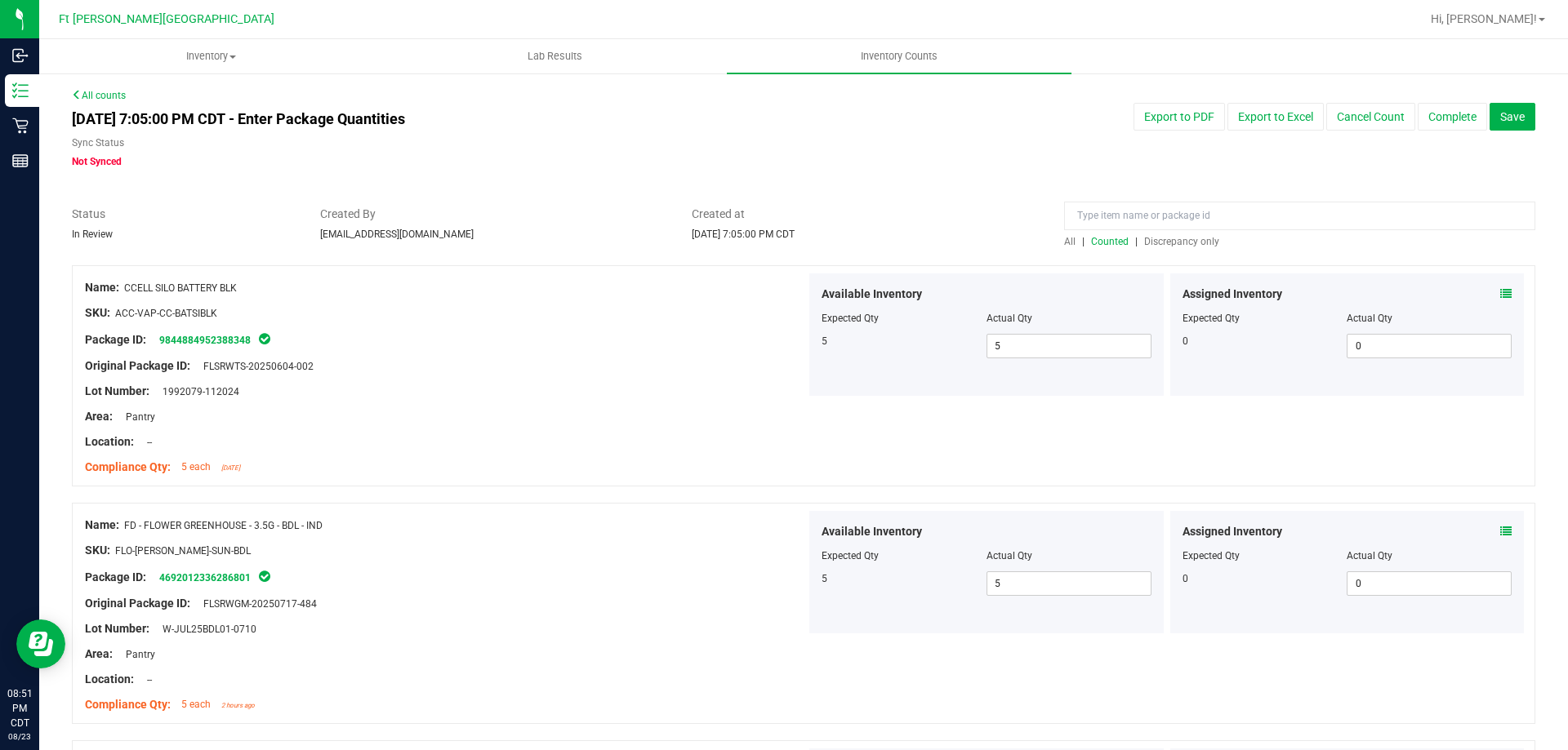
click at [1162, 248] on div "All | Counted | Discrepancy only" at bounding box center [1300, 241] width 471 height 15
click at [1164, 237] on span "Discrepancy only" at bounding box center [1182, 241] width 75 height 12
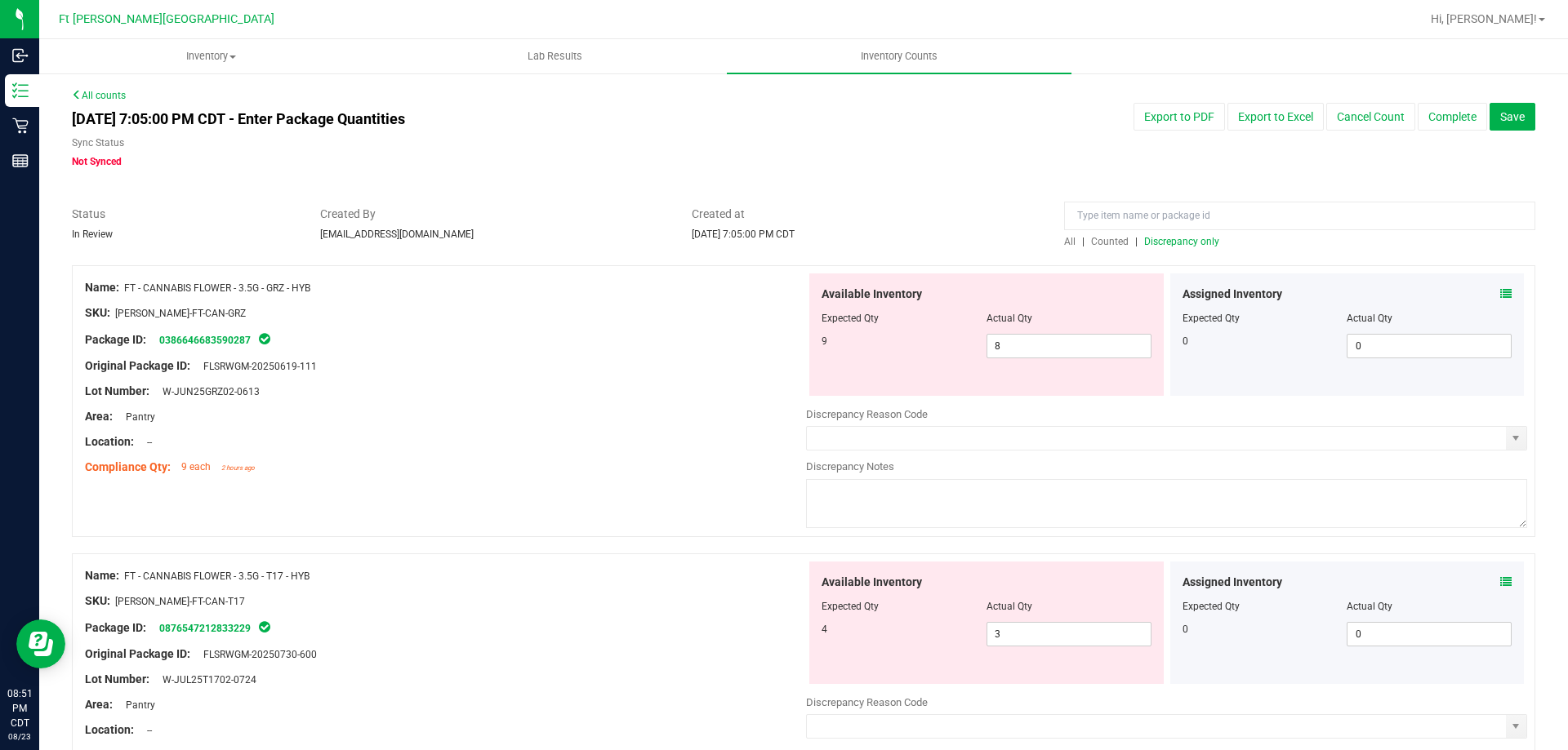
click at [1501, 296] on icon at bounding box center [1507, 294] width 12 height 12
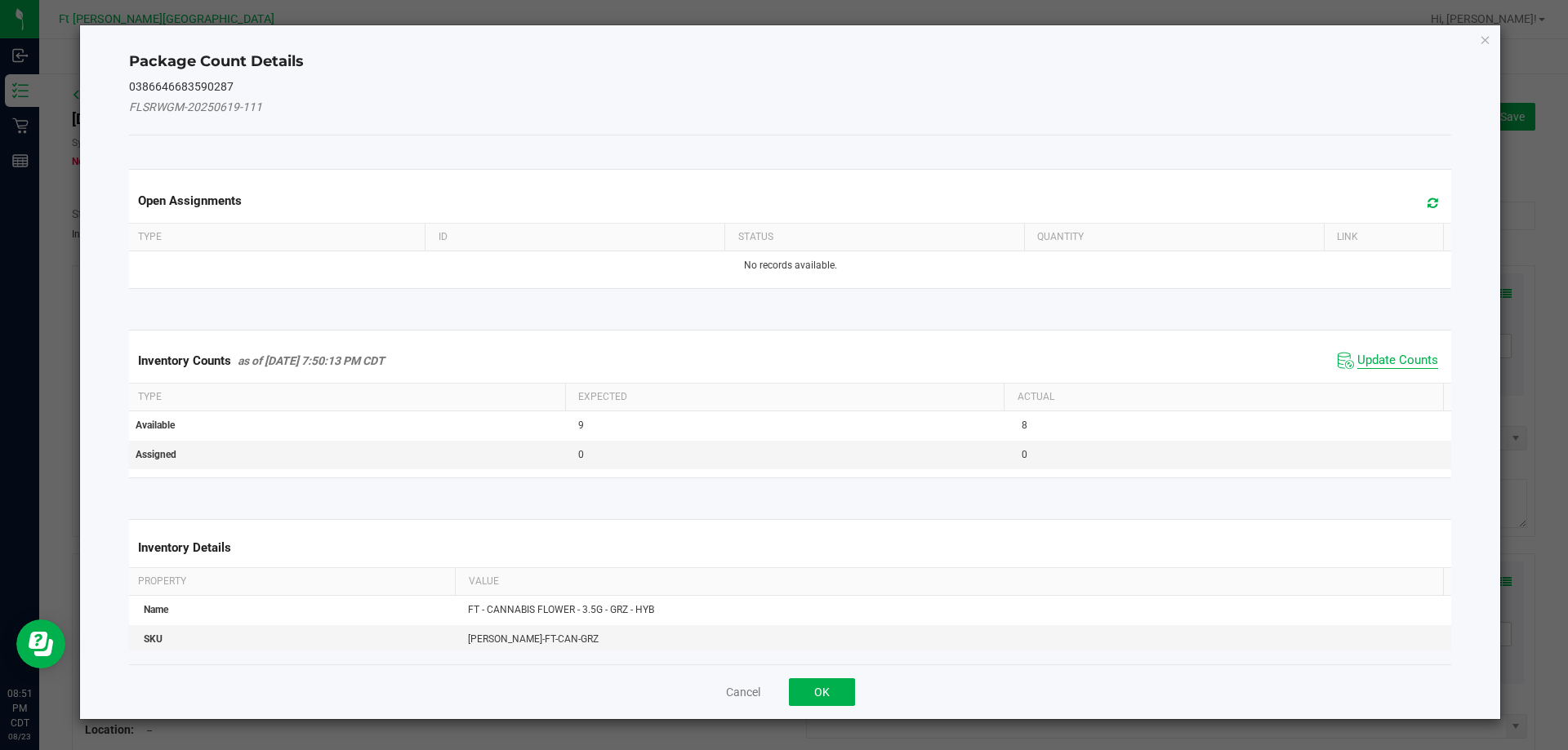
click at [1411, 360] on span "Update Counts" at bounding box center [1398, 360] width 81 height 17
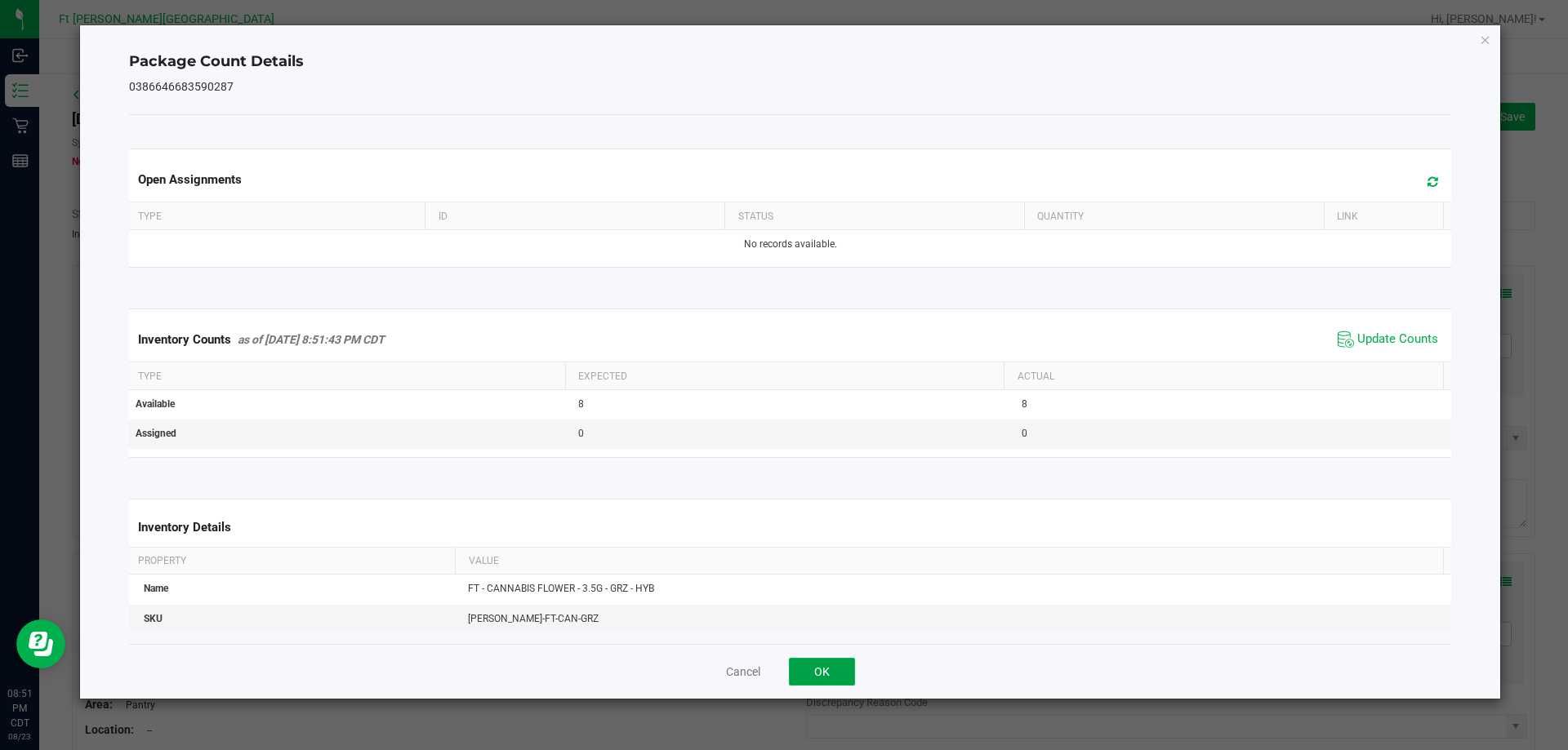
click at [832, 662] on button "OK" at bounding box center [822, 672] width 66 height 28
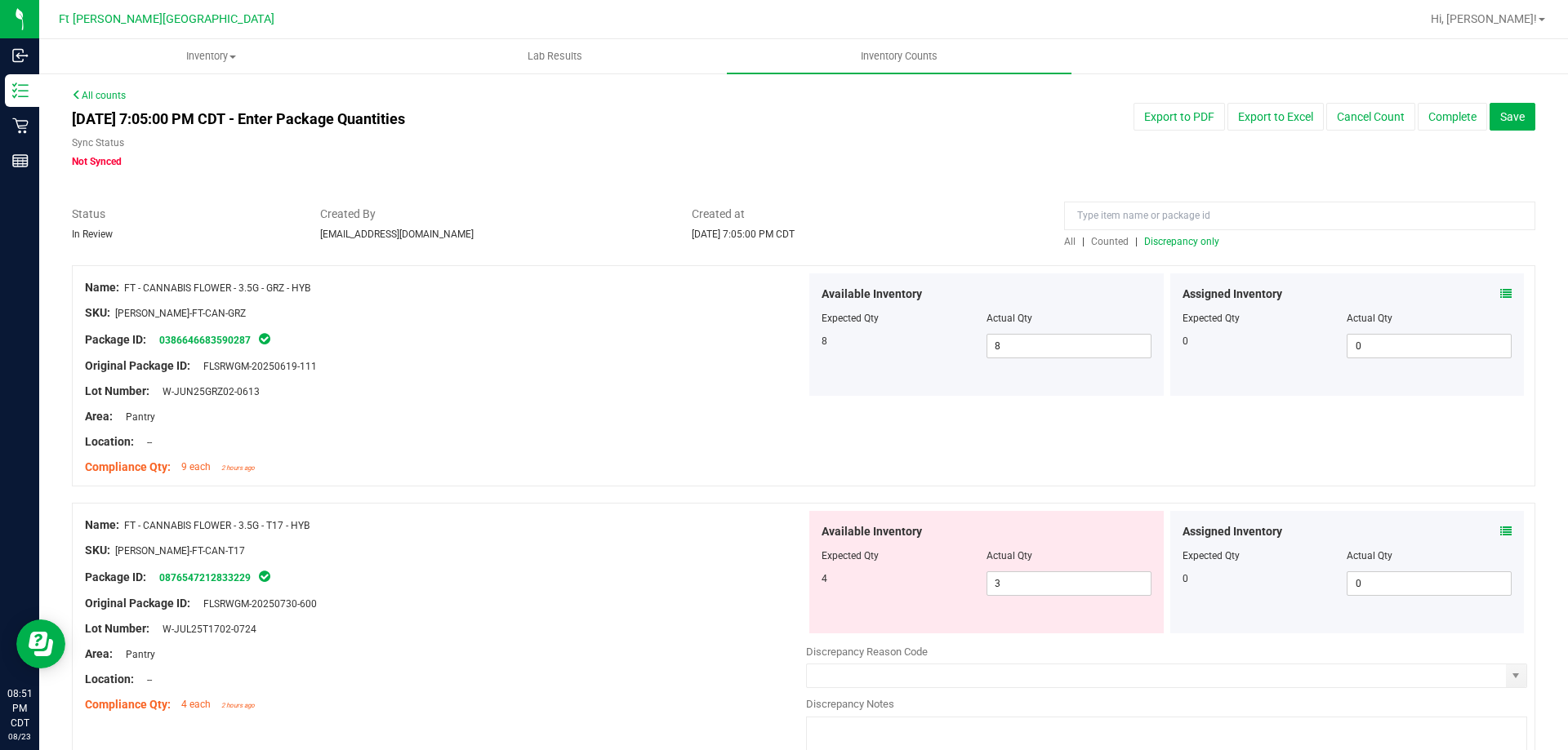
click at [1501, 533] on icon at bounding box center [1507, 531] width 12 height 12
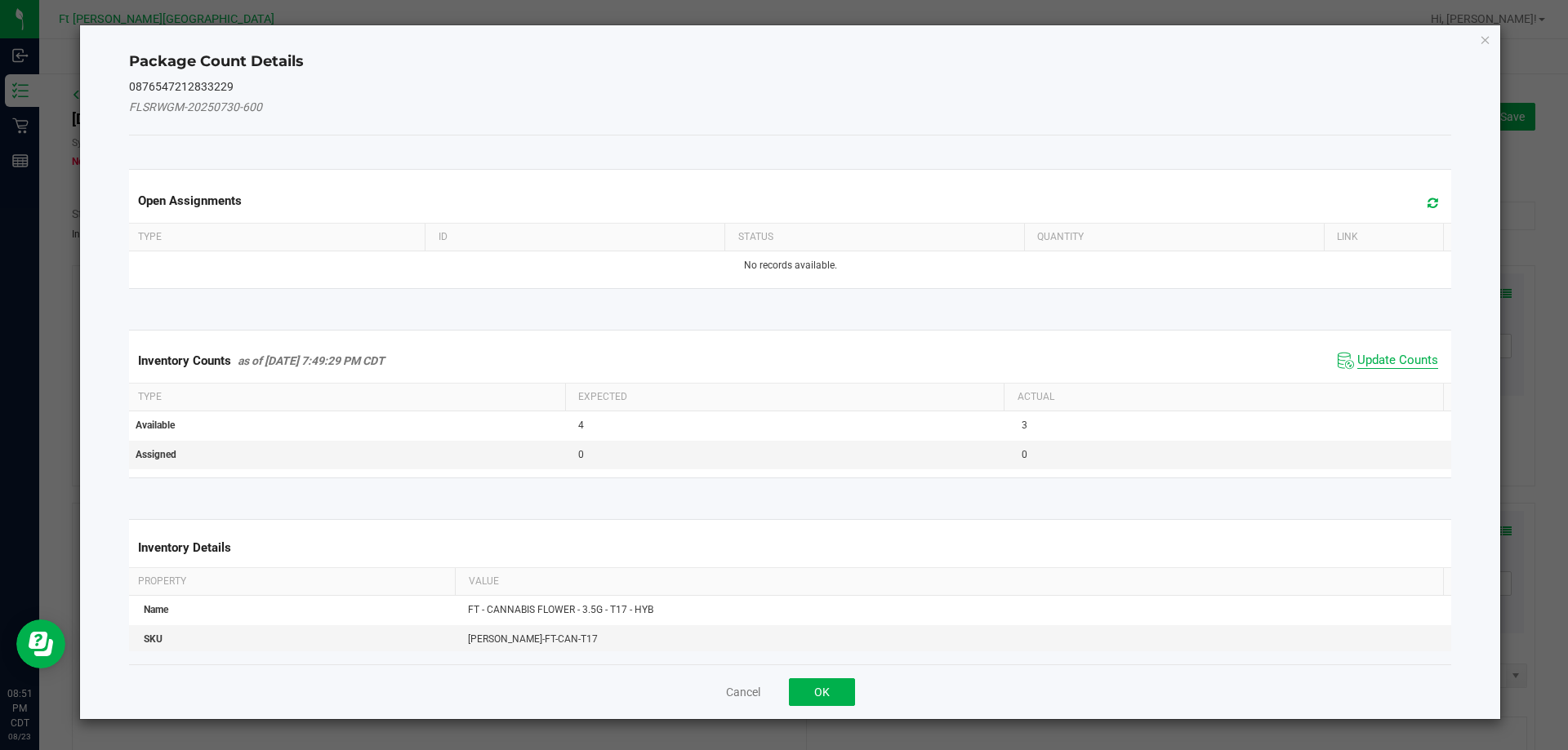
click at [1385, 361] on span "Update Counts" at bounding box center [1398, 360] width 81 height 17
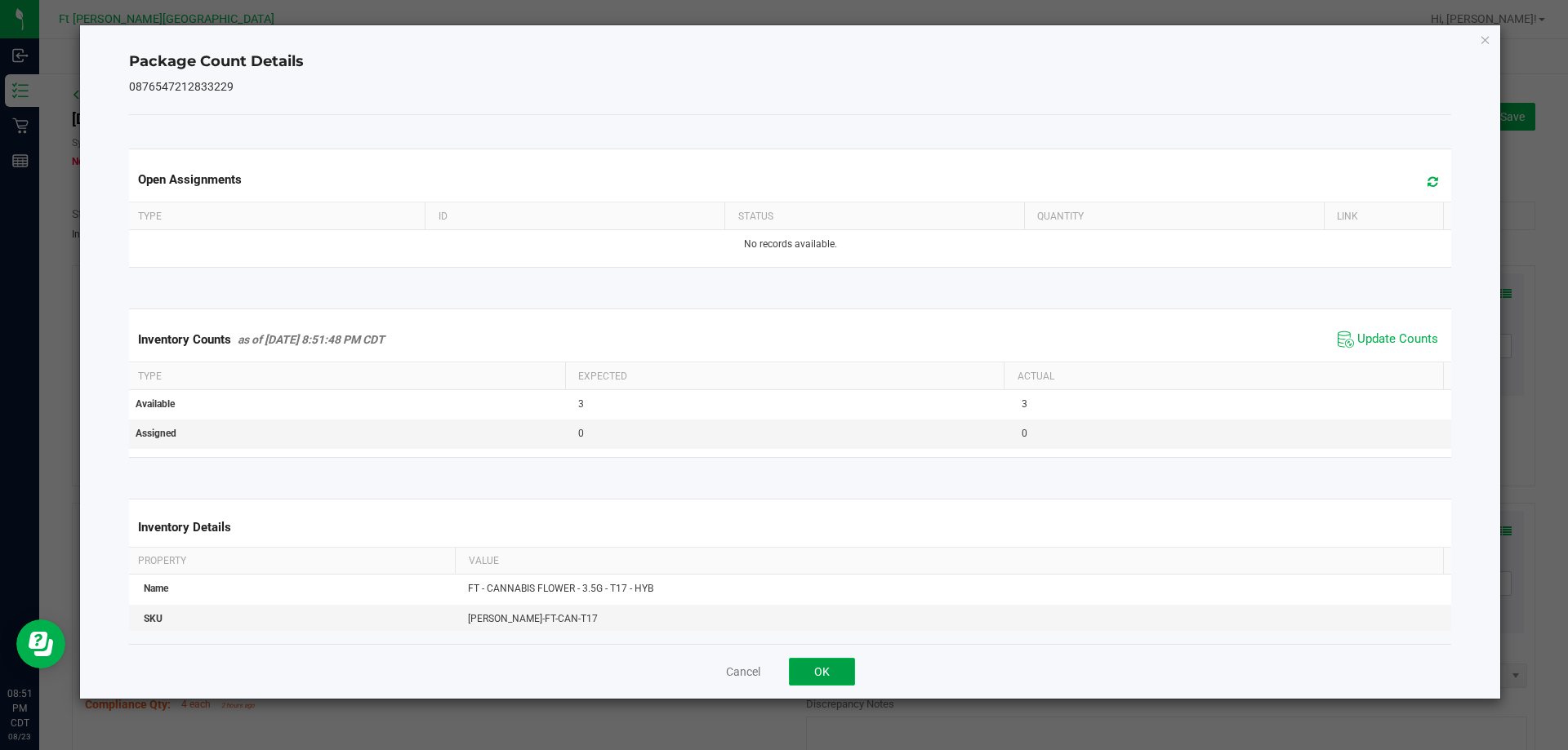
click at [845, 675] on button "OK" at bounding box center [822, 672] width 66 height 28
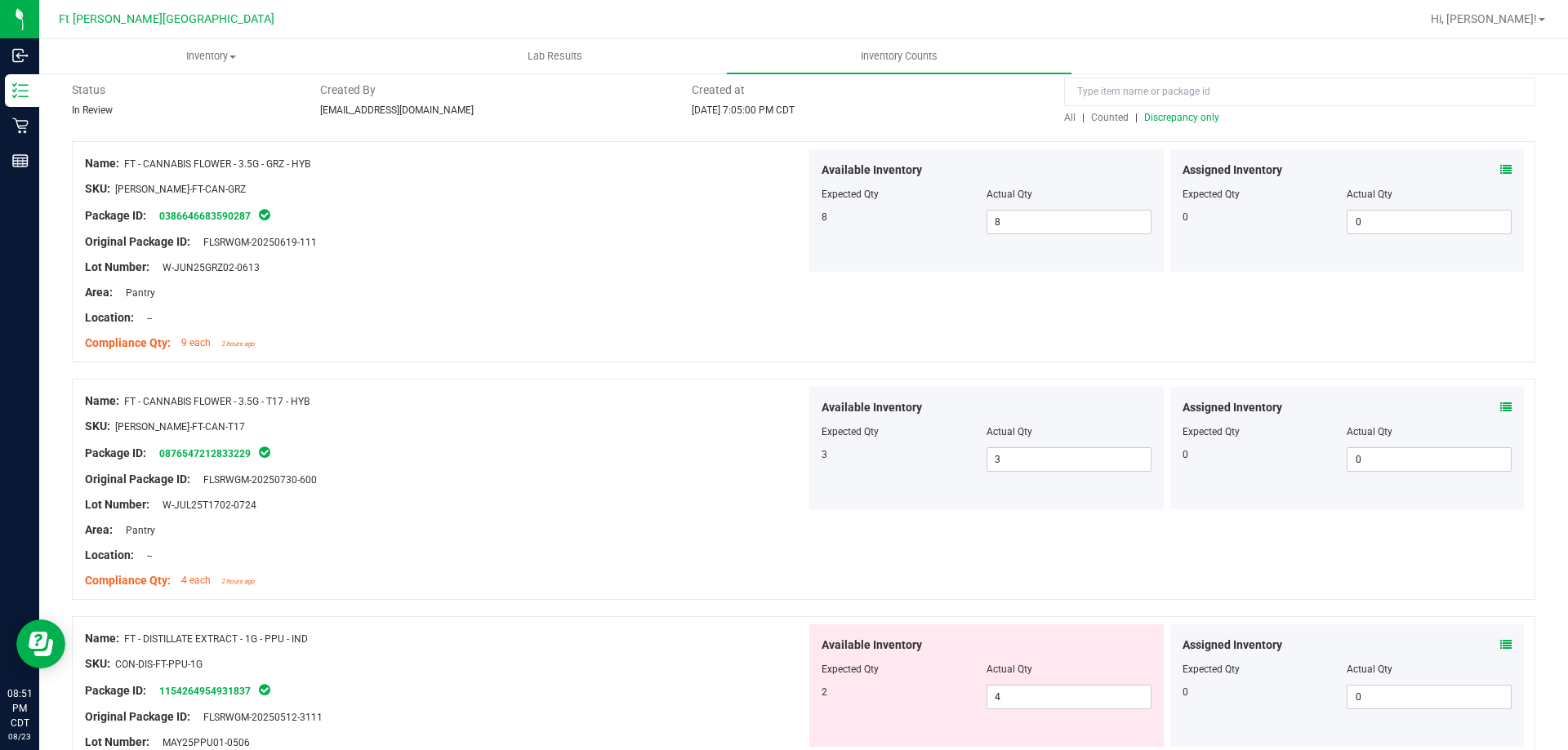
scroll to position [245, 0]
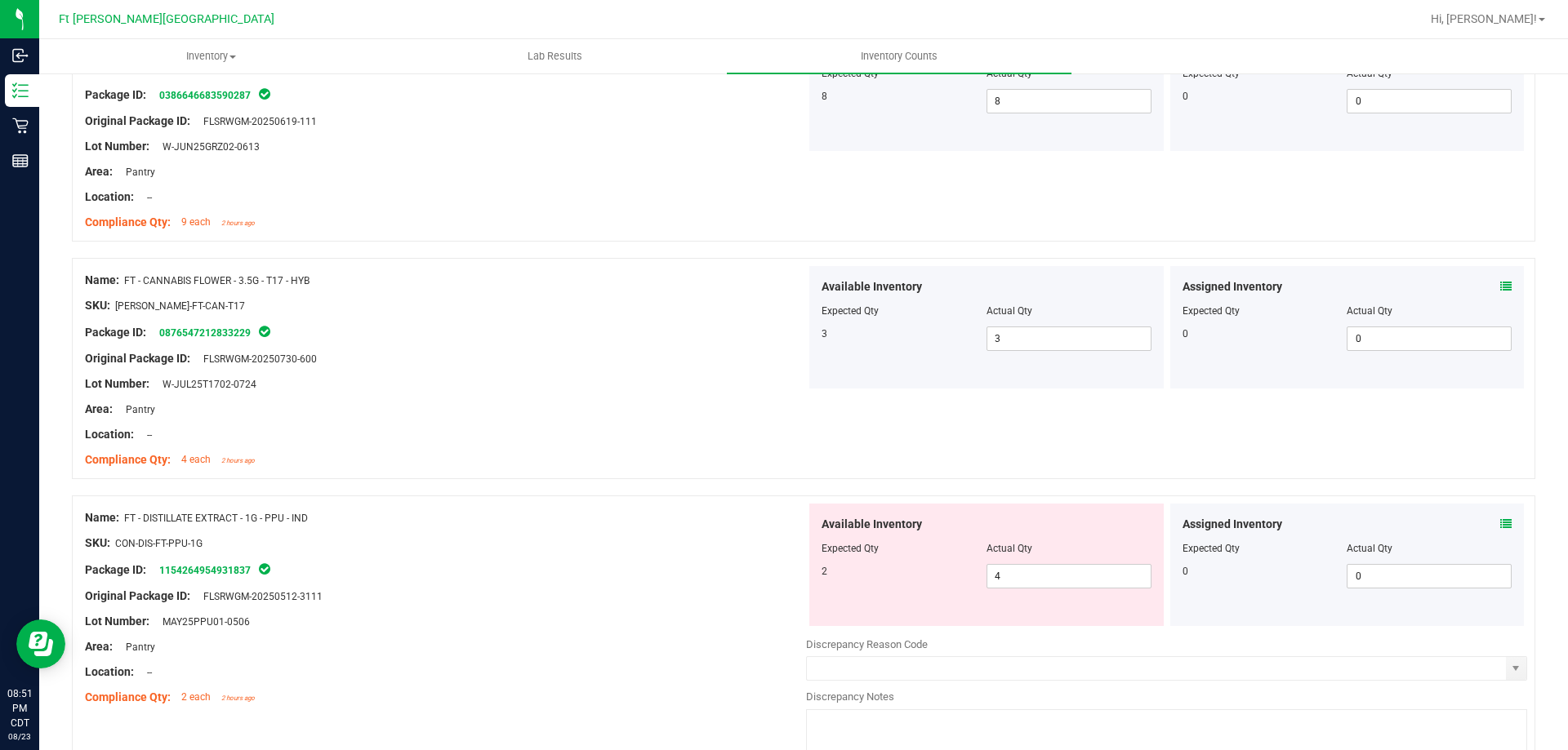
click at [1501, 527] on icon at bounding box center [1507, 524] width 12 height 12
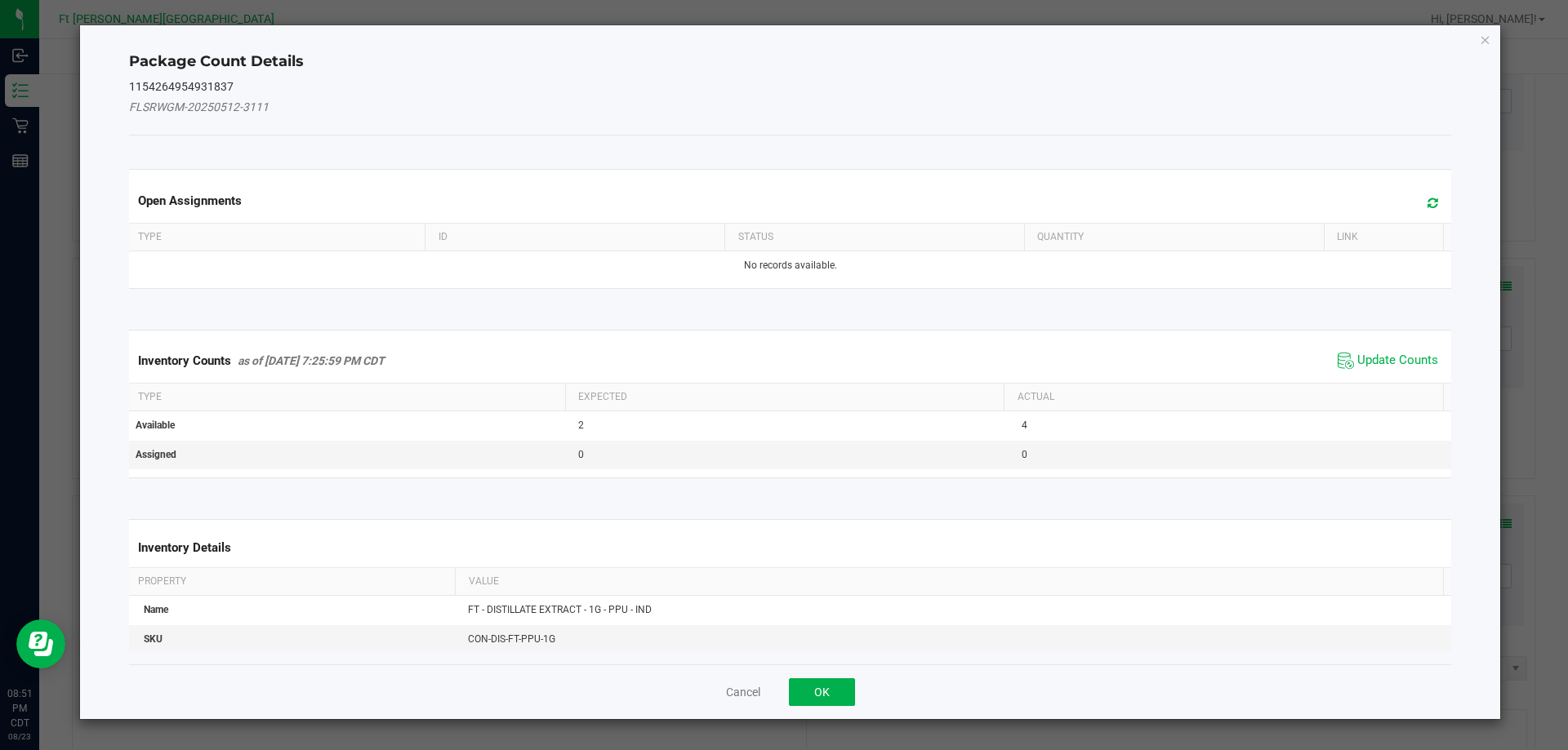
click at [1385, 373] on div "Inventory Counts as of Aug 23, 2025 7:25:59 PM CDT Update Counts" at bounding box center [790, 360] width 1329 height 45
click at [1380, 357] on span "Update Counts" at bounding box center [1398, 360] width 81 height 17
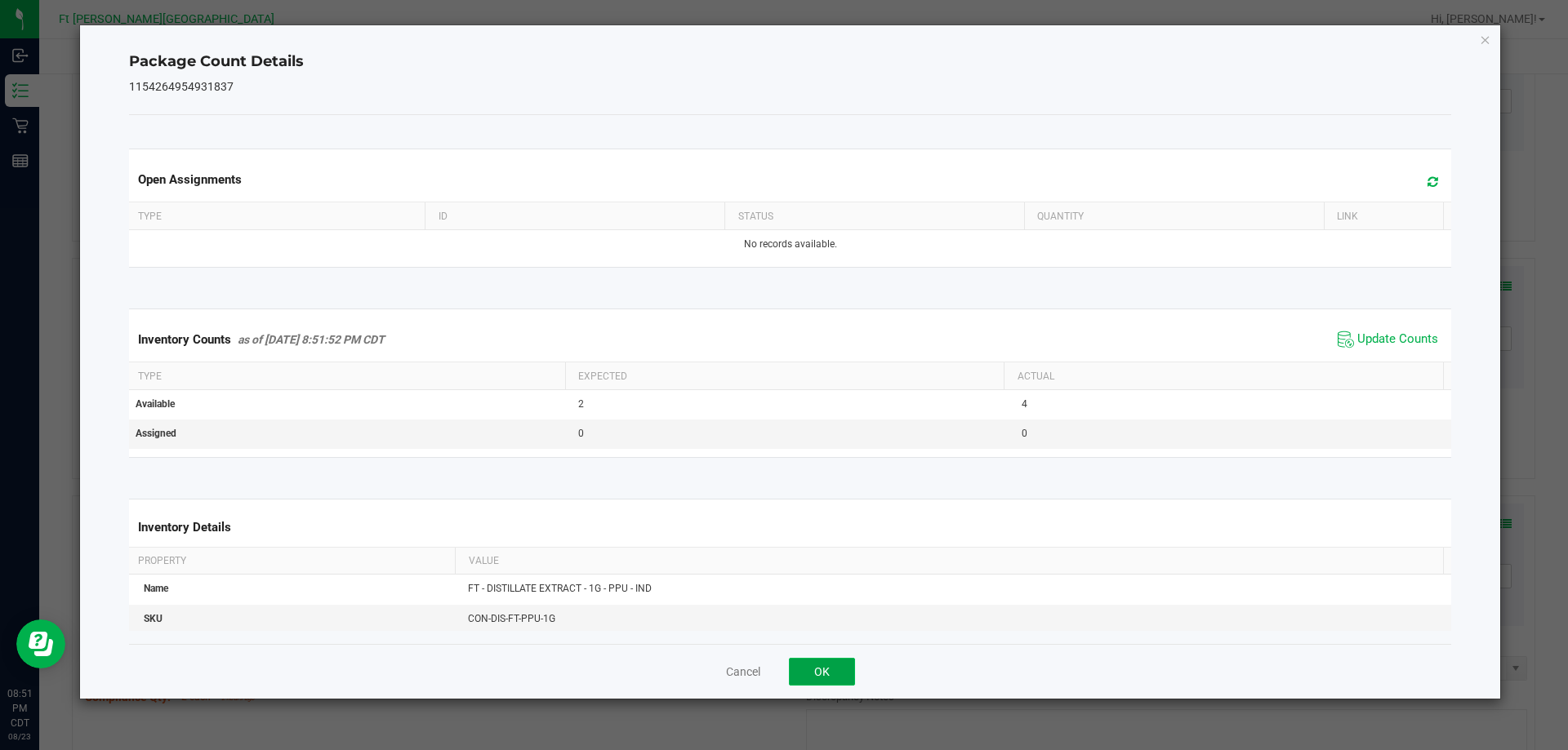
click at [844, 681] on button "OK" at bounding box center [822, 672] width 66 height 28
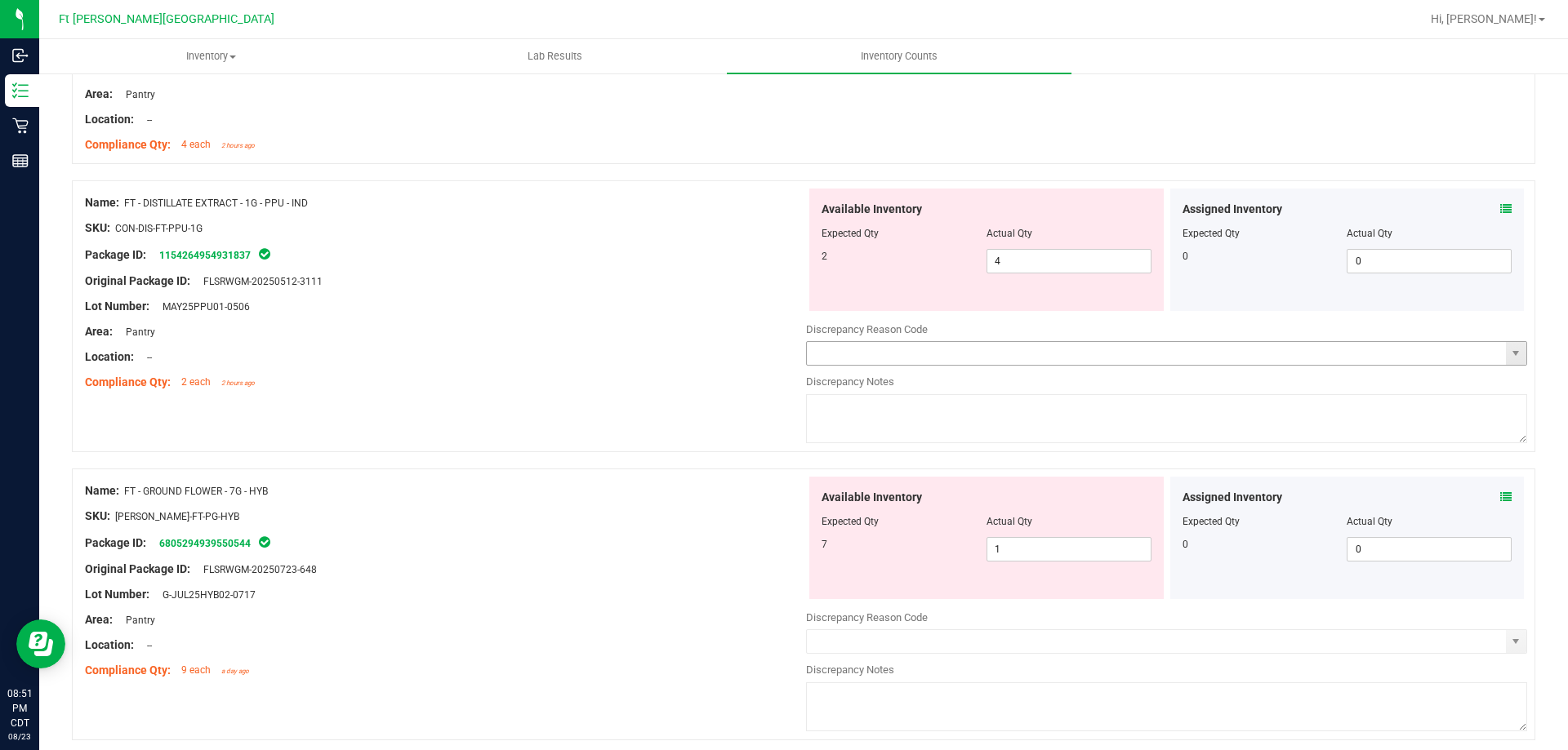
scroll to position [572, 0]
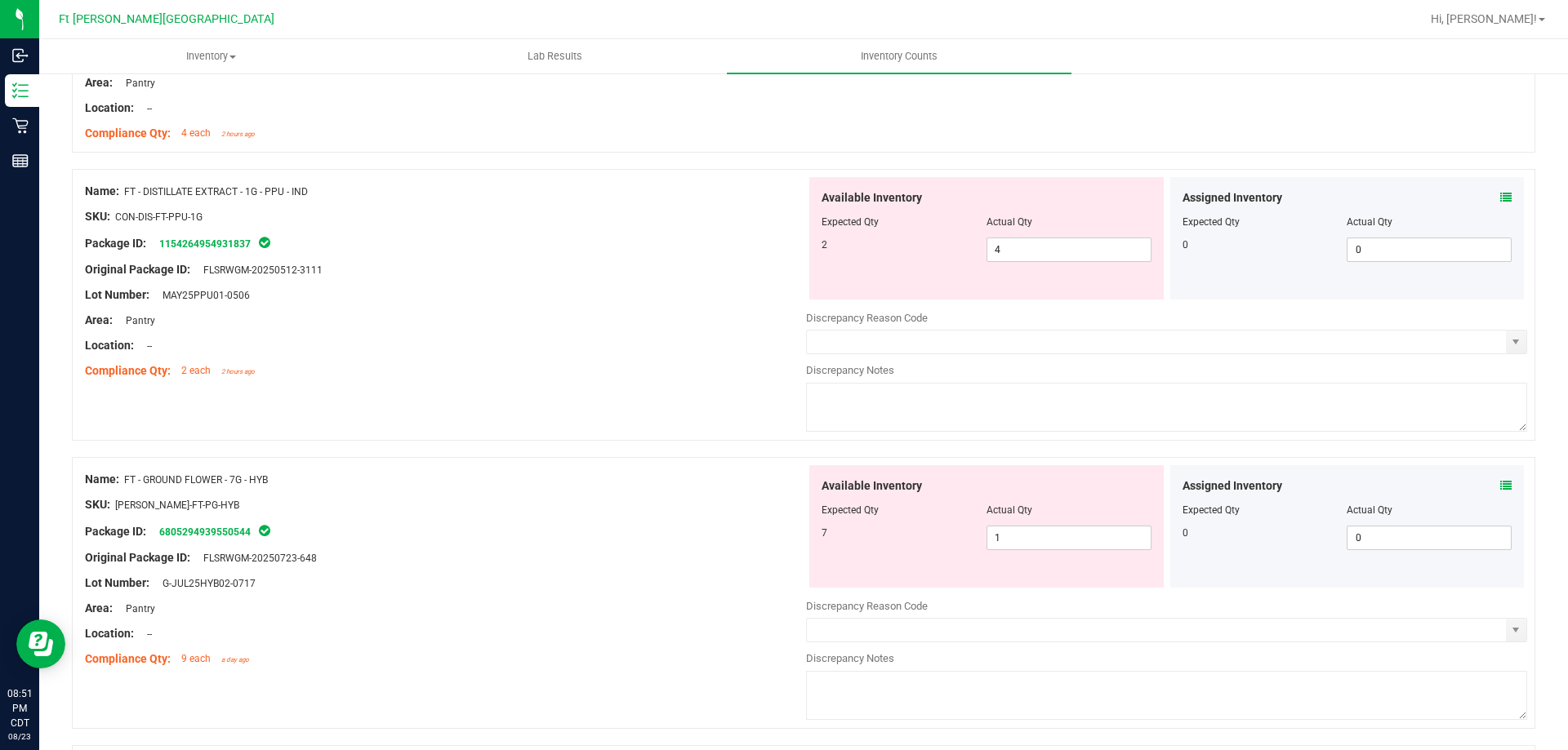
click at [1488, 198] on div "Assigned Inventory" at bounding box center [1347, 197] width 330 height 17
click at [1501, 199] on icon at bounding box center [1507, 198] width 12 height 12
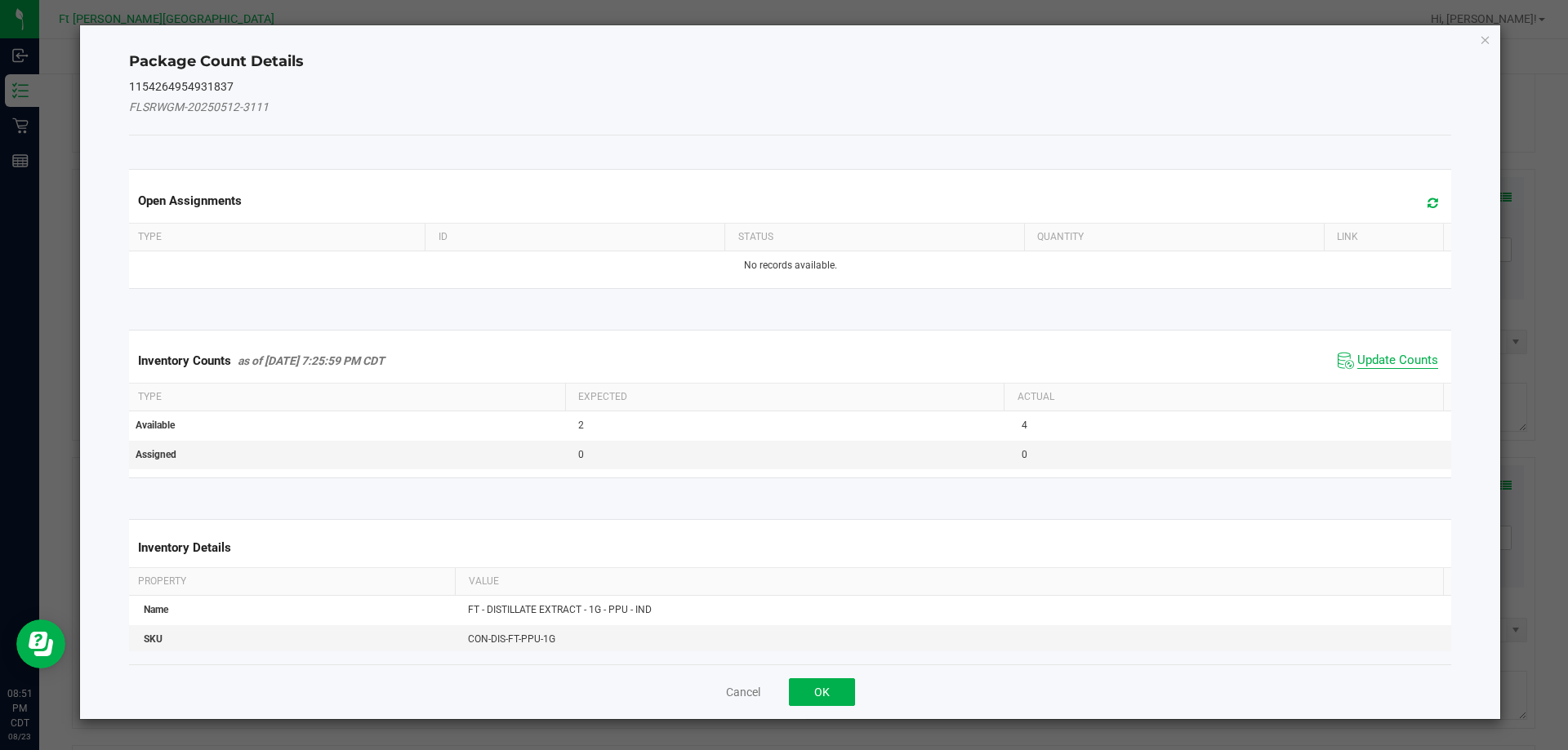
click at [1357, 363] on span "Update Counts" at bounding box center [1398, 360] width 81 height 17
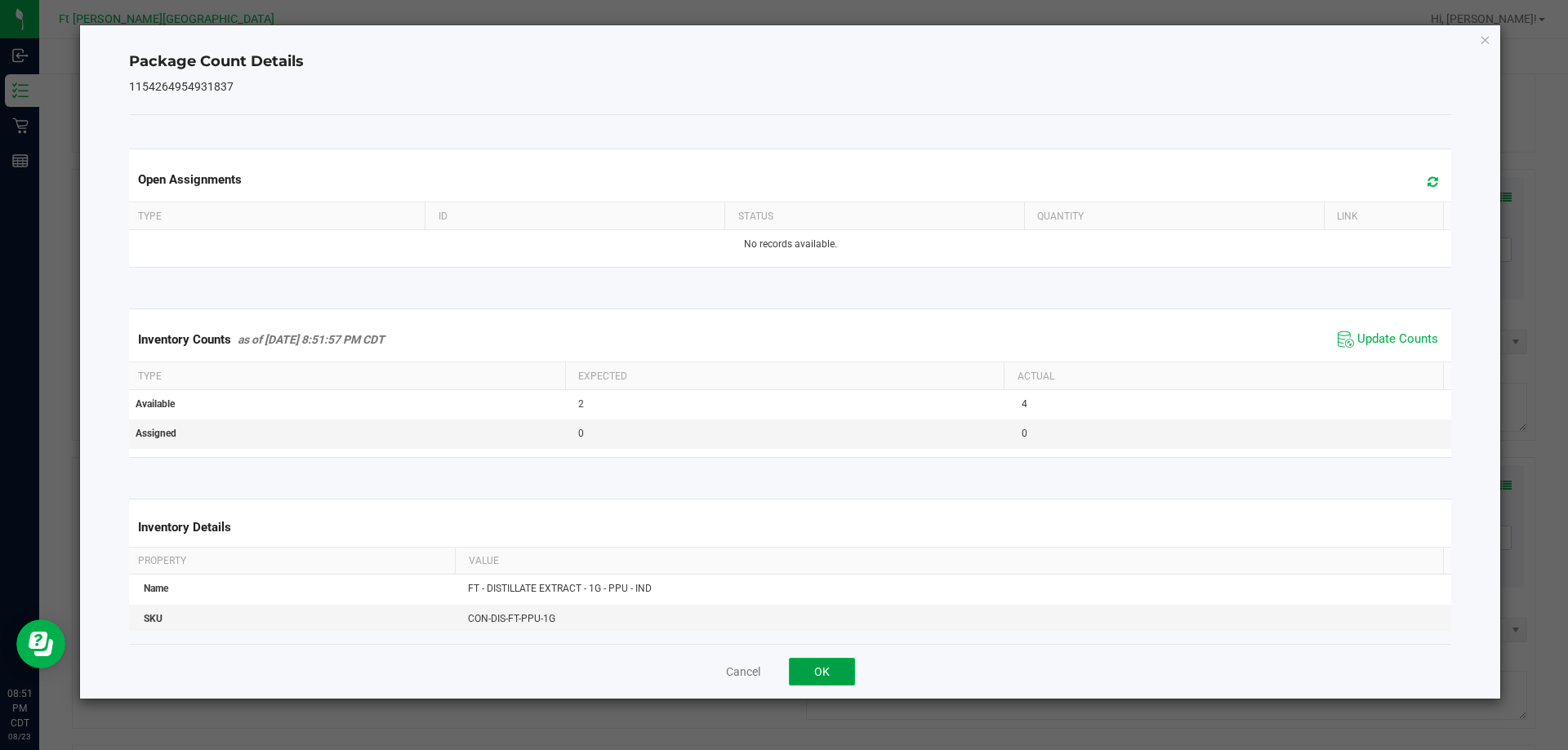
drag, startPoint x: 833, startPoint y: 675, endPoint x: 882, endPoint y: 629, distance: 67.2
click at [834, 674] on button "OK" at bounding box center [822, 672] width 66 height 28
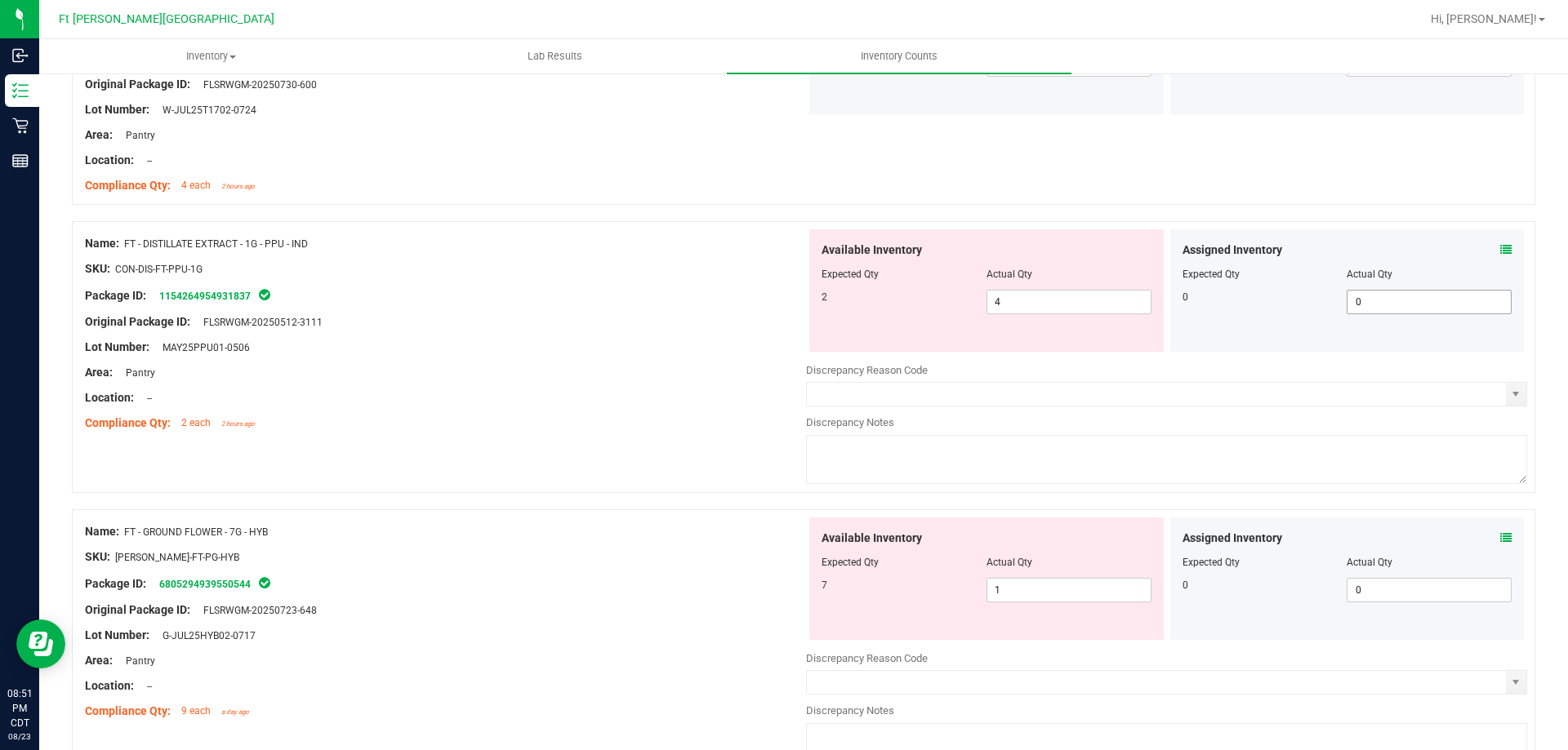
scroll to position [490, 0]
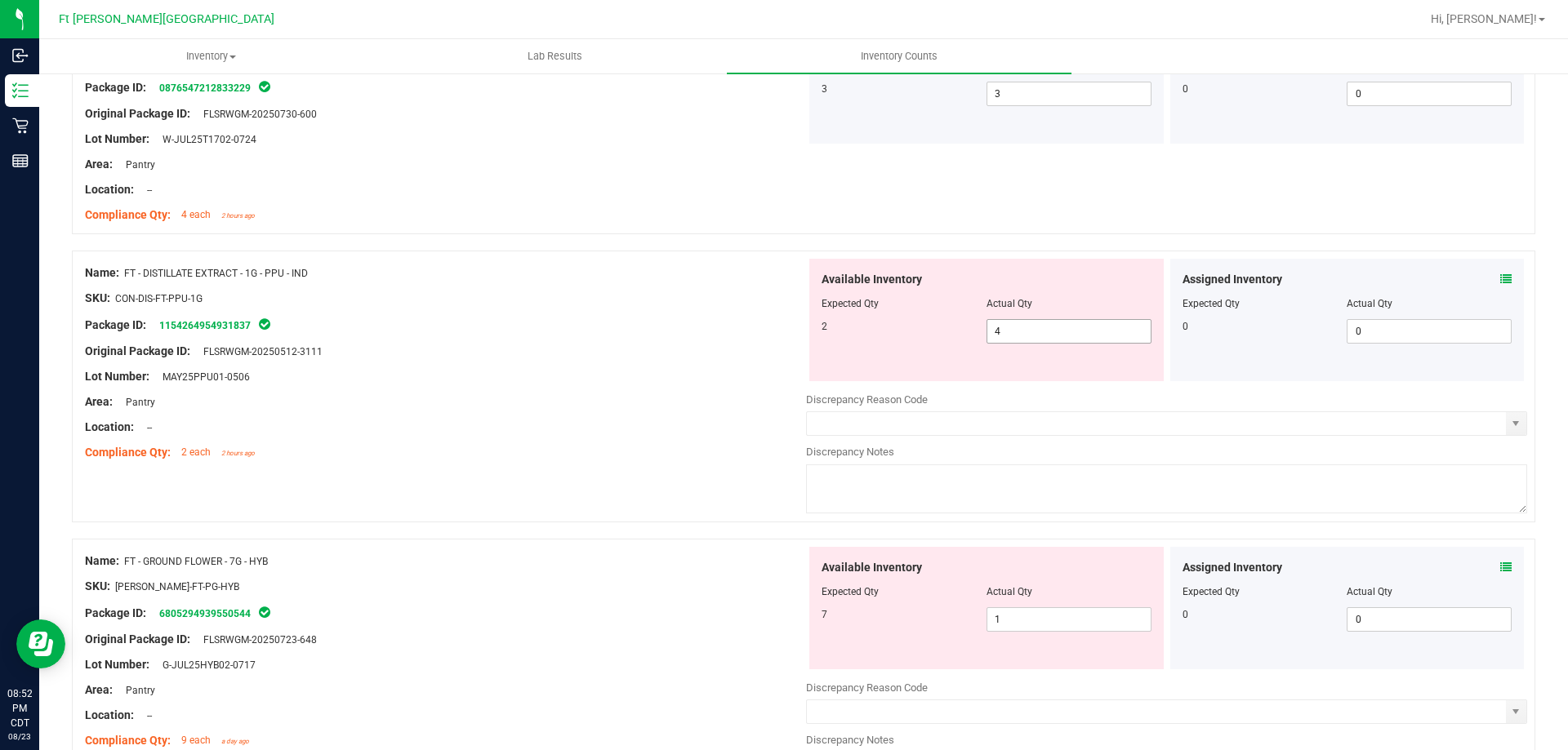
drag, startPoint x: 1021, startPoint y: 341, endPoint x: 776, endPoint y: 366, distance: 246.3
click at [783, 366] on div "Name: FT - DISTILLATE EXTRACT - 1G - PPU - IND SKU: CON-DIS-FT-PPU-1G Package I…" at bounding box center [804, 386] width 1464 height 272
drag, startPoint x: 811, startPoint y: 357, endPoint x: 788, endPoint y: 358, distance: 23.0
click at [810, 357] on div "Available Inventory Expected Qty Actual Qty 2 2 2" at bounding box center [987, 321] width 354 height 123
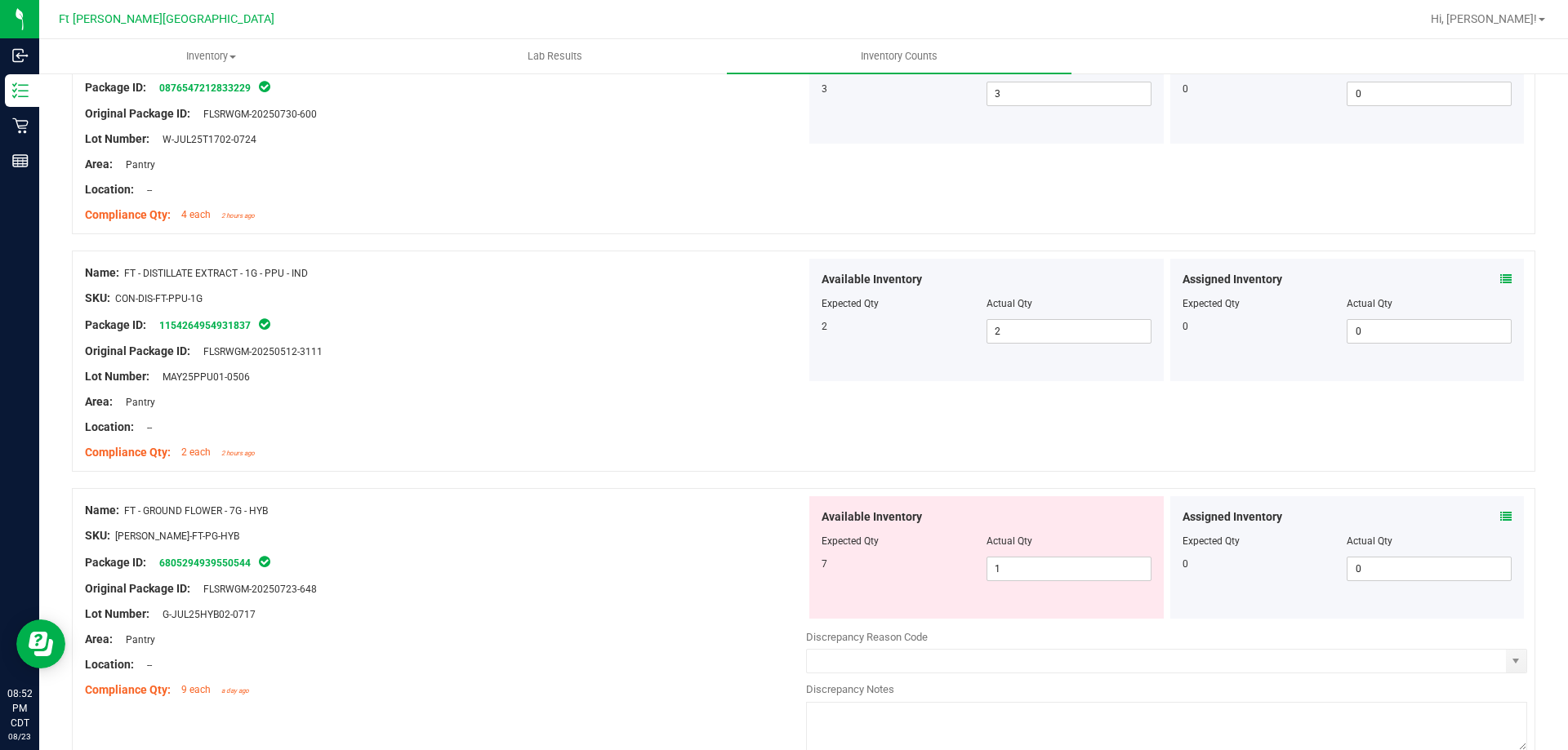
click at [1501, 516] on icon at bounding box center [1507, 517] width 12 height 12
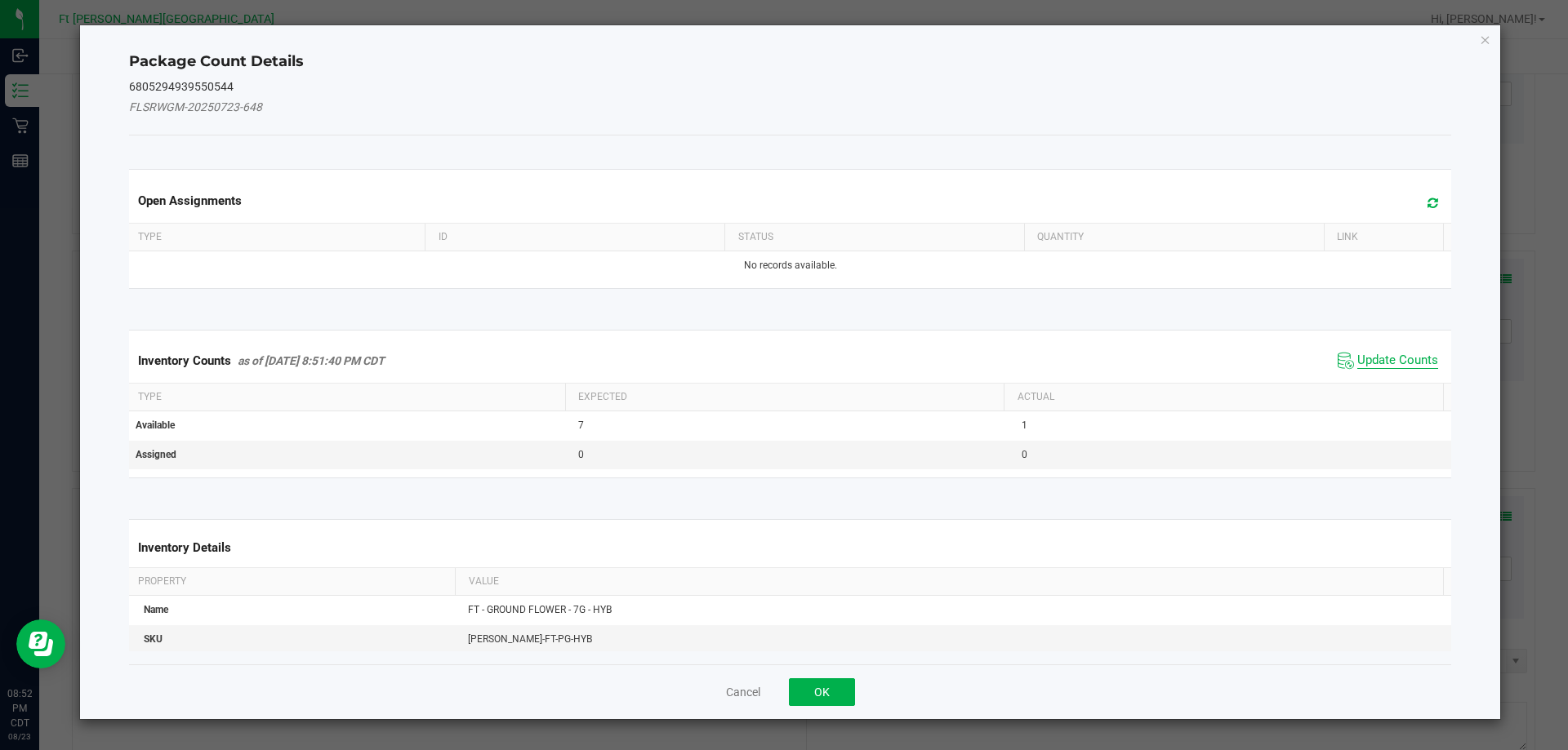
click at [1403, 356] on span "Update Counts" at bounding box center [1398, 360] width 81 height 17
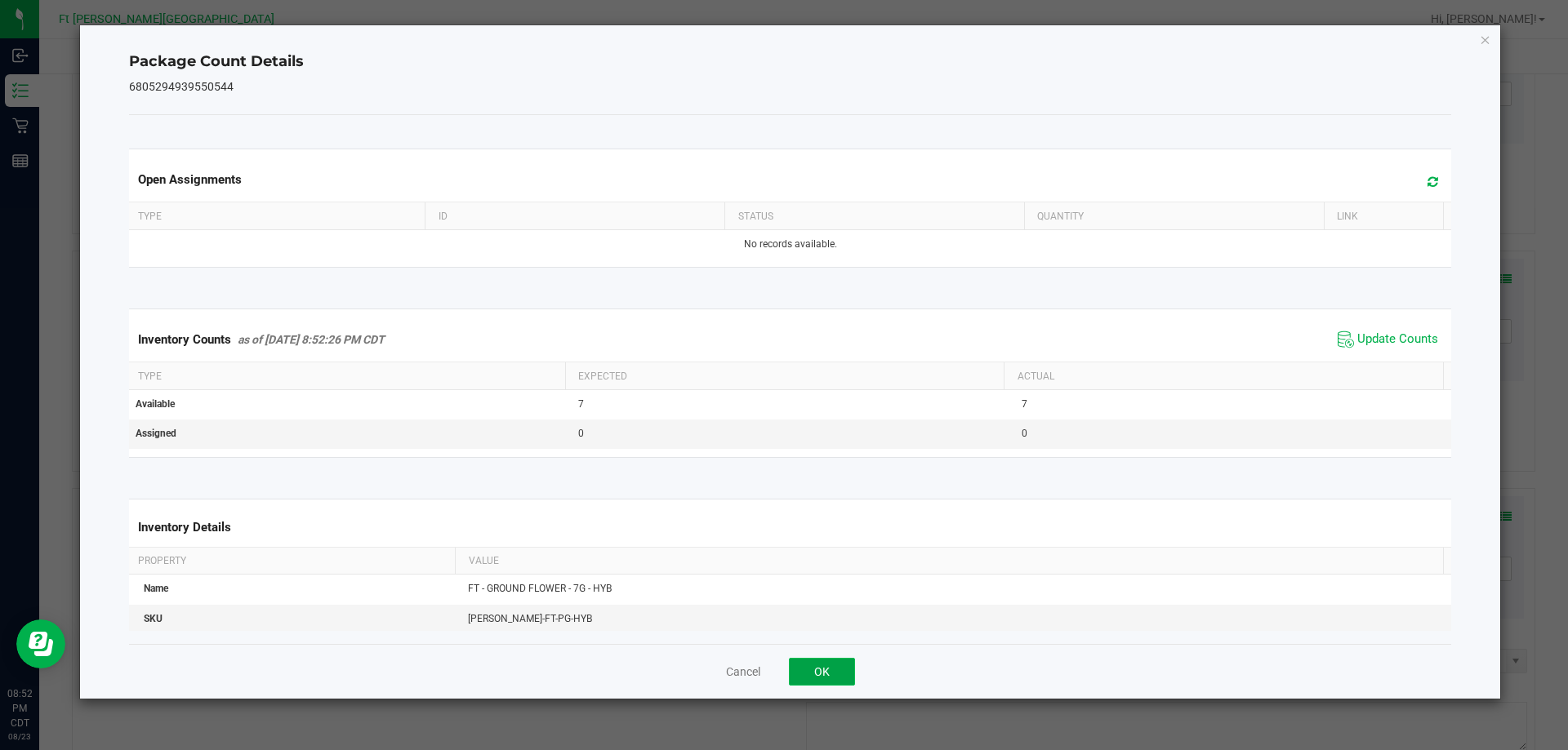
click at [811, 676] on button "OK" at bounding box center [822, 672] width 66 height 28
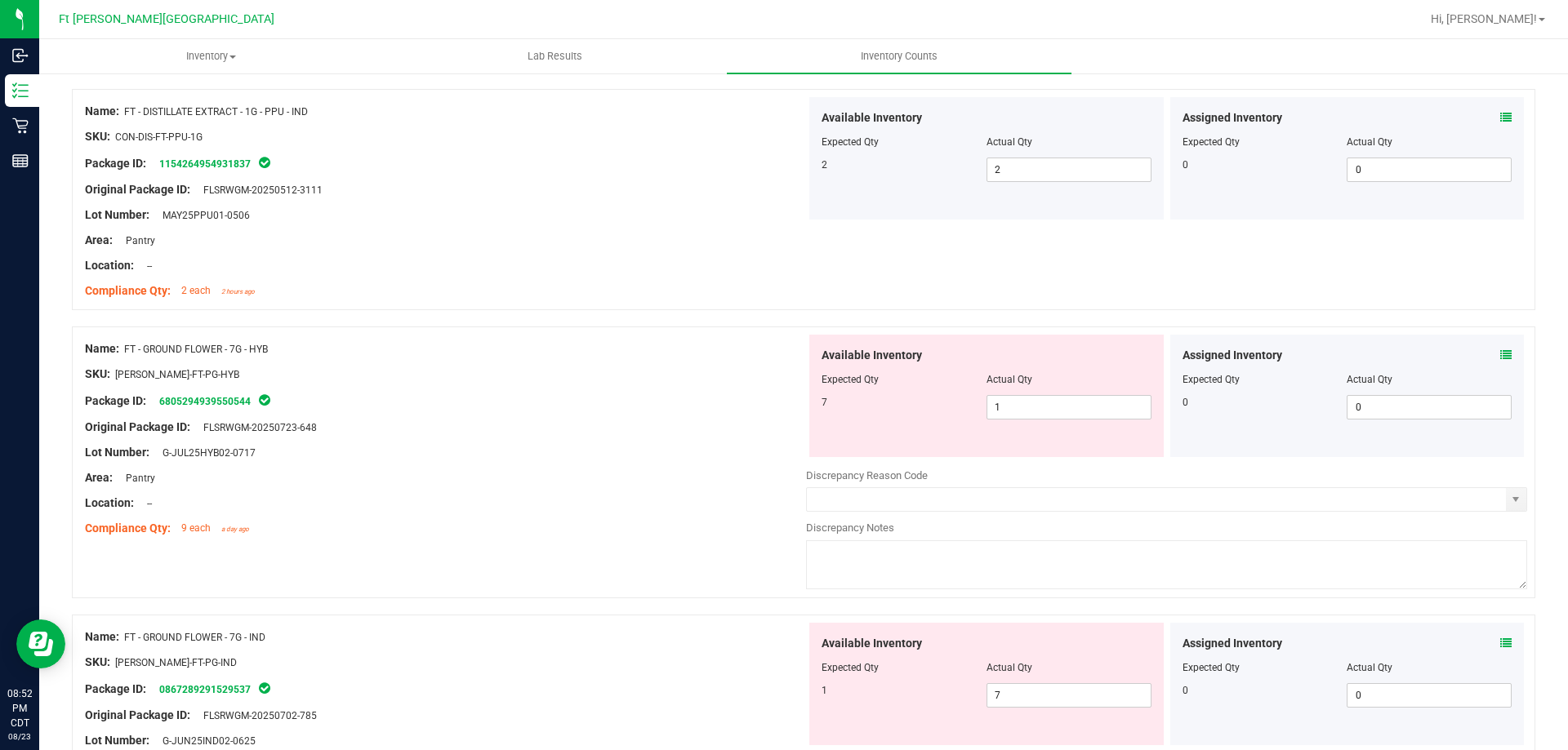
scroll to position [653, 0]
click at [1501, 352] on icon at bounding box center [1507, 354] width 12 height 12
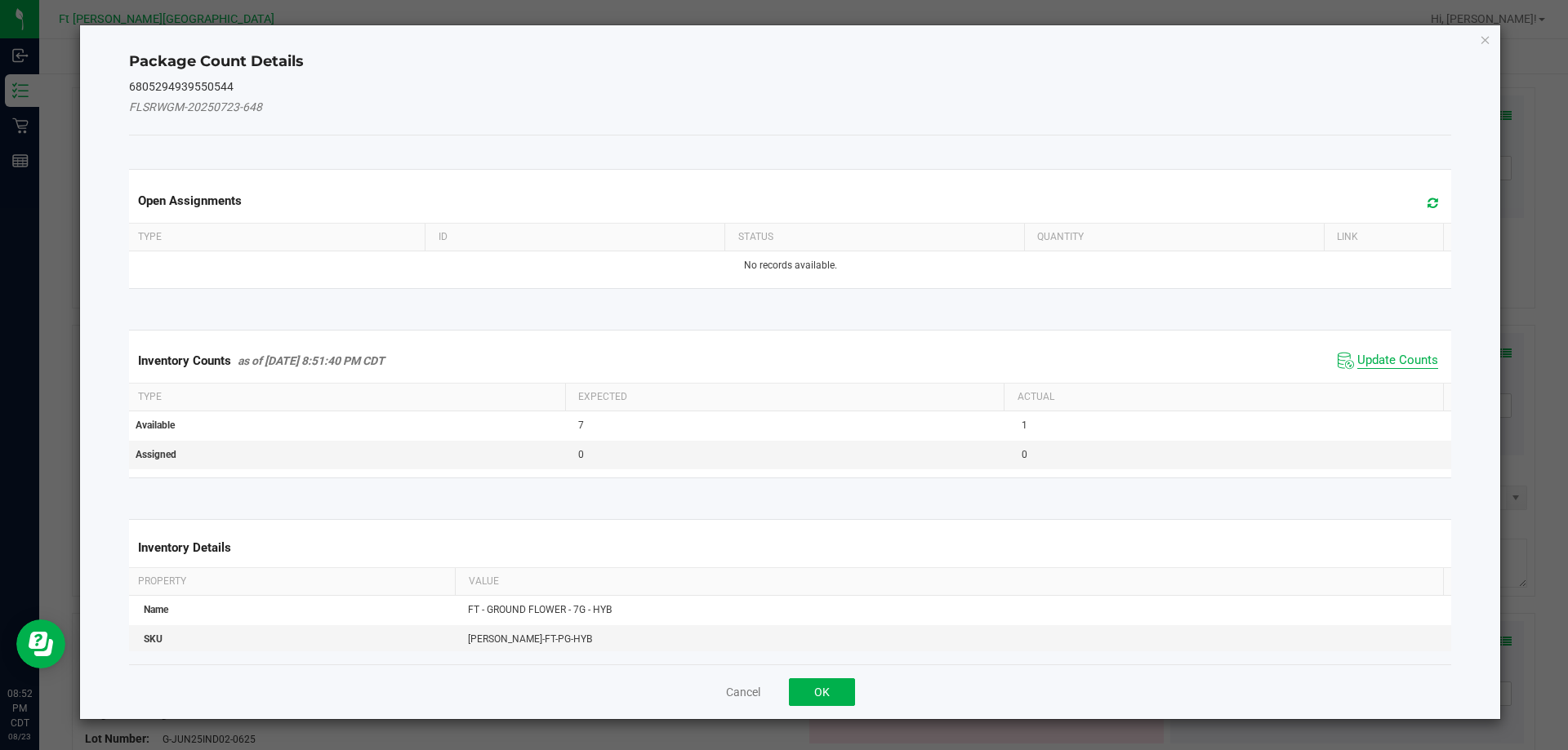
click at [1358, 362] on span "Update Counts" at bounding box center [1398, 360] width 81 height 17
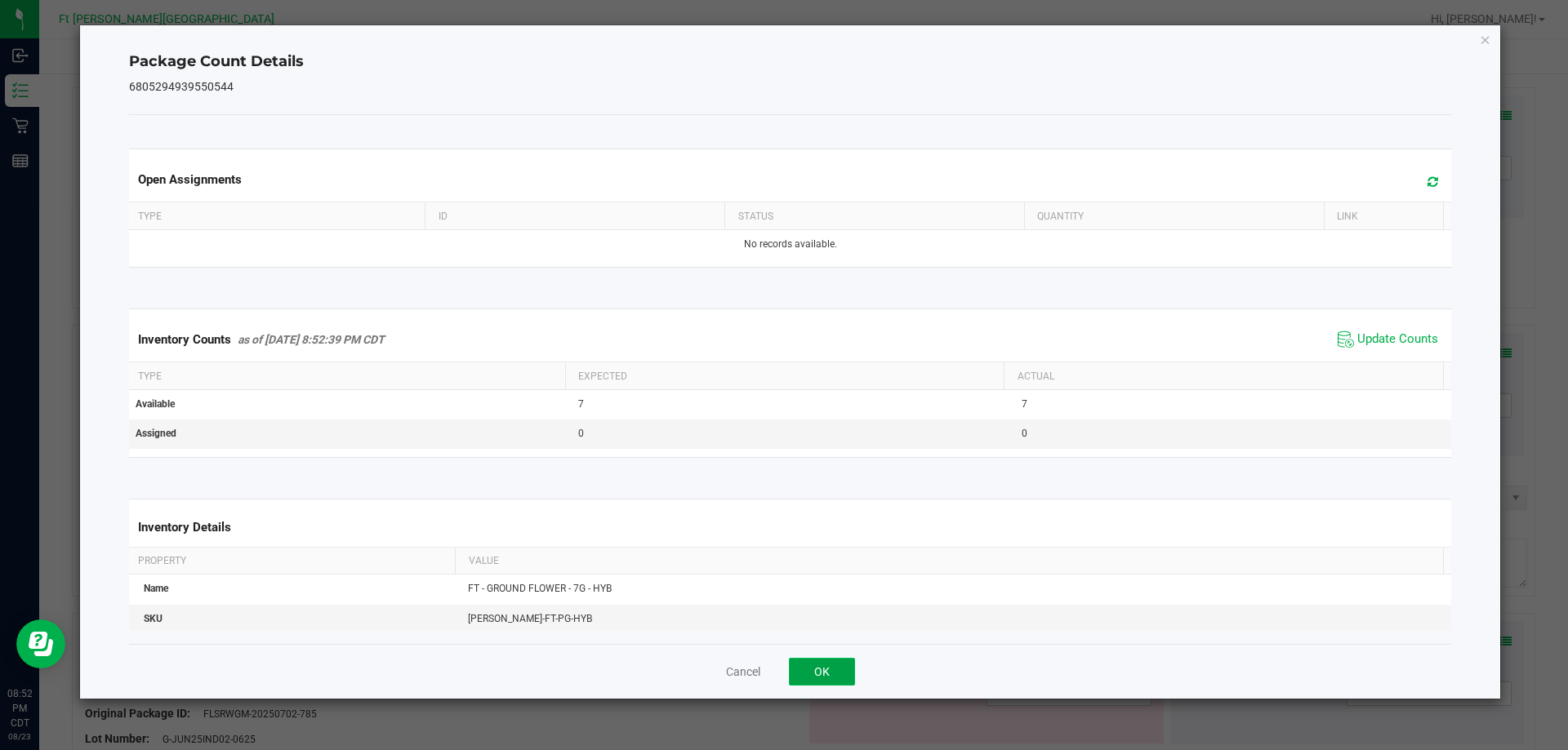
click at [837, 677] on button "OK" at bounding box center [822, 672] width 66 height 28
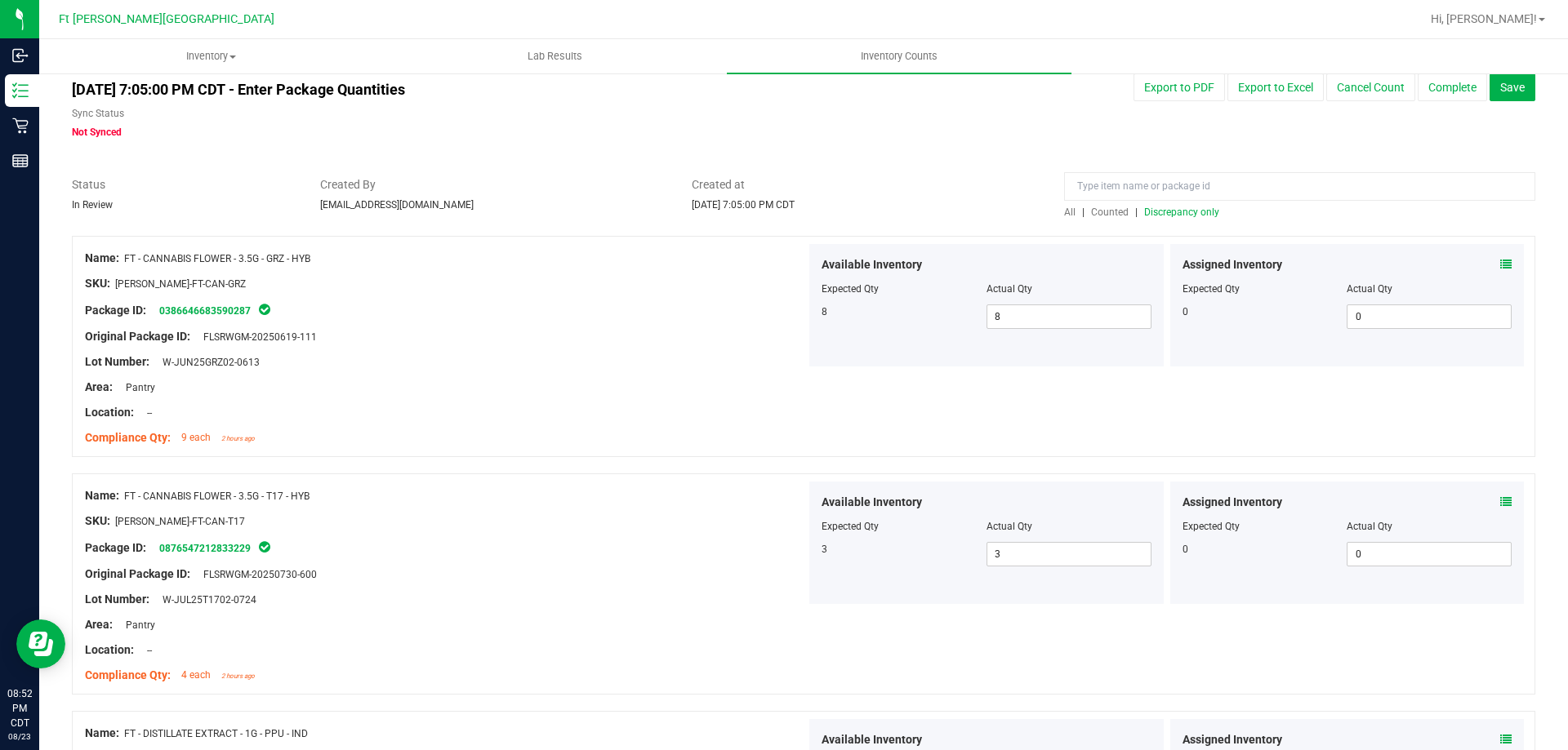
scroll to position [0, 0]
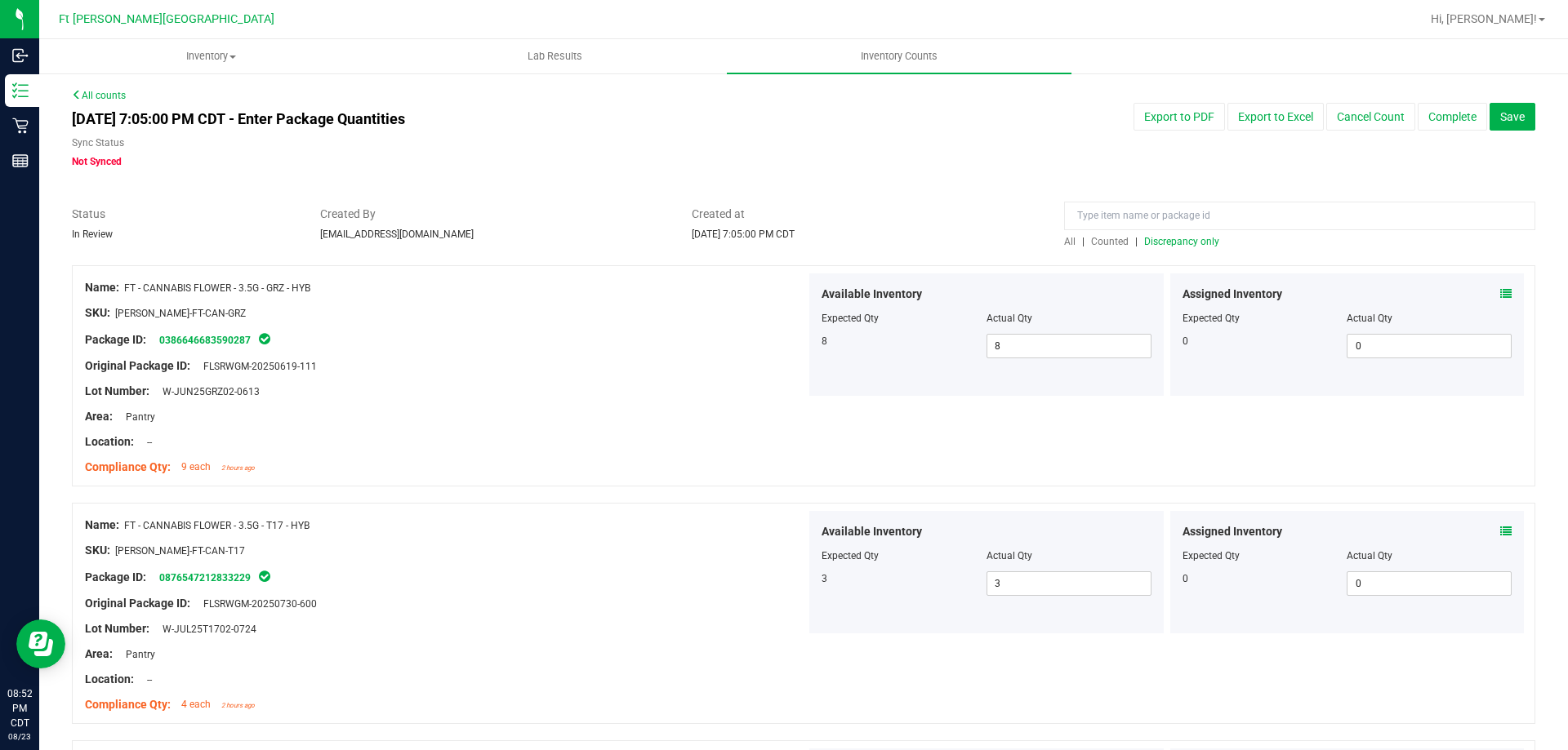
click at [1109, 240] on span "Counted" at bounding box center [1110, 241] width 38 height 12
click at [1177, 235] on span "Discrepancy only" at bounding box center [1182, 241] width 75 height 12
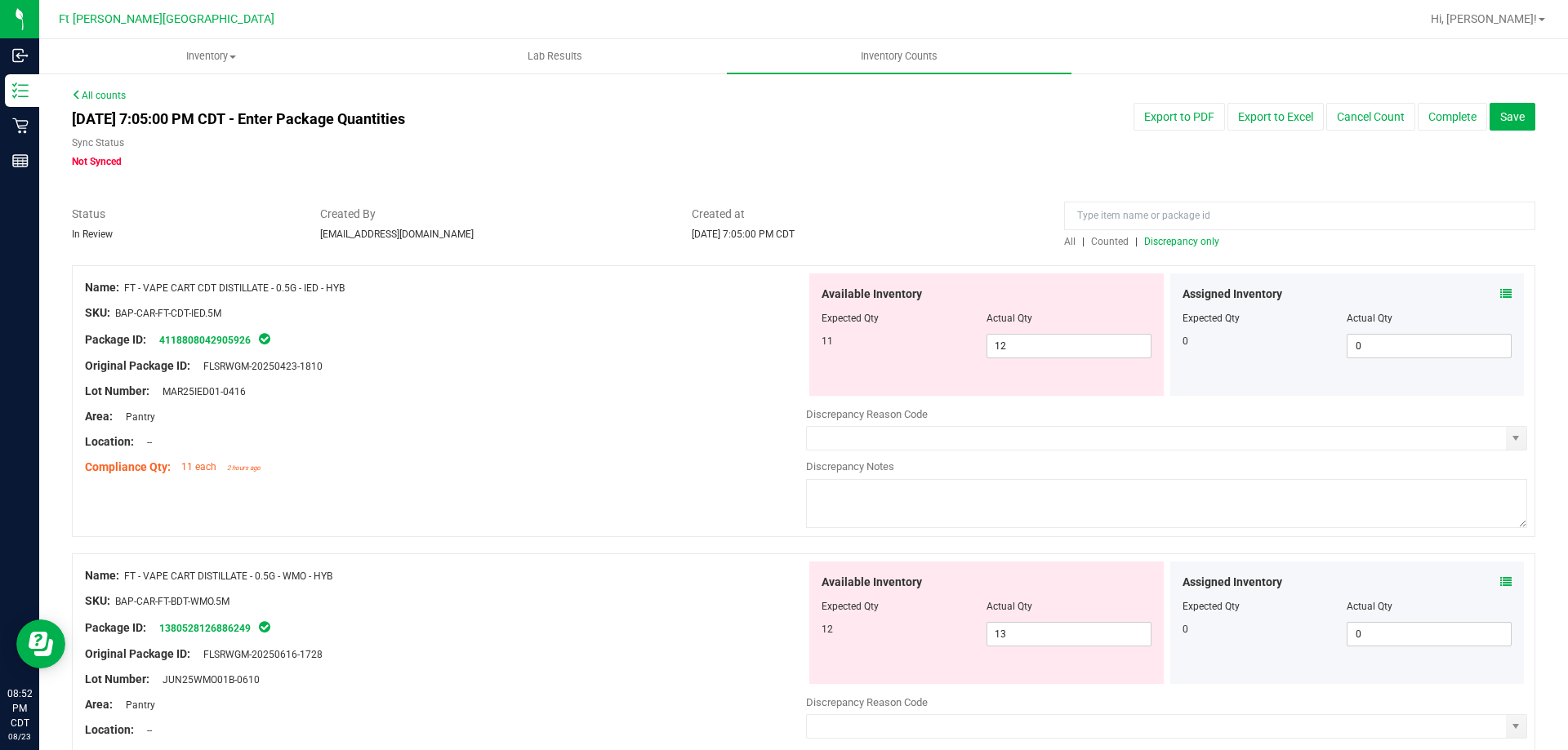
click at [1501, 292] on icon at bounding box center [1507, 294] width 12 height 12
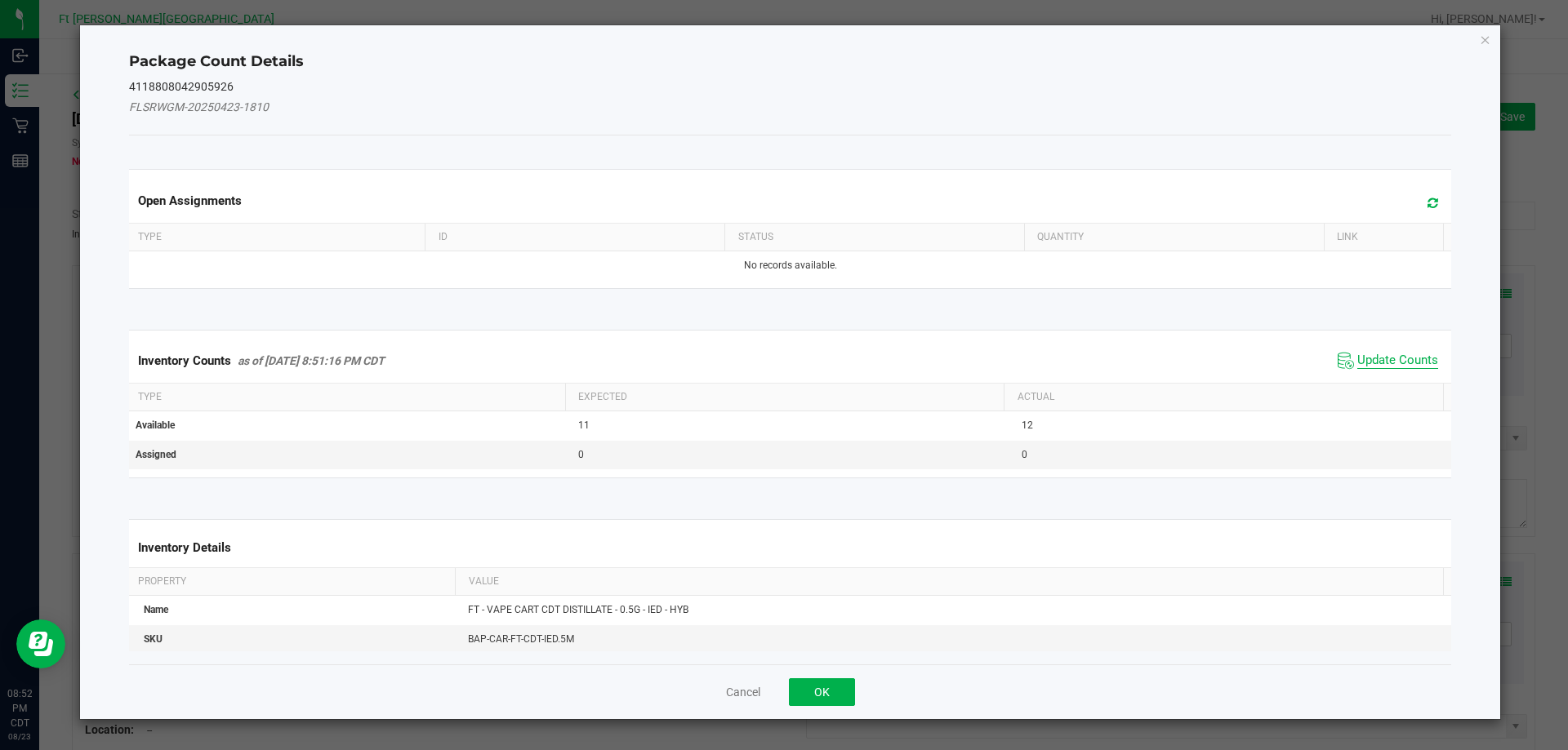
click at [1377, 363] on span "Update Counts" at bounding box center [1398, 360] width 81 height 17
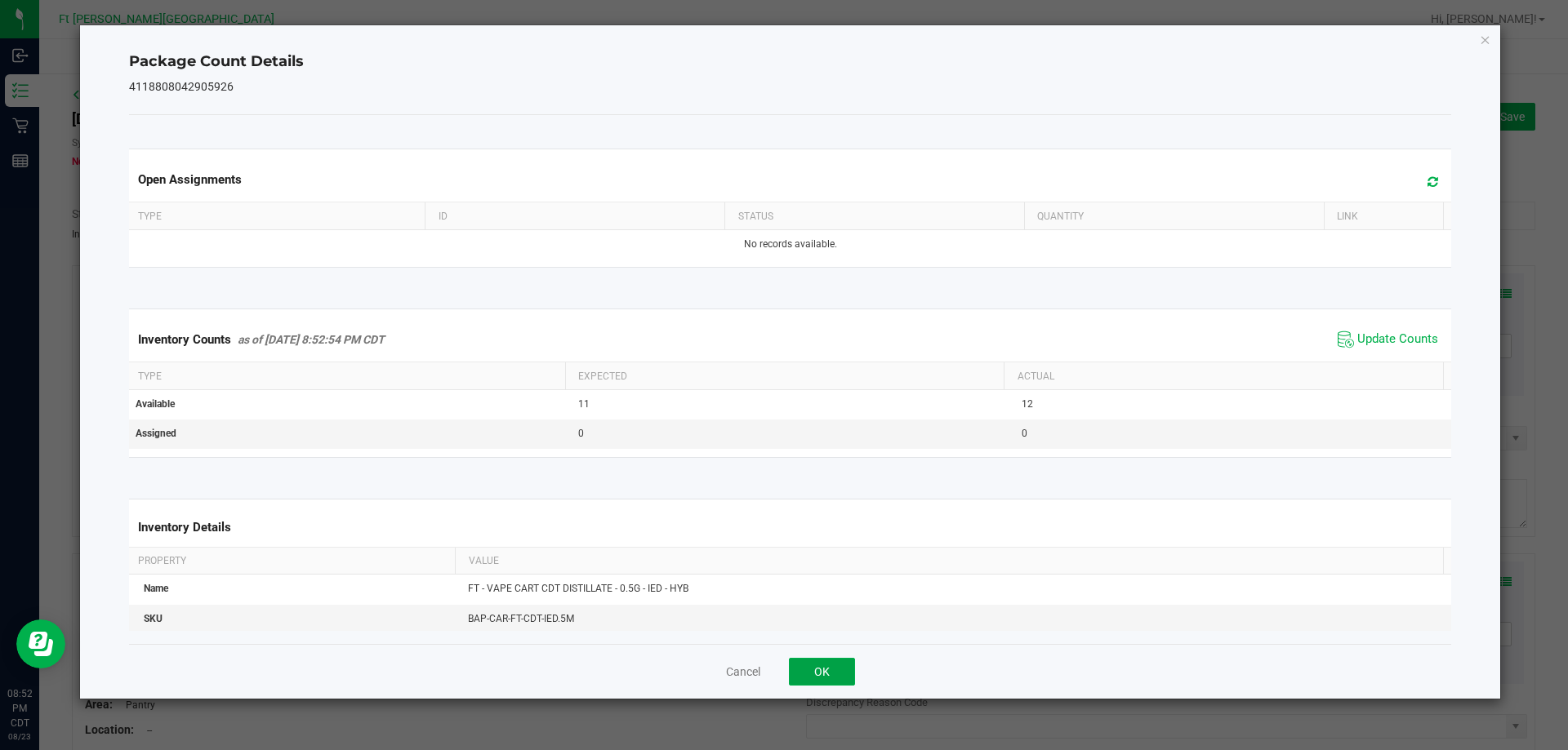
click at [825, 677] on button "OK" at bounding box center [822, 672] width 66 height 28
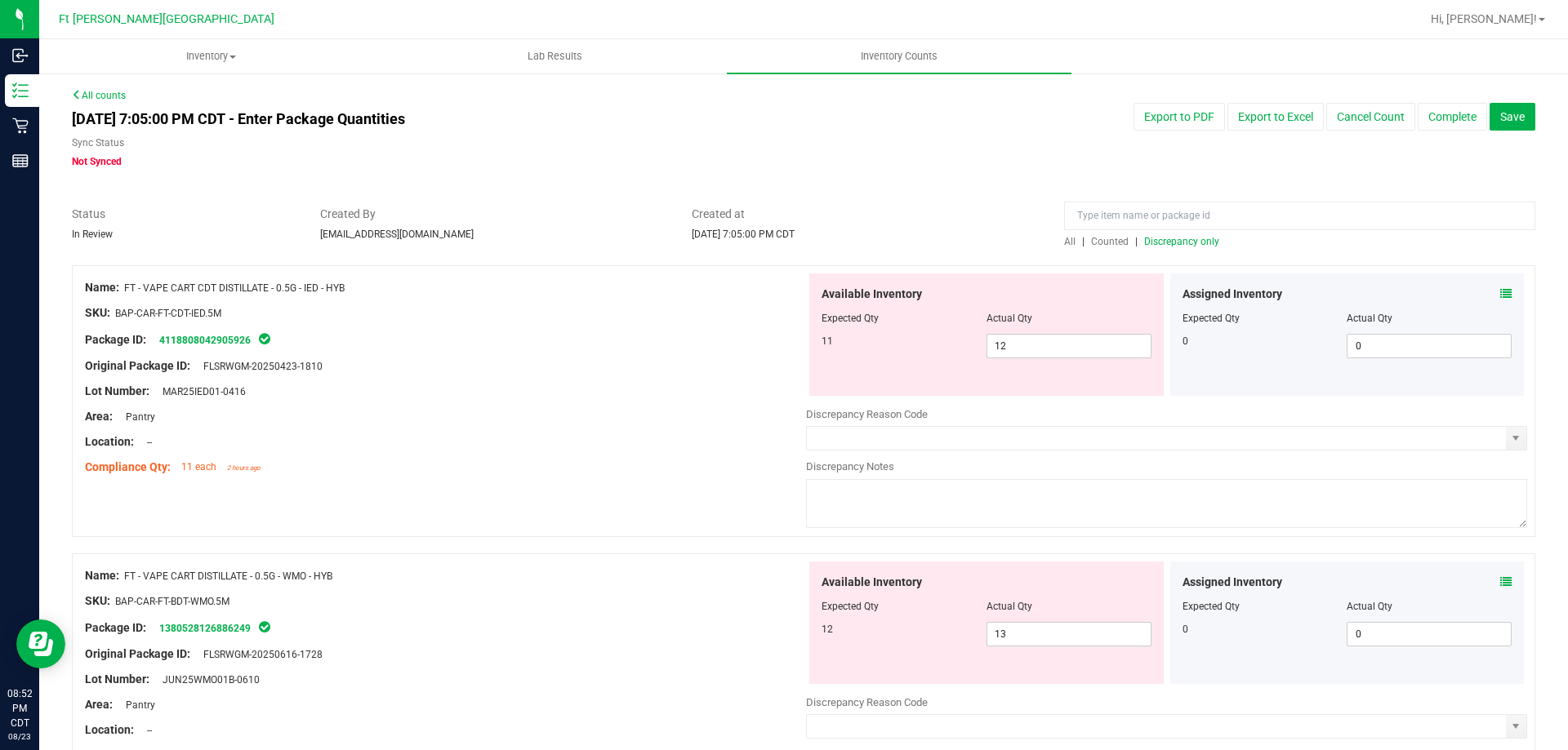
click at [722, 414] on div "Area: Pantry" at bounding box center [445, 417] width 722 height 17
click at [1039, 344] on span "12 12" at bounding box center [1069, 345] width 165 height 25
click at [700, 341] on div "Package ID: 4118808042905926" at bounding box center [445, 339] width 722 height 20
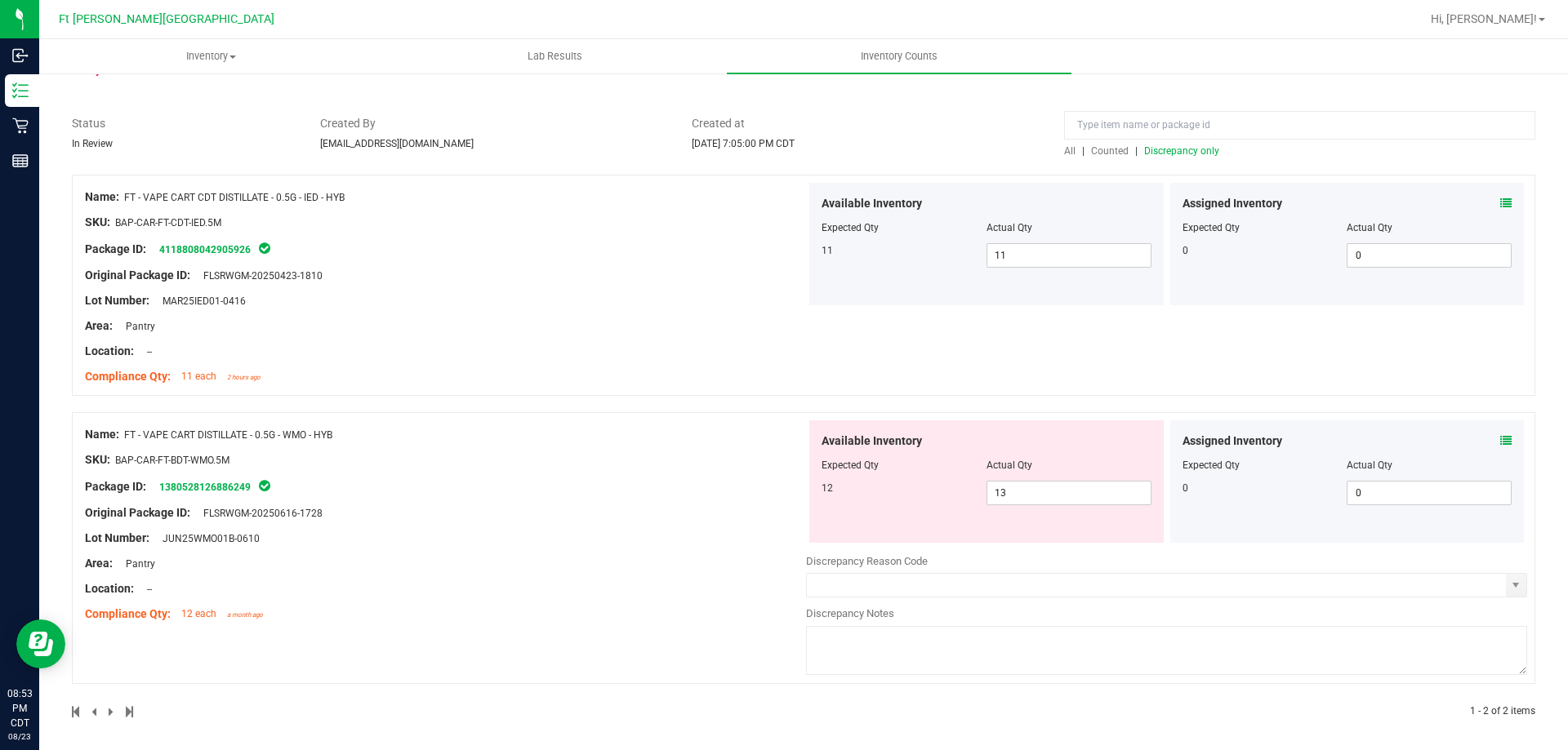
scroll to position [96, 0]
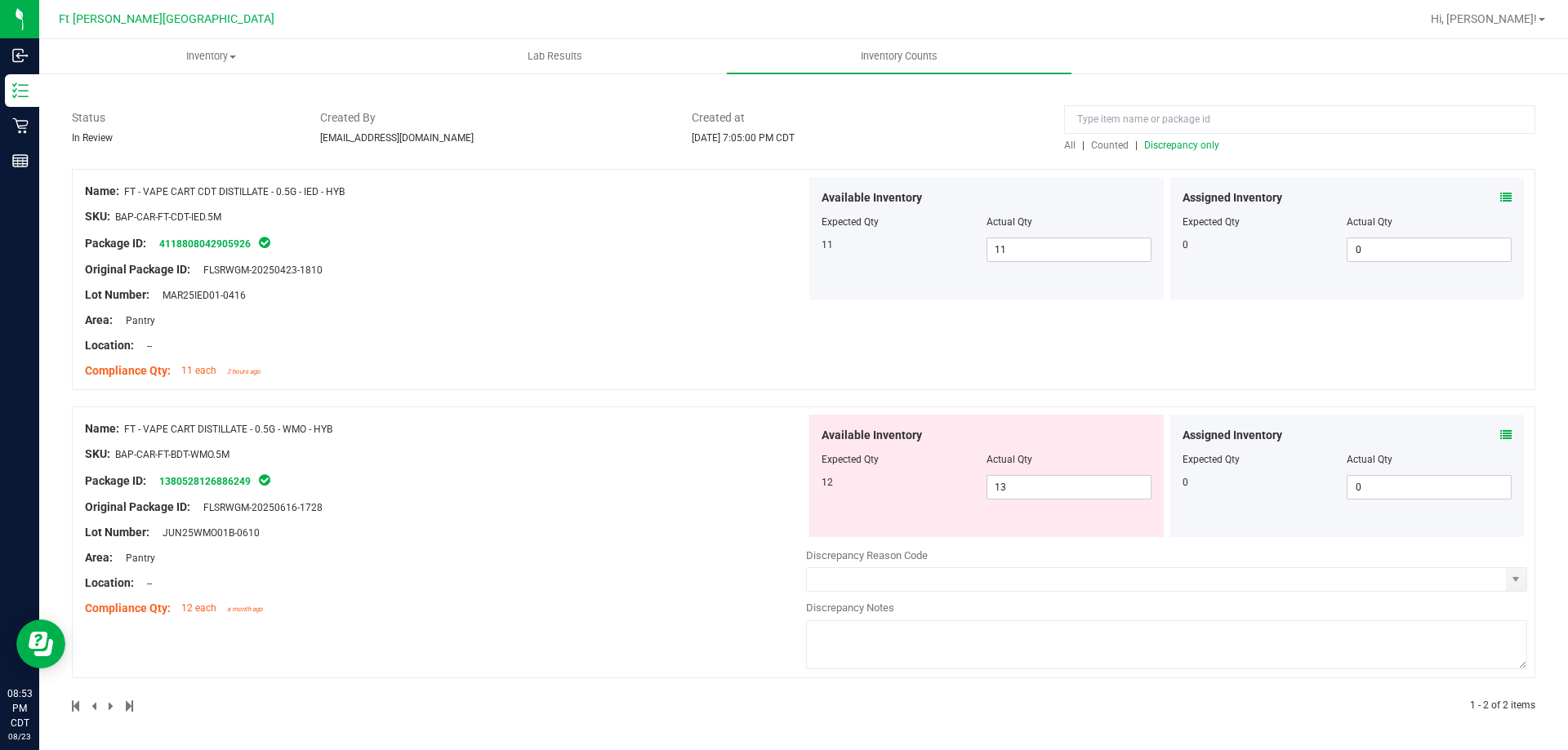
click at [1501, 427] on span at bounding box center [1507, 435] width 12 height 17
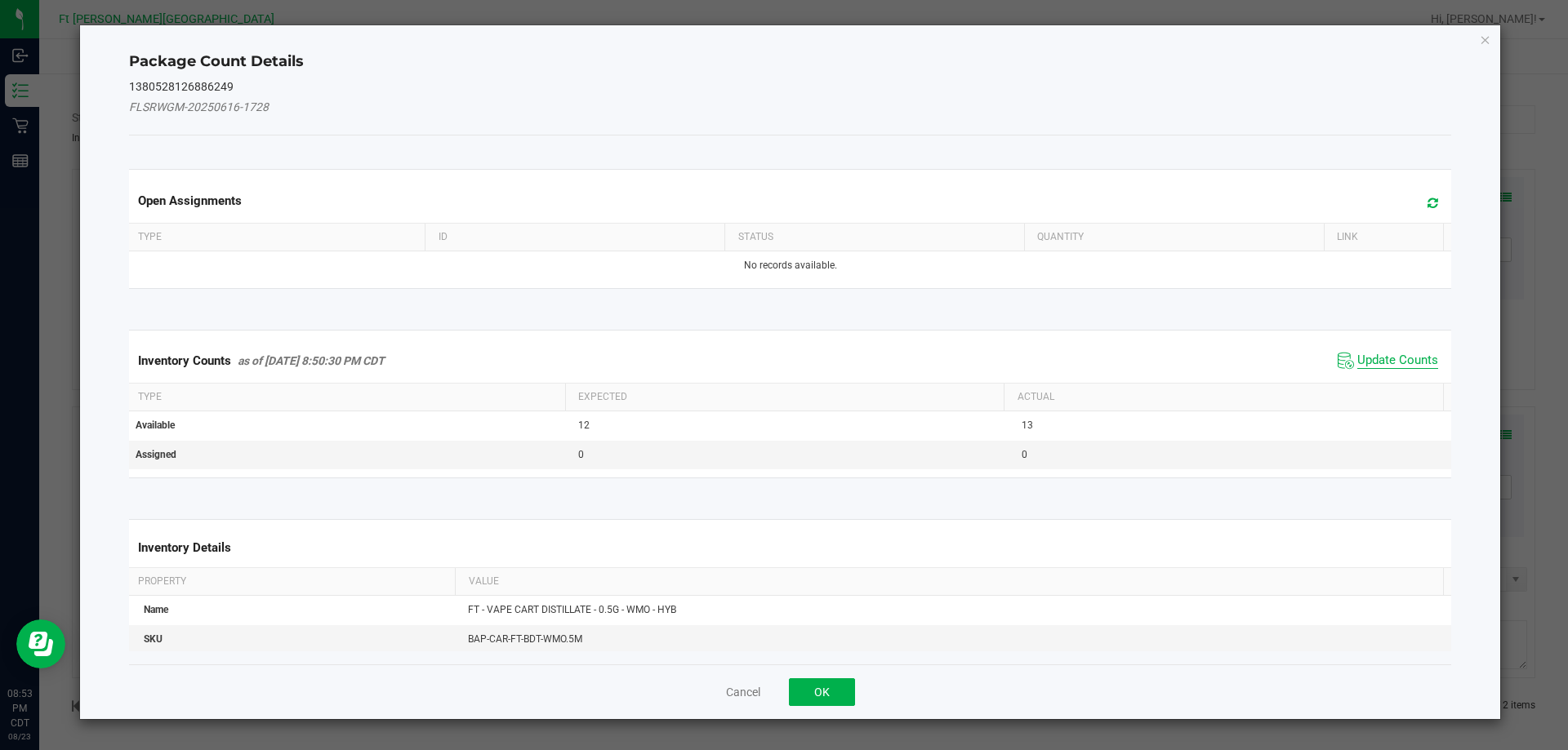
click at [1409, 354] on span "Update Counts" at bounding box center [1398, 360] width 81 height 17
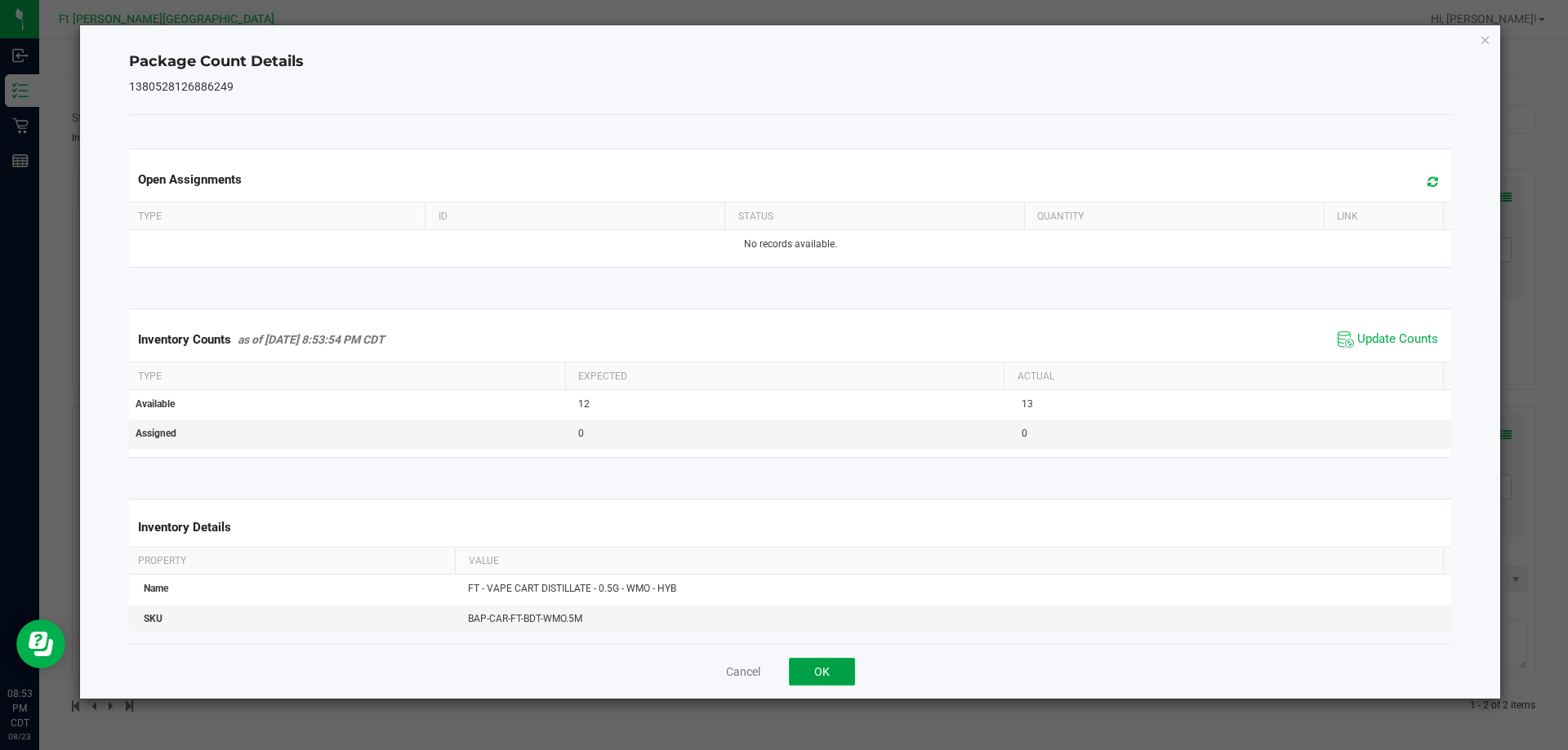
click at [846, 666] on button "OK" at bounding box center [822, 672] width 66 height 28
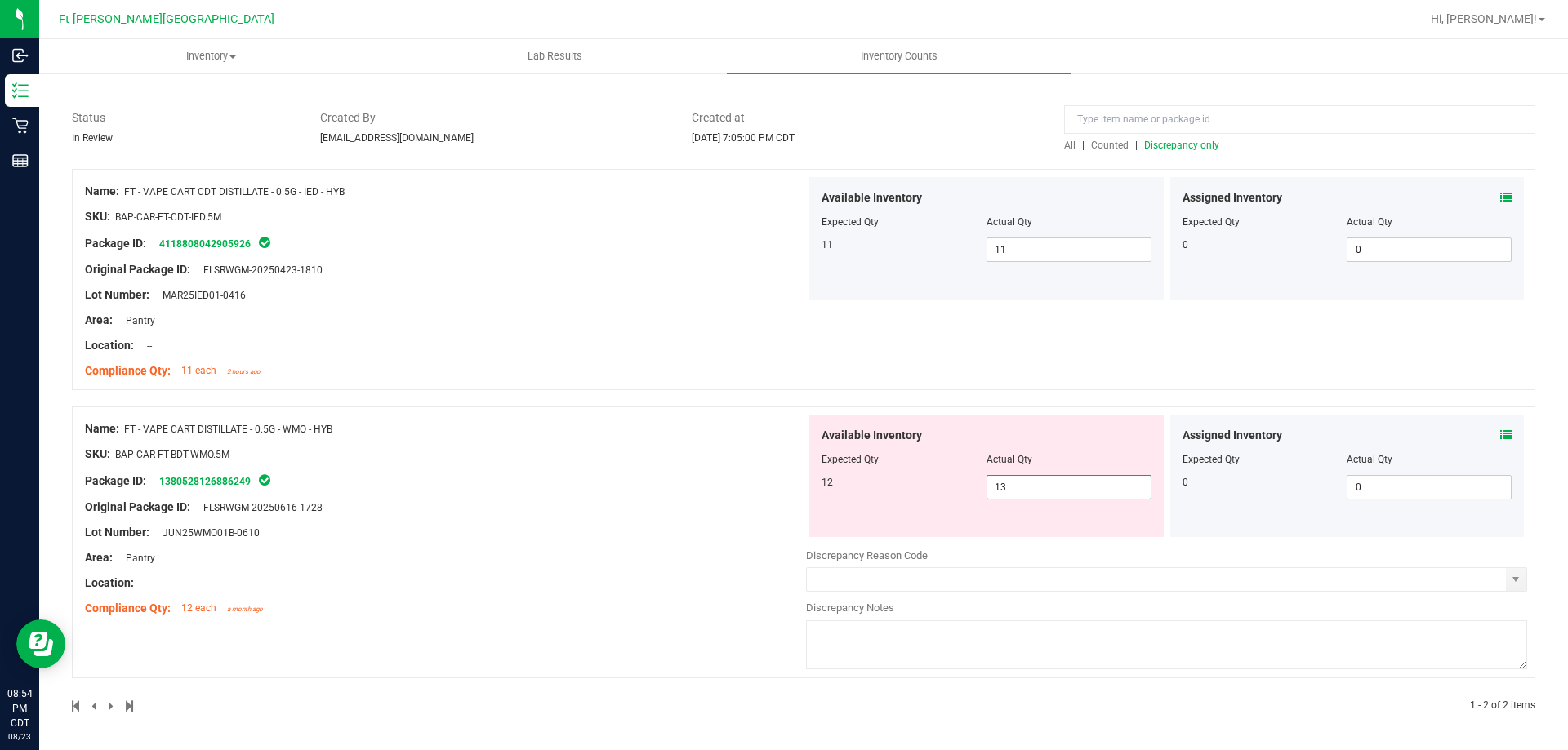
click at [1006, 491] on span "13 13" at bounding box center [1069, 487] width 165 height 25
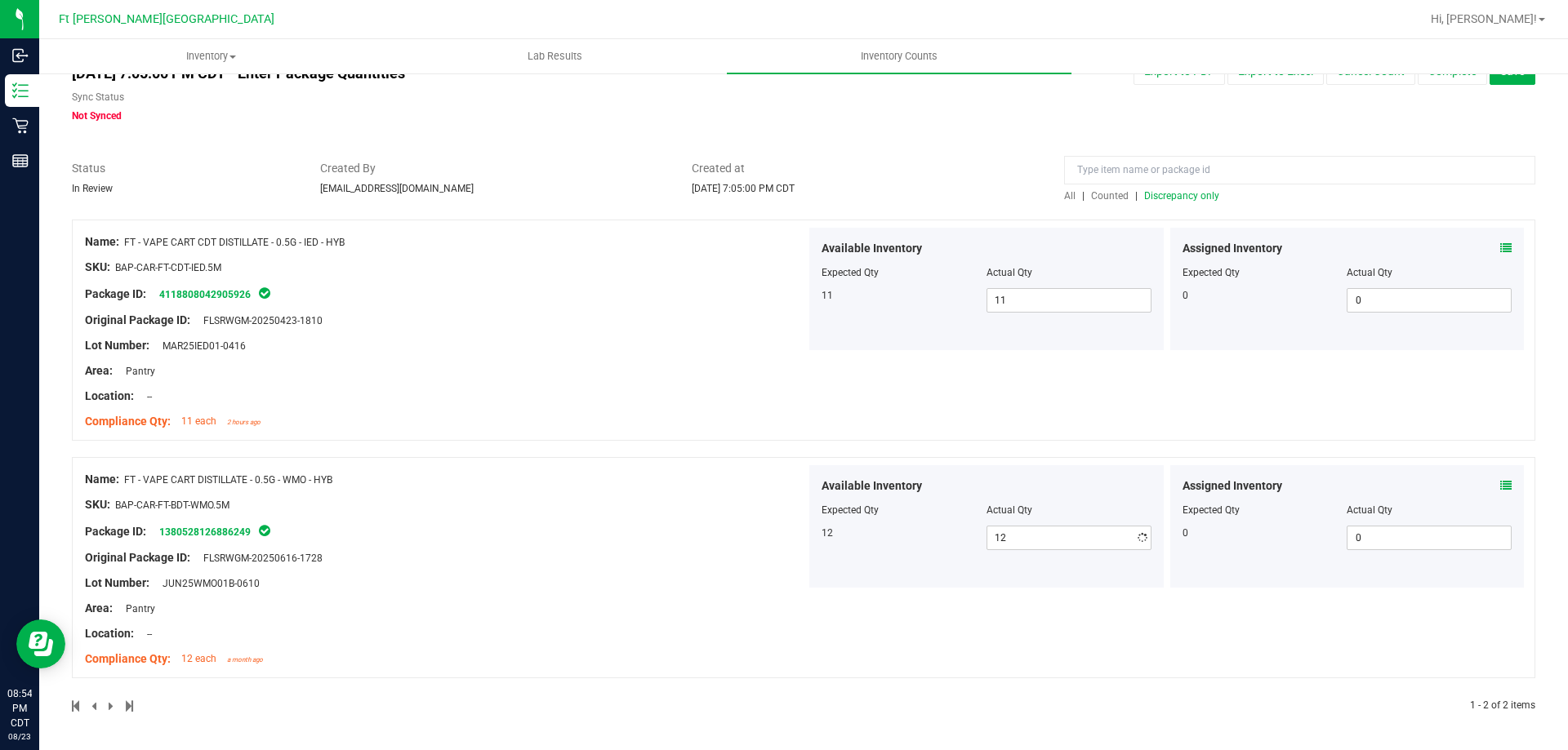
scroll to position [46, 0]
click at [573, 525] on div "Name: FT - VAPE CART DISTILLATE - 0.5G - WMO - HYB SKU: BAP-CAR-FT-BDT-WMO.5M P…" at bounding box center [445, 569] width 722 height 208
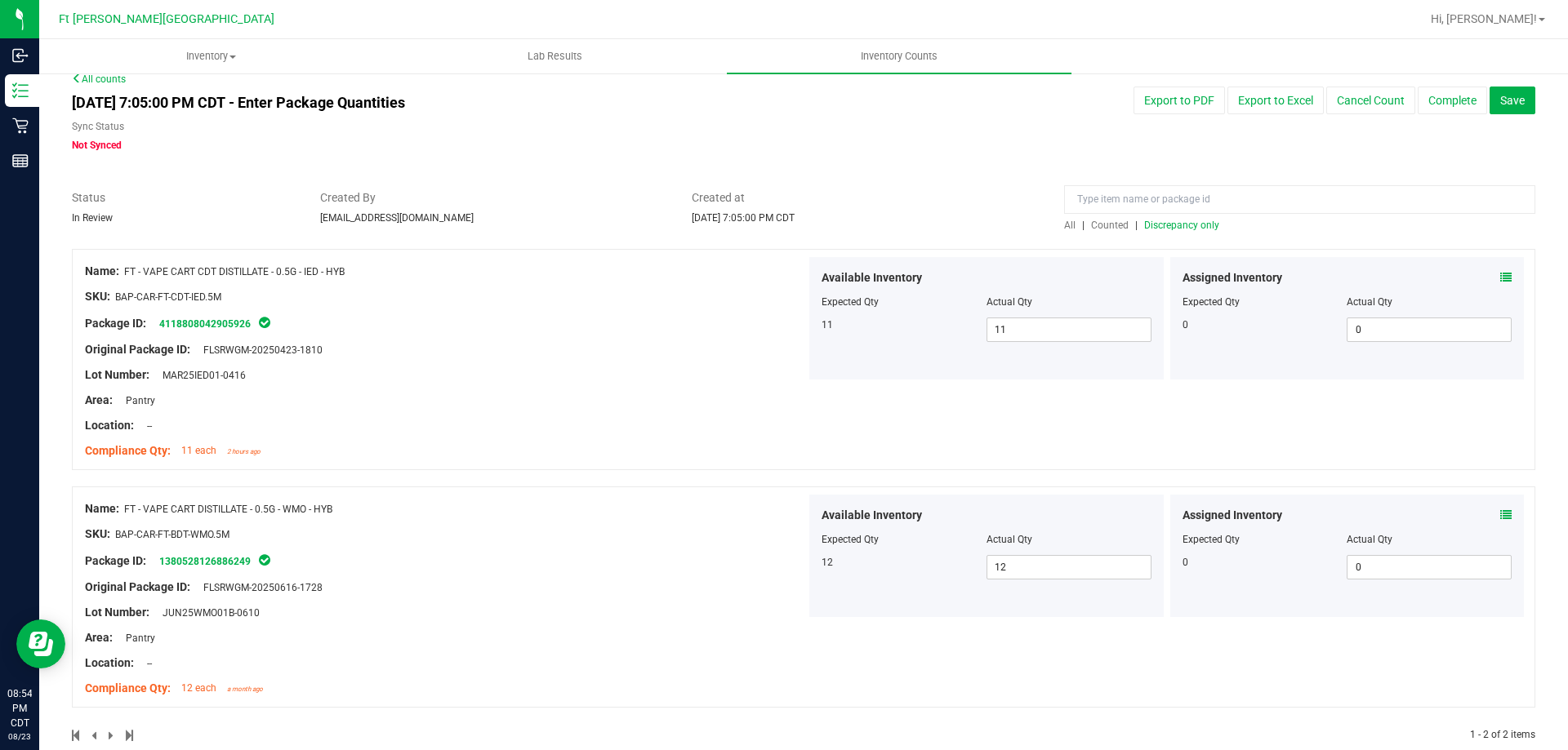
scroll to position [0, 0]
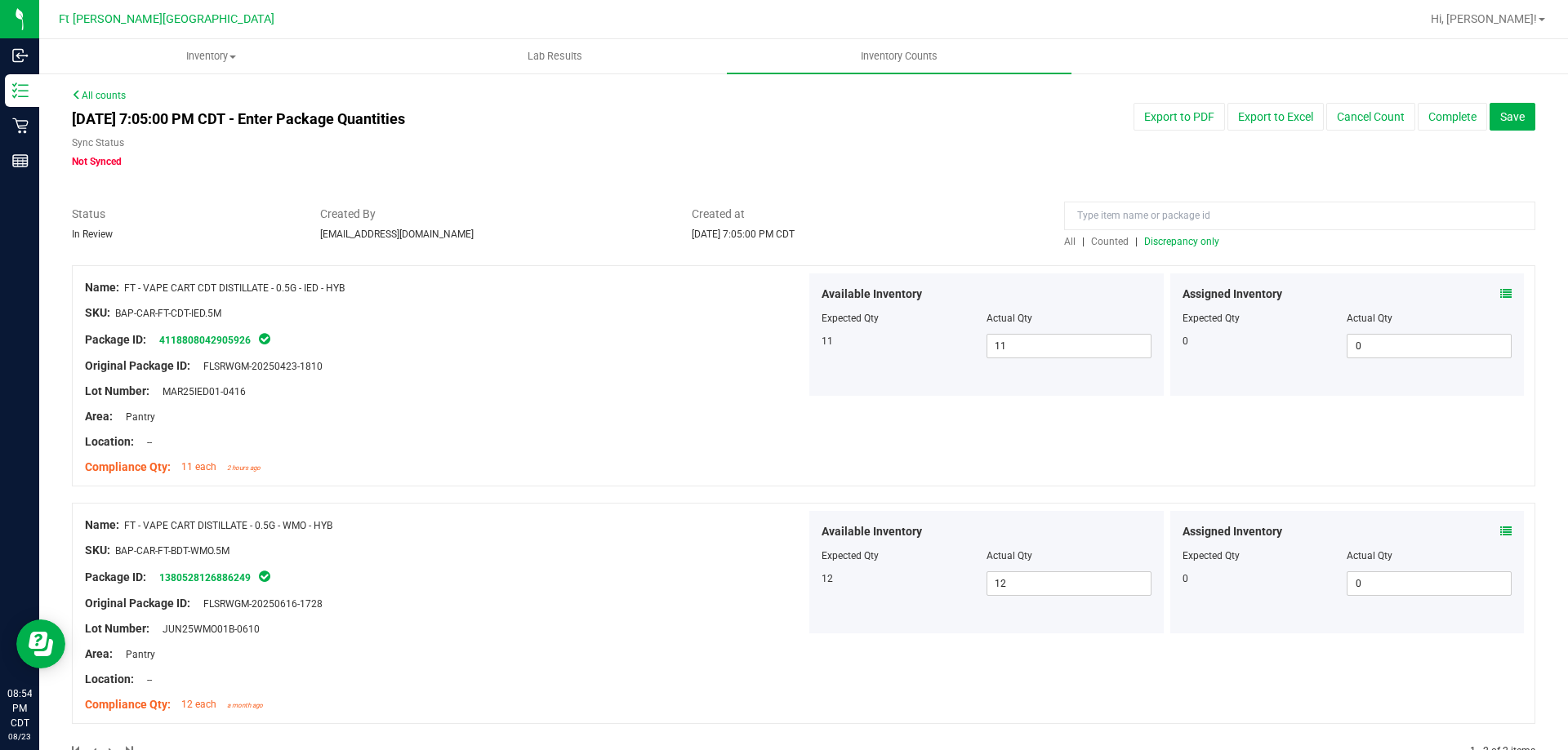
click at [1107, 245] on span "Counted" at bounding box center [1110, 241] width 38 height 12
click at [1145, 242] on span "Discrepancy only" at bounding box center [1182, 241] width 75 height 12
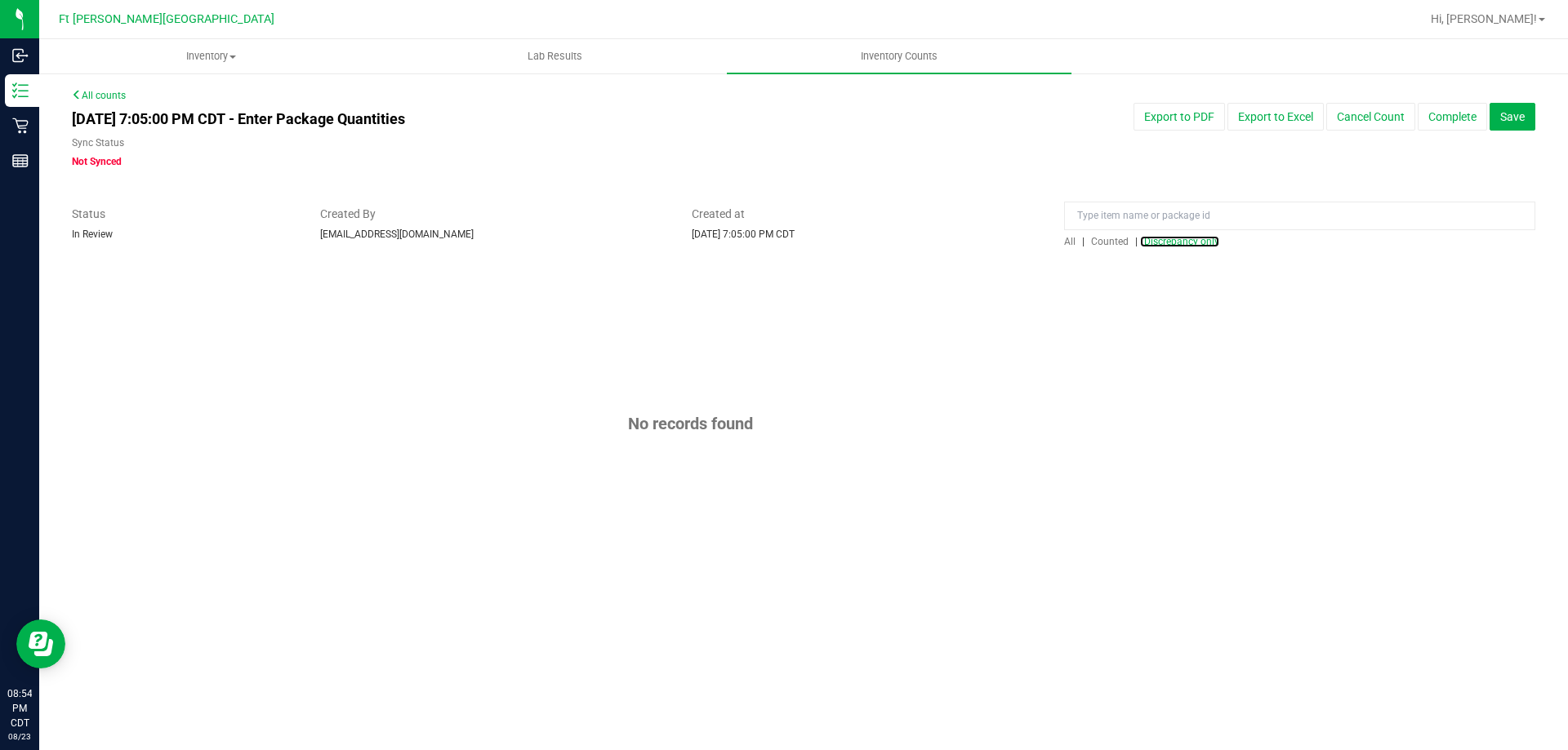
click at [21, 90] on icon at bounding box center [20, 90] width 17 height 17
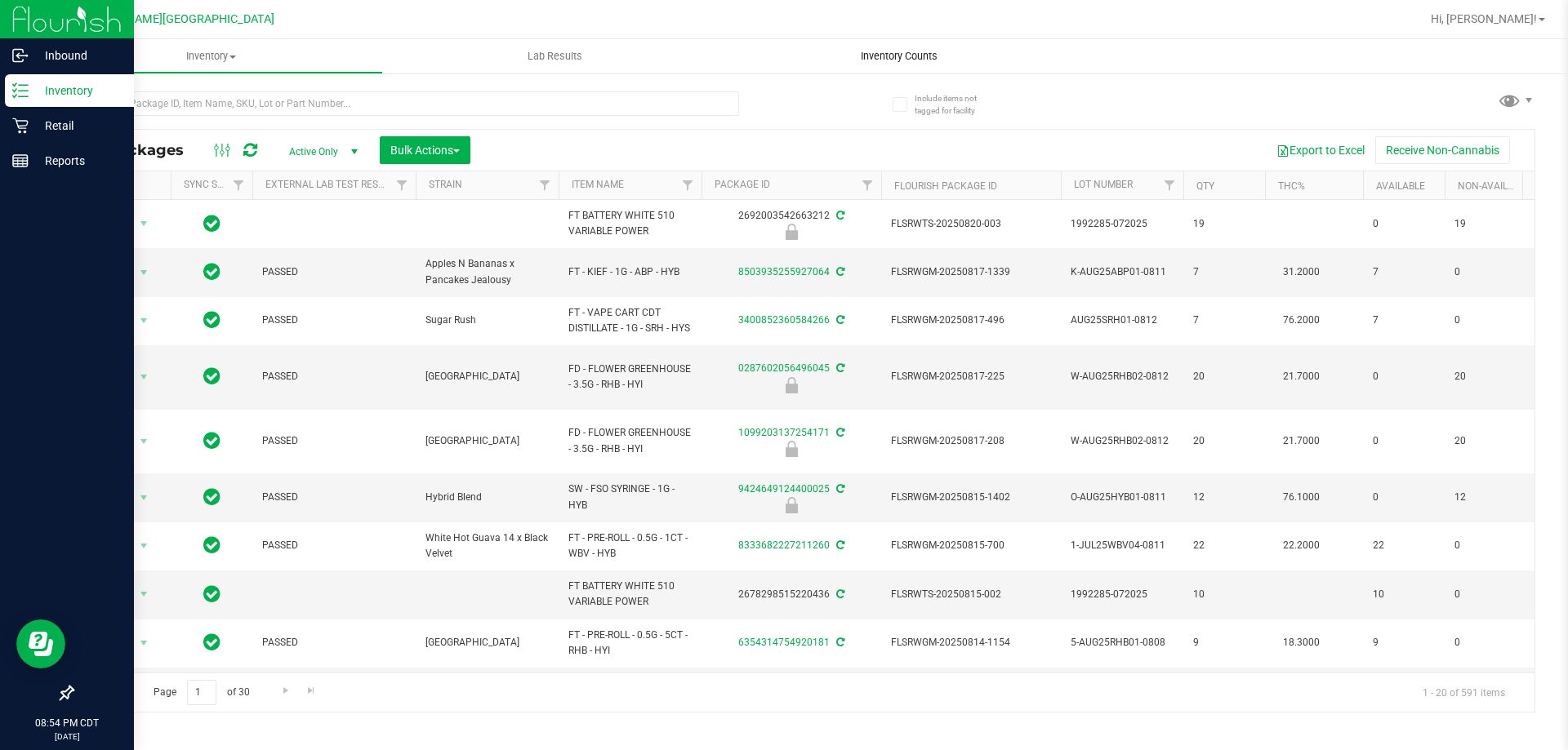
click at [900, 51] on span "Inventory Counts" at bounding box center [899, 56] width 121 height 15
